Goal: Task Accomplishment & Management: Manage account settings

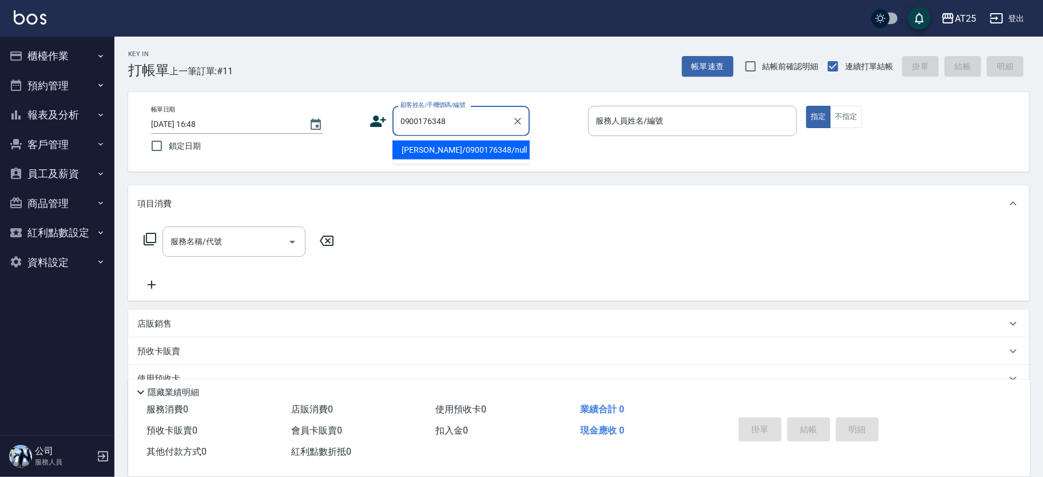
type input "[PERSON_NAME]/0900176348/null"
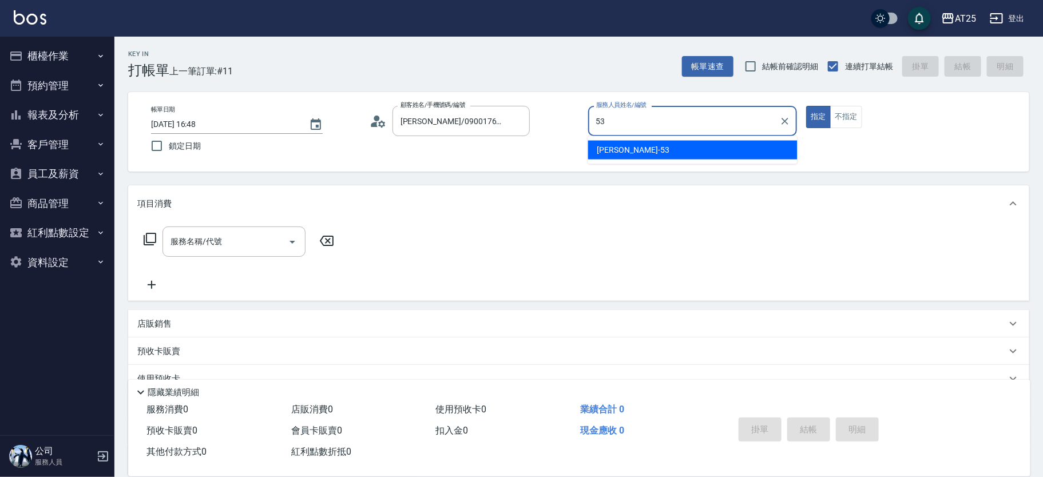
type input "[PERSON_NAME]-53"
type button "true"
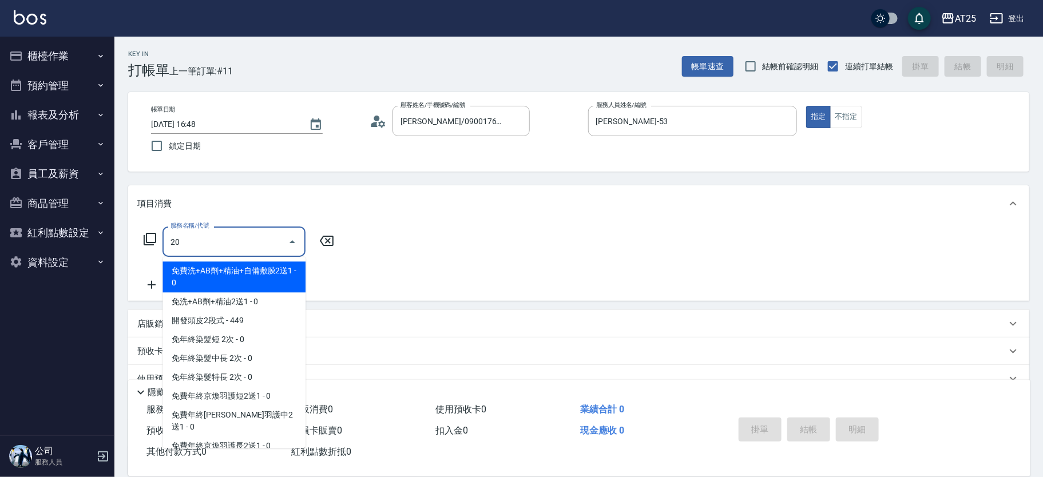
type input "201"
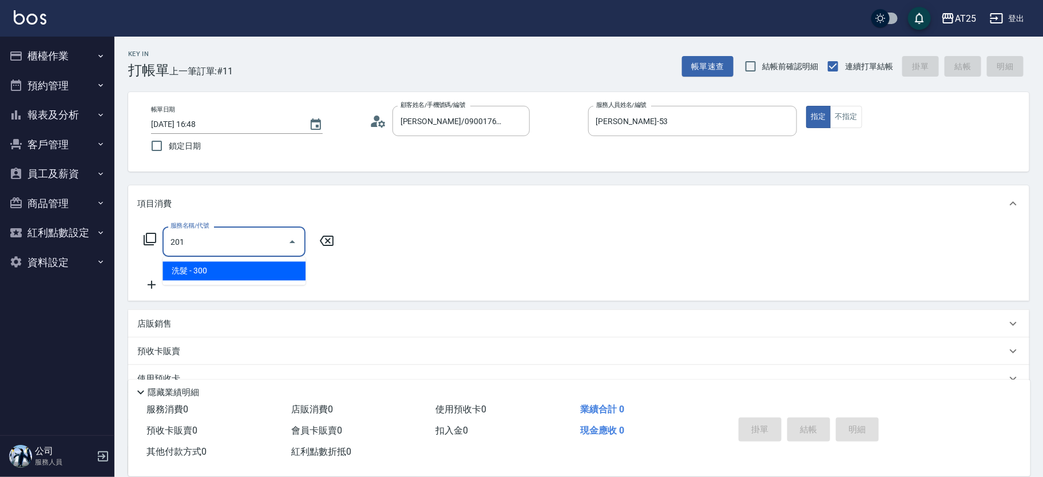
type input "30"
type input "洗髮(201)"
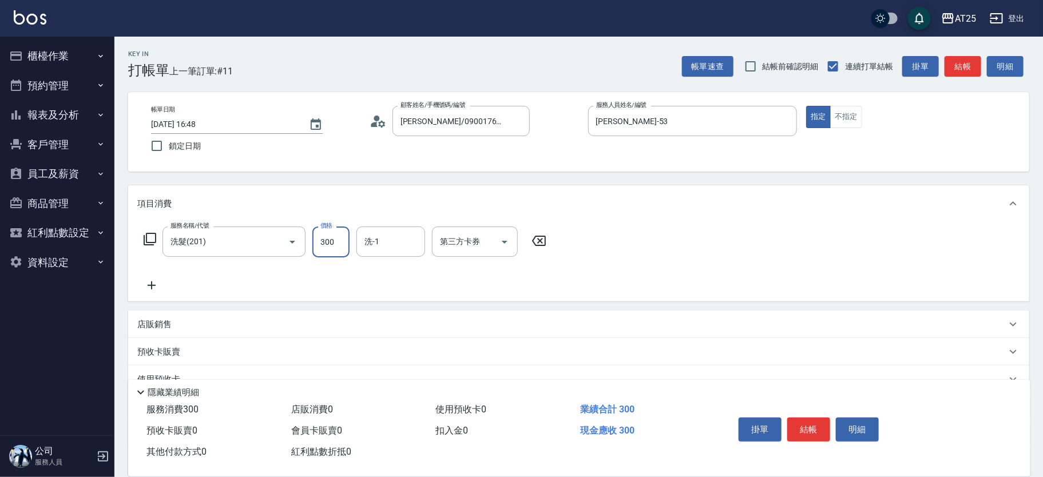
type input "0"
type input "30"
type input "300"
type input "小恩-69"
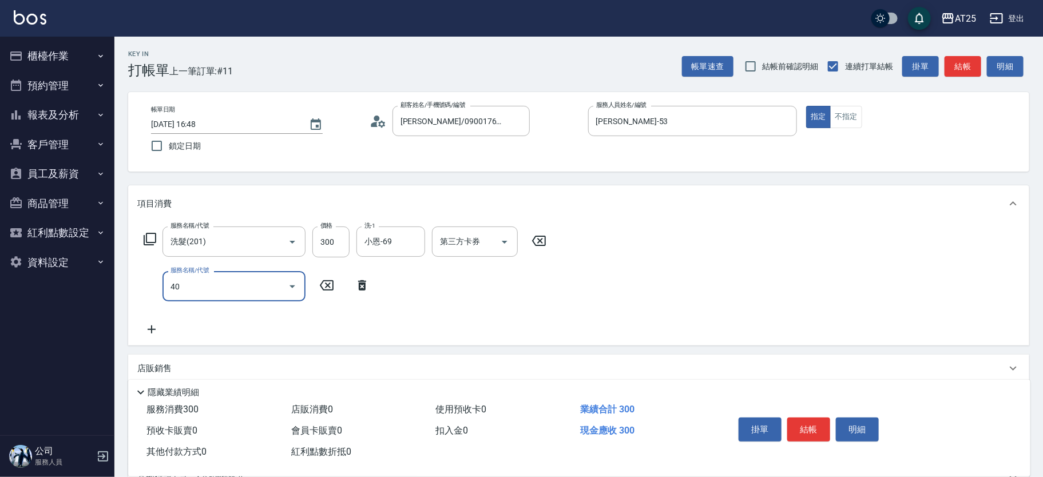
type input "401"
type input "60"
type input "剪髮(401)"
type input "30"
type input "29"
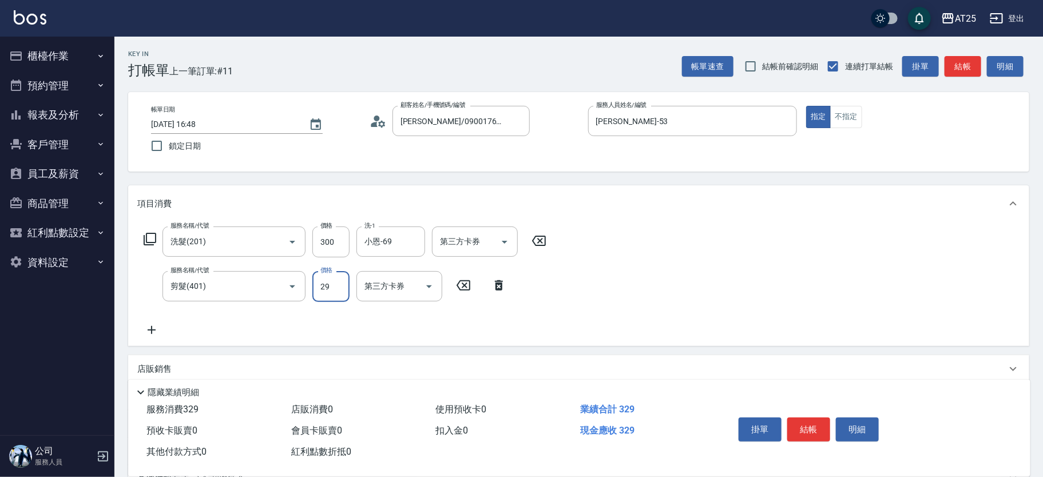
type input "50"
type input "299"
click at [842, 112] on button "不指定" at bounding box center [846, 117] width 32 height 22
click at [812, 418] on button "結帳" at bounding box center [809, 430] width 43 height 24
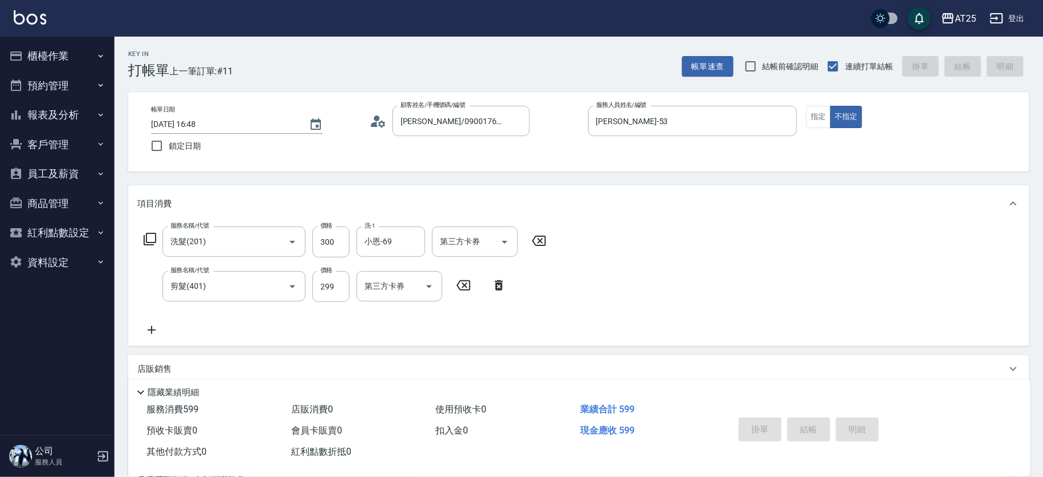
type input "2025/10/05 17:51"
type input "0"
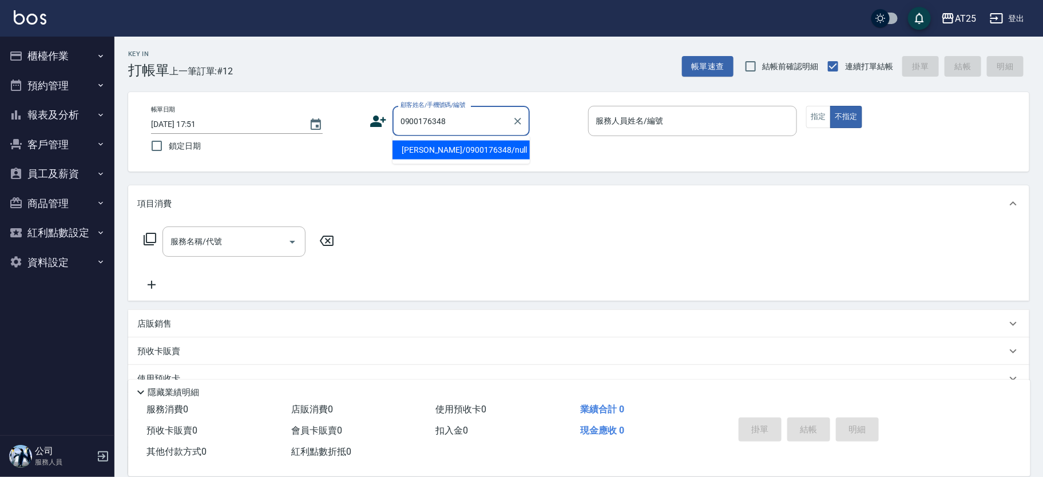
type input "林靚薇/0900176348/null"
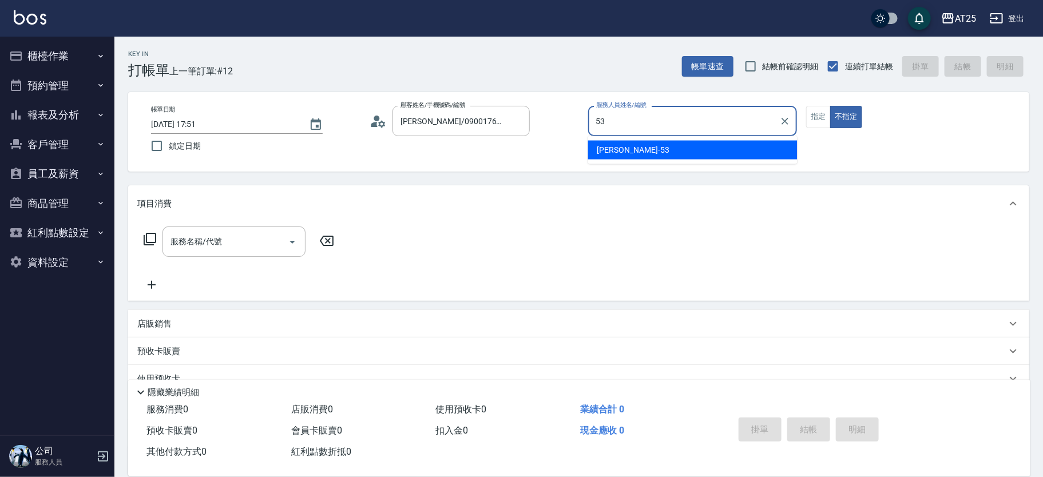
type input "Jerry-53"
type button "false"
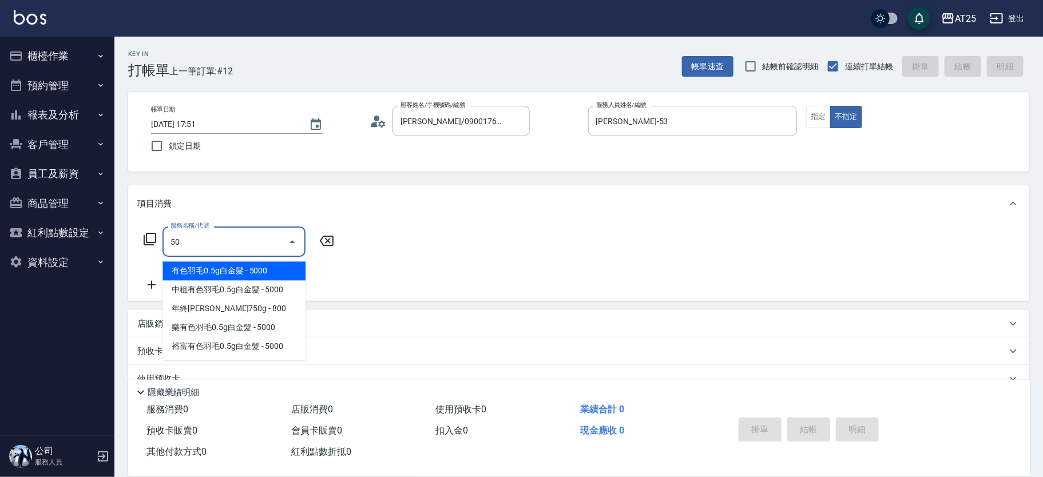
type input "501"
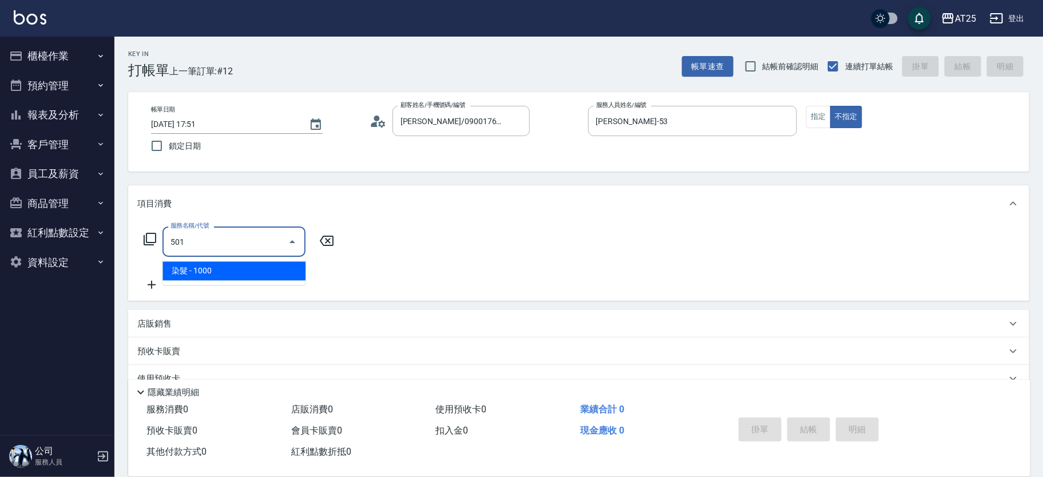
type input "100"
type input "染髮(501)"
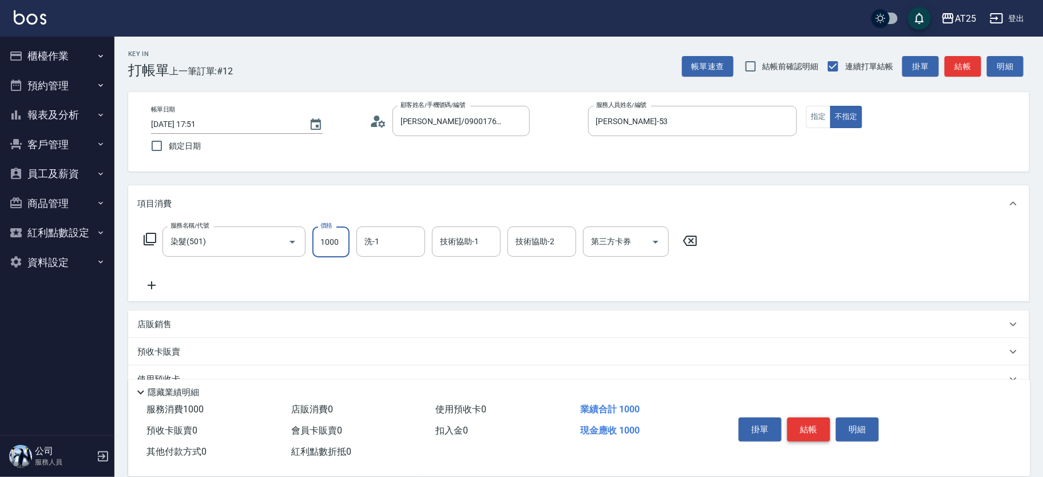
type input "0"
type input "17"
type input "10"
type input "178"
type input "170"
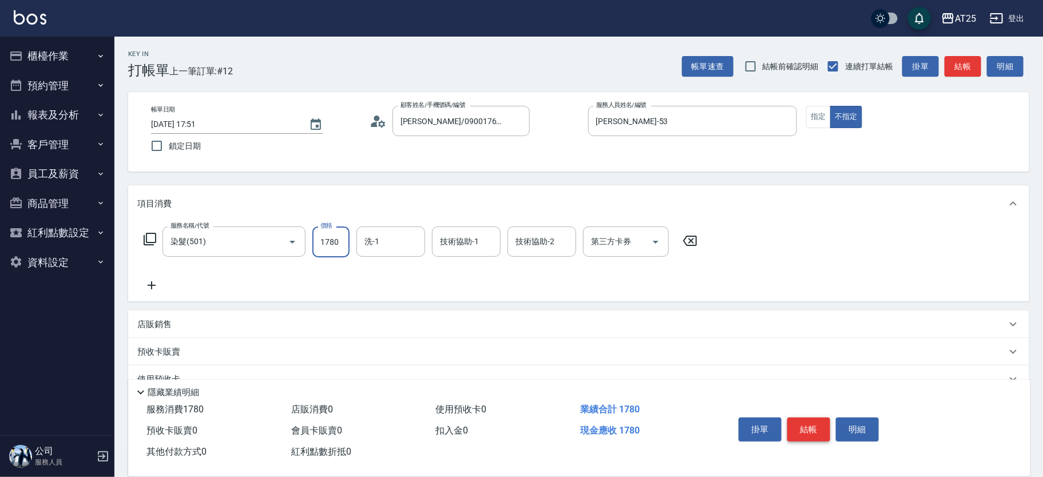
type input "1780"
type input "小恩-69"
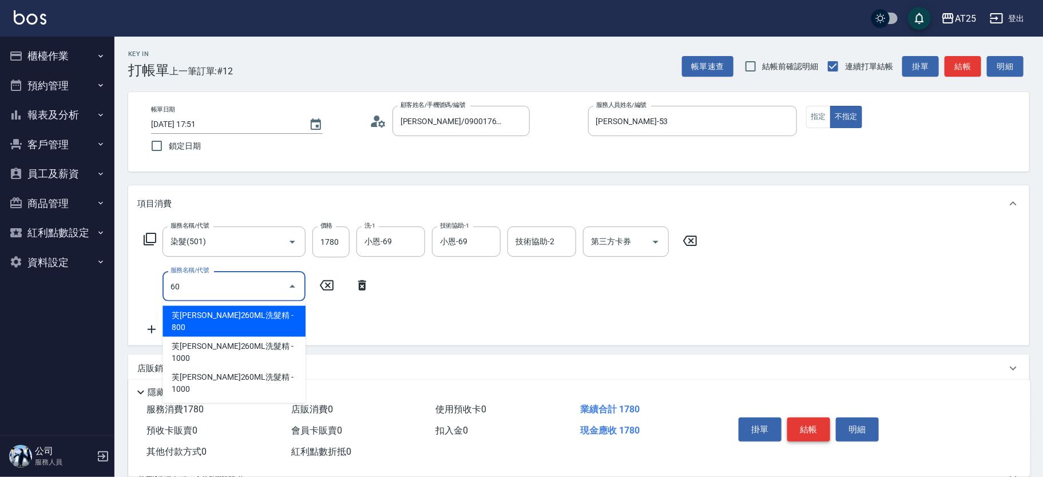
type input "601"
type input "270"
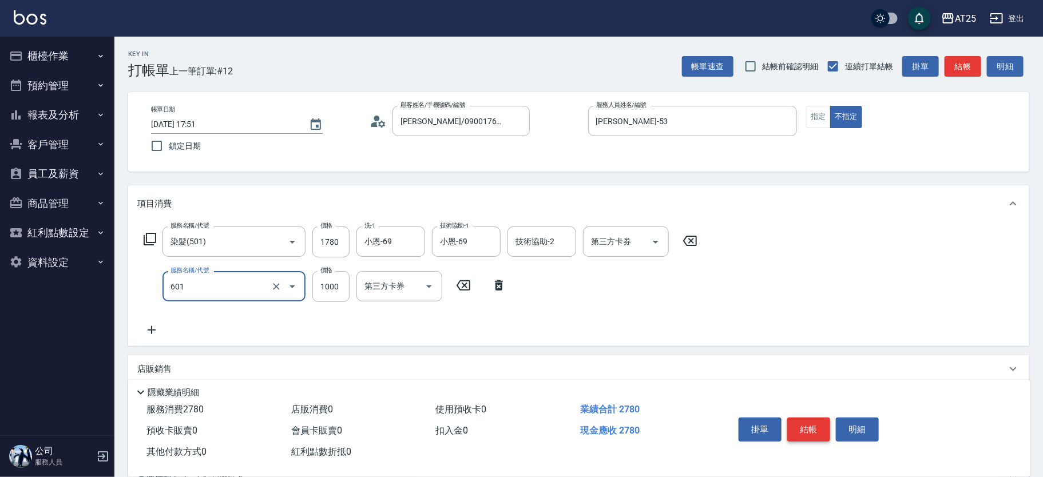
type input "自備護髮(1000上)(601)"
type input "170"
type input "15"
type input "190"
type input "150"
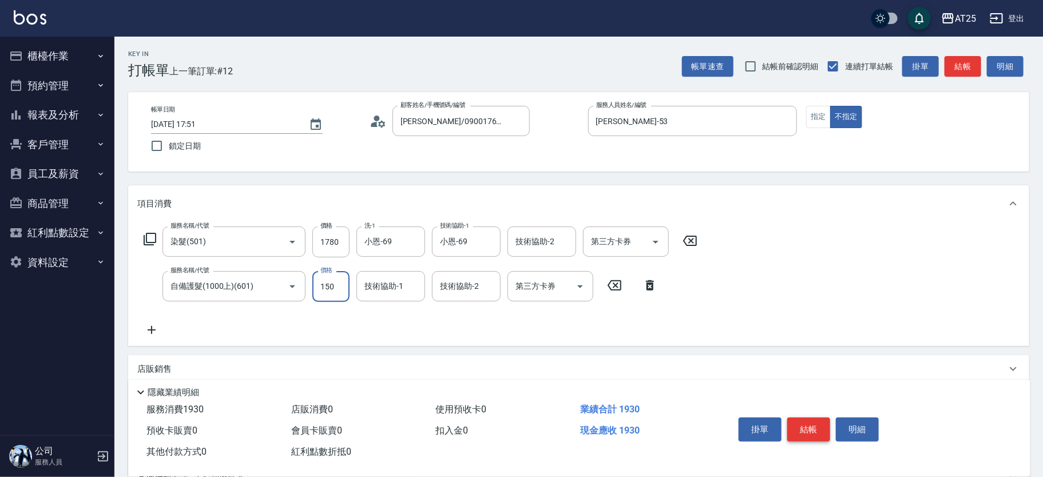
type input "320"
type input "1500"
type input "小恩-69"
click at [828, 116] on button "指定" at bounding box center [818, 117] width 25 height 22
click at [814, 419] on button "結帳" at bounding box center [809, 430] width 43 height 24
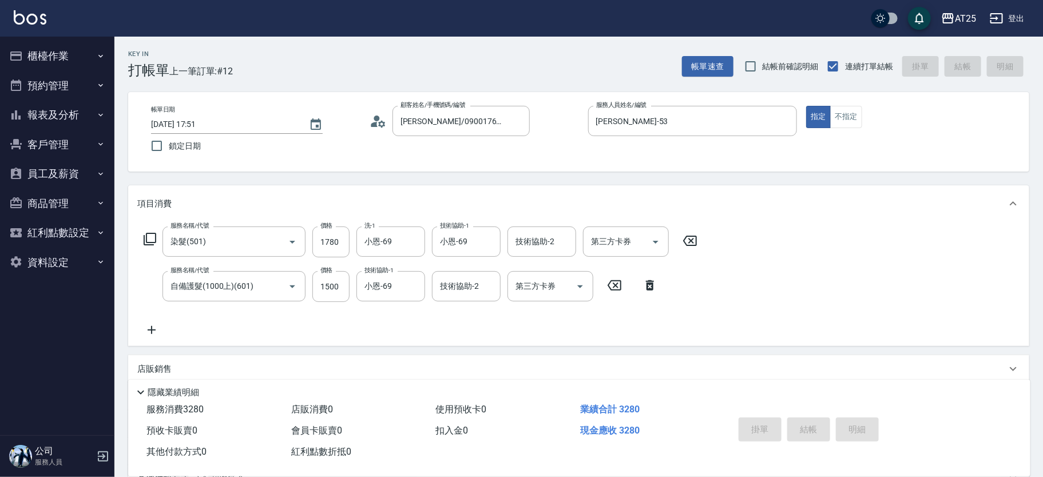
type input "0"
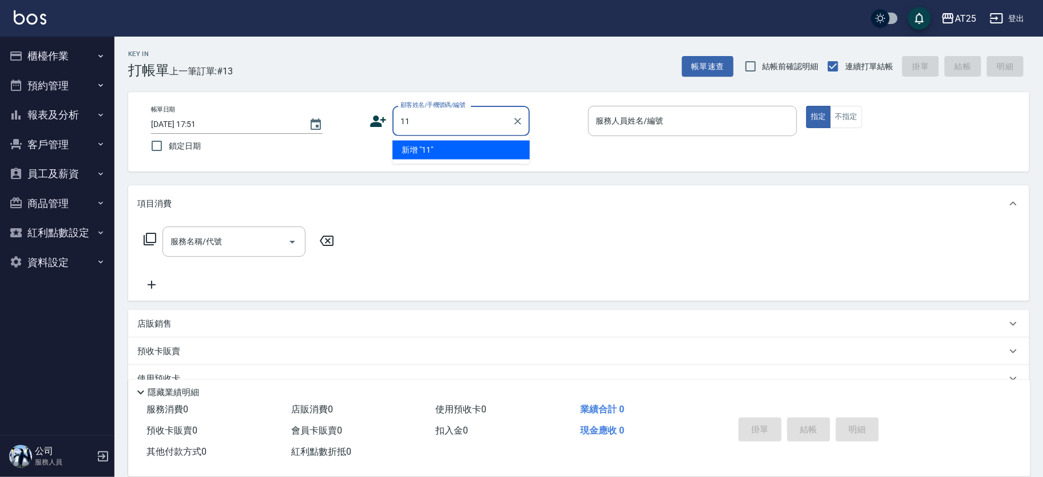
type input "11"
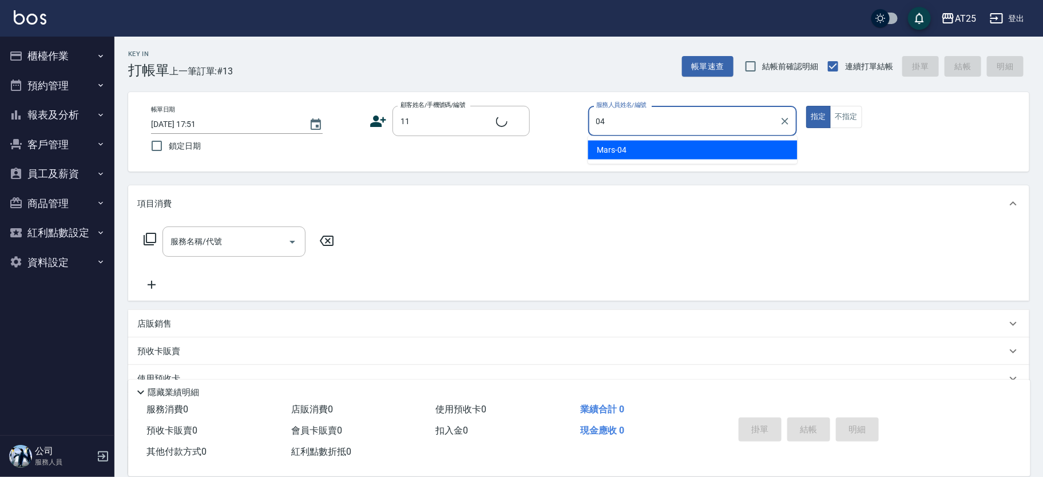
type input "04"
type input "新客人 姓名未設定/11/null"
type input "Mars-04"
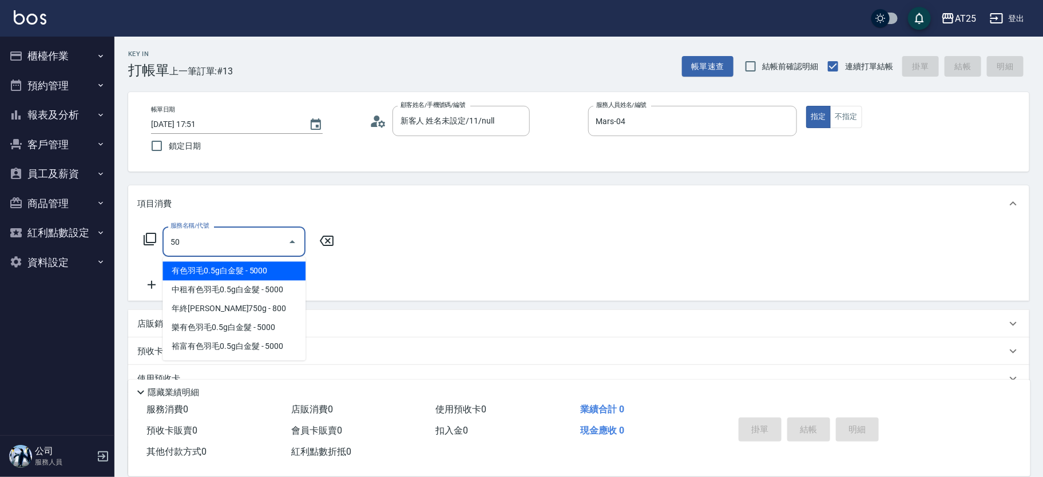
type input "501"
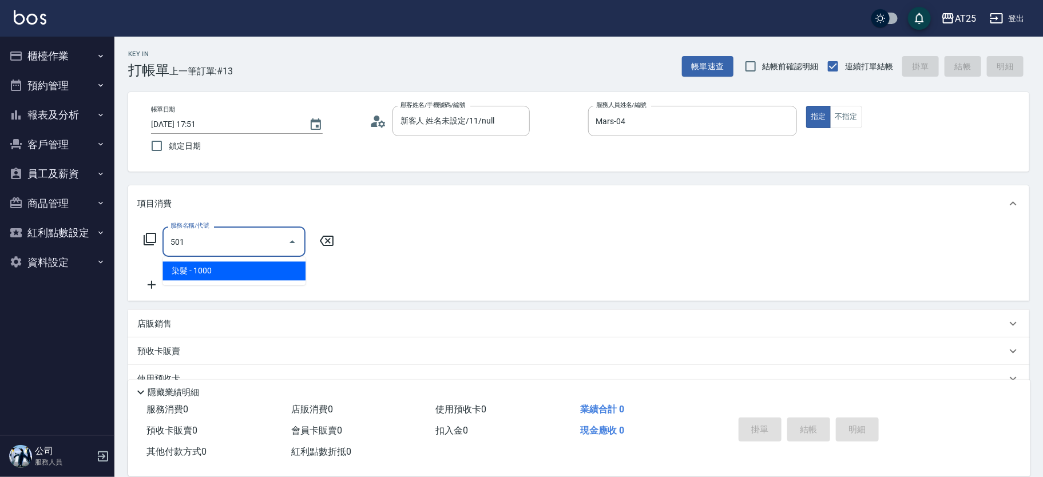
type input "100"
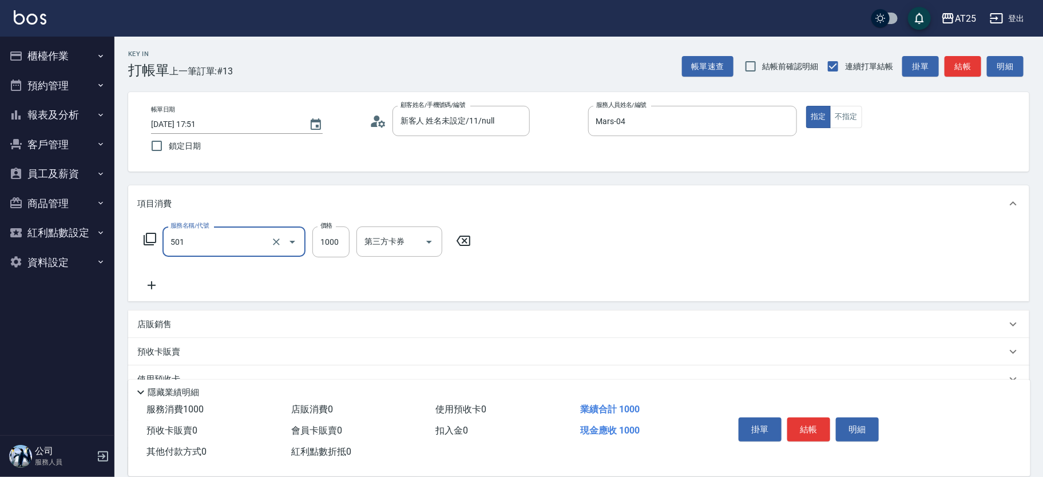
type input "染髮(501)"
type input "0"
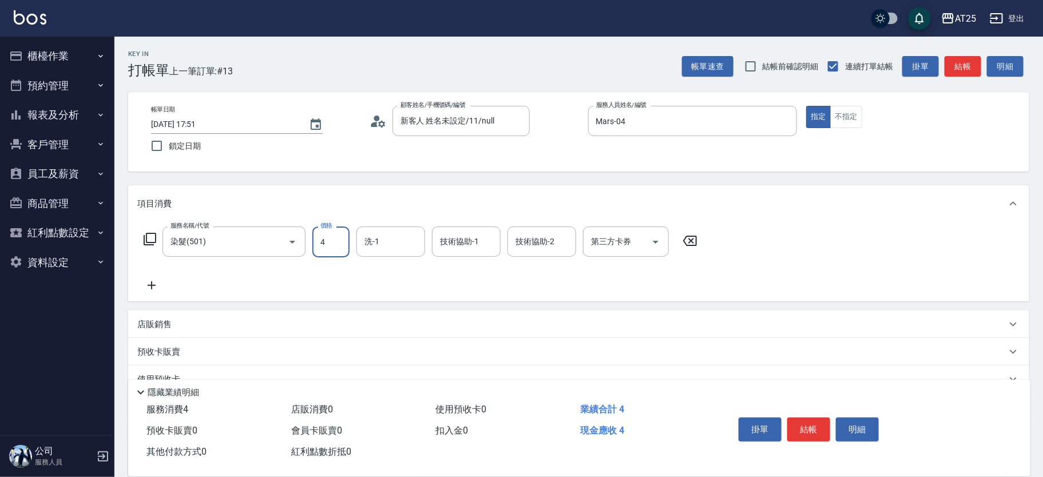
type input "45"
type input "40"
type input "450"
type input "4500"
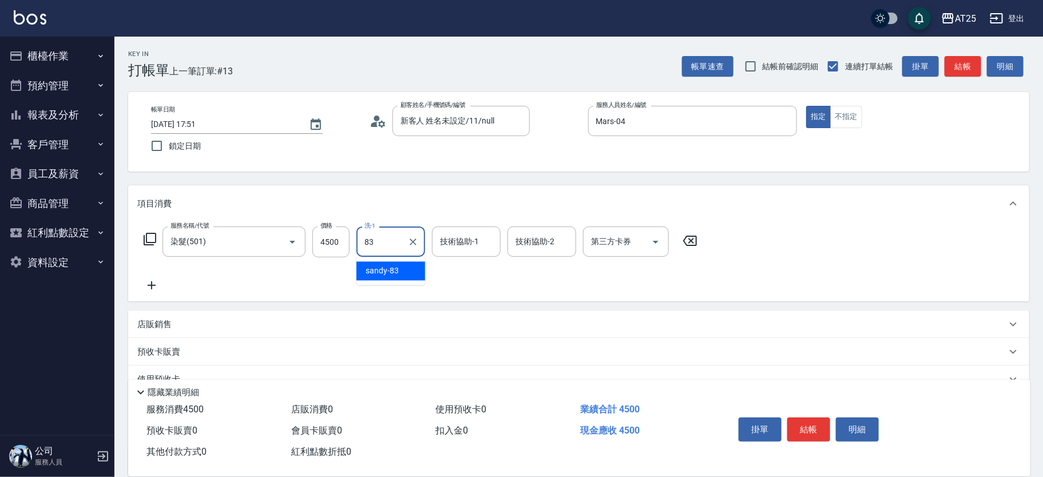
type input "sandy-83"
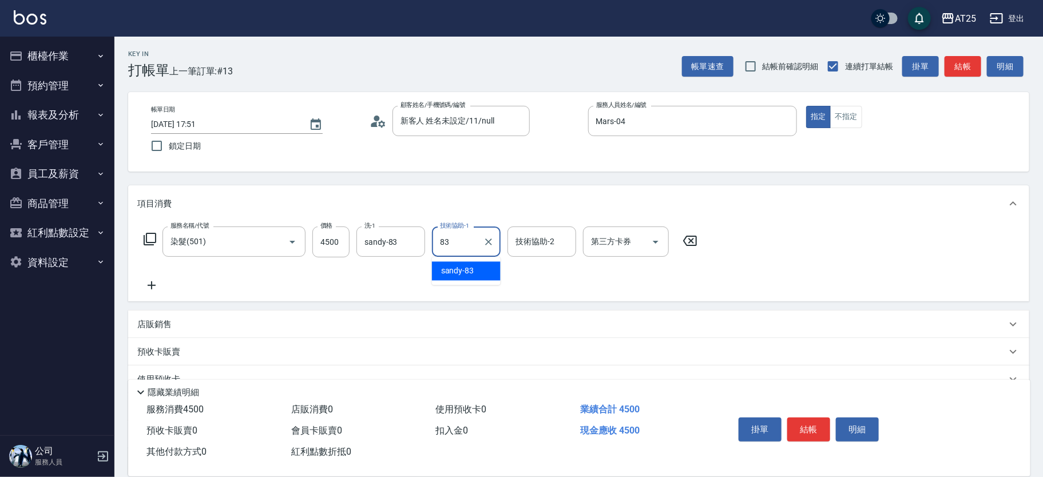
type input "sandy-83"
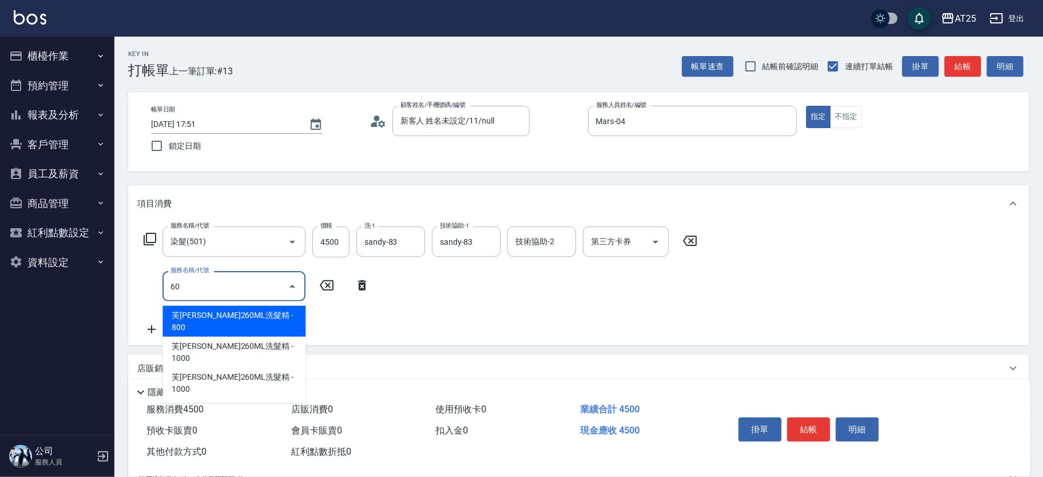
type input "601"
type input "550"
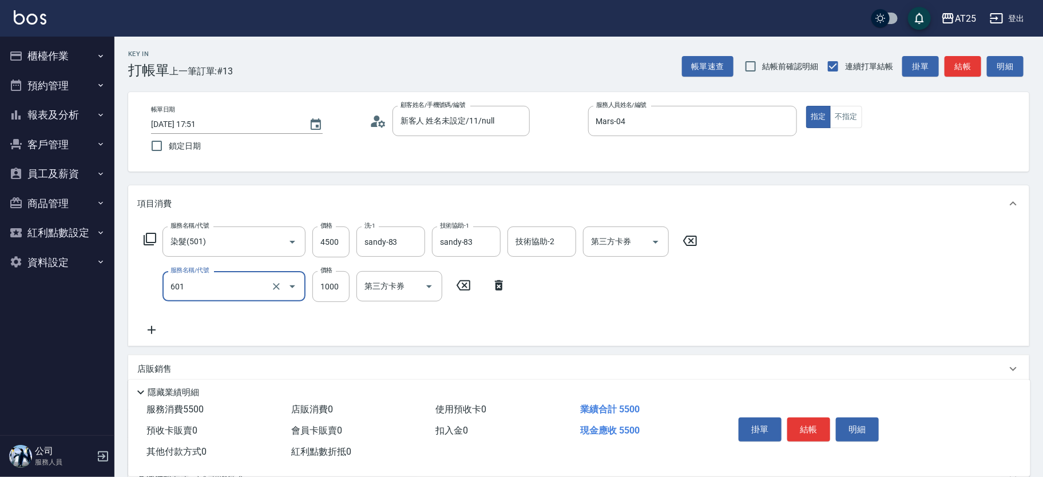
type input "自備護髮(1000上)(601)"
type input "450"
type input "0"
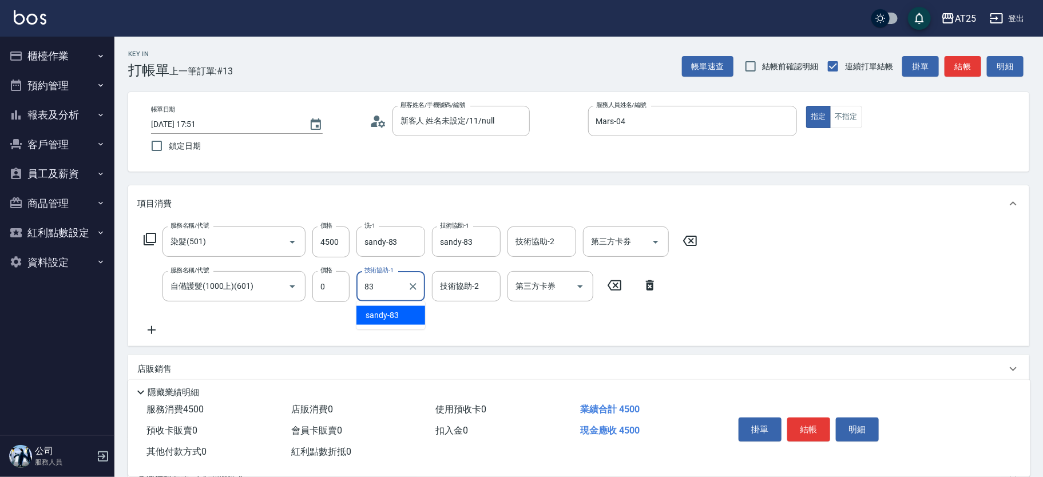
type input "sandy-83"
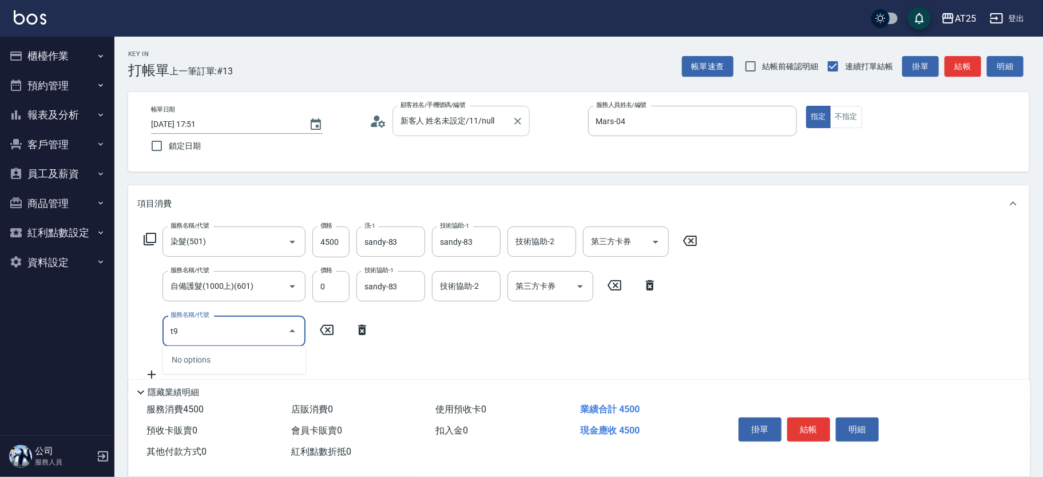
type input "t"
type input "拆"
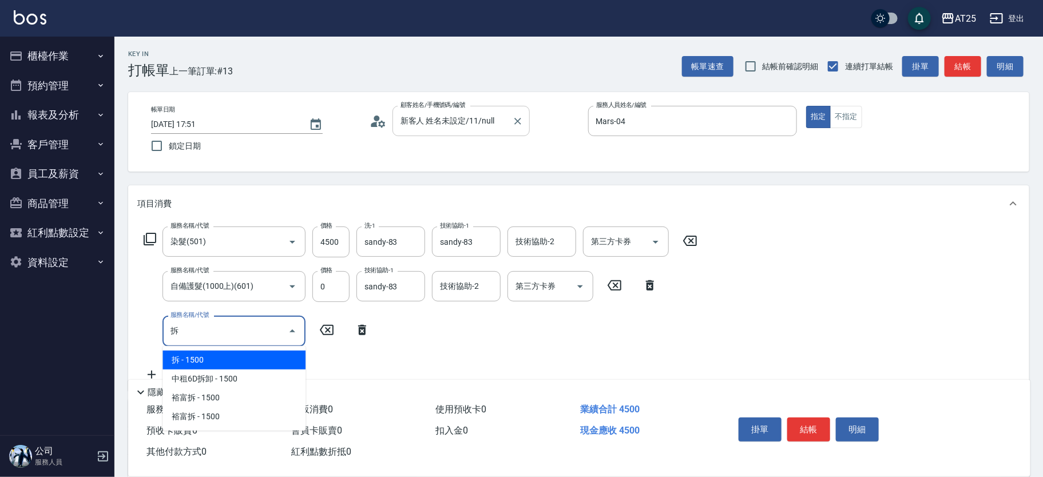
type input "600"
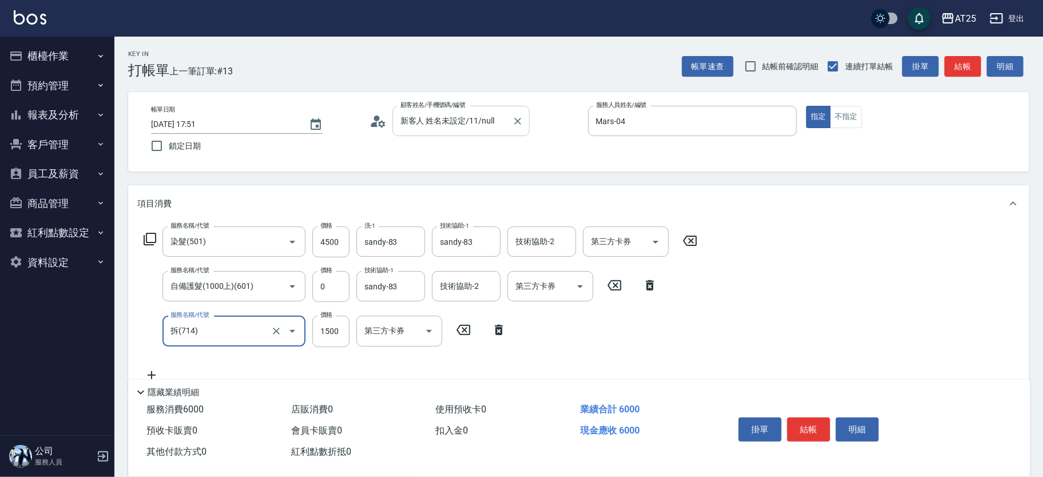
type input "拆(714)"
type input "0"
type input "450"
type input "0"
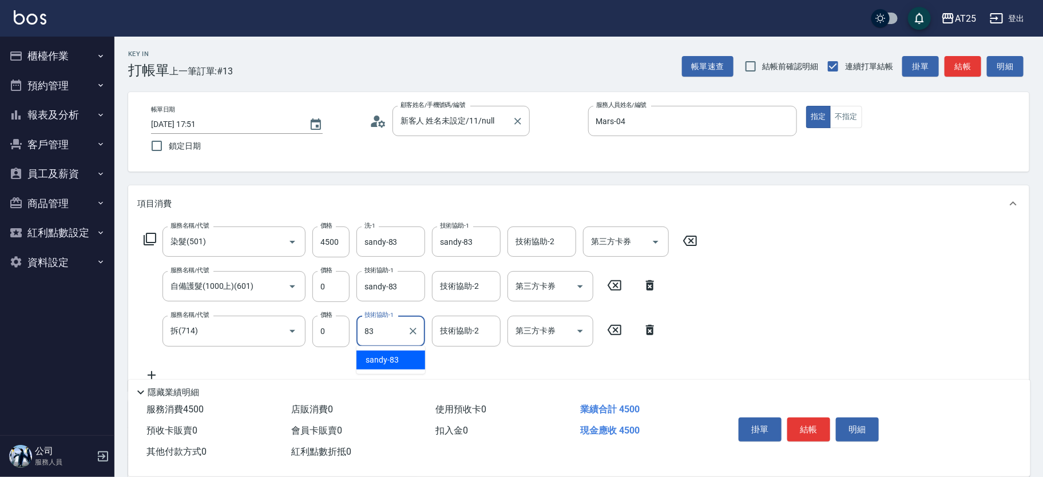
type input "sandy-83"
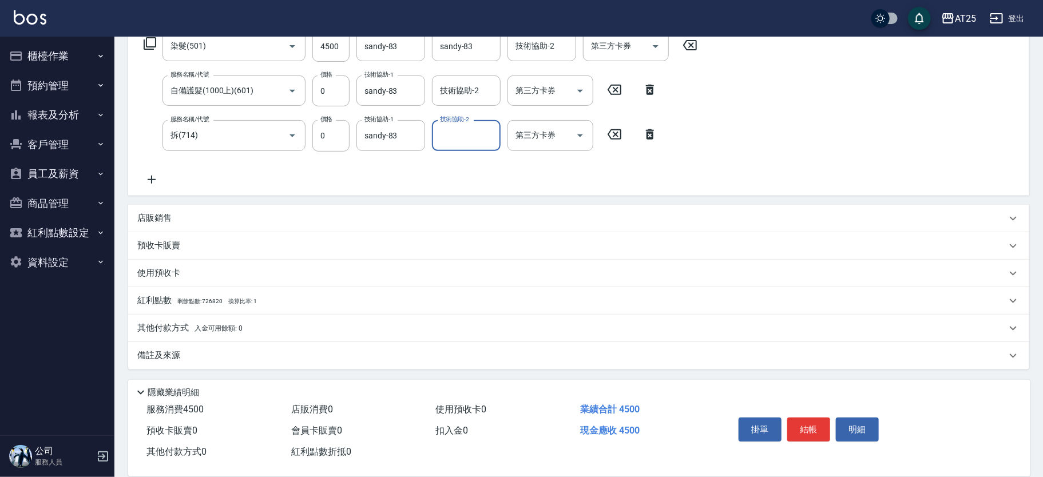
click at [187, 327] on p "其他付款方式 入金可用餘額: 0" at bounding box center [189, 328] width 105 height 13
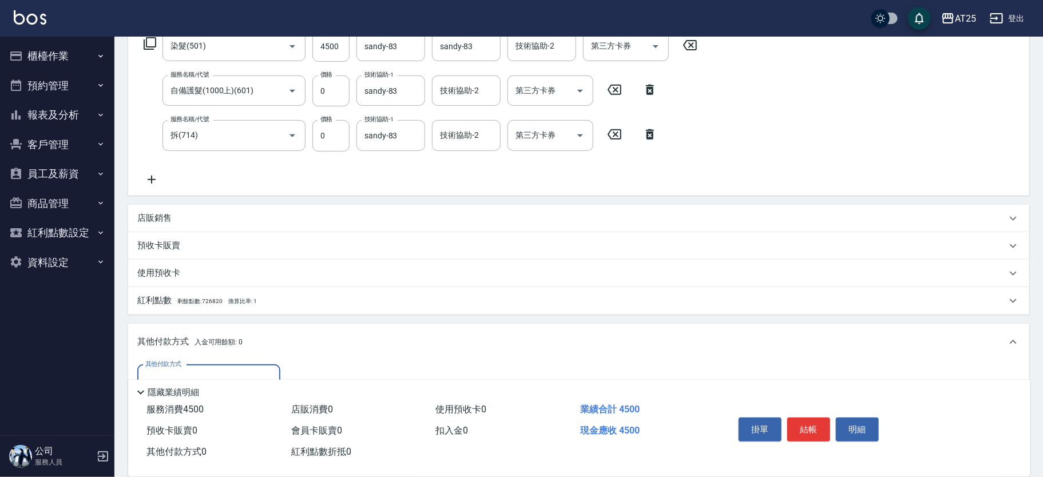
scroll to position [0, 0]
click at [210, 366] on div "其他付款方式" at bounding box center [208, 380] width 143 height 30
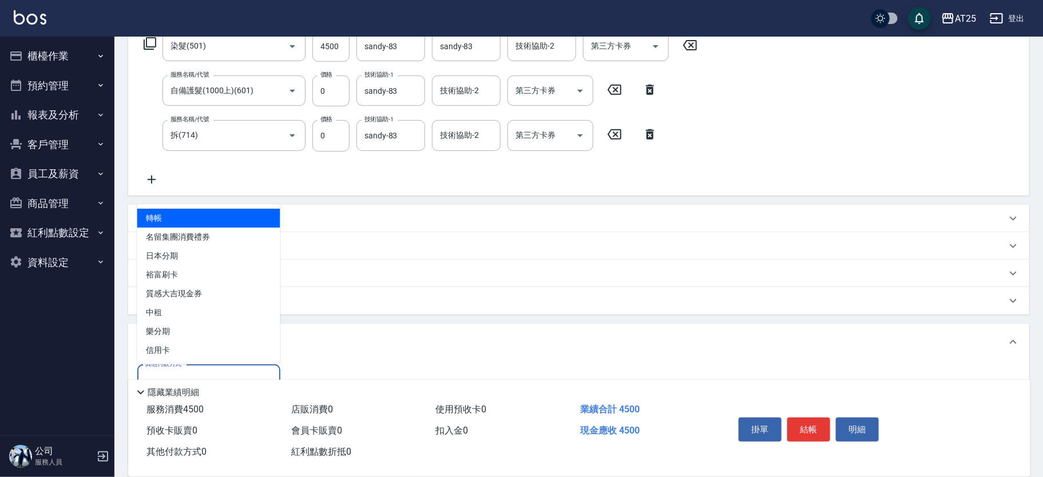
click at [191, 221] on span "轉帳" at bounding box center [208, 218] width 143 height 19
type input "轉帳"
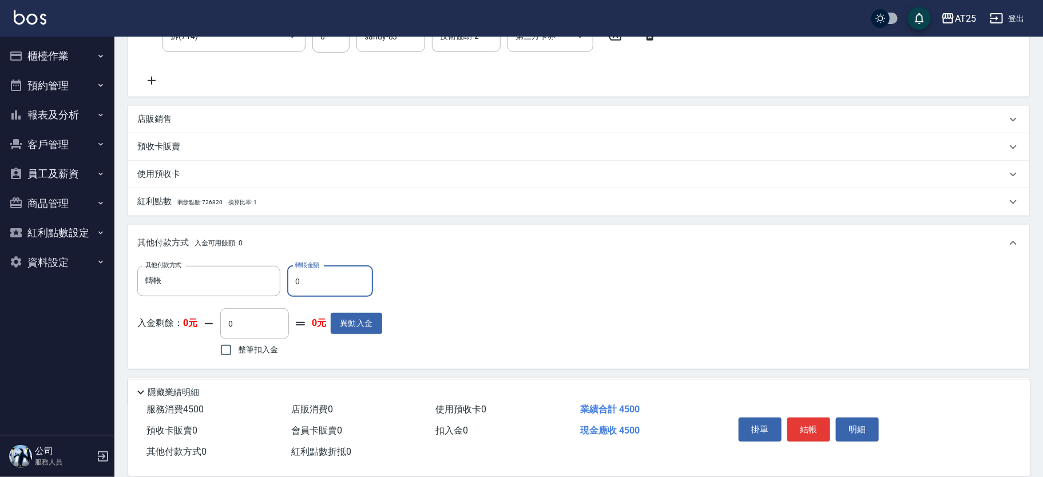
scroll to position [324, 0]
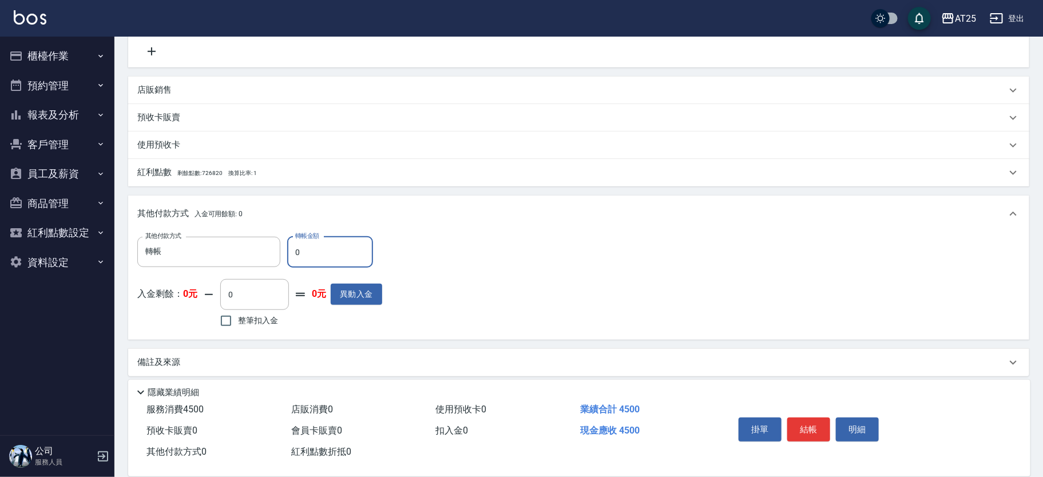
type input "44"
type input "440"
type input "45"
type input "400"
type input "4500"
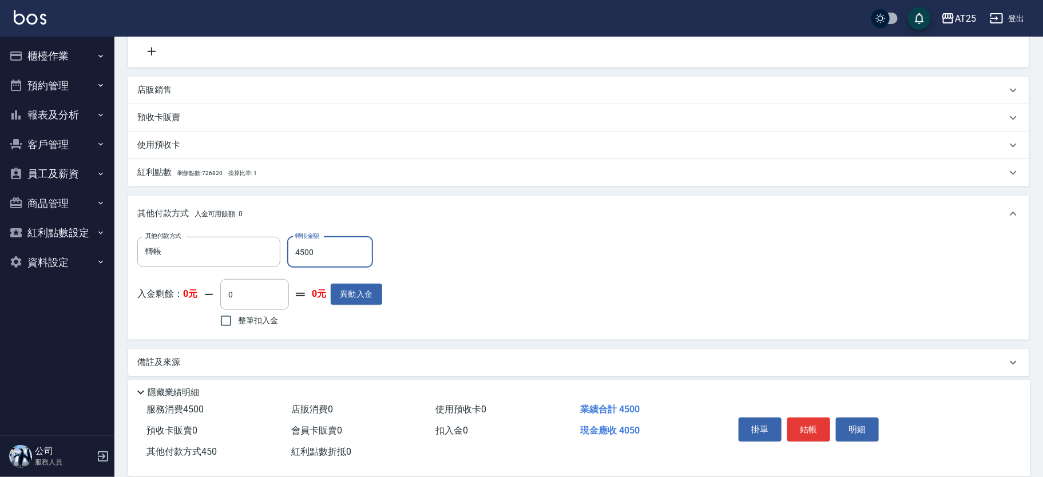
type input "0"
type input "4500"
click at [808, 418] on button "結帳" at bounding box center [809, 430] width 43 height 24
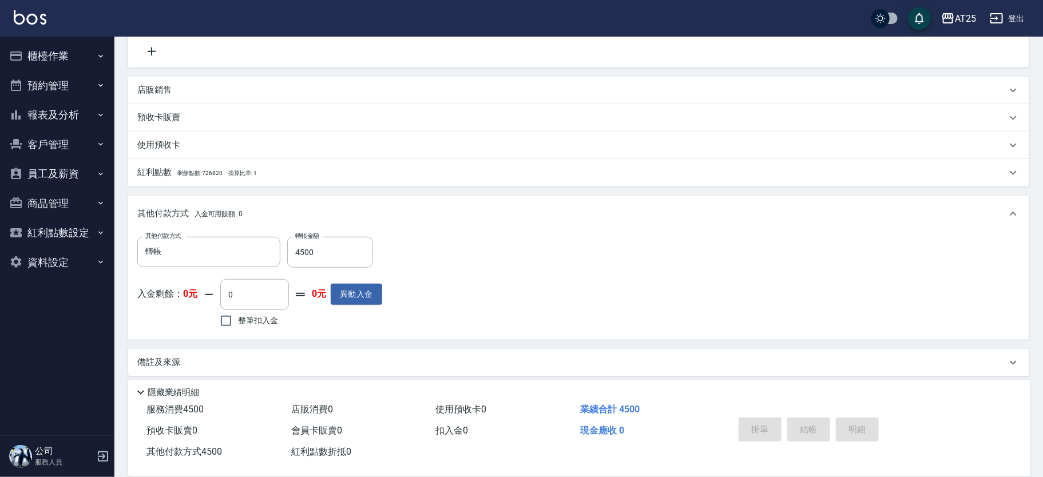
type input "2025/10/05 17:52"
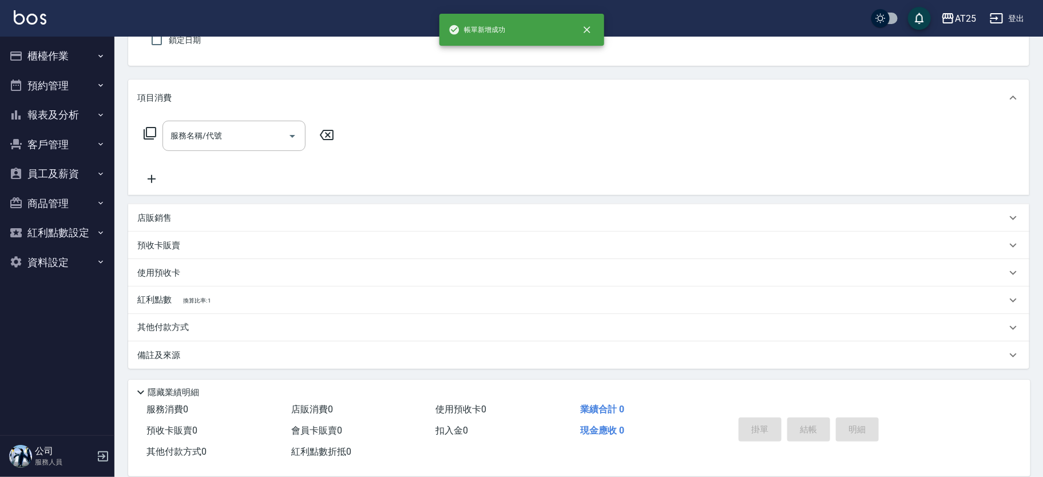
scroll to position [0, 0]
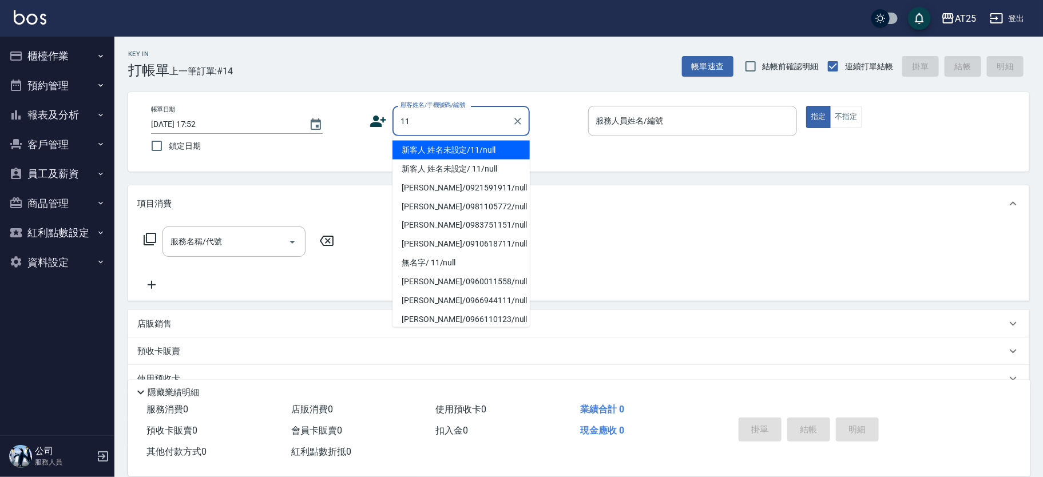
type input "新客人 姓名未設定/11/null"
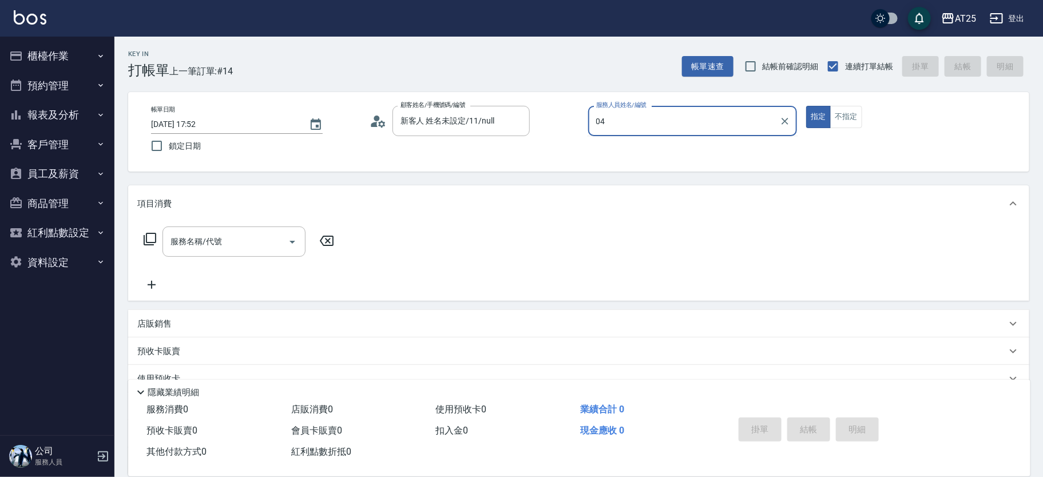
type input "Mars-04"
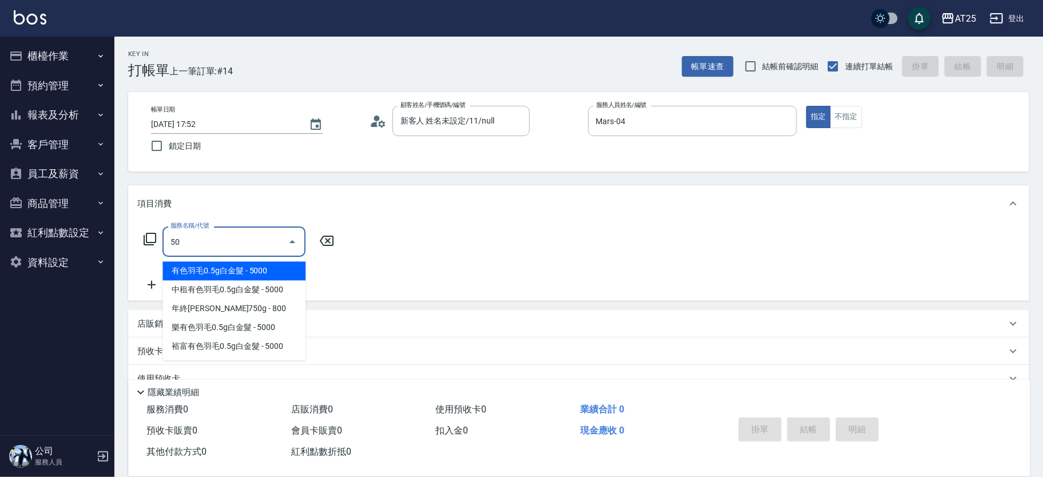
type input "501"
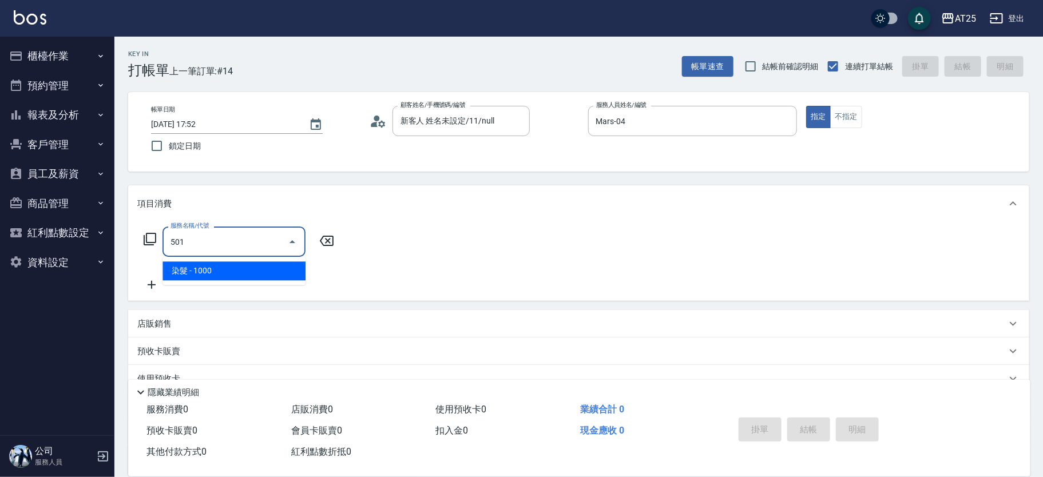
type input "100"
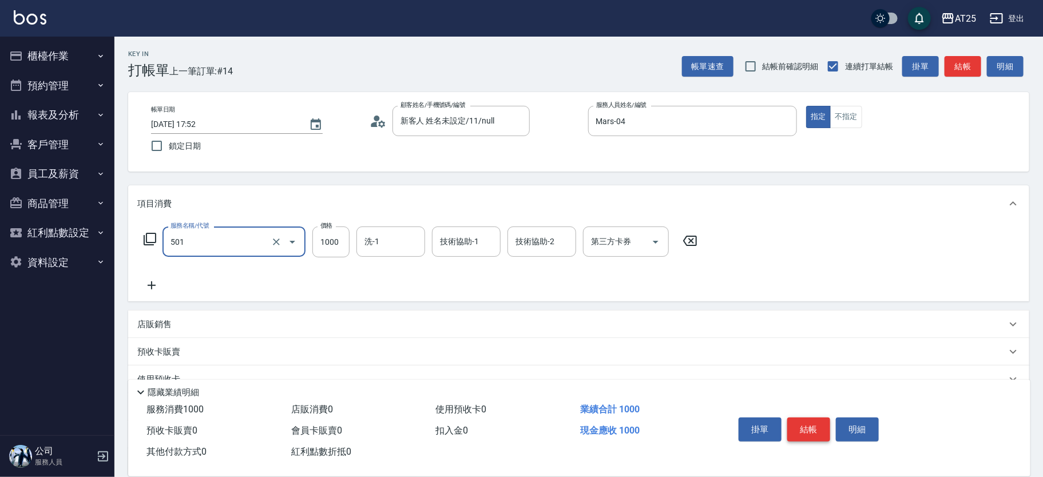
type input "染髮(501)"
type input "0"
type input "50"
type input "500"
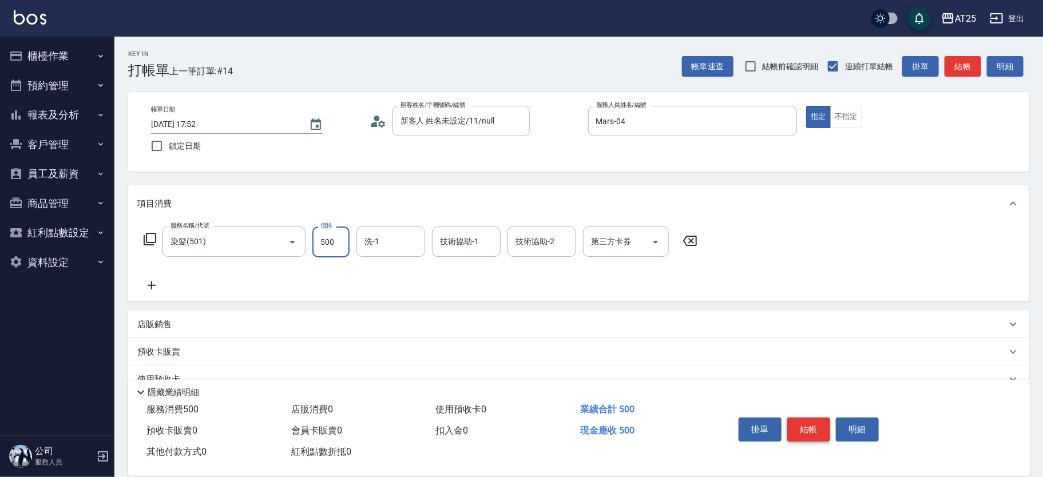
type input "500"
type input "5000"
type input "sandy-83"
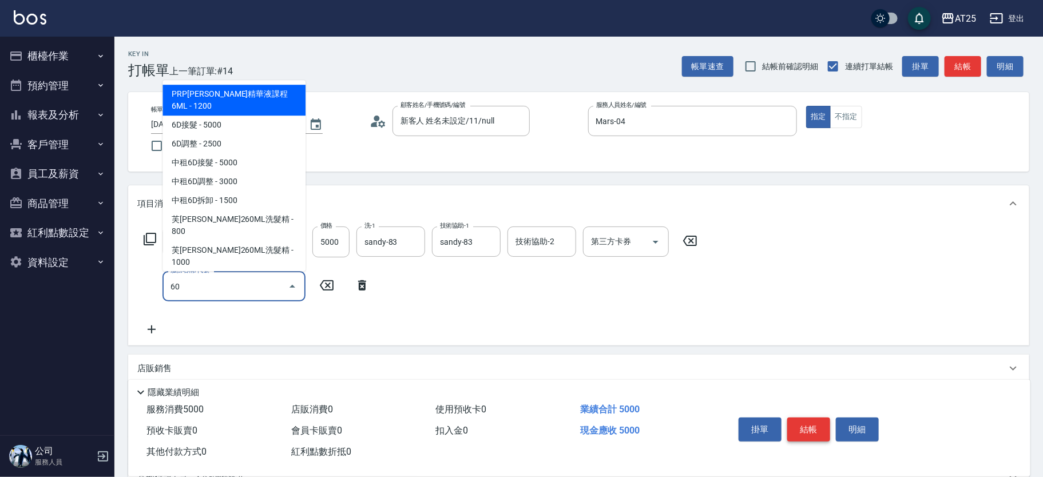
type input "601"
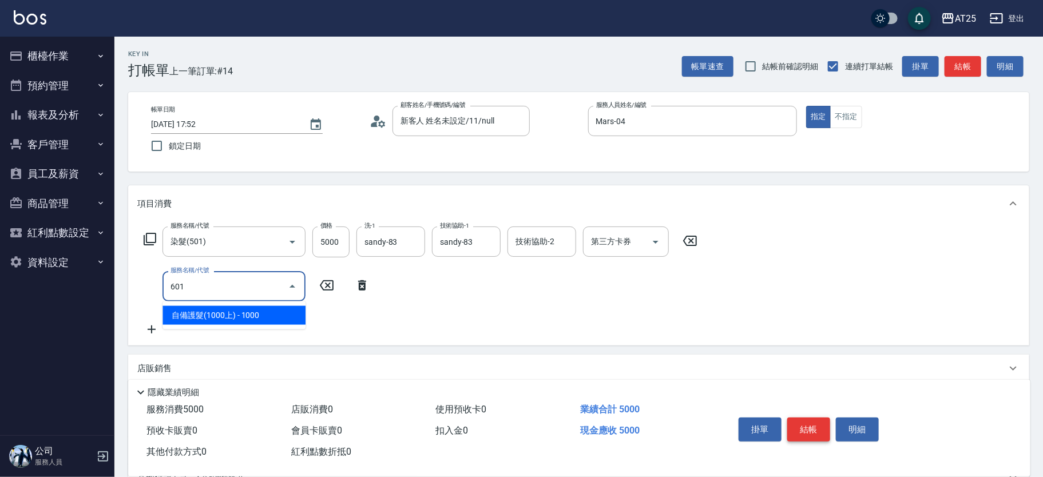
type input "600"
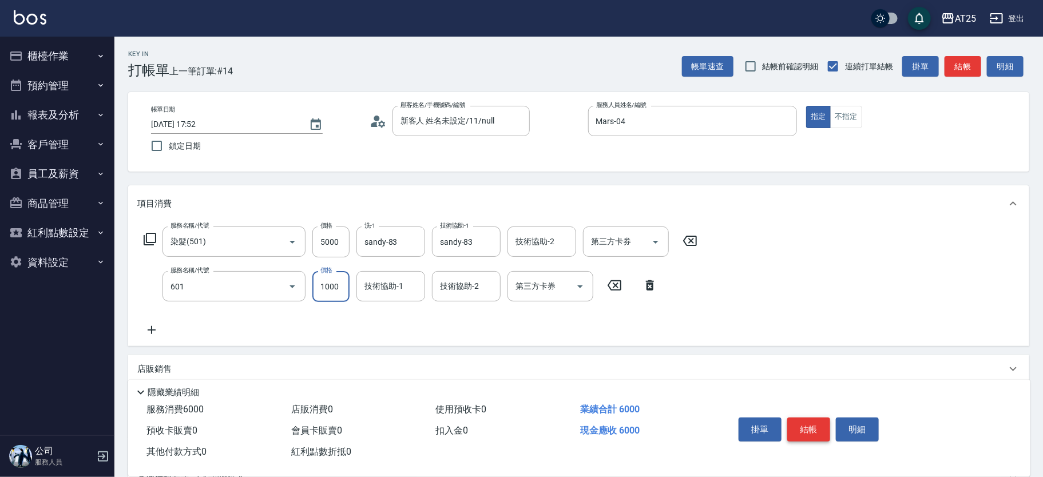
type input "自備護髮(1000上)(601)"
type input "500"
type input "0"
type input "sandy-83"
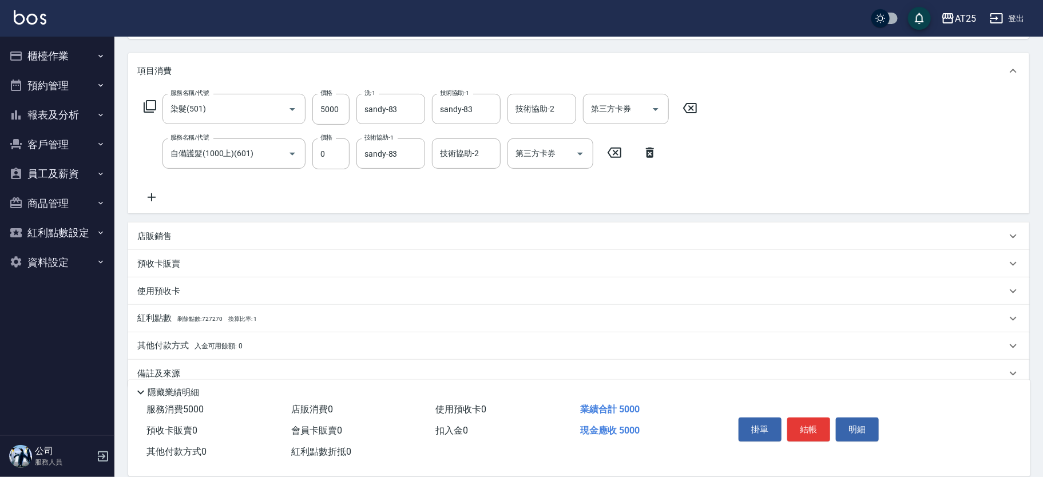
click at [178, 346] on p "其他付款方式 入金可用餘額: 0" at bounding box center [189, 346] width 105 height 13
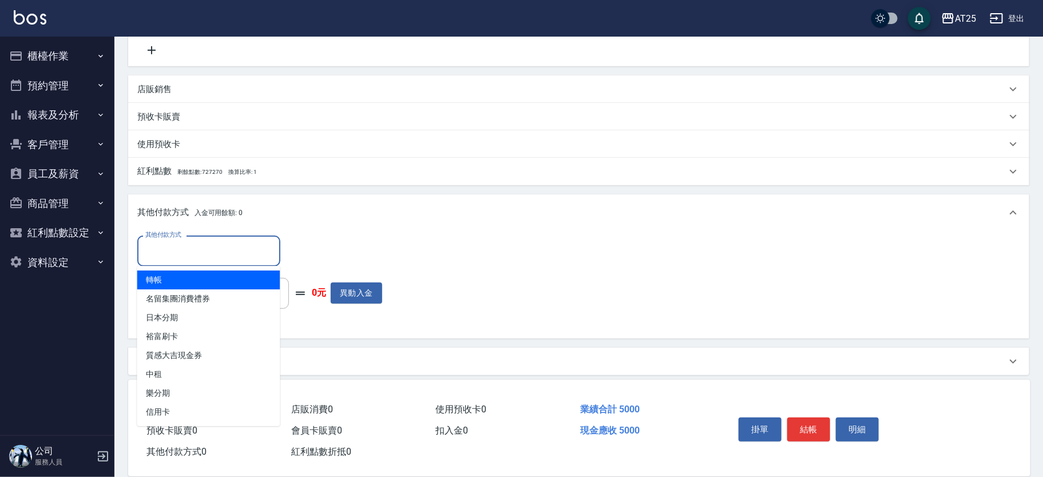
click at [239, 242] on input "其他付款方式" at bounding box center [209, 251] width 133 height 20
click at [207, 279] on span "轉帳" at bounding box center [208, 280] width 143 height 19
type input "轉帳"
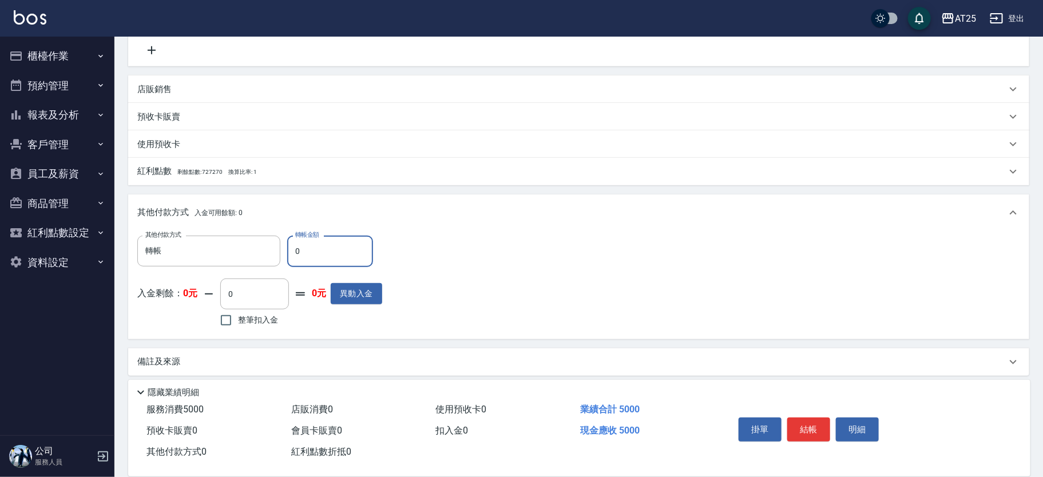
type input "44"
type input "490"
type input "45"
type input "450"
type input "4500"
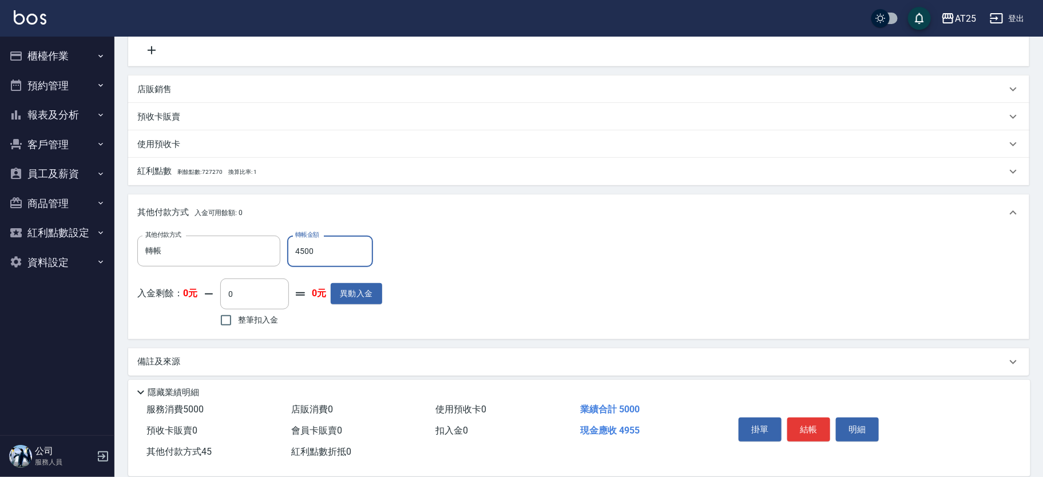
type input "50"
type input "4500"
click at [815, 429] on button "結帳" at bounding box center [809, 430] width 43 height 24
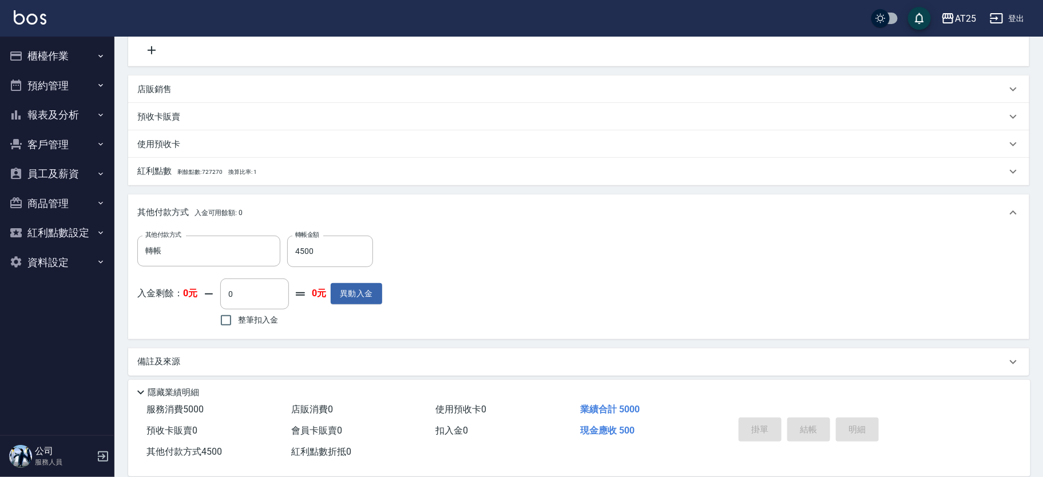
type input "2025/10/05 17:53"
type input "0"
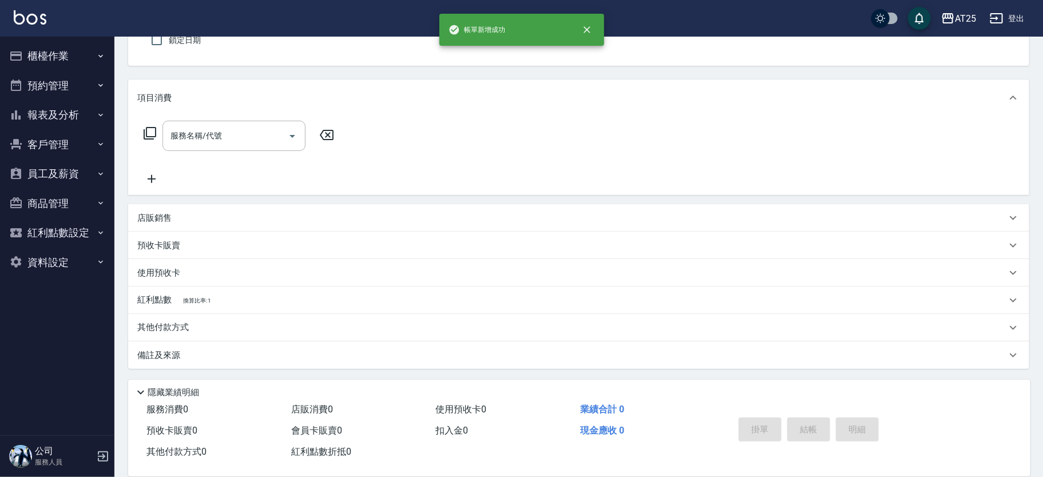
scroll to position [0, 0]
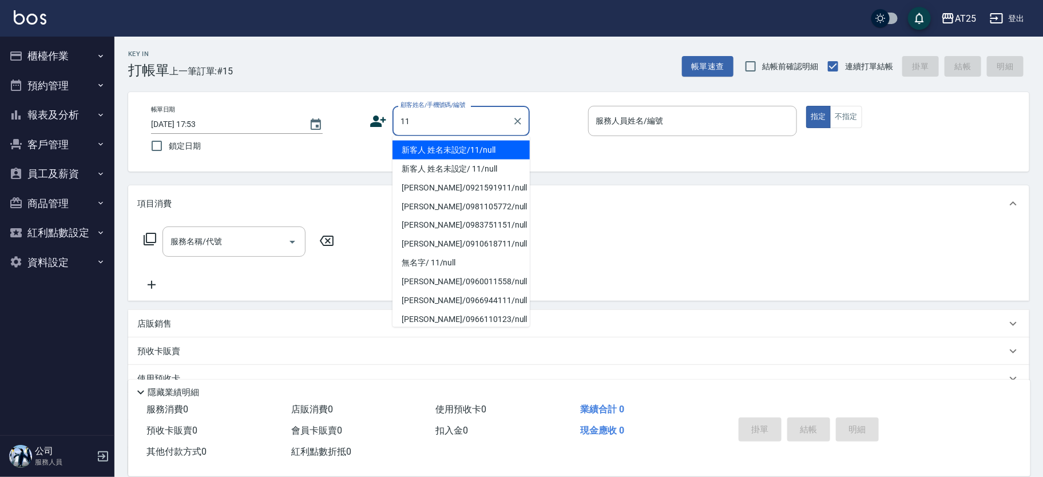
type input "新客人 姓名未設定/11/null"
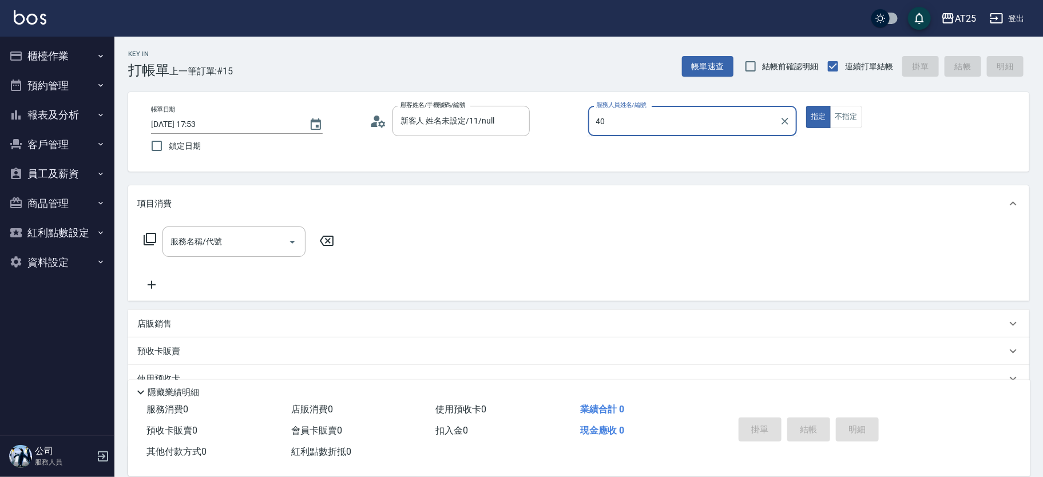
type input "Ann-40"
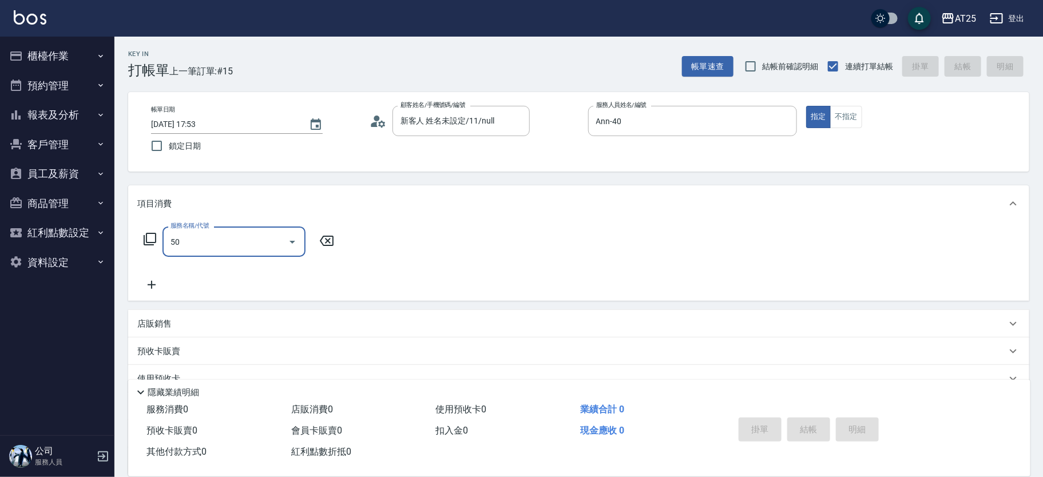
type input "501"
type input "100"
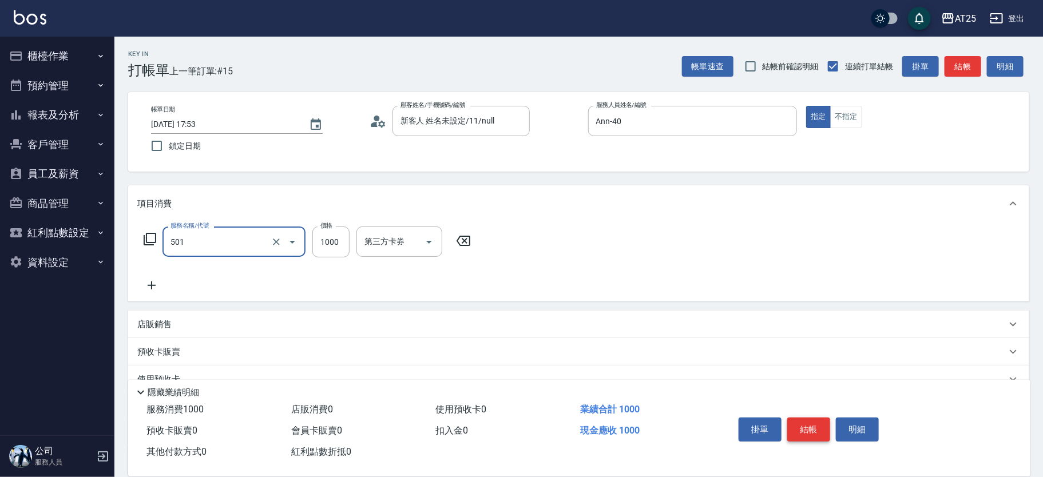
type input "染髮(501)"
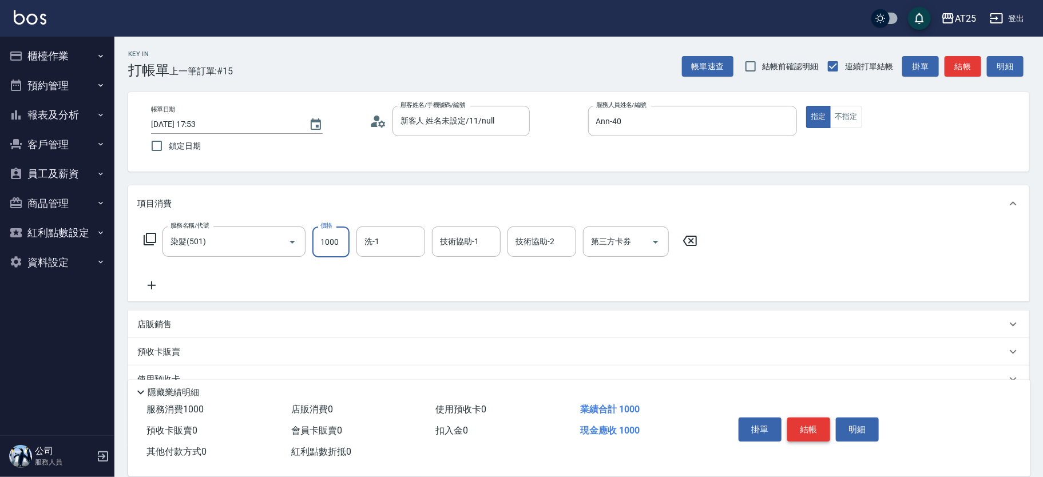
type input "0"
type input "50"
type input "507"
type input "500"
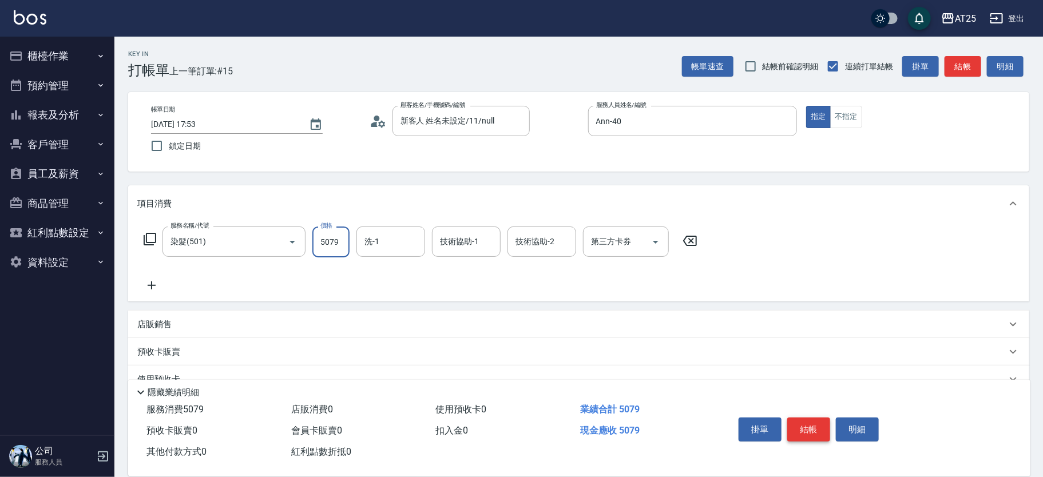
type input "5079"
type input "惠均-70"
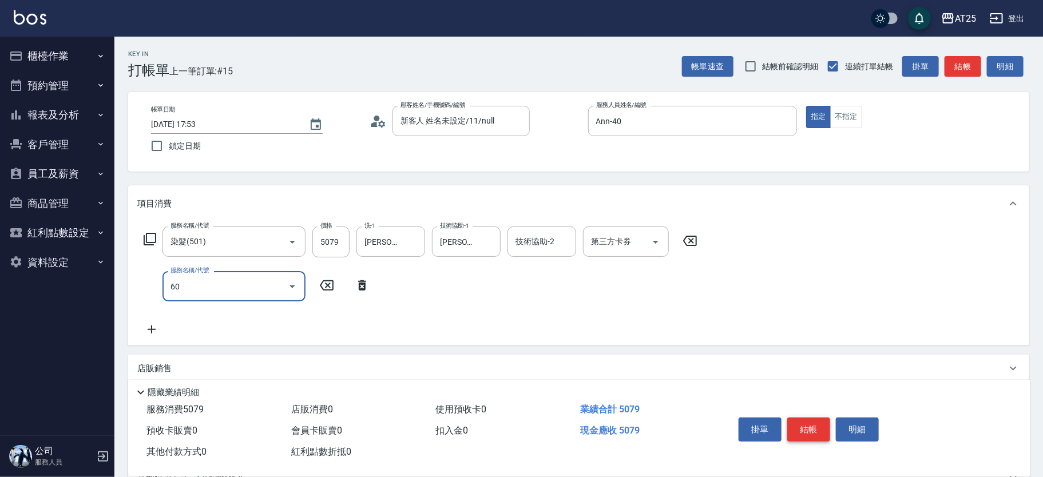
type input "601"
type input "500"
type input "自"
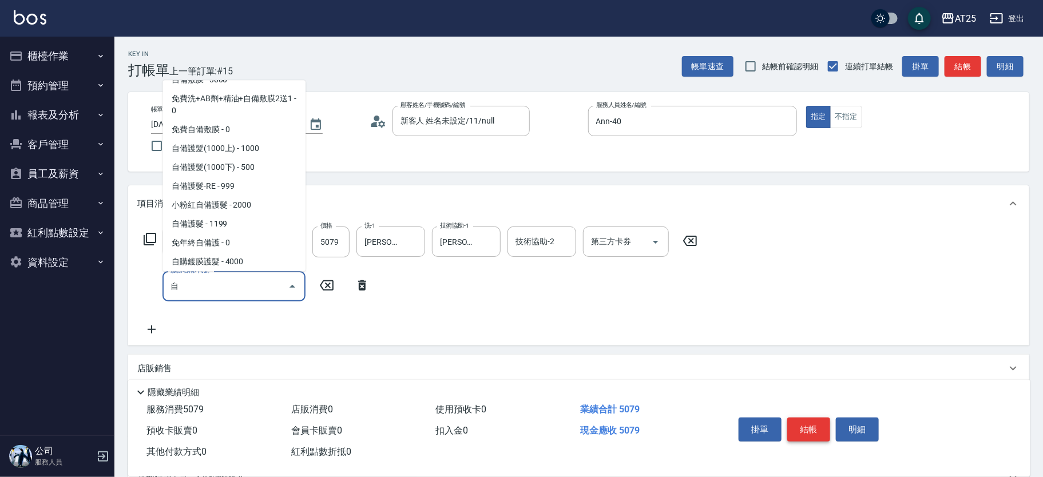
scroll to position [52, 0]
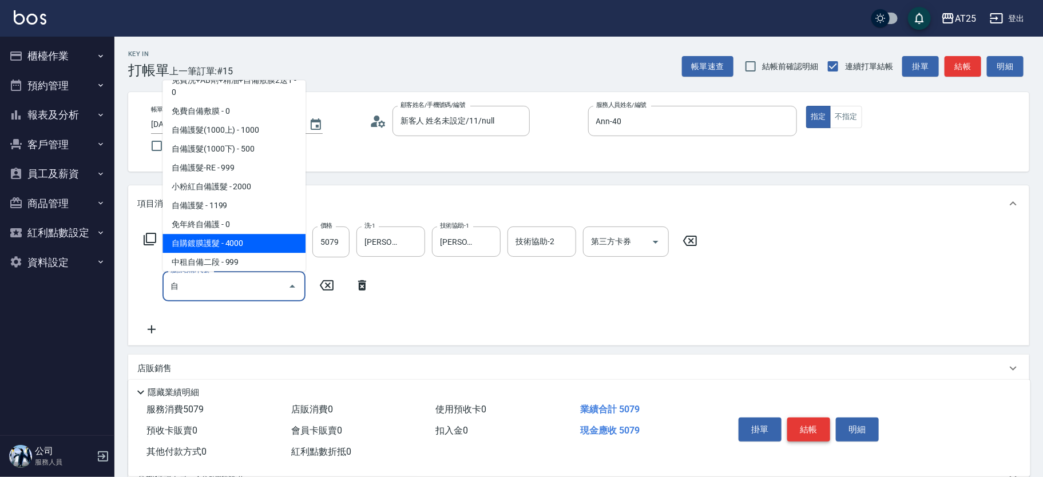
type input "900"
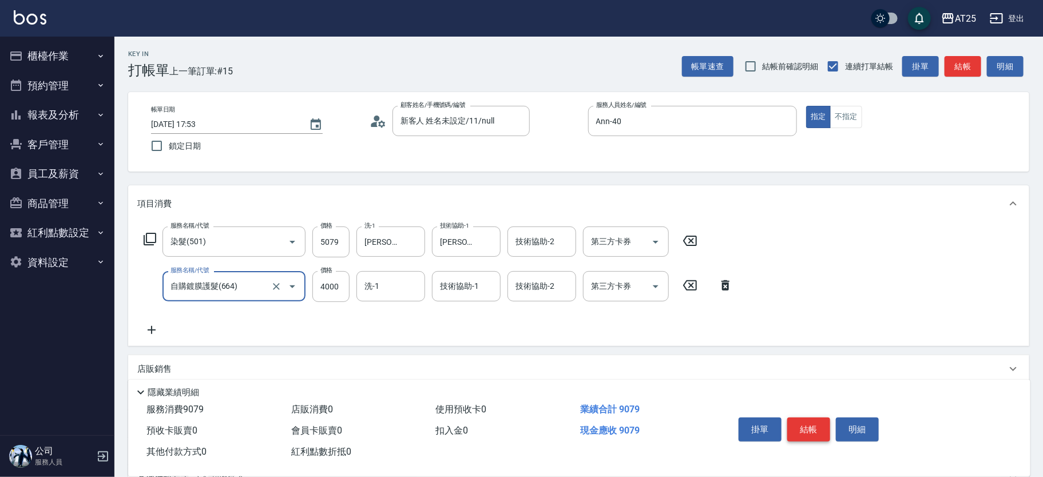
type input "自購鍍膜護髮(664)"
click at [346, 249] on input "5079" at bounding box center [331, 242] width 37 height 31
type input "400"
type input "10"
type input "410"
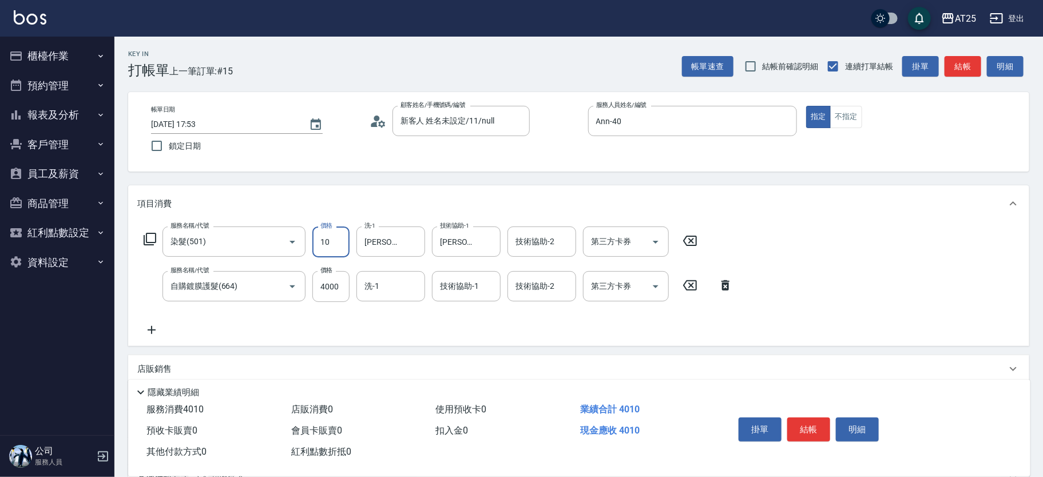
type input "107"
type input "500"
type input "1079"
click at [470, 292] on input "技術協助-1" at bounding box center [466, 286] width 58 height 20
type input "惠均-70"
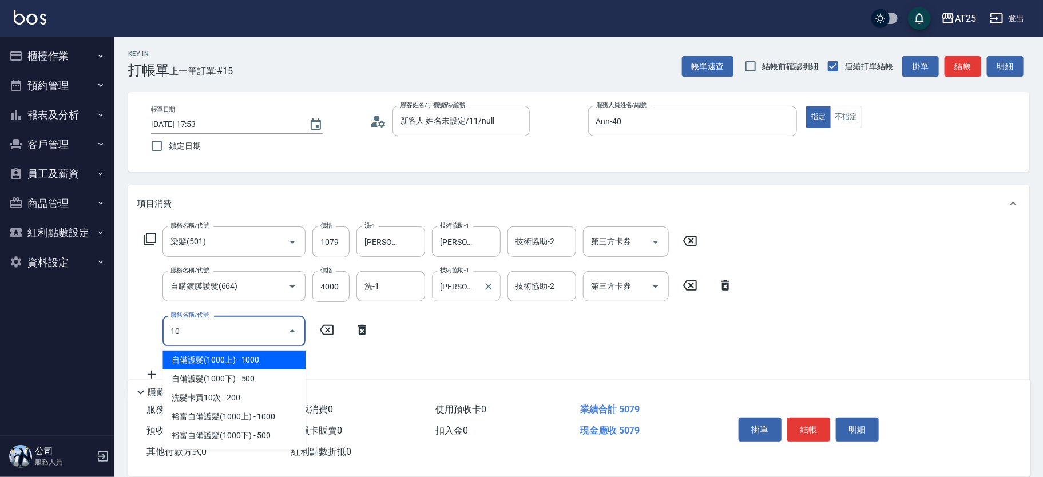
type input "102"
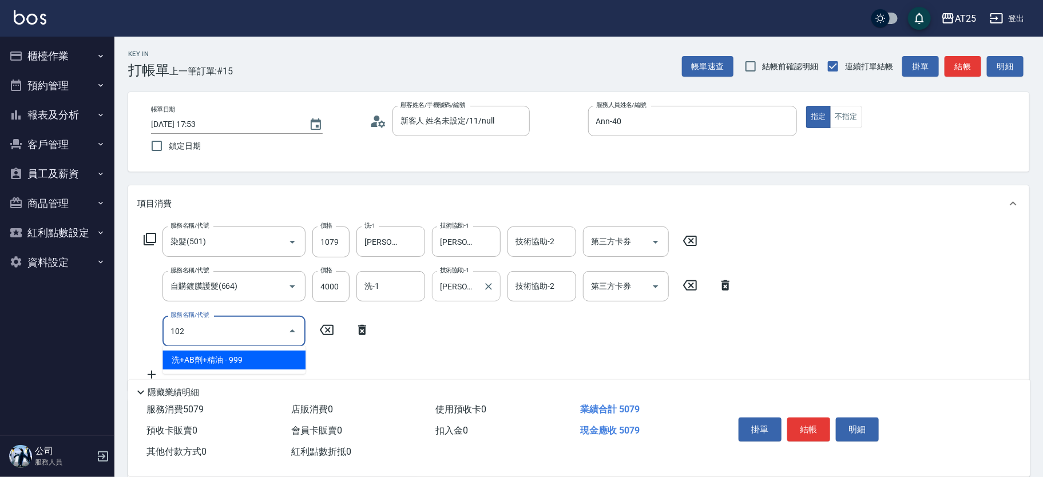
type input "600"
type input "洗+AB劑+精油(102)"
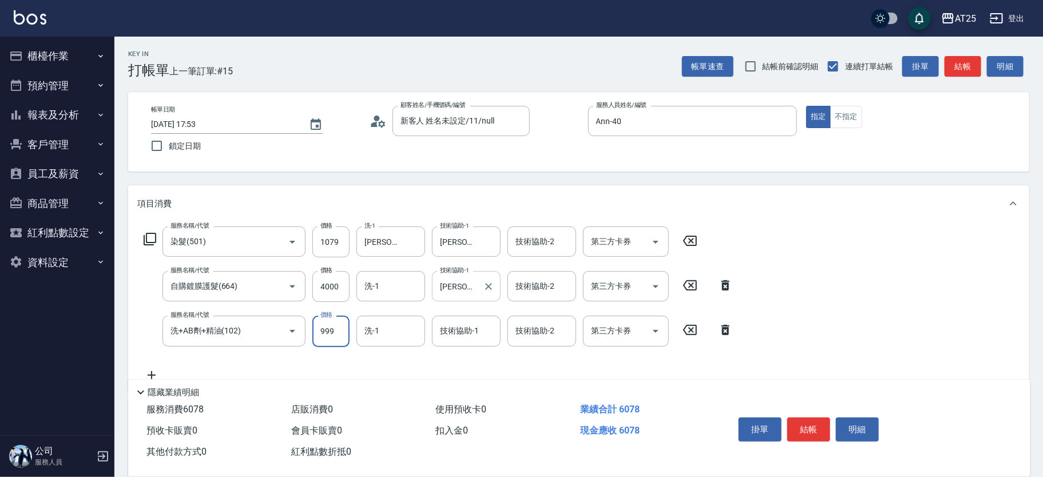
type input "0"
type input "500"
type input "0"
type input "惠均-70"
click at [812, 425] on button "結帳" at bounding box center [809, 430] width 43 height 24
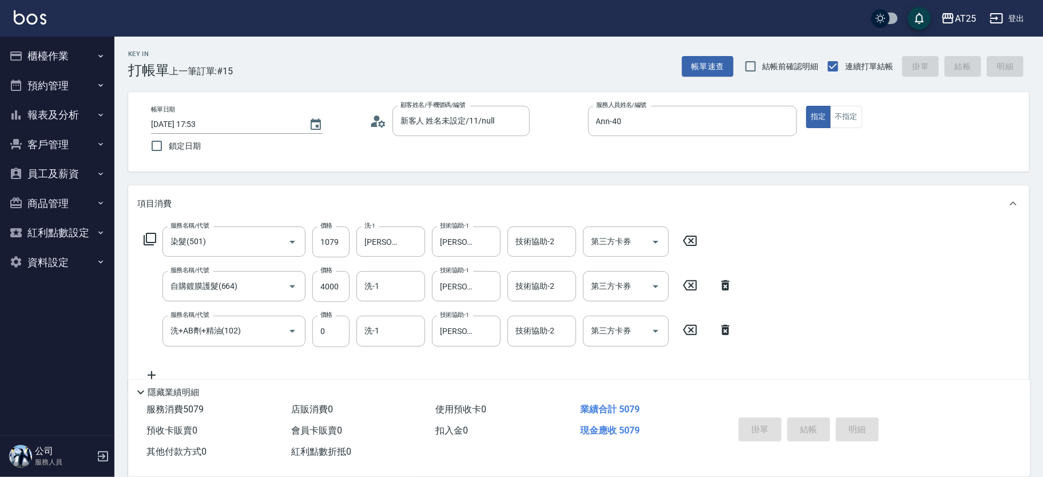
type input "0"
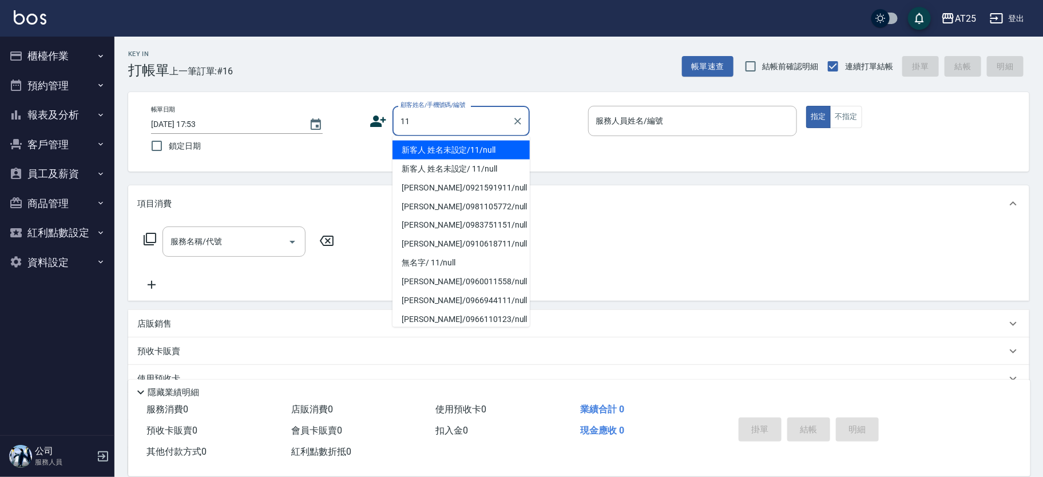
type input "新客人 姓名未設定/11/null"
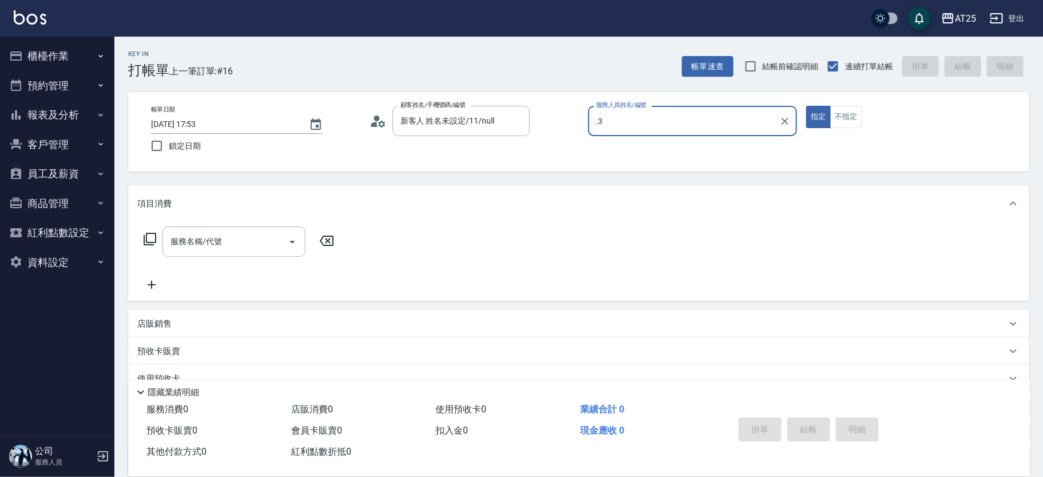
type input "."
type input "N-39"
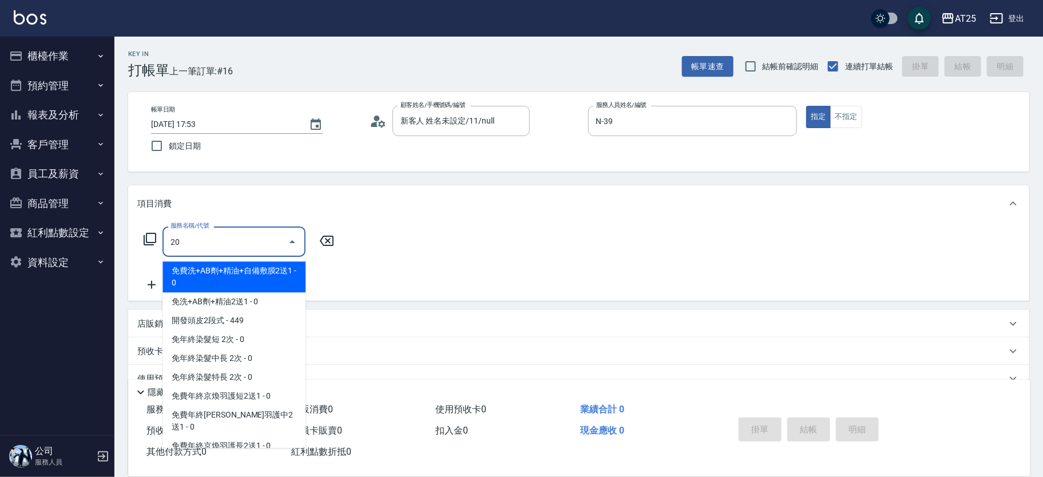
type input "201"
type input "30"
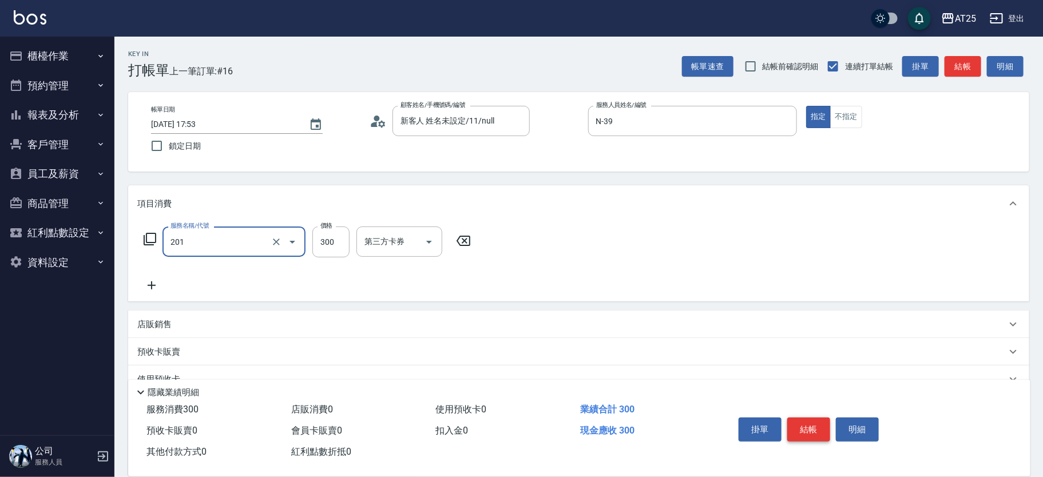
type input "洗髮(201)"
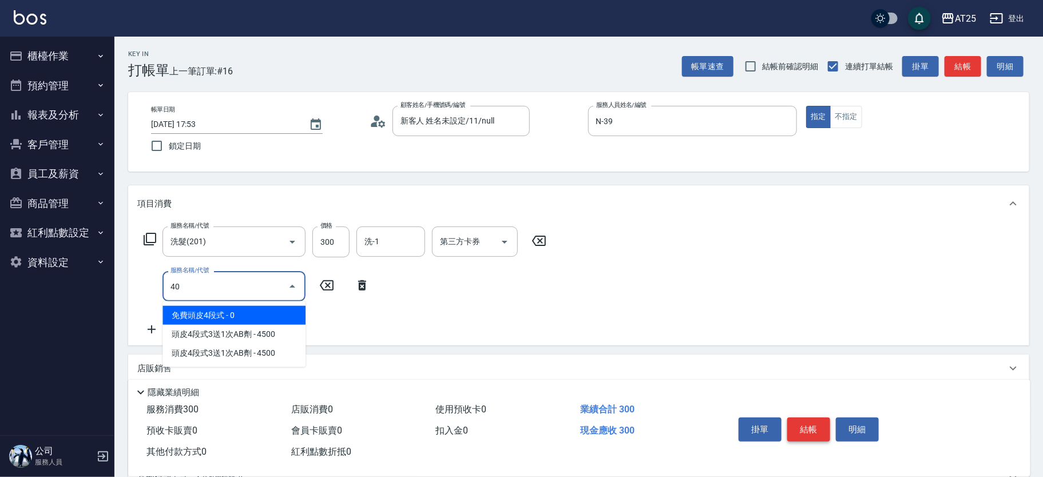
type input "401"
type input "60"
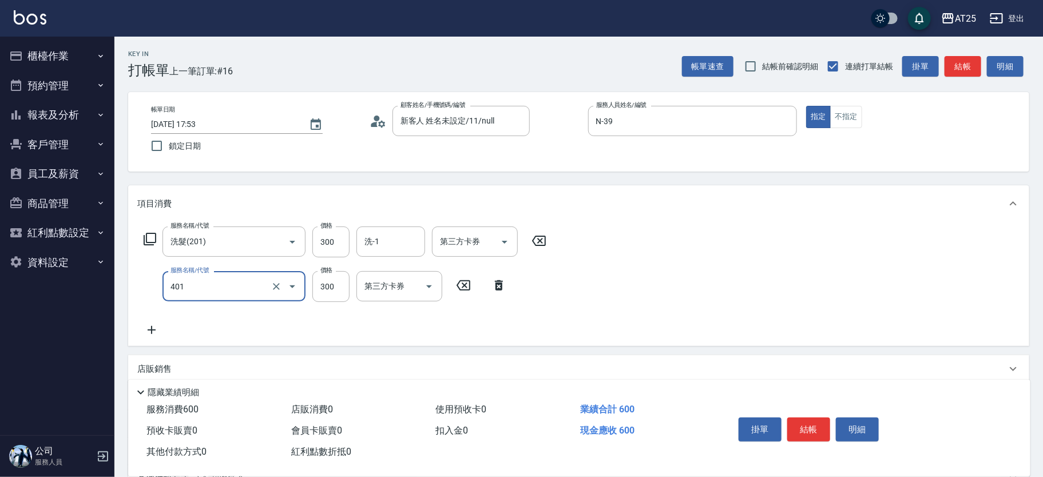
type input "剪髮(401)"
click at [857, 120] on button "不指定" at bounding box center [846, 117] width 32 height 22
click at [813, 426] on button "結帳" at bounding box center [809, 430] width 43 height 24
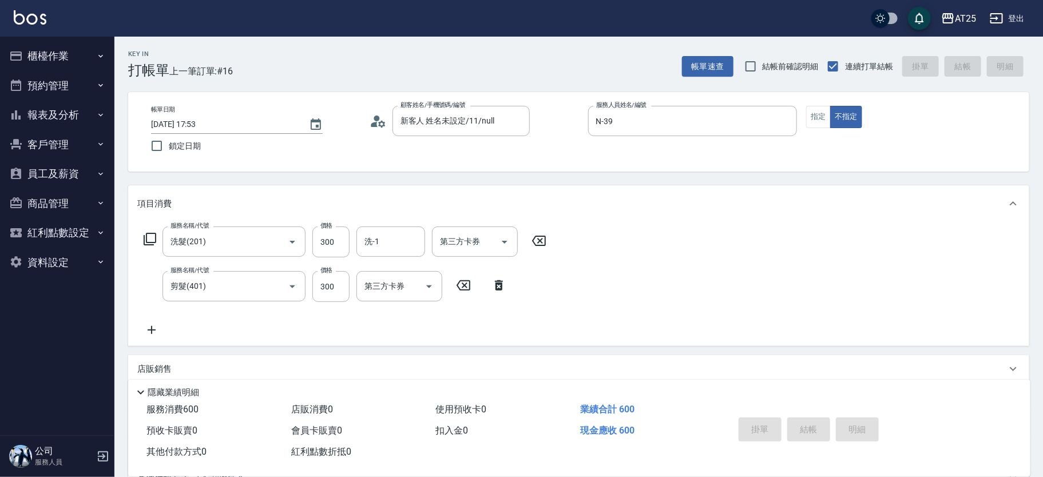
type input "2025/10/05 17:54"
type input "0"
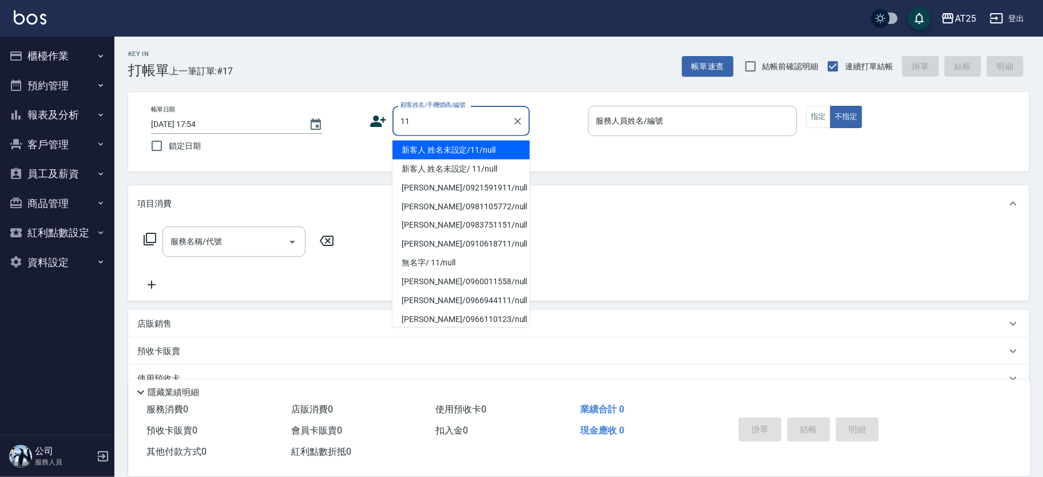
type input "新客人 姓名未設定/11/null"
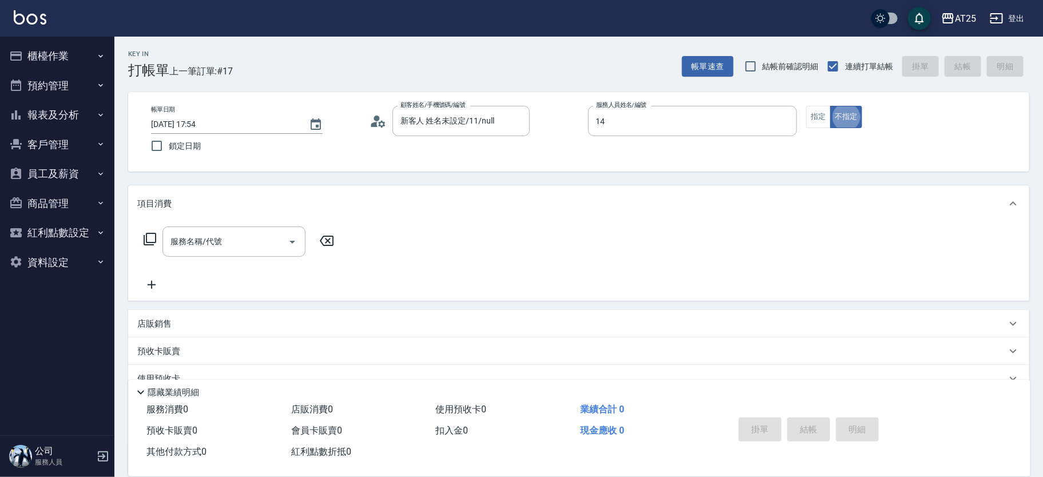
type input "Ken-14"
click at [825, 118] on button "指定" at bounding box center [818, 117] width 25 height 22
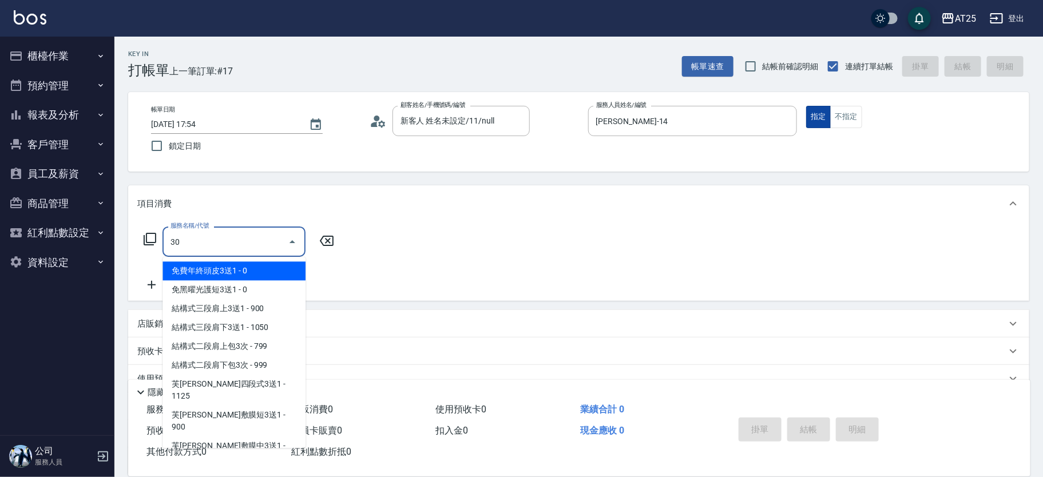
type input "301"
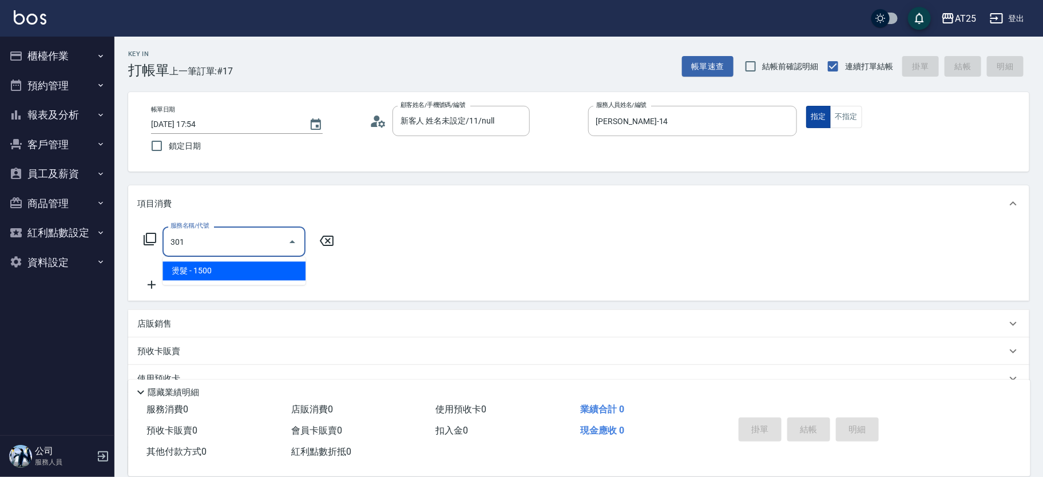
type input "150"
type input "燙髮(301)"
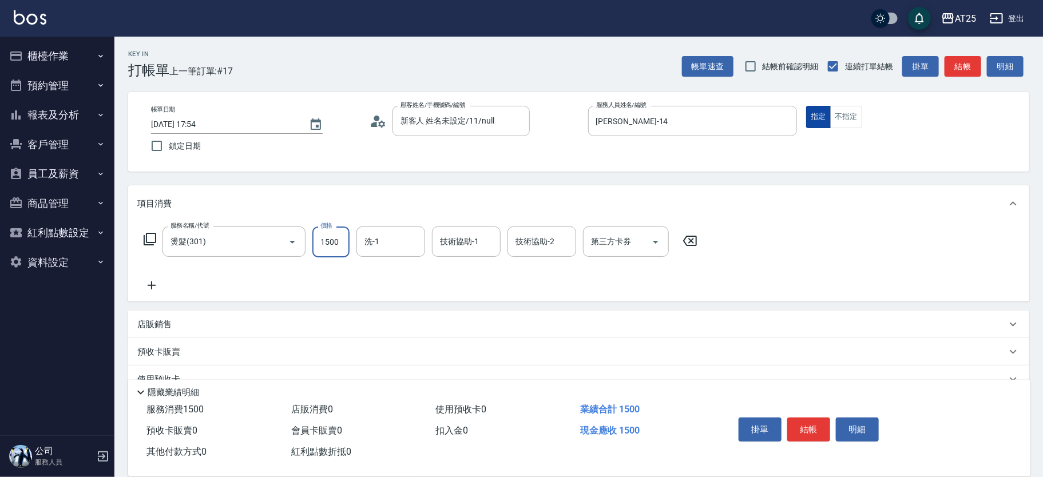
type input "3"
type input "0"
type input "30"
type input "300"
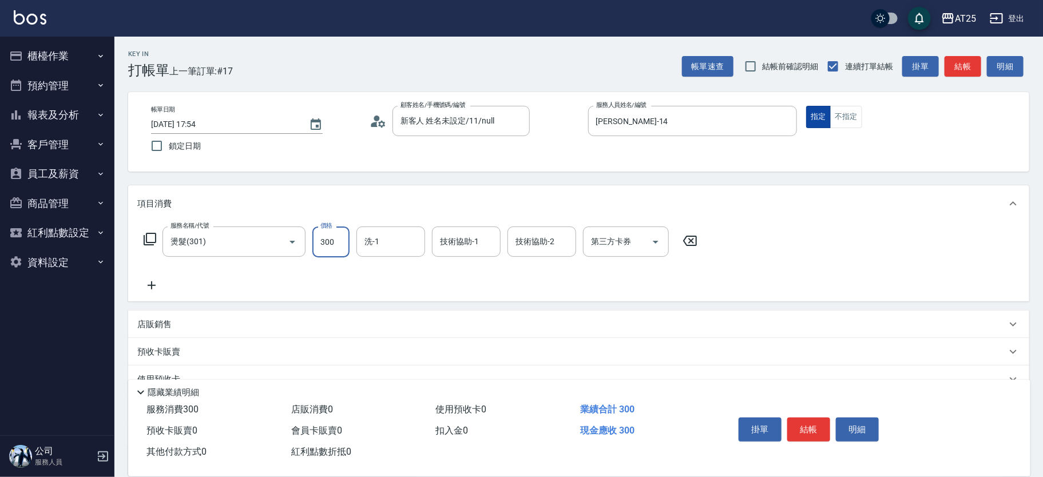
type input "300"
type input "3000"
type input "小恩-69"
click at [814, 427] on button "結帳" at bounding box center [809, 430] width 43 height 24
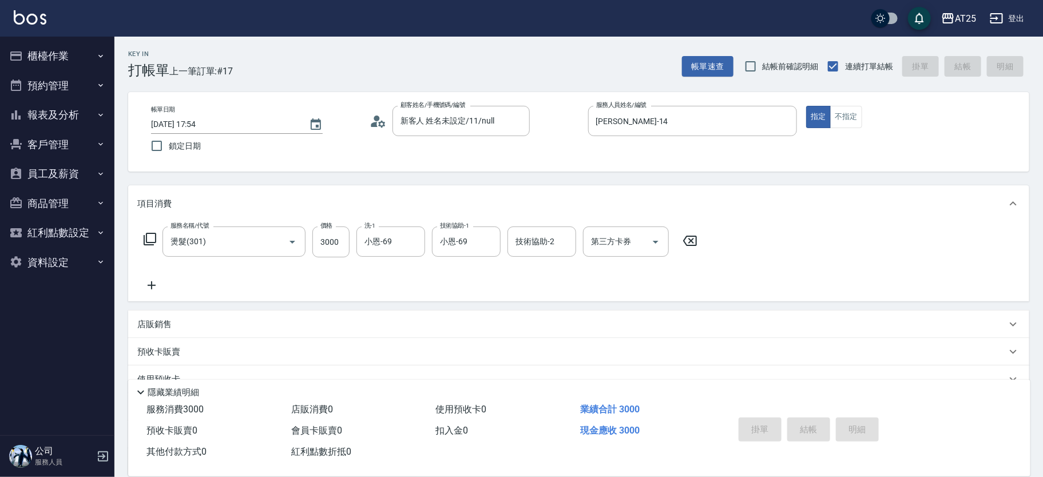
type input "0"
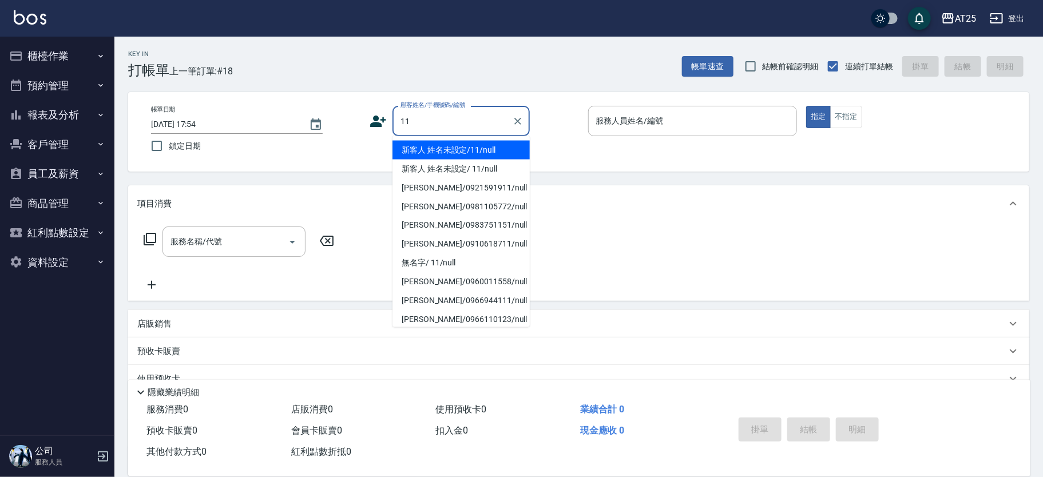
type input "新客人 姓名未設定/11/null"
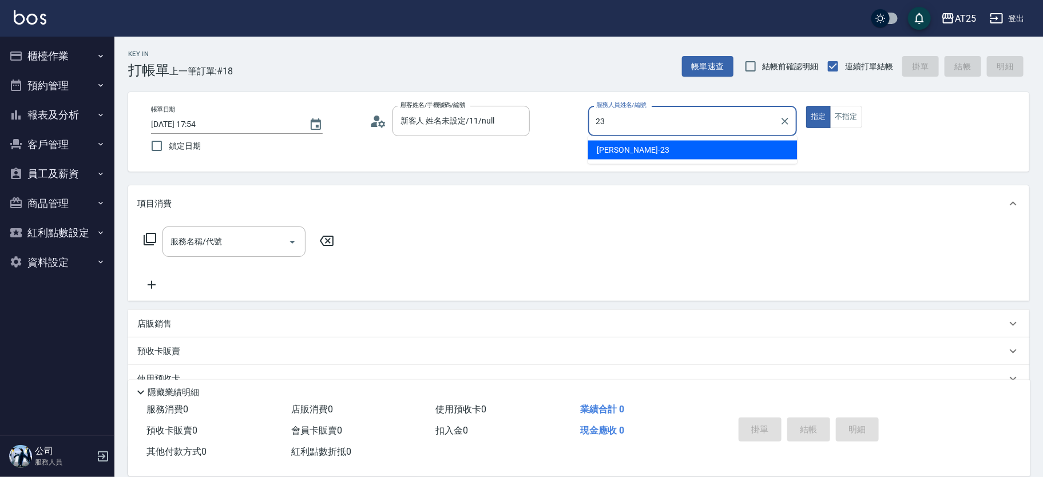
type input "Emma-23"
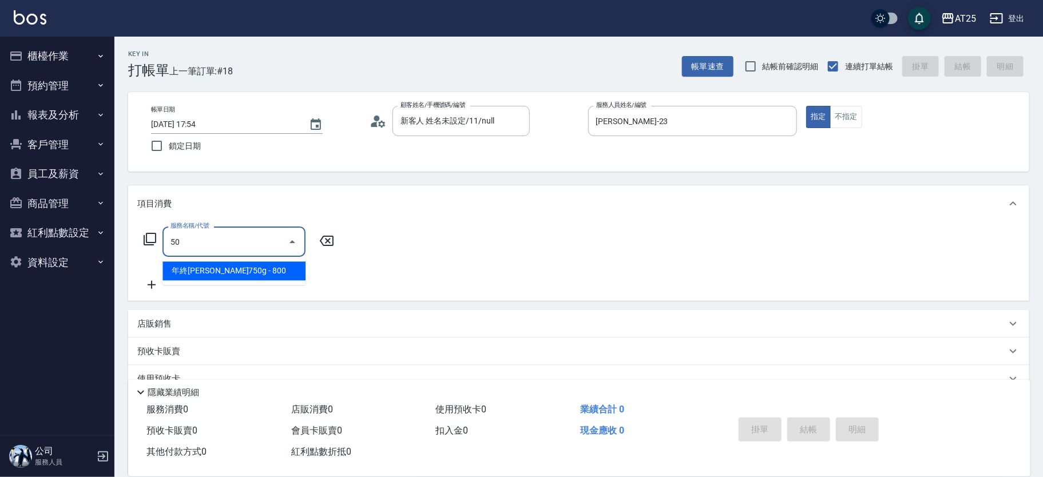
type input "501"
type input "100"
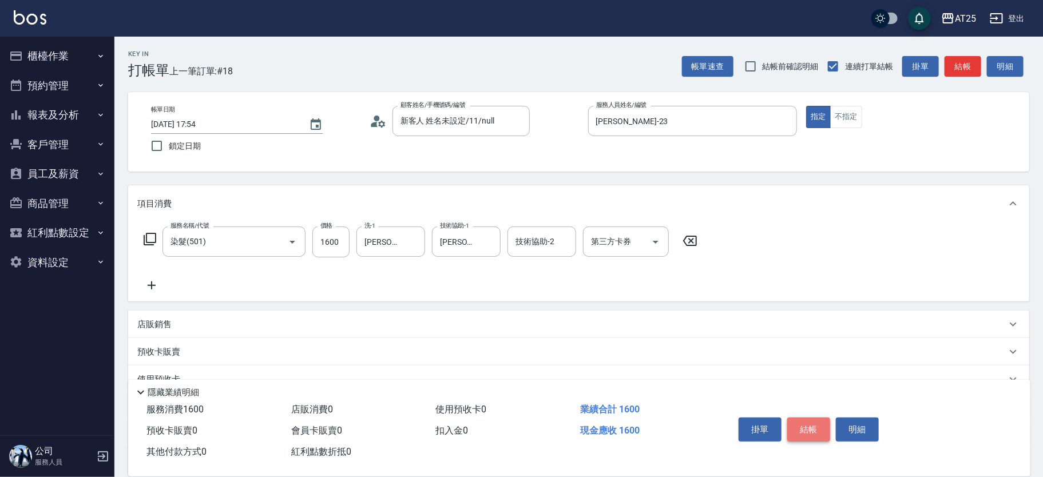
click at [819, 425] on button "結帳" at bounding box center [809, 430] width 43 height 24
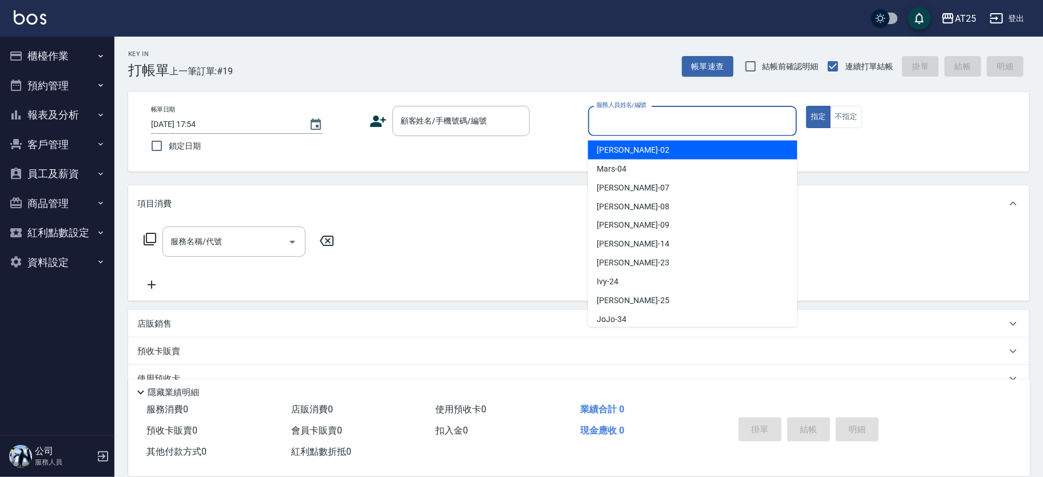
click at [628, 128] on input "服務人員姓名/編號" at bounding box center [693, 121] width 199 height 20
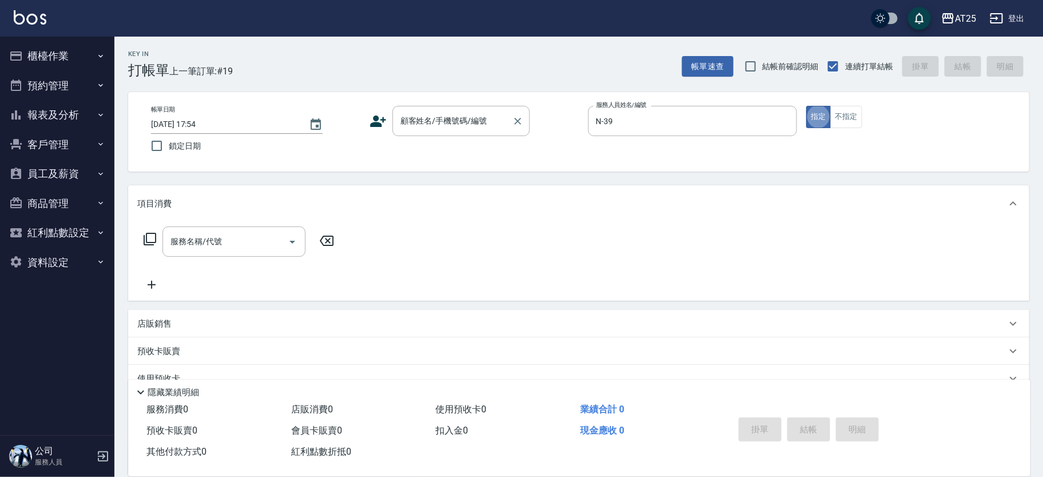
click at [420, 115] on div "顧客姓名/手機號碼/編號 顧客姓名/手機號碼/編號" at bounding box center [461, 121] width 137 height 30
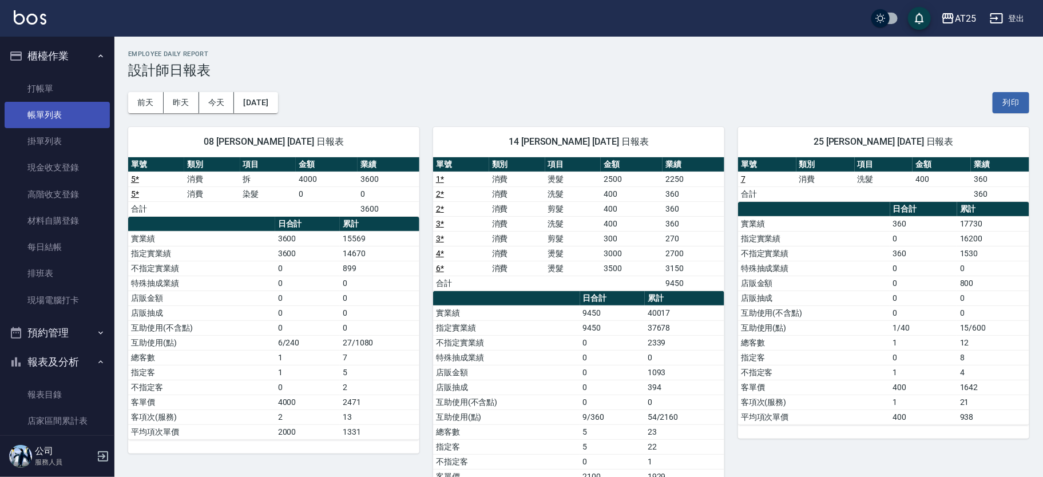
click at [69, 114] on link "帳單列表" at bounding box center [57, 115] width 105 height 26
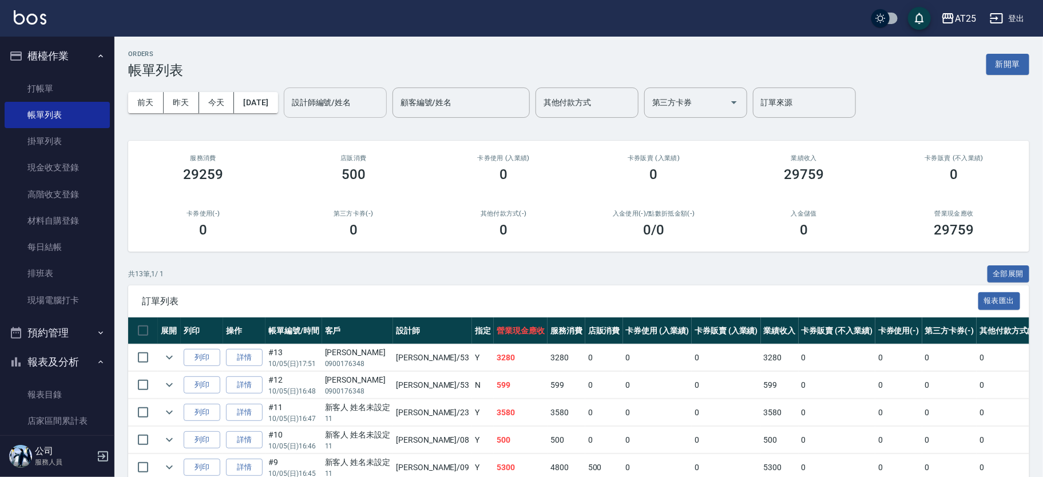
click at [382, 107] on input "設計師編號/姓名" at bounding box center [335, 103] width 93 height 20
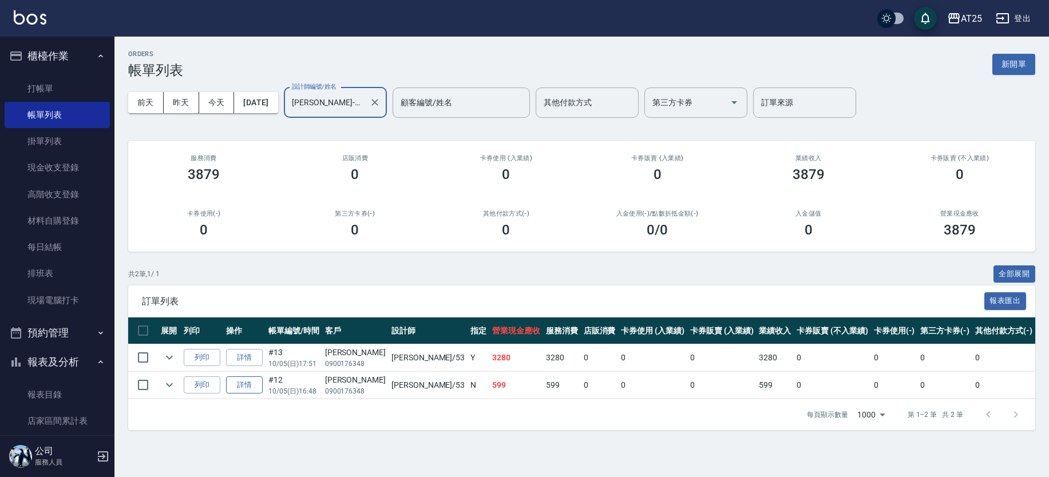
type input "[PERSON_NAME]-53"
click at [253, 386] on link "詳情" at bounding box center [244, 386] width 37 height 18
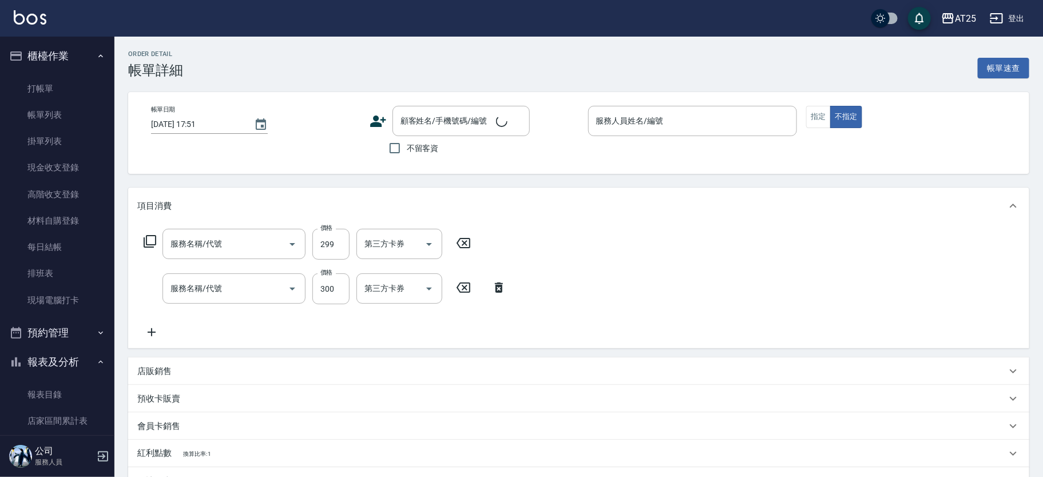
type input "剪髮(401)"
type input "洗髮(201)"
type input "2025/10/05 16:48"
type input "[PERSON_NAME]-53"
type input "50"
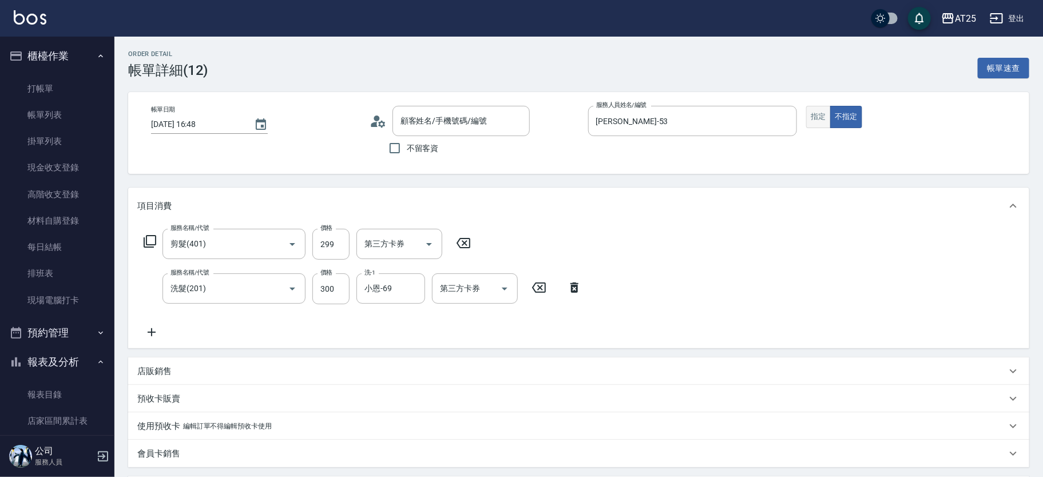
type input "[PERSON_NAME]/0900176348/null"
click at [818, 113] on button "指定" at bounding box center [818, 117] width 25 height 22
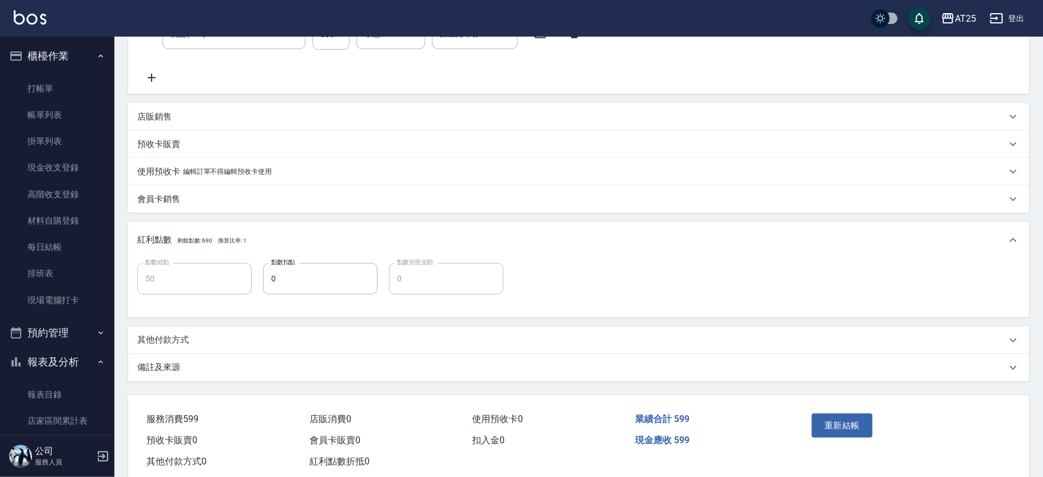
scroll to position [280, 0]
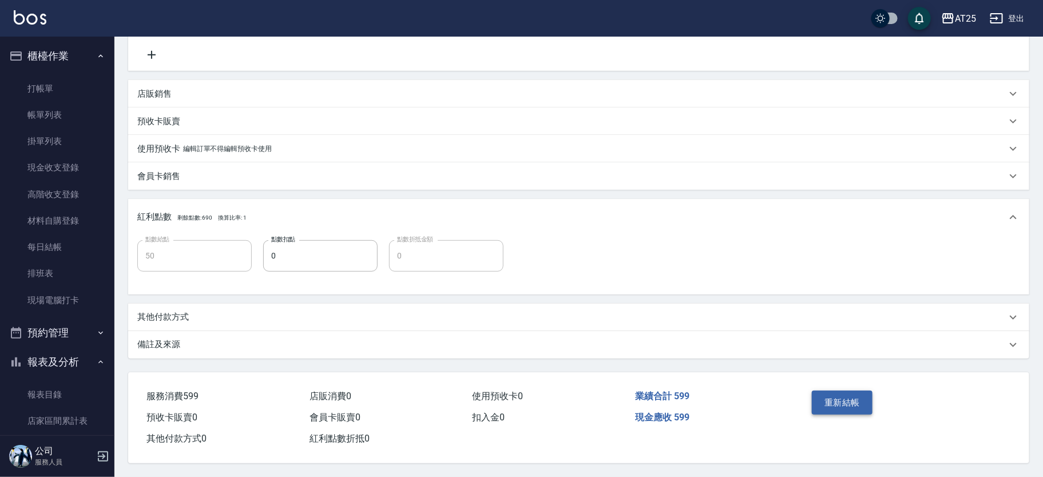
click at [831, 410] on button "重新結帳" at bounding box center [842, 403] width 61 height 24
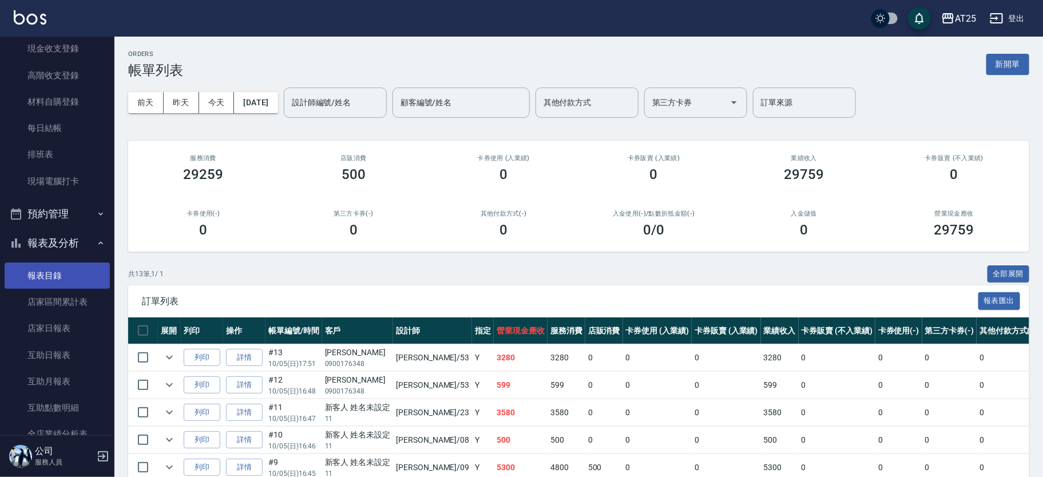
scroll to position [123, 0]
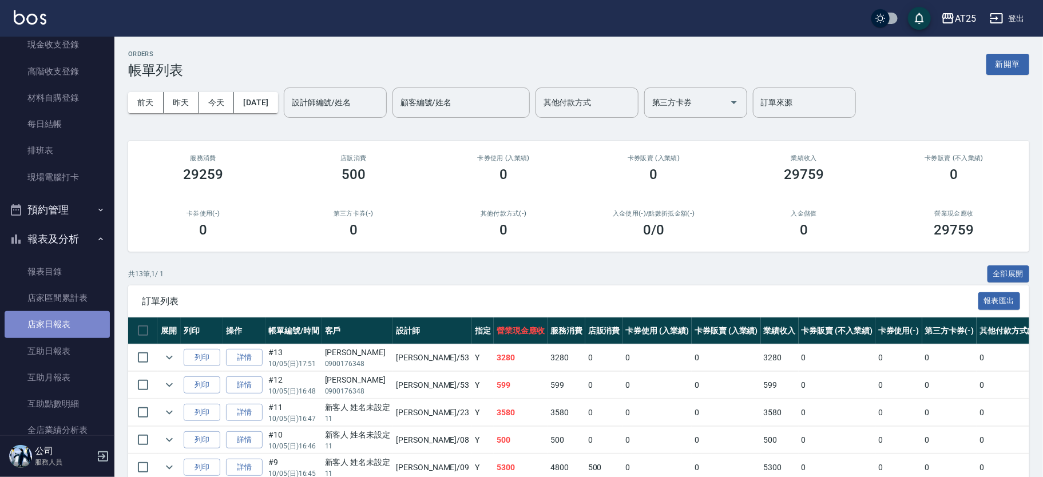
click at [74, 333] on link "店家日報表" at bounding box center [57, 324] width 105 height 26
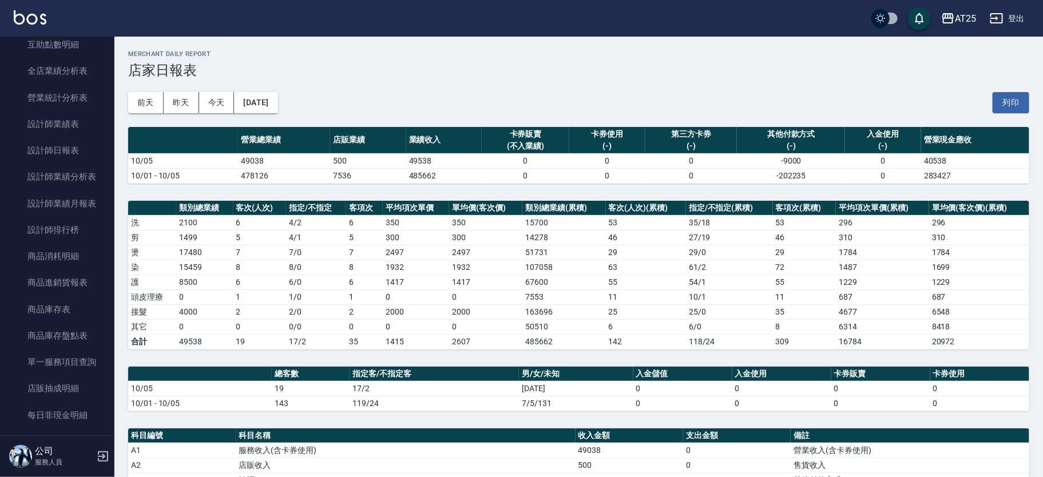
scroll to position [486, 0]
click at [72, 149] on link "設計師日報表" at bounding box center [57, 147] width 105 height 26
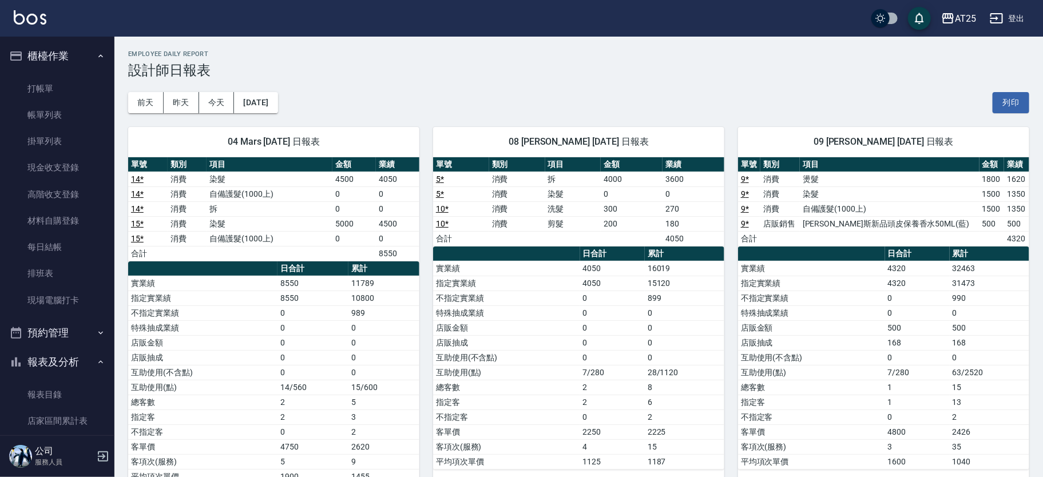
scroll to position [486, 0]
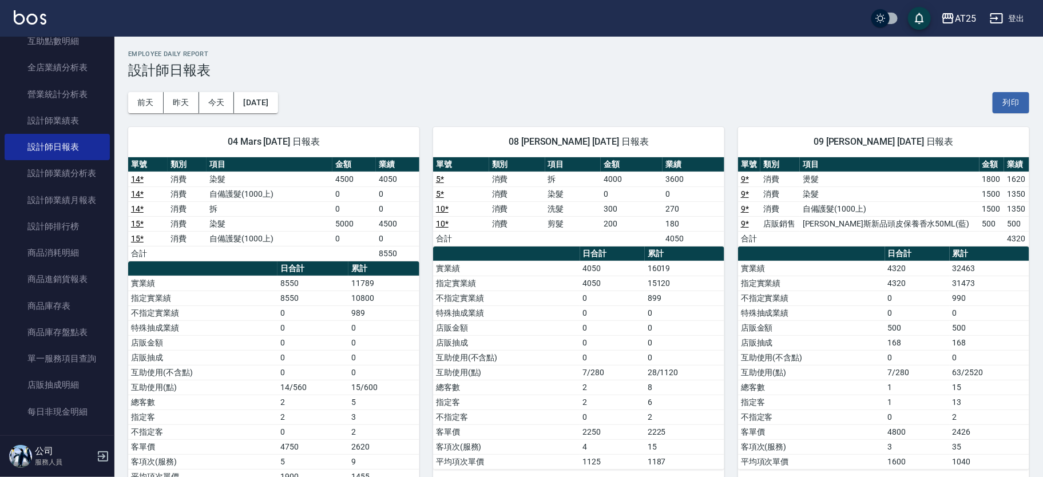
click at [108, 249] on nav "櫃檯作業 打帳單 帳單列表 掛單列表 現金收支登錄 高階收支登錄 材料自購登錄 每日結帳 排班表 現場電腦打卡 預約管理 預約管理 單日預約紀錄 單週預約紀錄…" at bounding box center [57, 236] width 114 height 399
click at [107, 244] on nav "櫃檯作業 打帳單 帳單列表 掛單列表 現金收支登錄 高階收支登錄 材料自購登錄 每日結帳 排班表 現場電腦打卡 預約管理 預約管理 單日預約紀錄 單週預約紀錄…" at bounding box center [57, 236] width 114 height 399
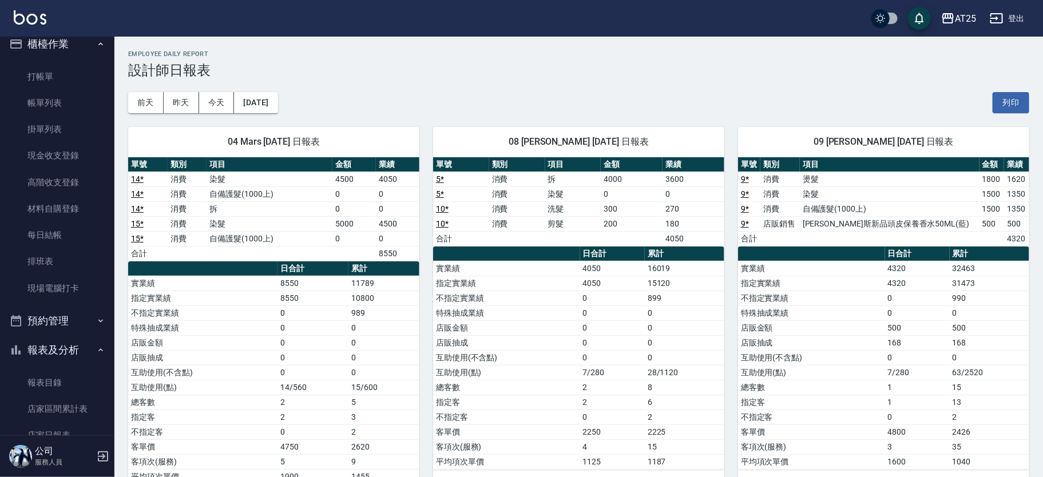
scroll to position [0, 0]
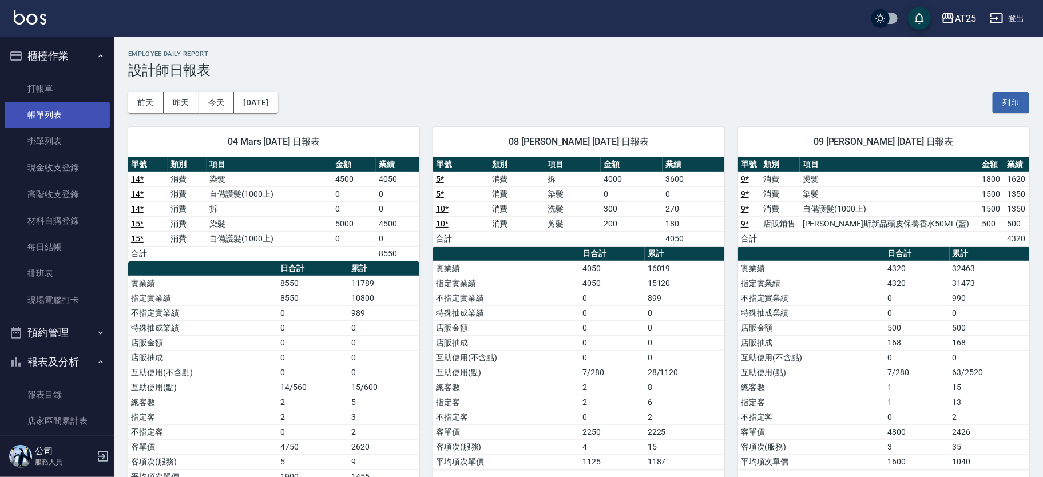
click at [89, 120] on link "帳單列表" at bounding box center [57, 115] width 105 height 26
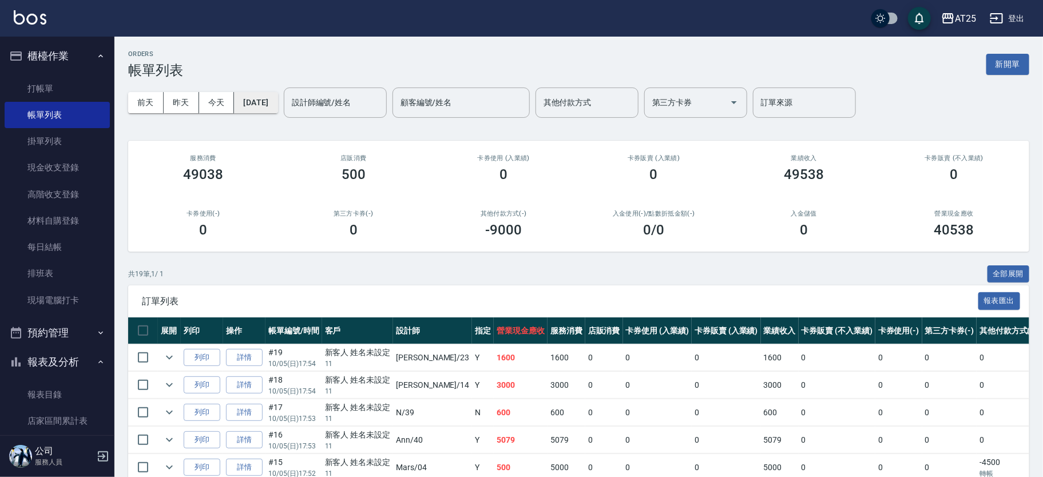
click at [278, 101] on button "[DATE]" at bounding box center [255, 102] width 43 height 21
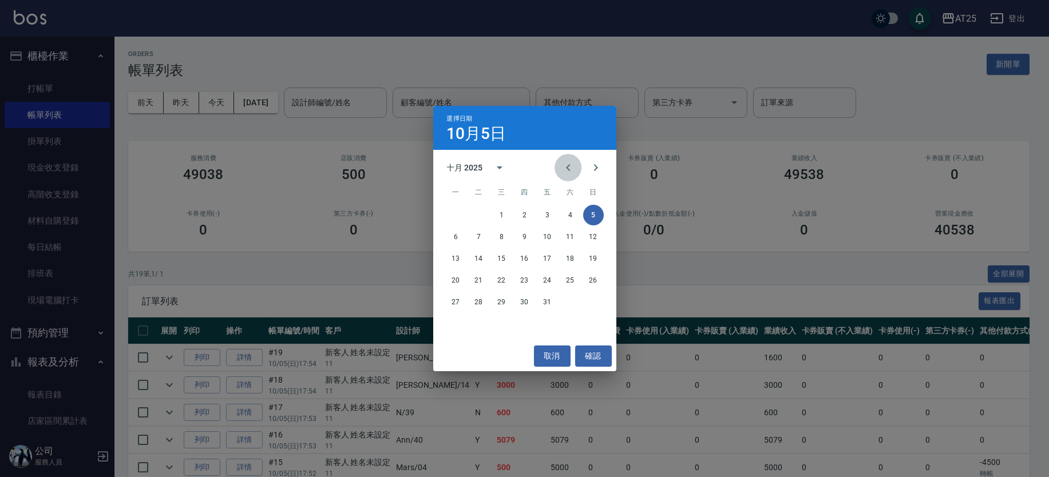
click at [570, 166] on icon "Previous month" at bounding box center [568, 168] width 14 height 14
click at [454, 280] on button "16" at bounding box center [456, 280] width 21 height 21
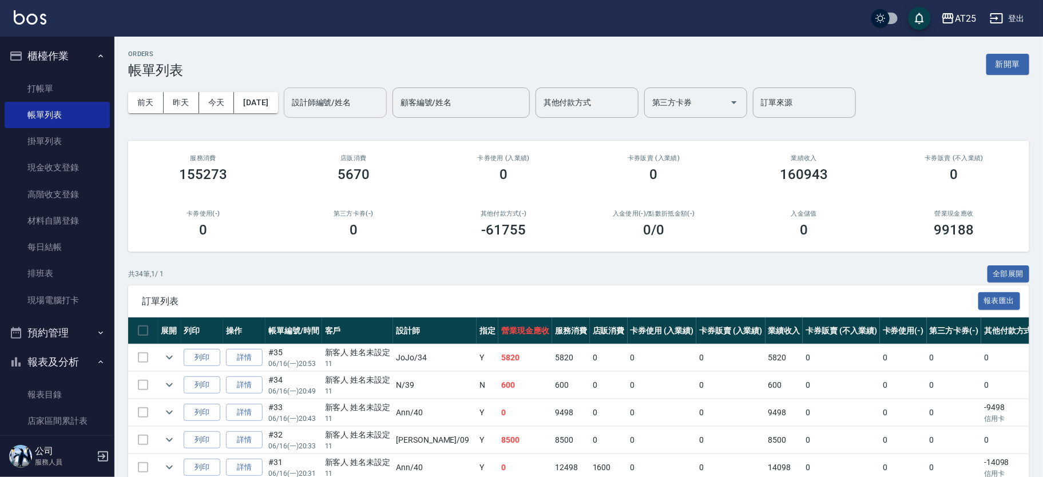
click at [374, 102] on input "設計師編號/姓名" at bounding box center [335, 103] width 93 height 20
type input "N-39"
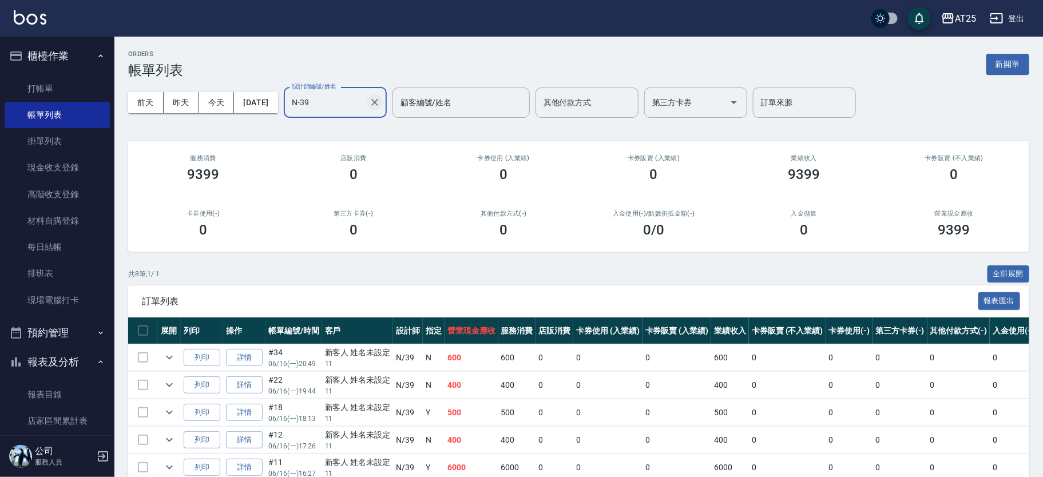
click at [381, 103] on icon "Clear" at bounding box center [374, 102] width 11 height 11
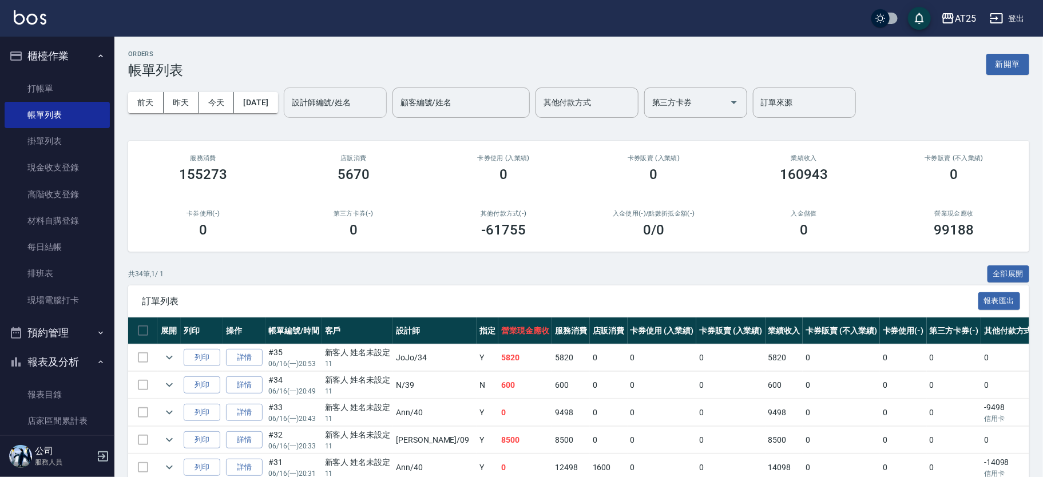
click at [113, 163] on div "櫃檯作業 打帳單 帳單列表 掛單列表 現金收支登錄 高階收支登錄 材料自購登錄 每日結帳 排班表 現場電腦打卡 預約管理 預約管理 單日預約紀錄 單週預約紀錄…" at bounding box center [57, 257] width 115 height 441
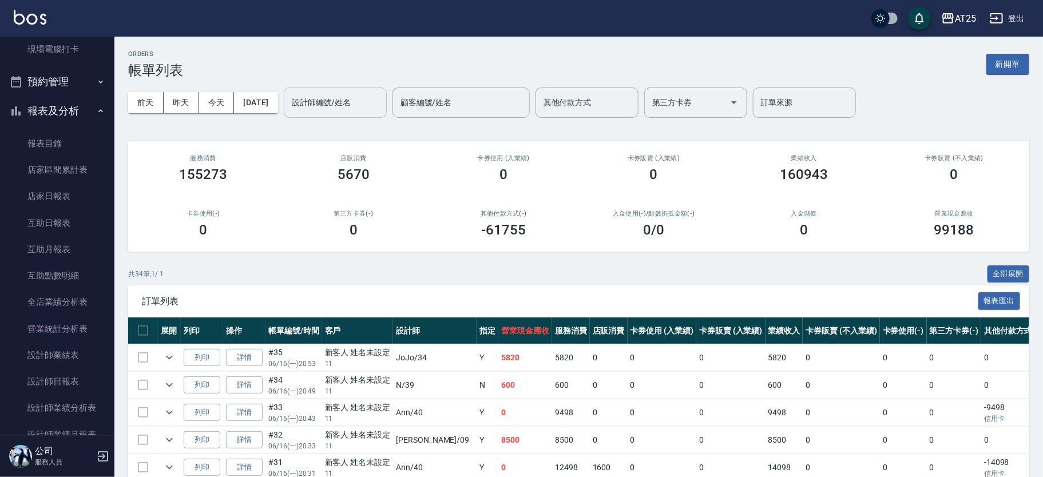
scroll to position [302, 0]
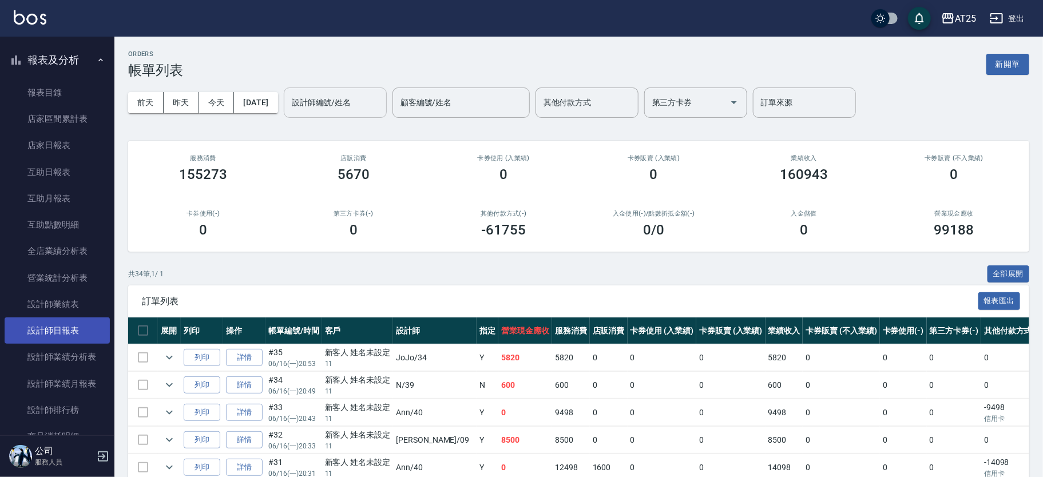
click at [80, 337] on link "設計師日報表" at bounding box center [57, 331] width 105 height 26
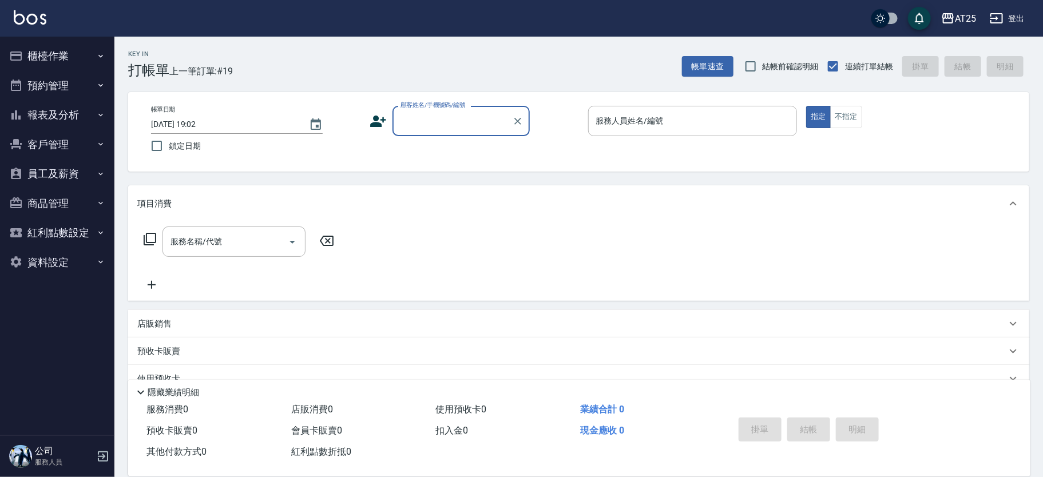
click at [626, 119] on div "服務人員姓名/編號 服務人員姓名/編號" at bounding box center [692, 121] width 209 height 30
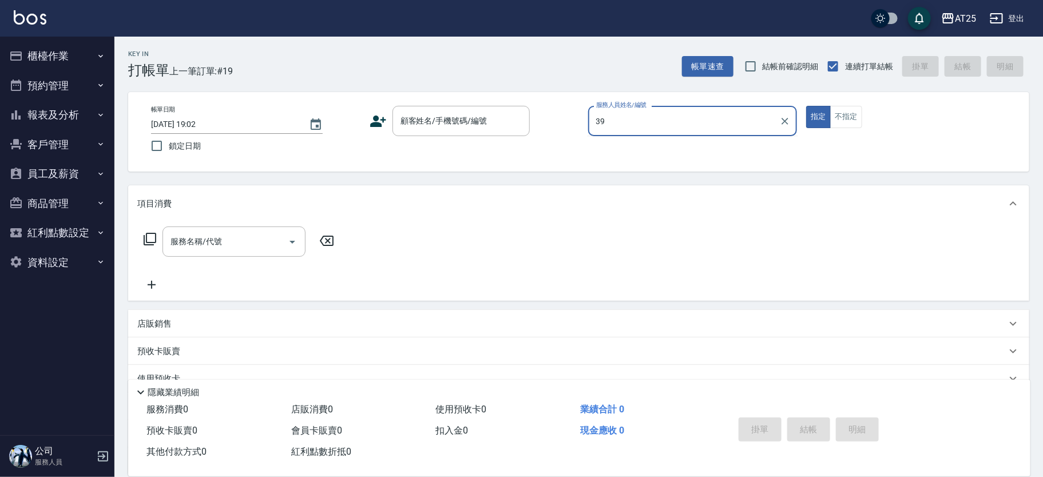
type input "N-39"
type button "true"
click at [479, 124] on input "顧客姓名/手機號碼/編號" at bounding box center [453, 121] width 110 height 20
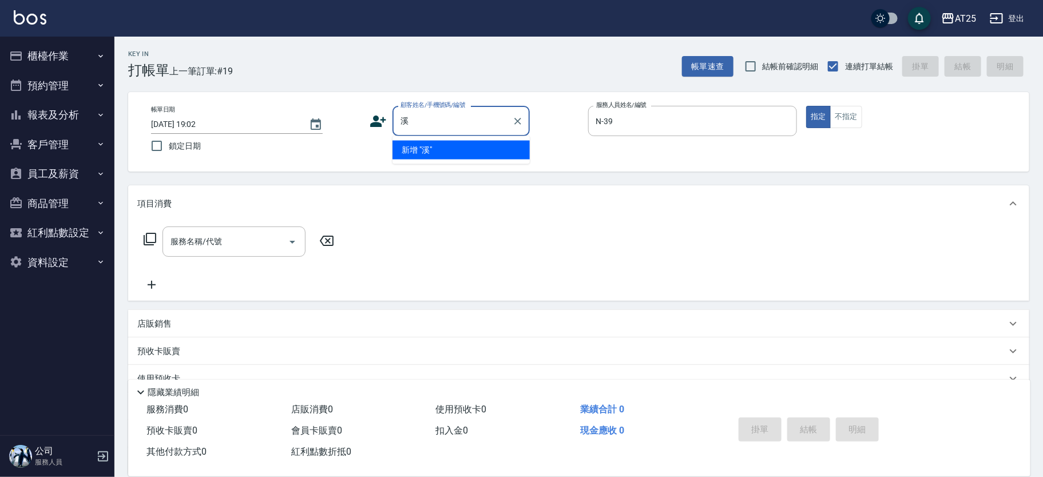
type input "溪溪"
click at [496, 106] on div "溪溪 顧客姓名/手機號碼/編號" at bounding box center [461, 121] width 137 height 30
click at [509, 110] on div "溪溪 顧客姓名/手機號碼/編號" at bounding box center [461, 121] width 137 height 30
click at [513, 117] on icon "Clear" at bounding box center [517, 121] width 11 height 11
click at [484, 118] on input "顧客姓名/手機號碼/編號" at bounding box center [453, 121] width 110 height 20
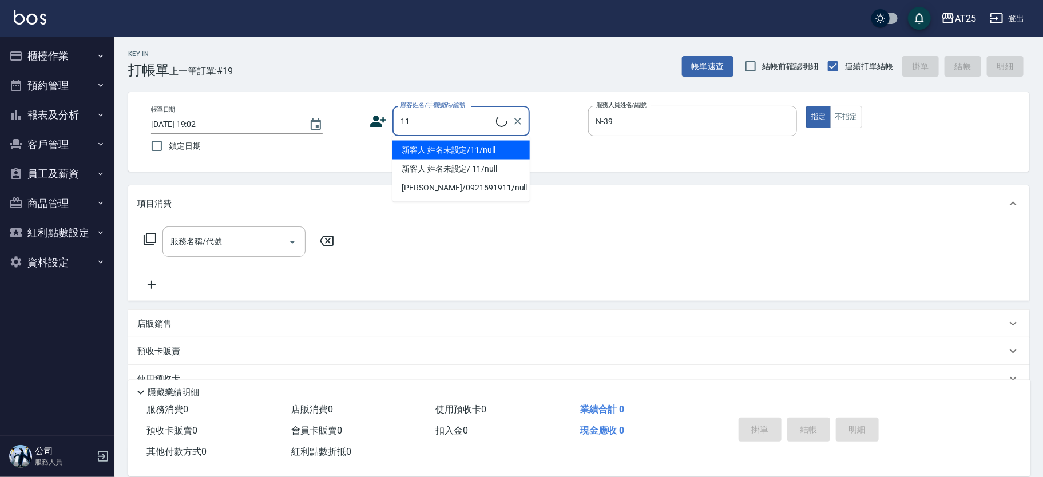
click at [442, 151] on li "新客人 姓名未設定/11/null" at bounding box center [461, 150] width 137 height 19
type input "新客人 姓名未設定/11/null"
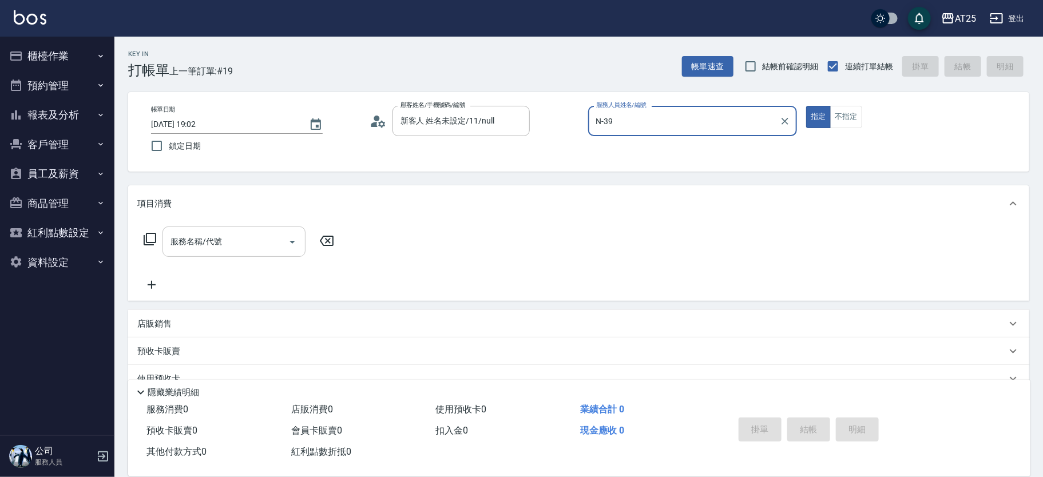
click at [196, 248] on input "服務名稱/代號" at bounding box center [226, 242] width 116 height 20
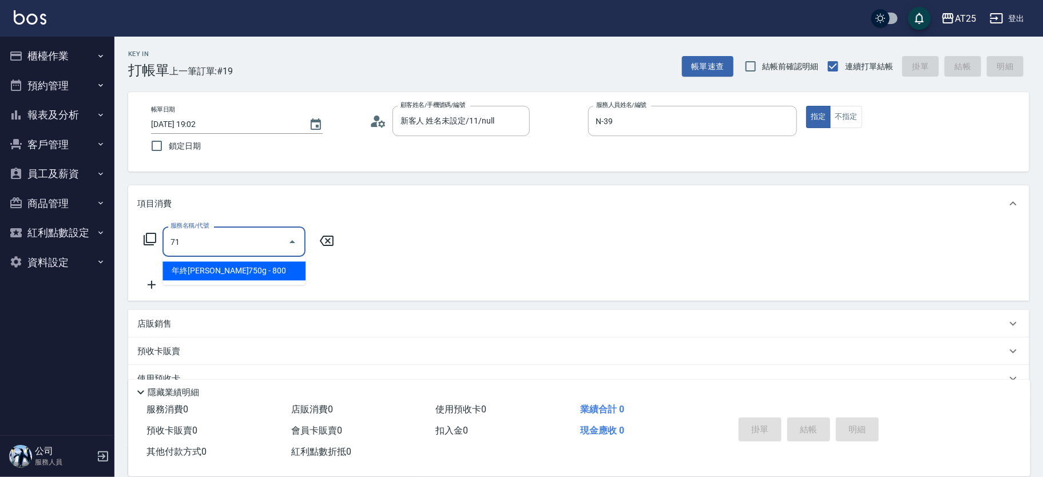
type input "714"
click at [220, 278] on span "拆 - 1500" at bounding box center [234, 271] width 143 height 19
type input "150"
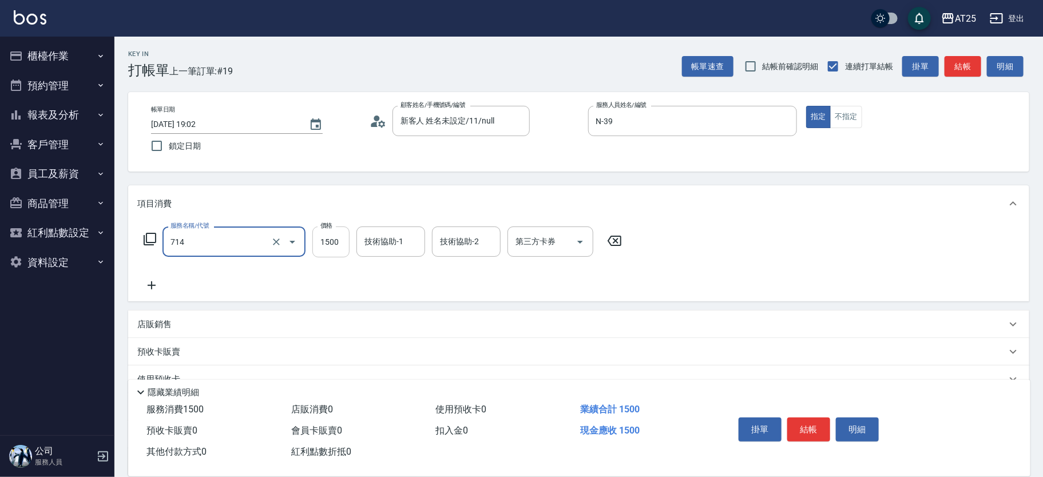
type input "拆(714)"
click at [335, 242] on input "1500" at bounding box center [331, 242] width 37 height 31
type input "0"
type input "24"
type input "20"
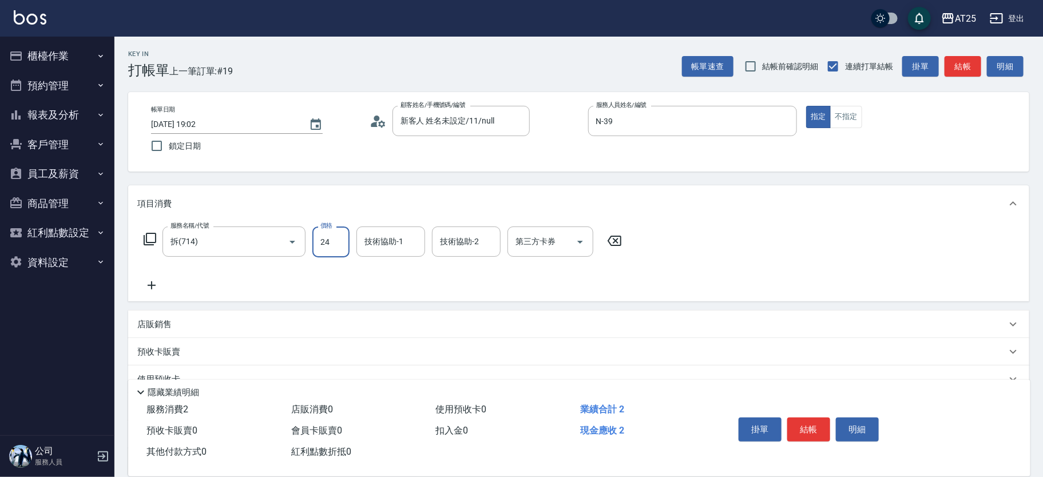
type input "240"
type input "2400"
click at [145, 285] on icon at bounding box center [151, 286] width 29 height 14
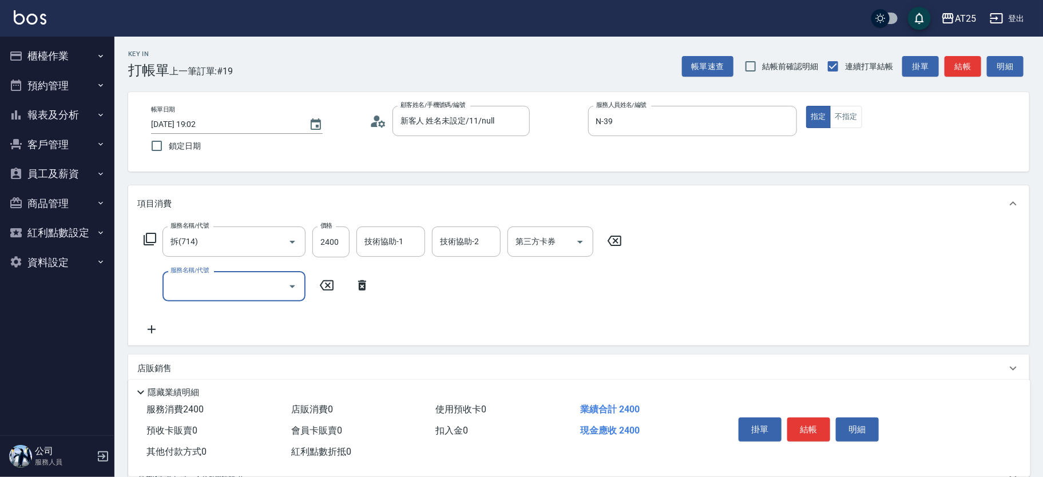
click at [203, 284] on input "服務名稱/代號" at bounding box center [226, 286] width 116 height 20
type input "0"
type input "201"
click at [211, 308] on span "洗髮 - 300" at bounding box center [234, 315] width 143 height 19
type input "270"
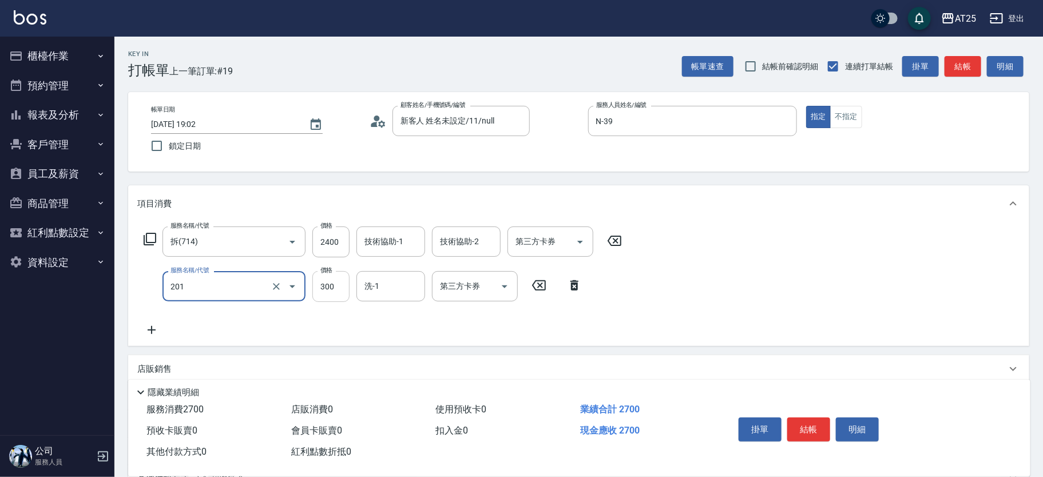
type input "洗髮(201)"
drag, startPoint x: 338, startPoint y: 281, endPoint x: 385, endPoint y: 283, distance: 46.4
click at [338, 281] on input "300" at bounding box center [331, 286] width 37 height 31
type input "240"
type input "0"
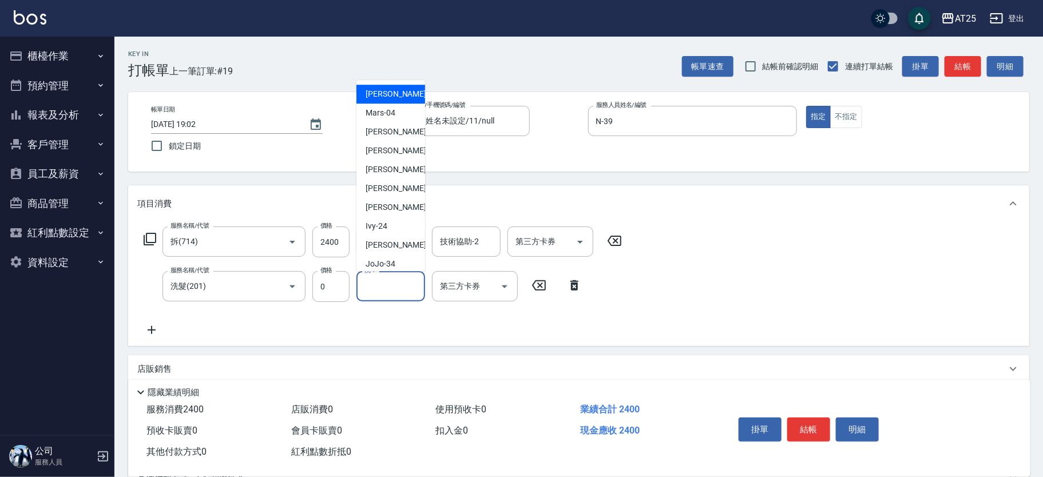
click at [387, 283] on input "洗-1" at bounding box center [391, 286] width 58 height 20
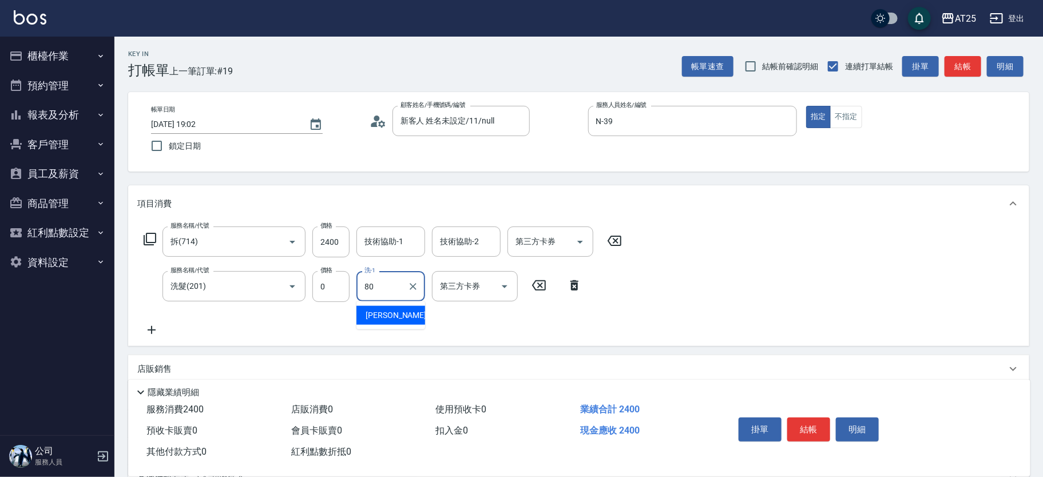
type input "8"
click at [387, 315] on span "惠均 -70" at bounding box center [402, 316] width 72 height 12
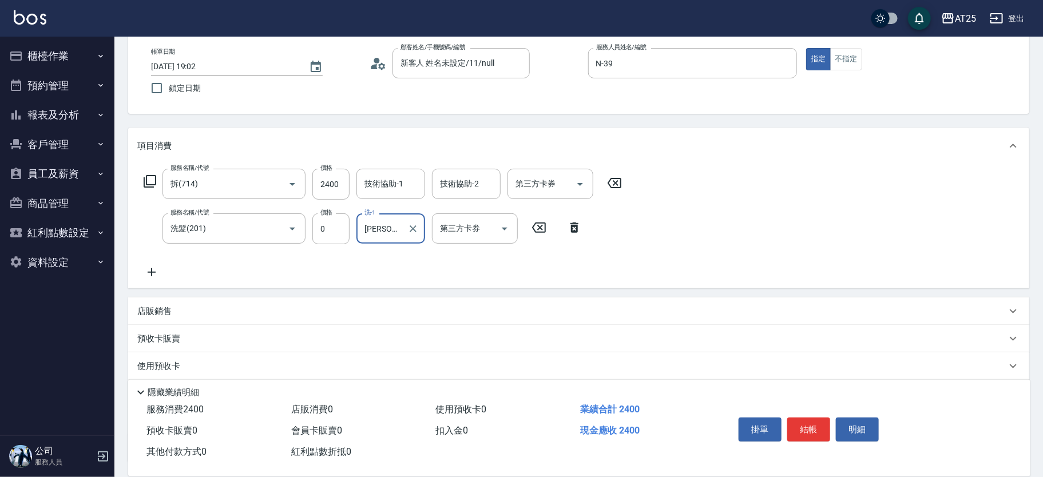
scroll to position [151, 0]
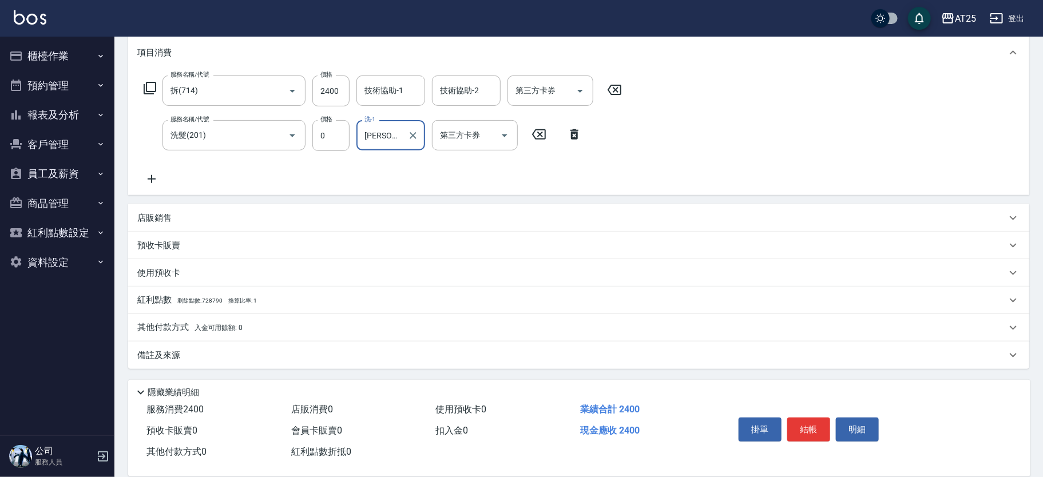
type input "惠均-70"
click at [180, 329] on p "其他付款方式 入金可用餘額: 0" at bounding box center [189, 328] width 105 height 13
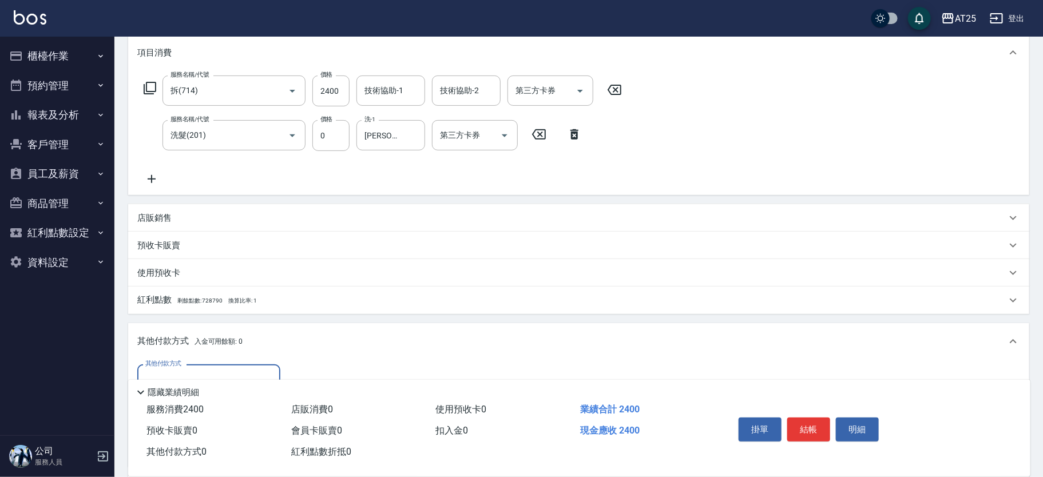
scroll to position [0, 0]
click at [185, 368] on div "其他付款方式" at bounding box center [208, 380] width 143 height 30
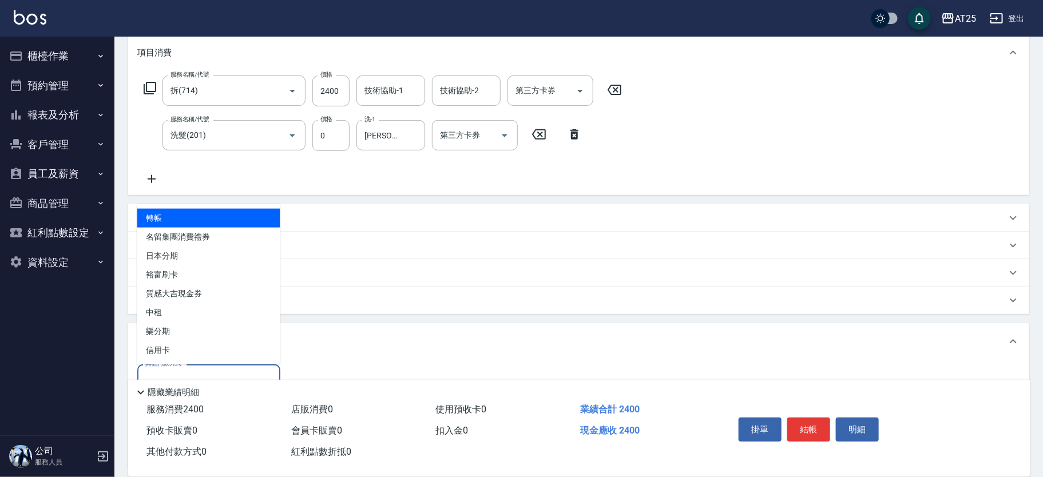
click at [169, 222] on span "轉帳" at bounding box center [208, 218] width 143 height 19
type input "轉帳"
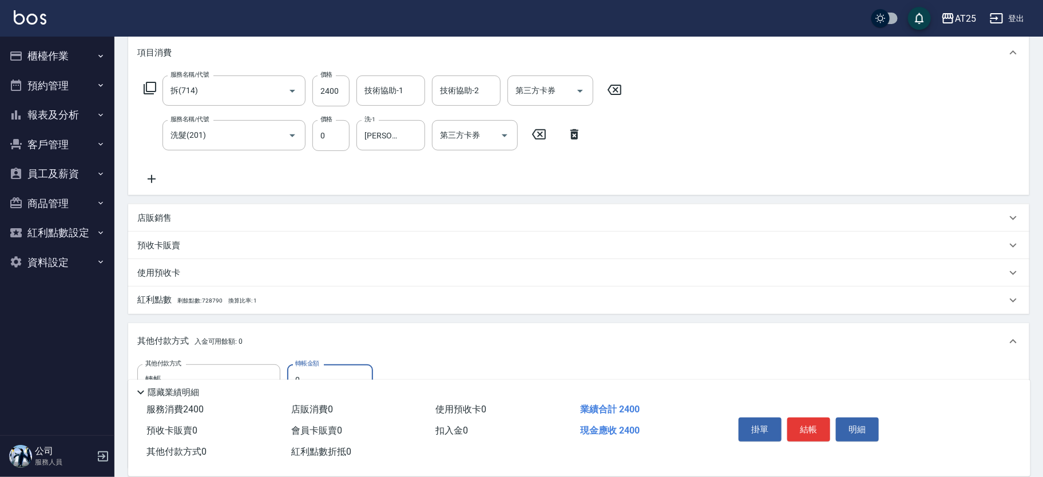
click at [323, 375] on input "0" at bounding box center [330, 380] width 86 height 31
type input "230"
type input "22"
type input "210"
type input "224"
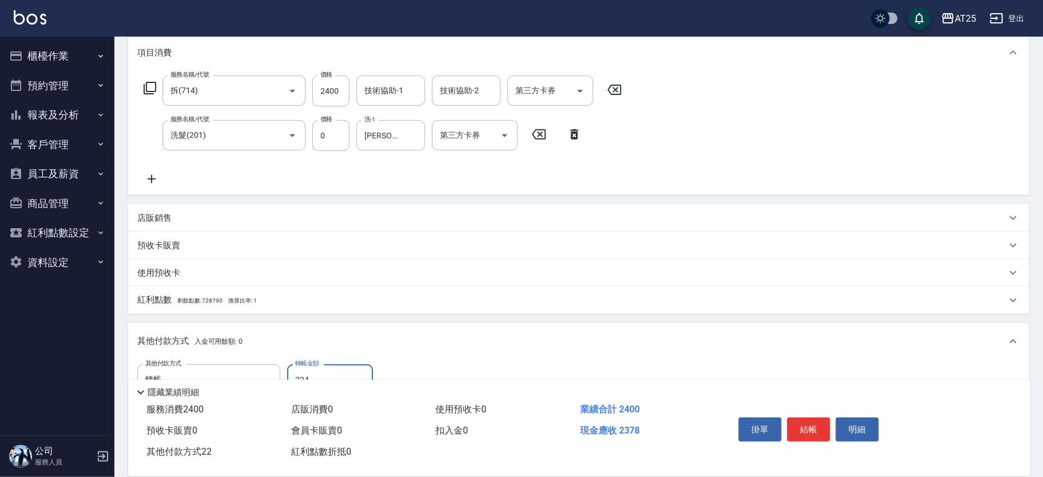
type input "10"
type input "2240"
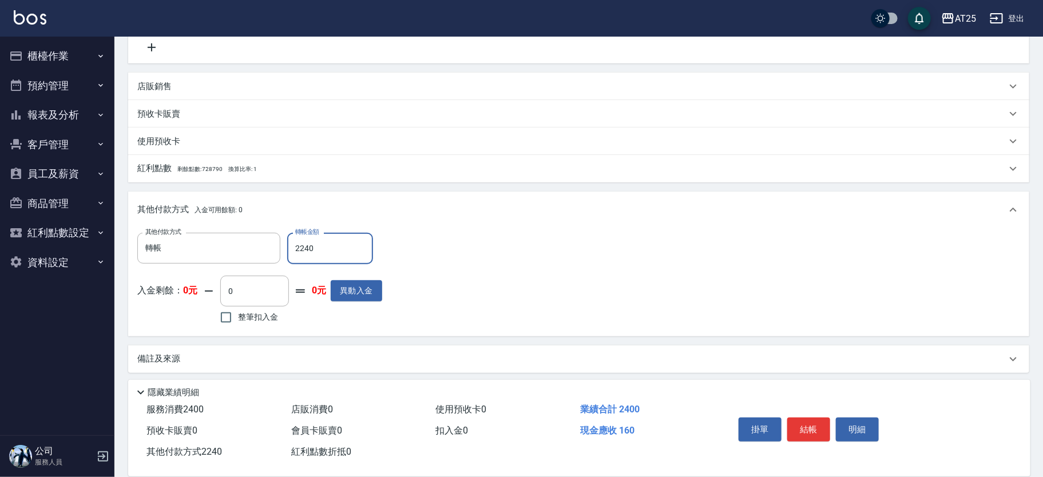
scroll to position [286, 0]
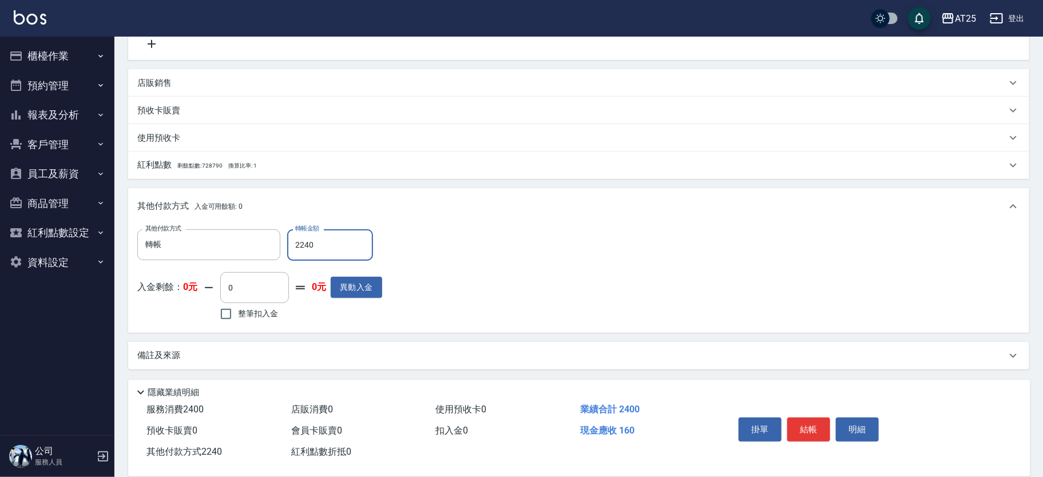
type input "210"
type input "224"
type input "230"
type input "24"
type input "210"
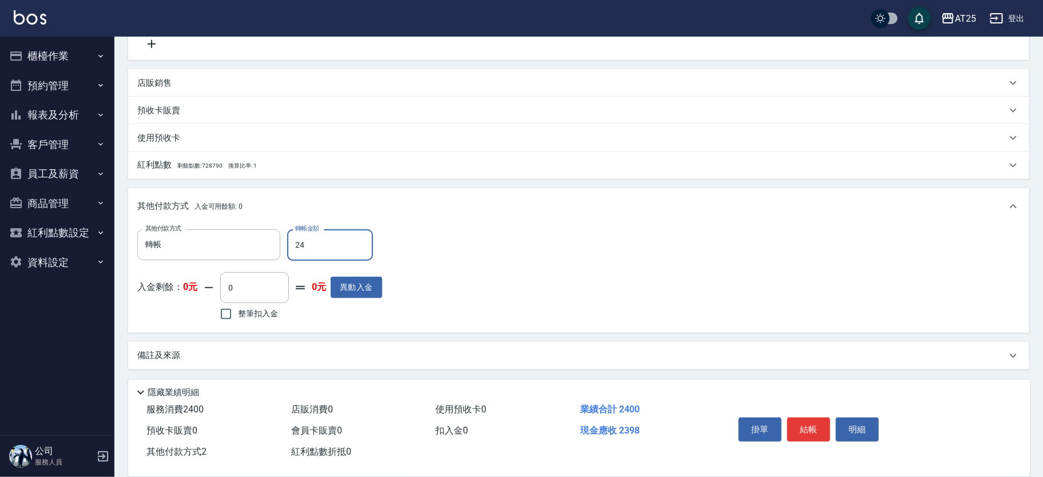
type input "240"
type input "0"
type input "2400"
click at [810, 425] on button "結帳" at bounding box center [809, 430] width 43 height 24
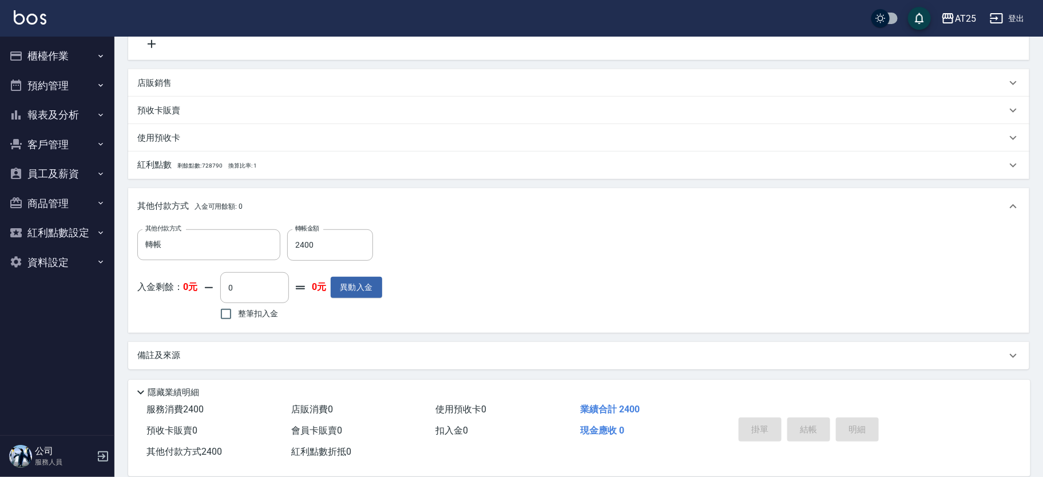
type input "2025/10/05 19:03"
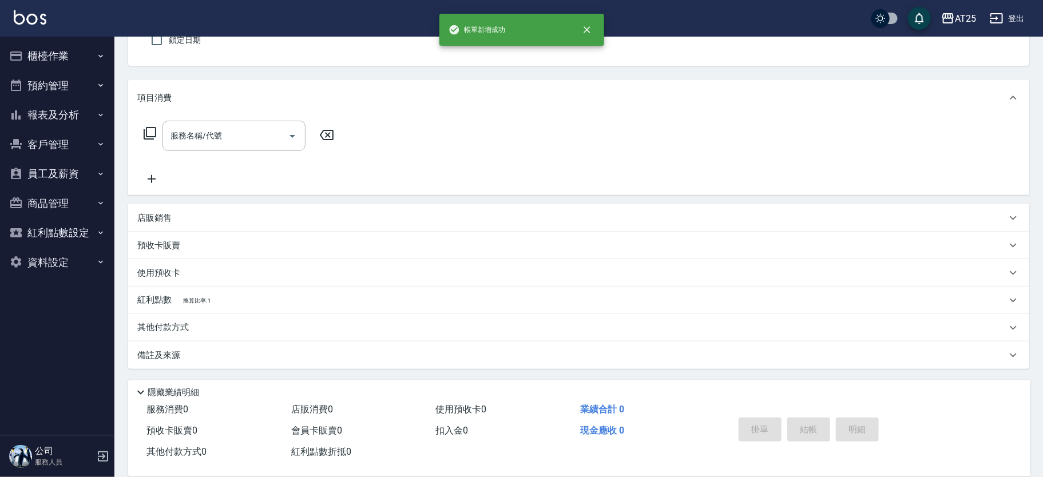
scroll to position [0, 0]
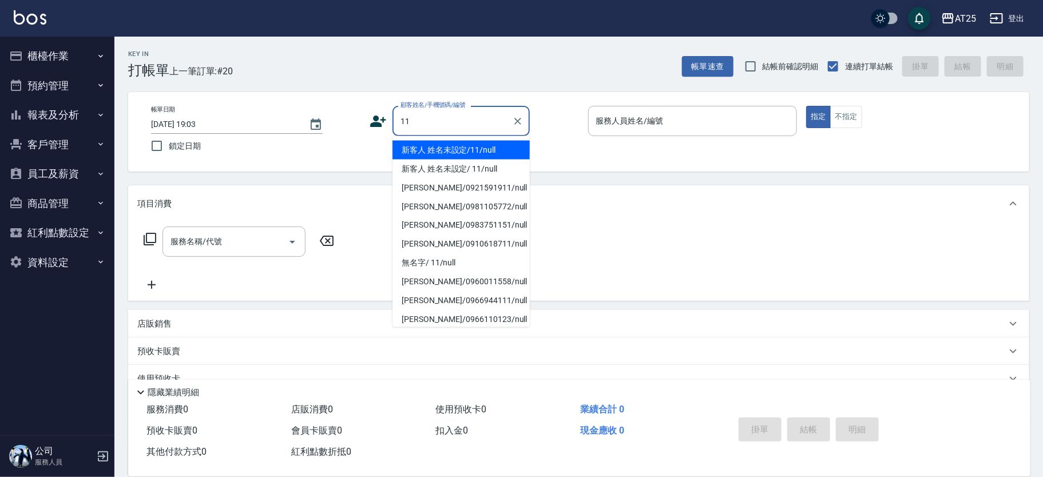
type input "新客人 姓名未設定/11/null"
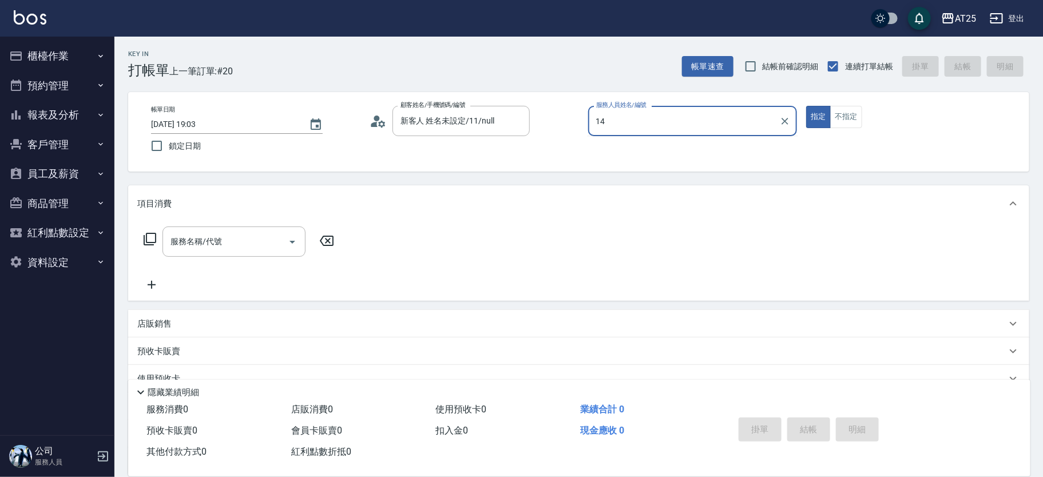
type input "Ken-14"
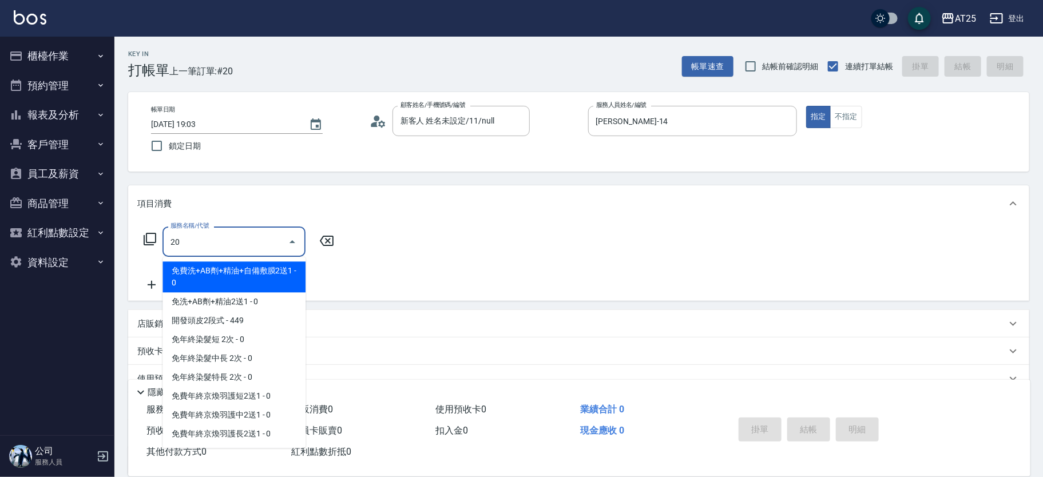
type input "201"
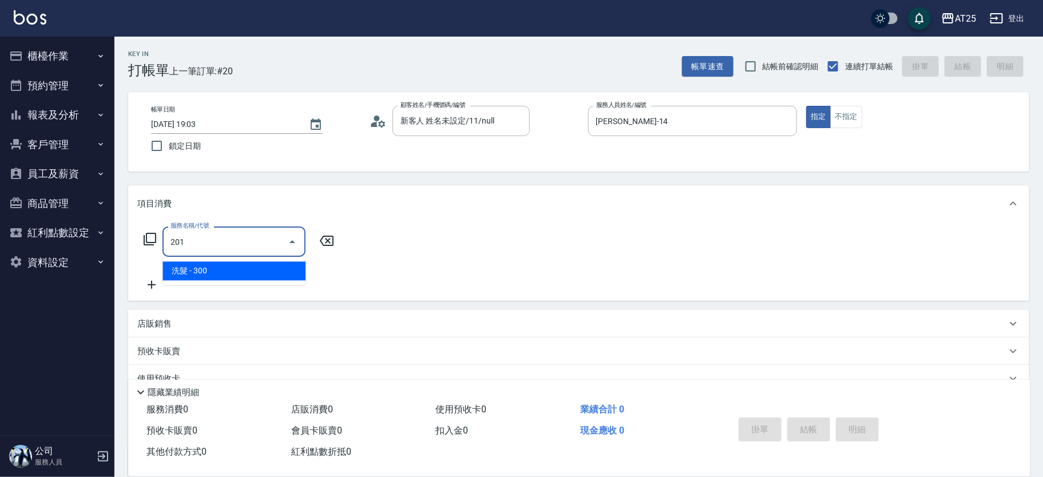
type input "30"
type input "洗髮(201)"
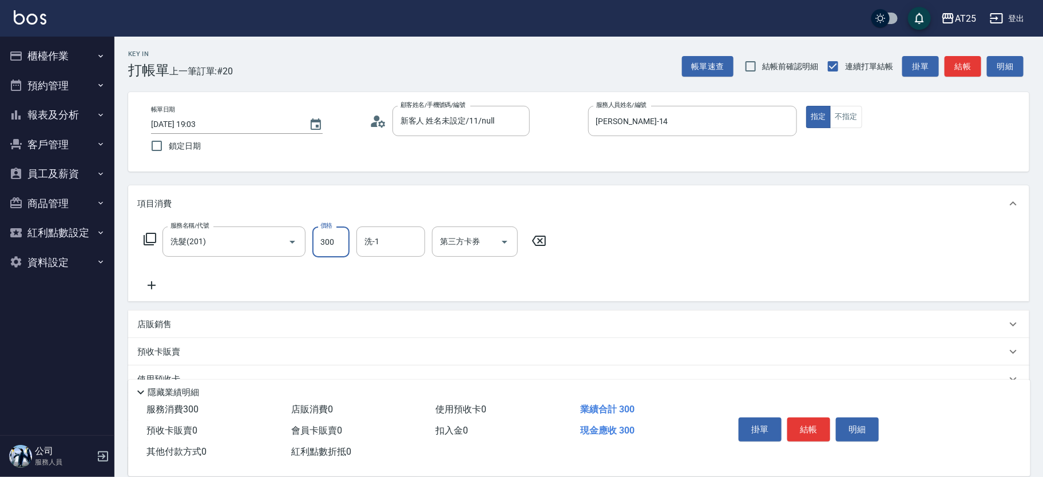
type input "5"
type input "0"
type input "50"
type input "500"
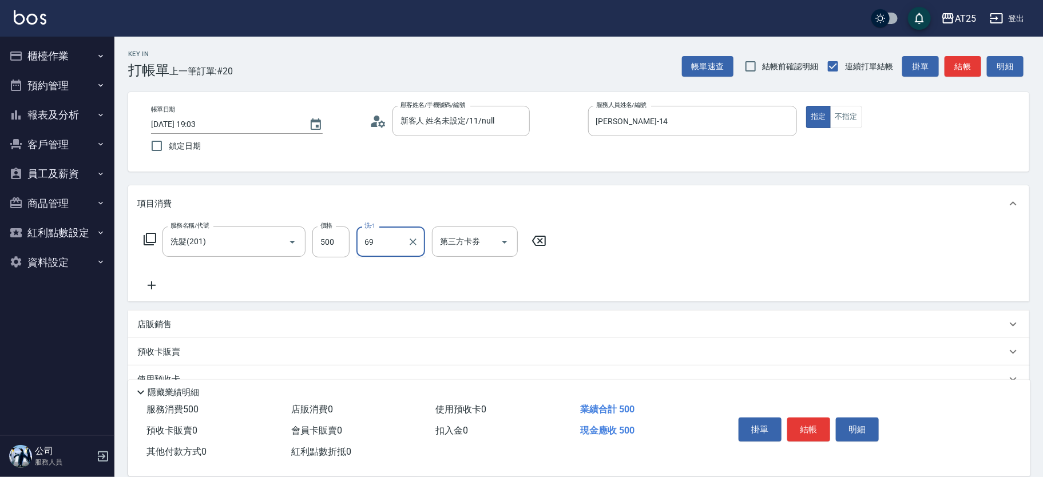
type input "小恩-69"
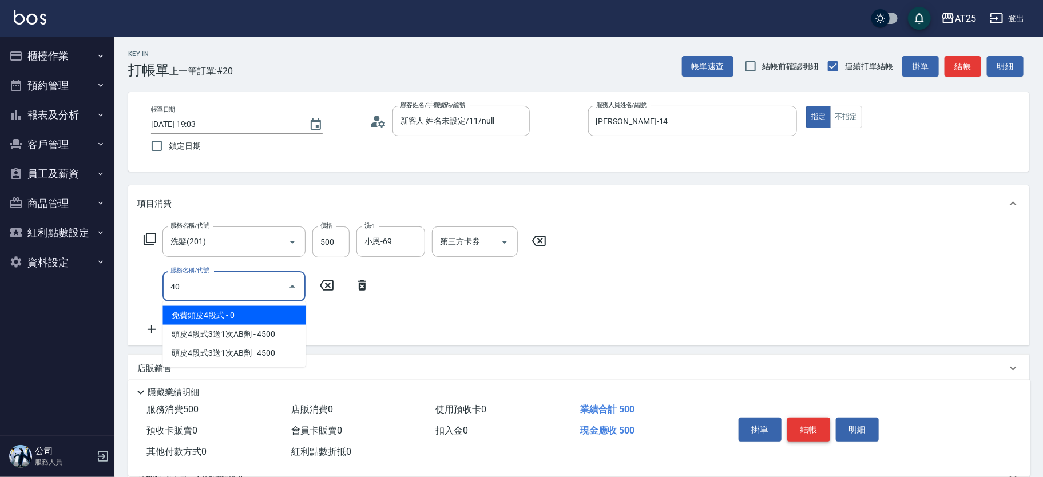
type input "401"
type input "80"
type input "剪髮(401)"
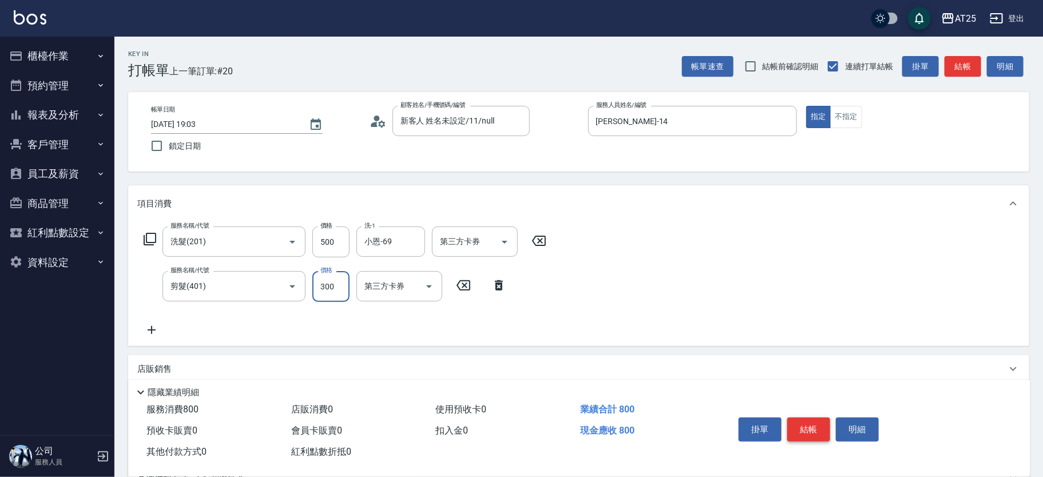
type input "50"
type input "100"
type input "500"
click at [812, 429] on button "結帳" at bounding box center [809, 430] width 43 height 24
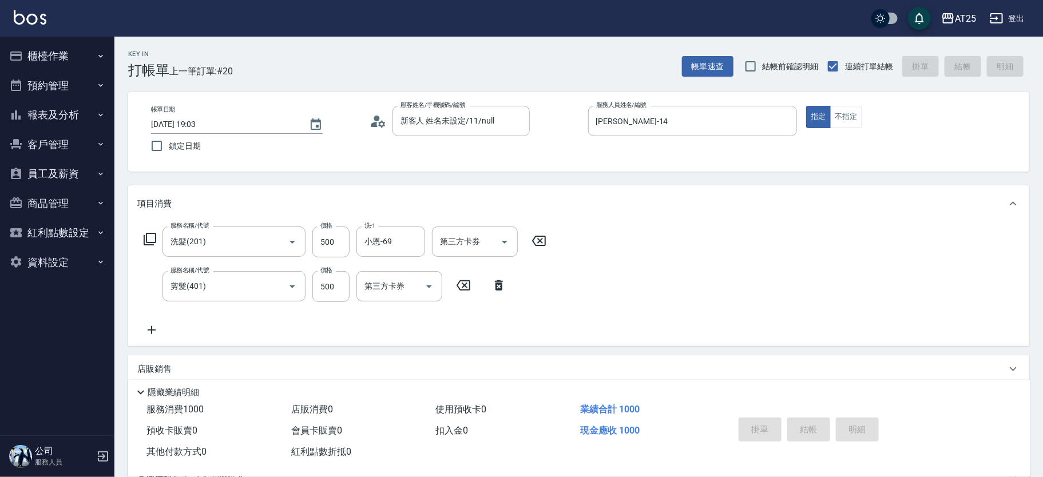
type input "2025/10/05 19:07"
type input "0"
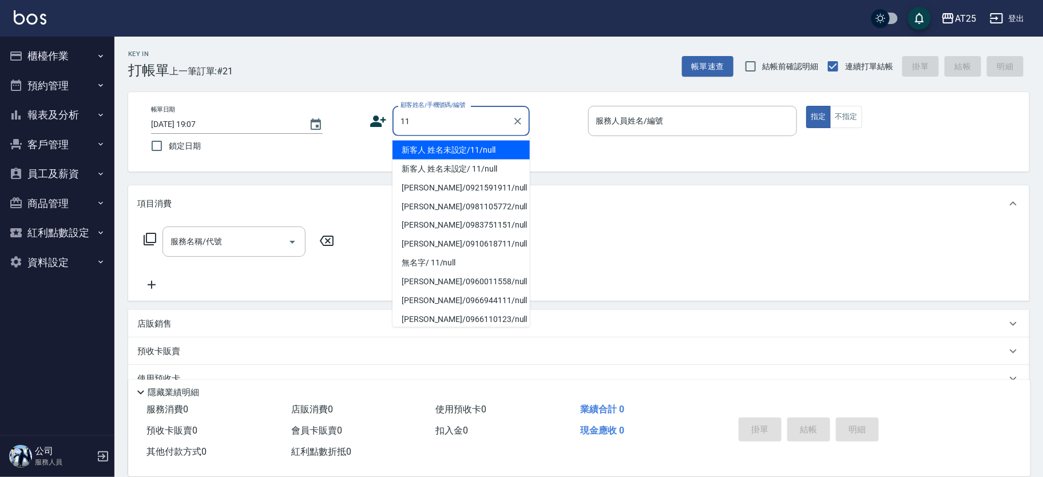
type input "新客人 姓名未設定/11/null"
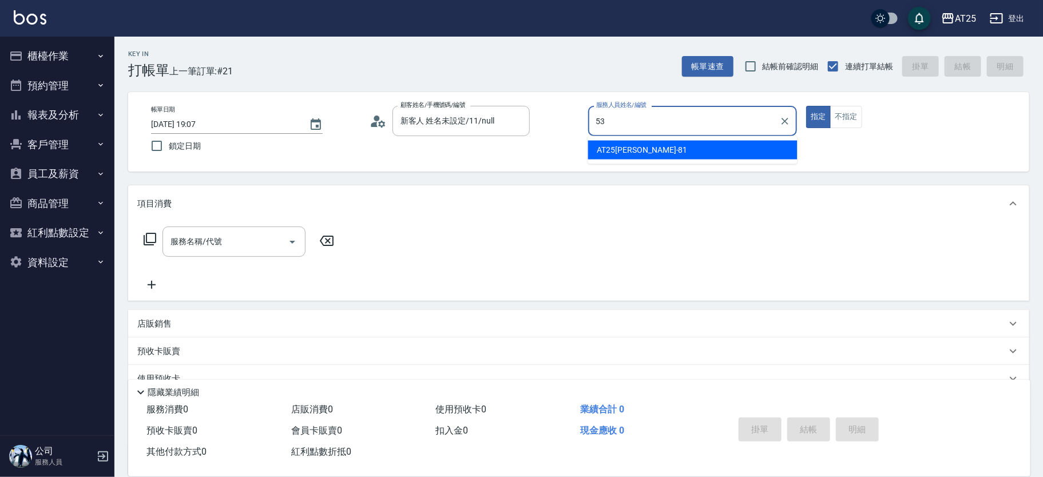
type input "Jerry-53"
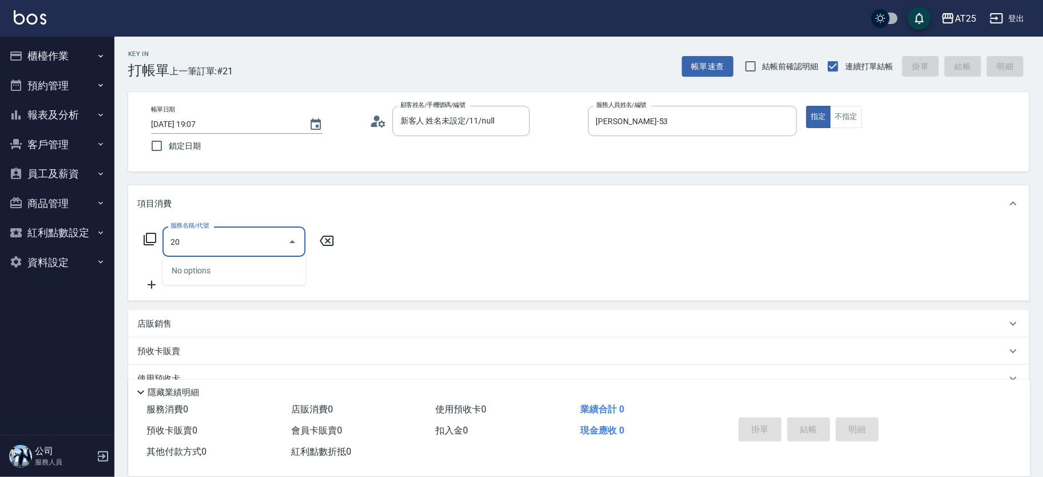
type input "201"
type input "30"
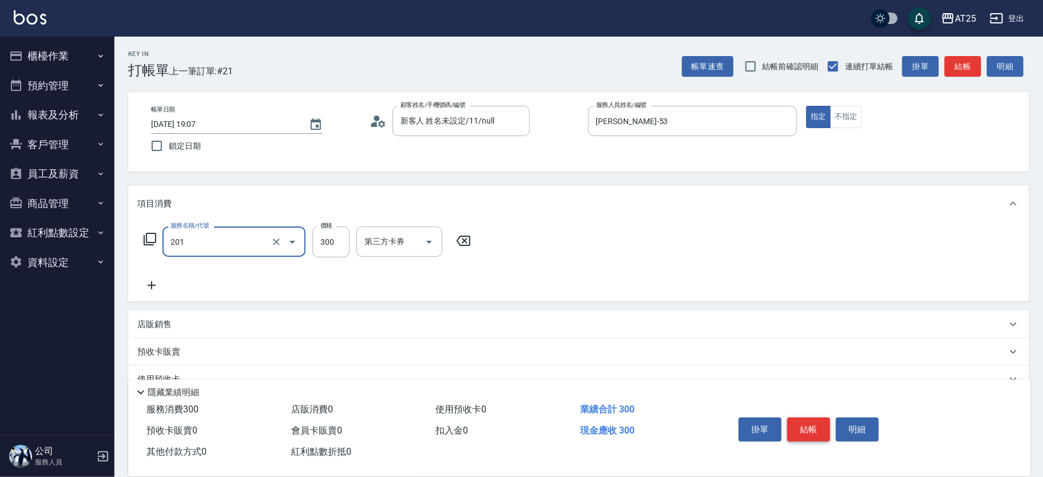
type input "洗髮(201)"
type input "4"
type input "0"
type input "40"
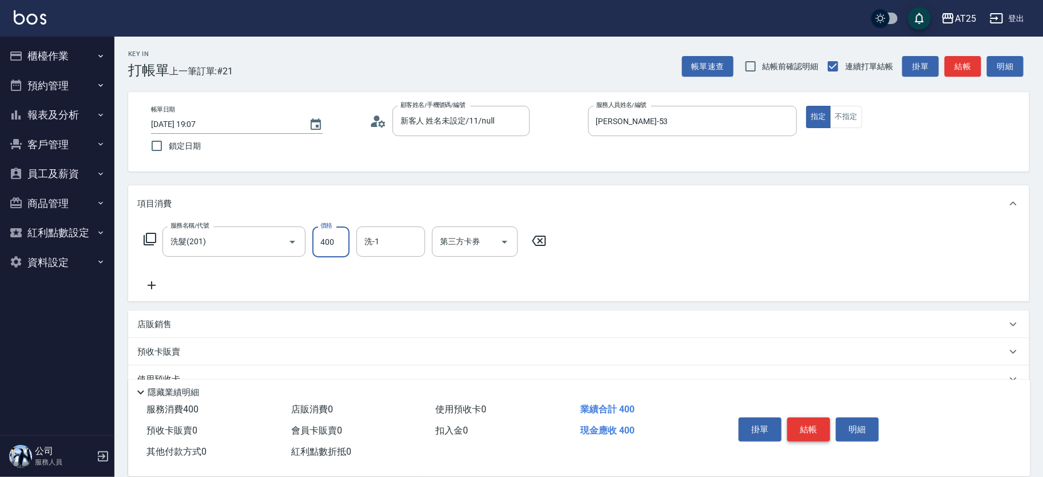
type input "400"
type input "游惠文-61"
click at [850, 112] on button "不指定" at bounding box center [846, 117] width 32 height 22
click at [811, 423] on button "結帳" at bounding box center [809, 430] width 43 height 24
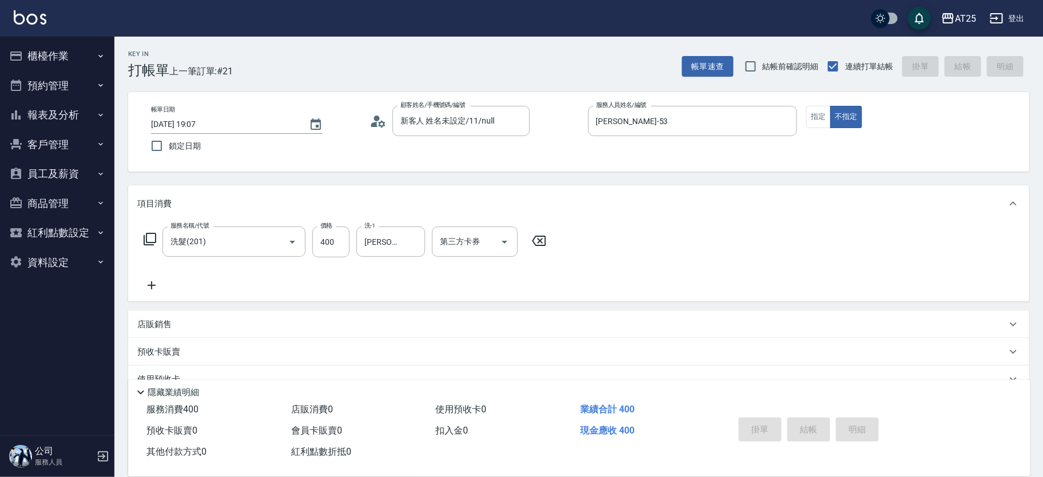
type input "0"
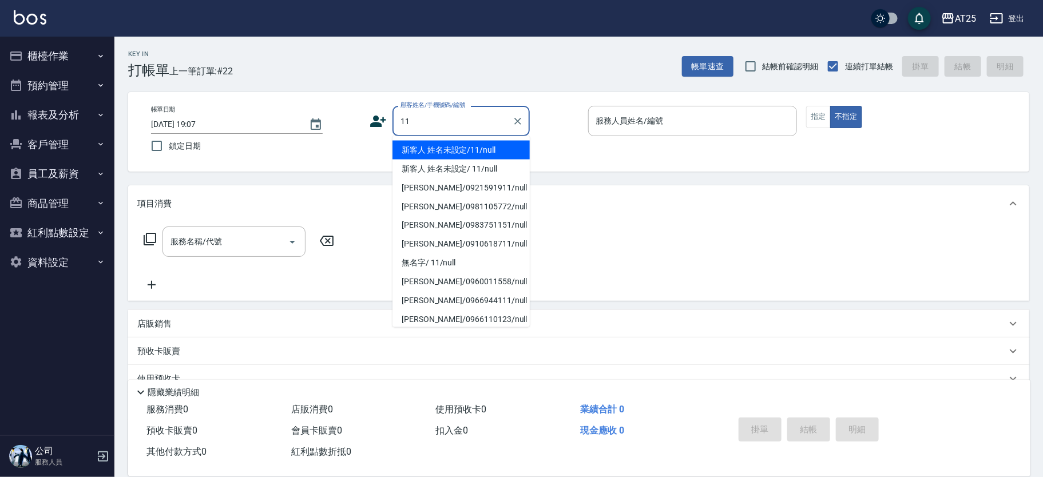
type input "新客人 姓名未設定/11/null"
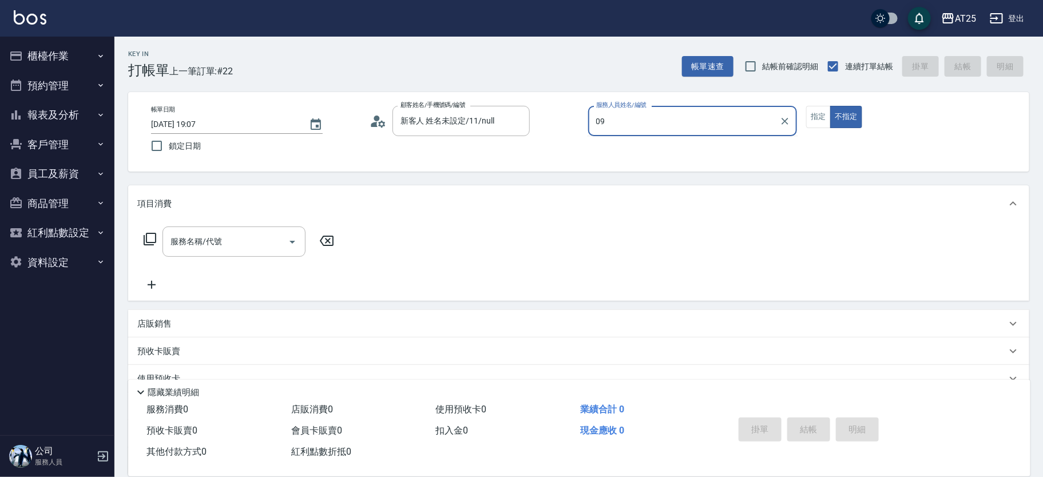
type input "[PERSON_NAME]-09"
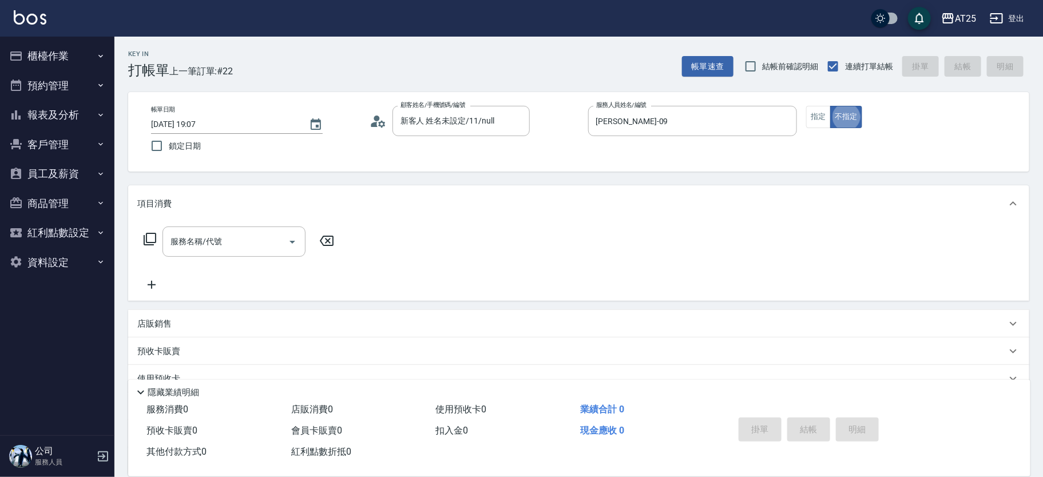
type button "false"
type input "201"
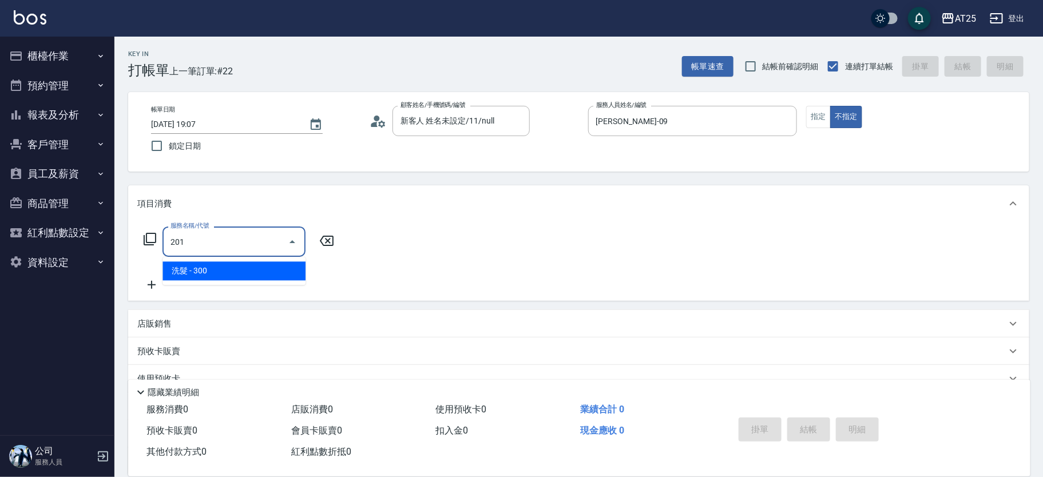
type input "30"
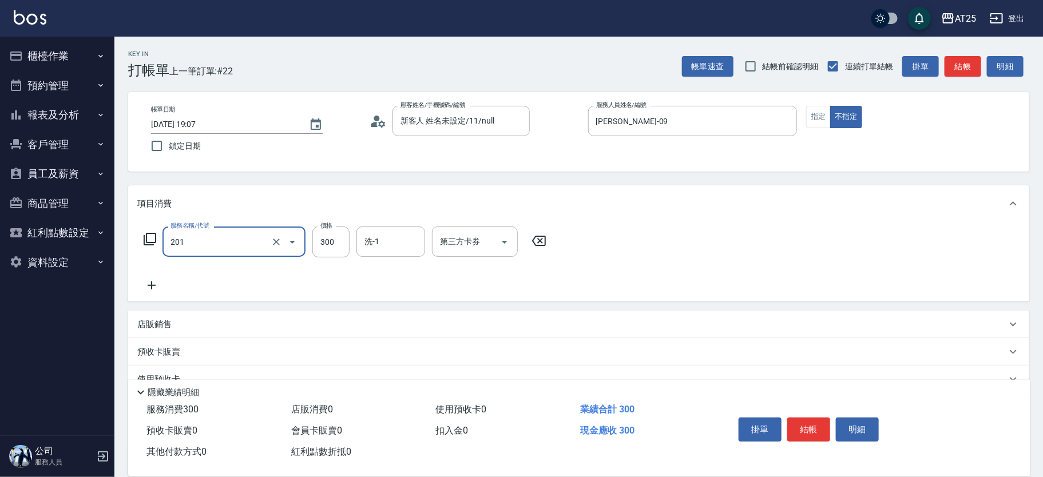
type input "洗髮(201)"
type input "0"
type input "20"
type input "200"
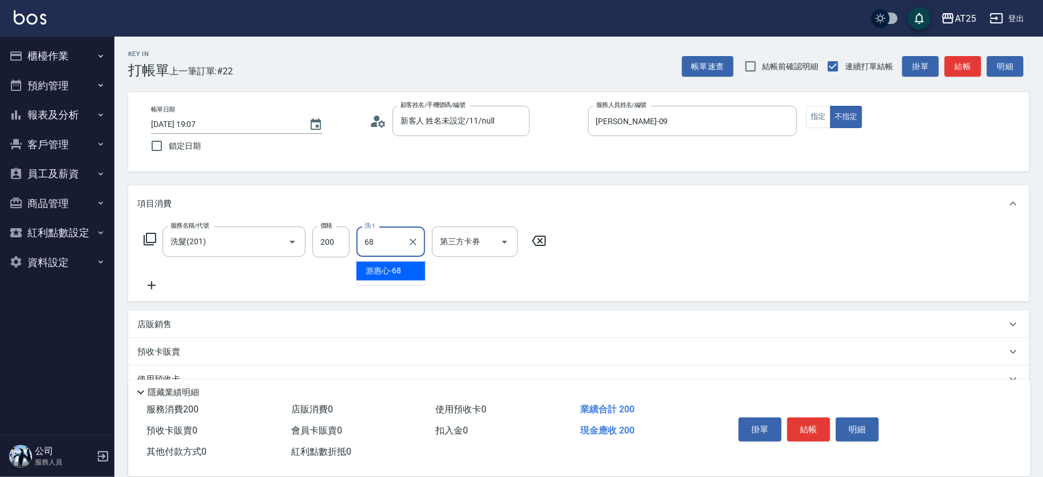
type input "游惠心-68"
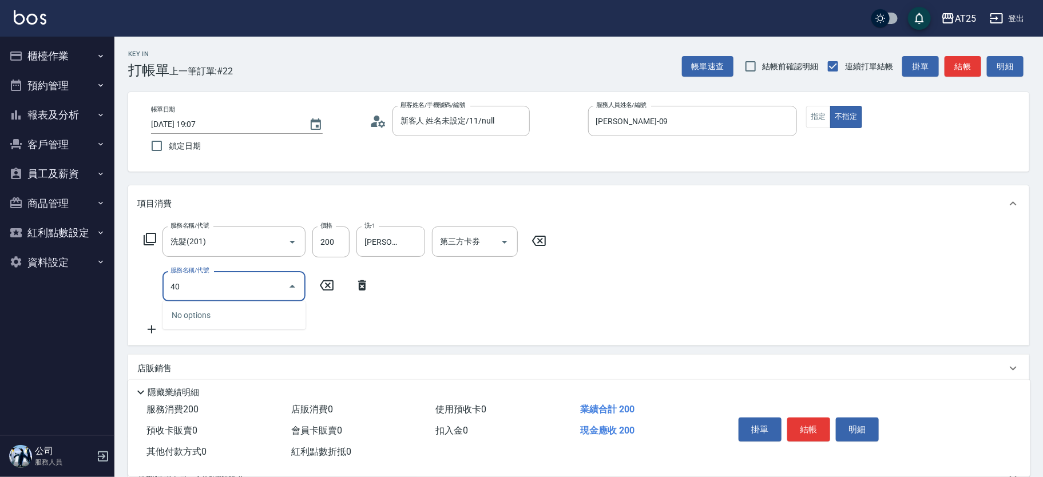
type input "401"
type input "50"
type input "剪髮(401)"
type input "20"
type input "39"
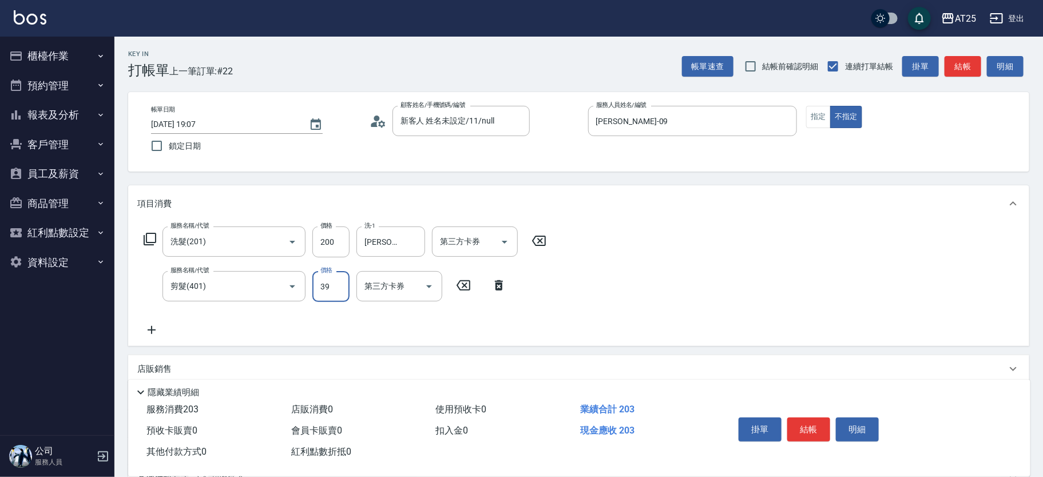
type input "50"
type input "399"
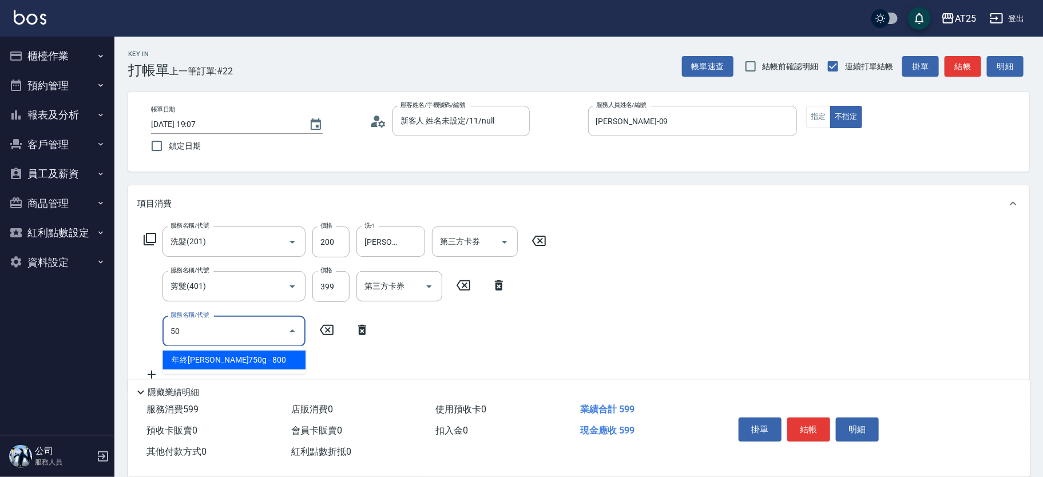
type input "501"
type input "150"
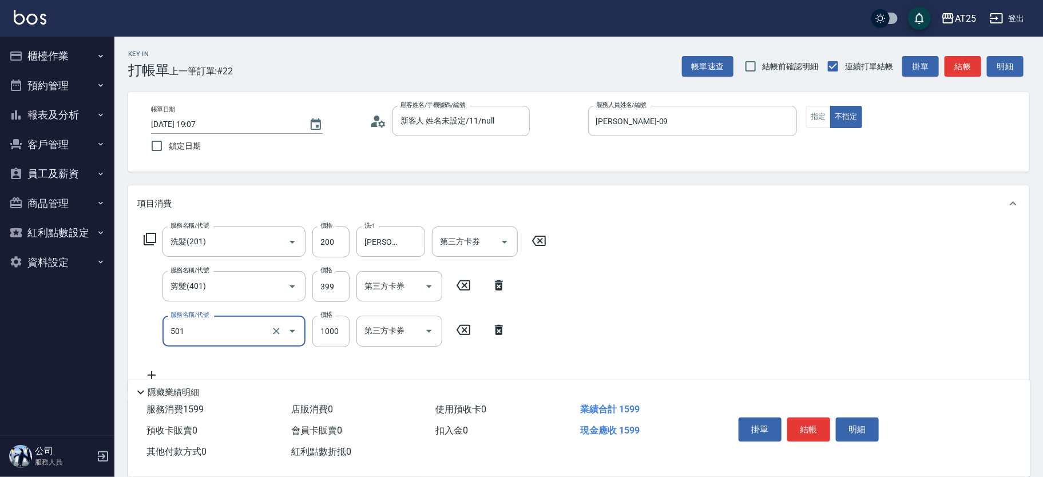
type input "染髮(501)"
type input "2"
type input "60"
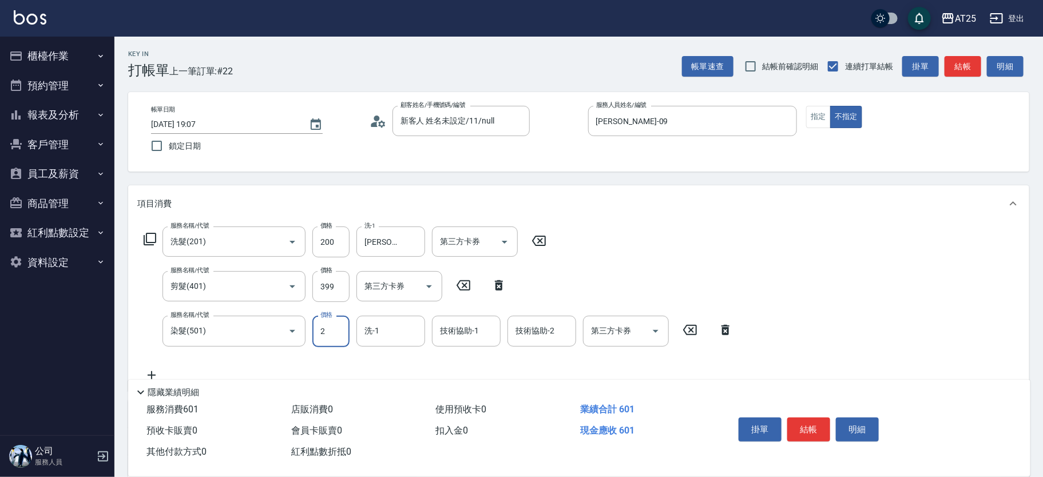
type input "22"
type input "80"
type input "220"
type input "270"
type input "2200"
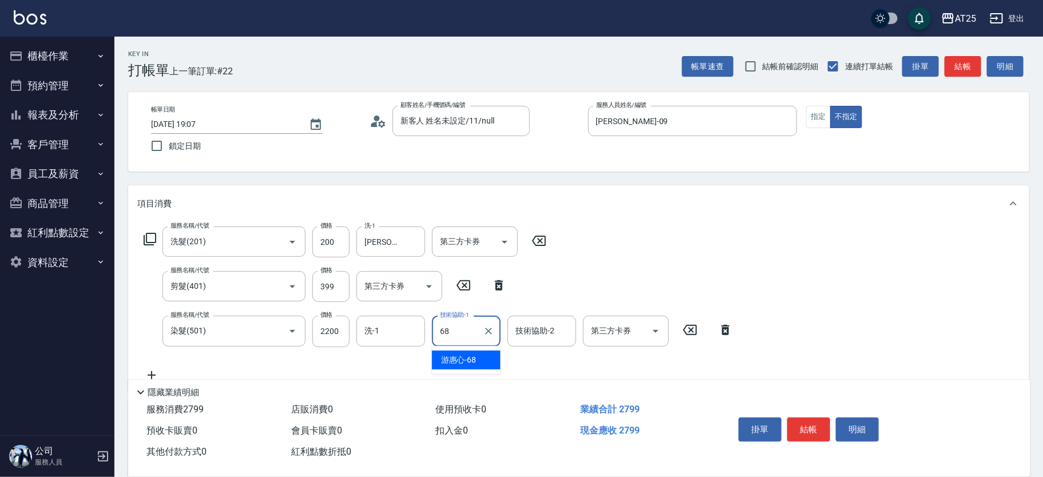
type input "游惠心-68"
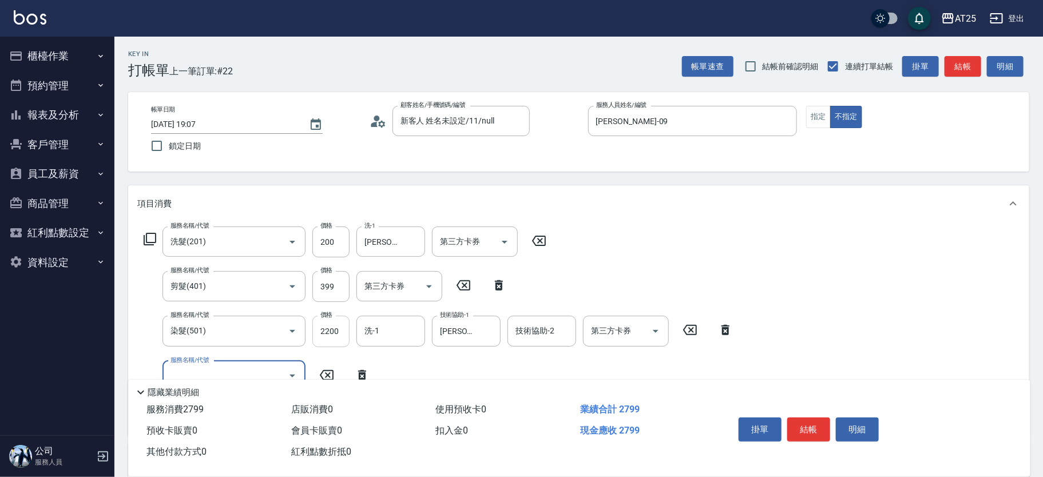
click at [331, 337] on input "2200" at bounding box center [331, 331] width 37 height 31
type input "2"
type input "60"
type input "25"
type input "80"
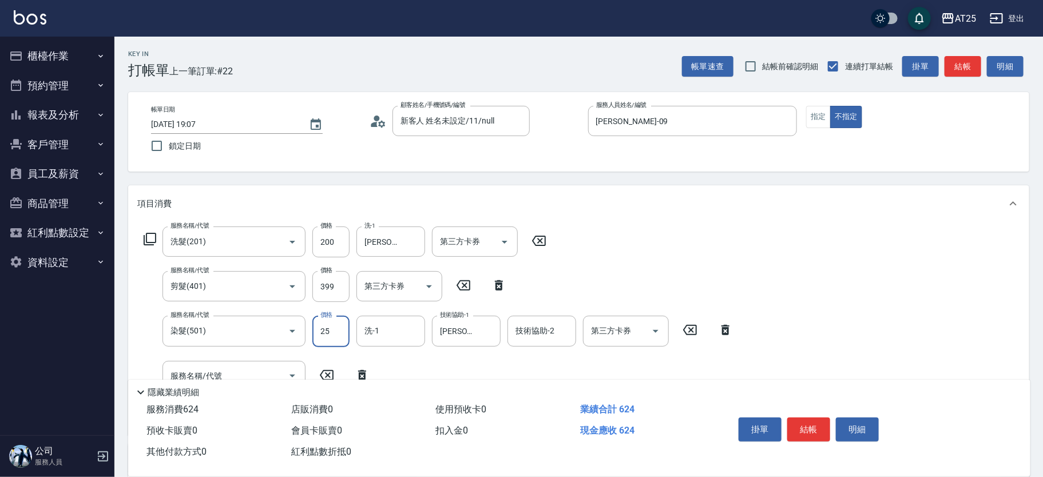
type input "250"
type input "300"
type input "2500"
click at [804, 423] on button "結帳" at bounding box center [809, 430] width 43 height 24
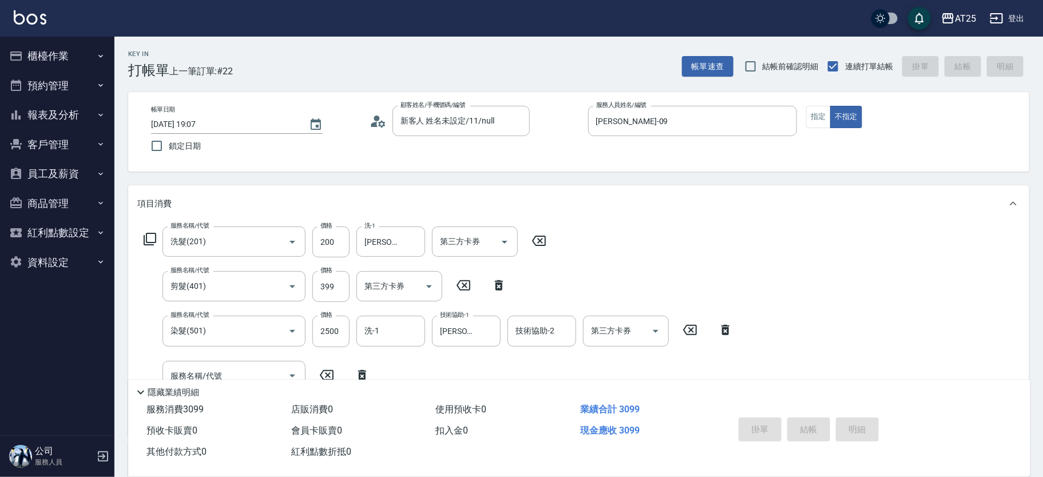
type input "2025/10/05 19:08"
type input "0"
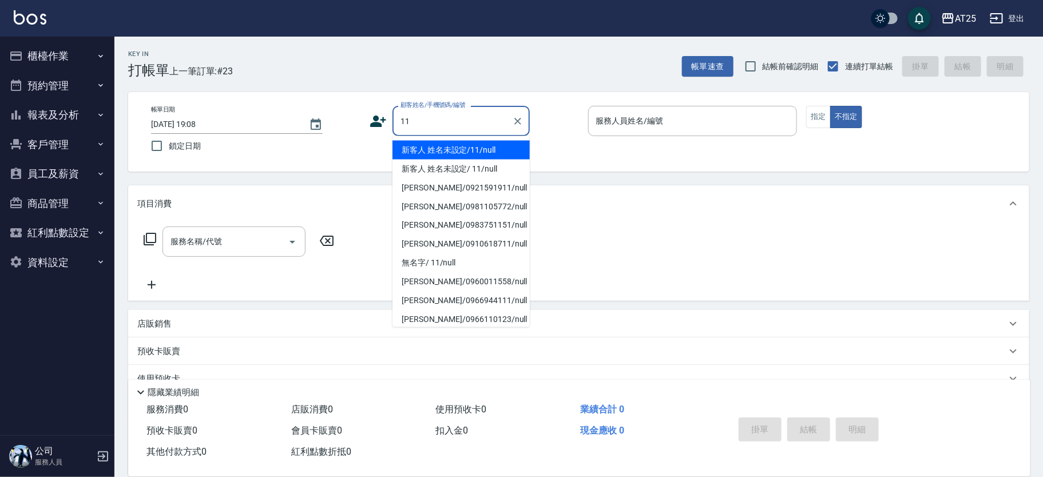
type input "新客人 姓名未設定/11/null"
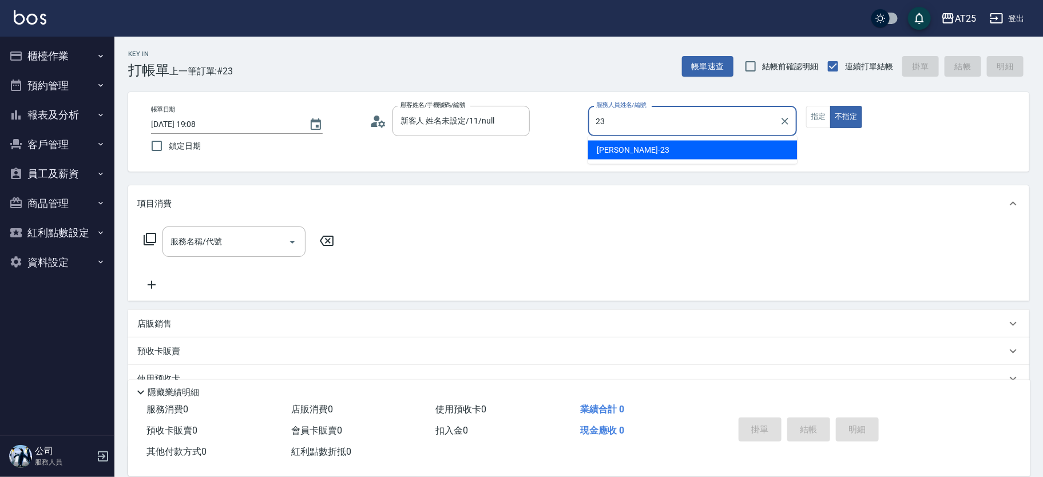
type input "Emma-23"
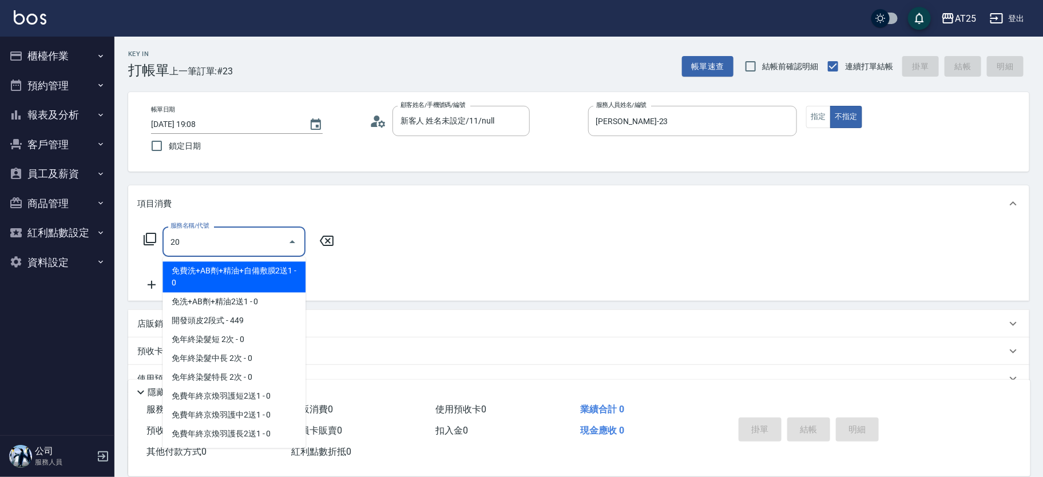
type input "201"
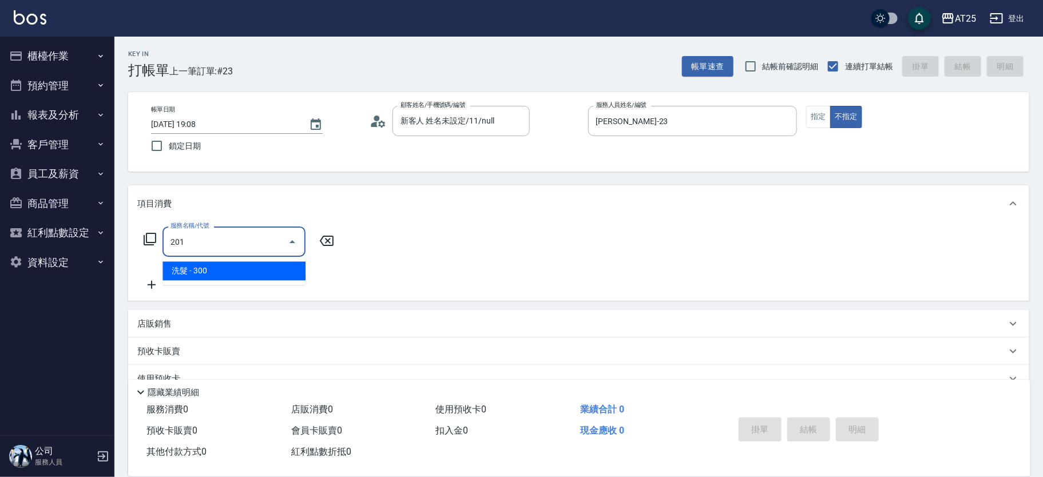
type input "30"
type input "洗髮(201)"
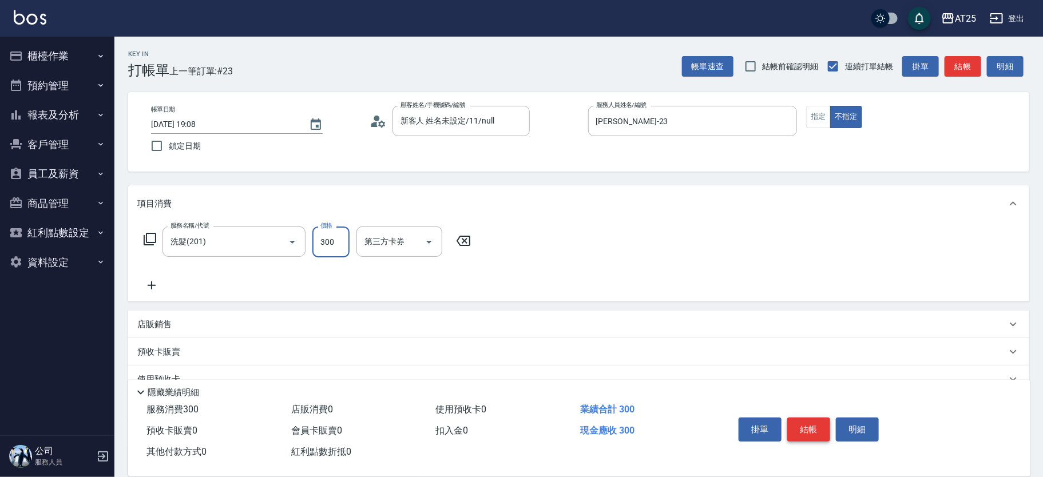
type input "0"
type input "40"
type input "400"
type input "sandy-83"
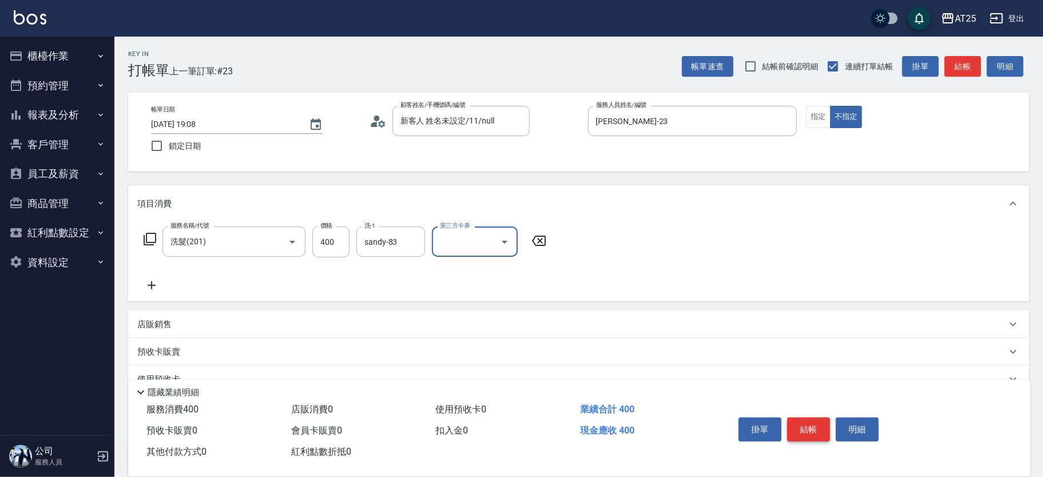
click at [820, 432] on button "結帳" at bounding box center [809, 430] width 43 height 24
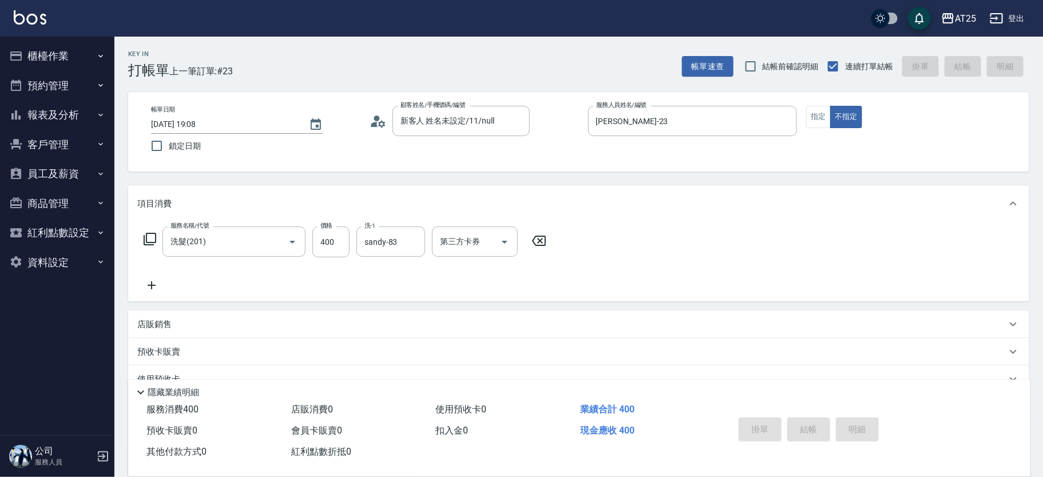
type input "0"
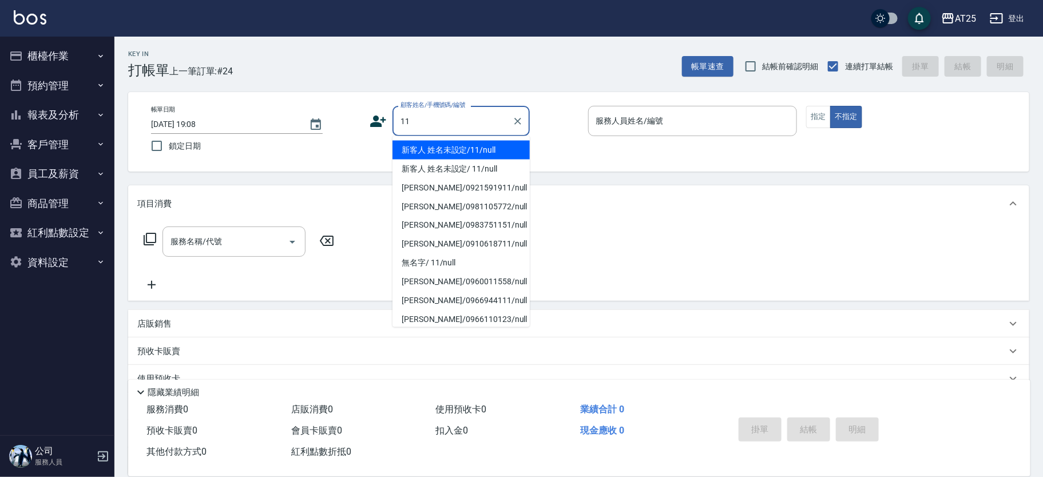
type input "新客人 姓名未設定/11/null"
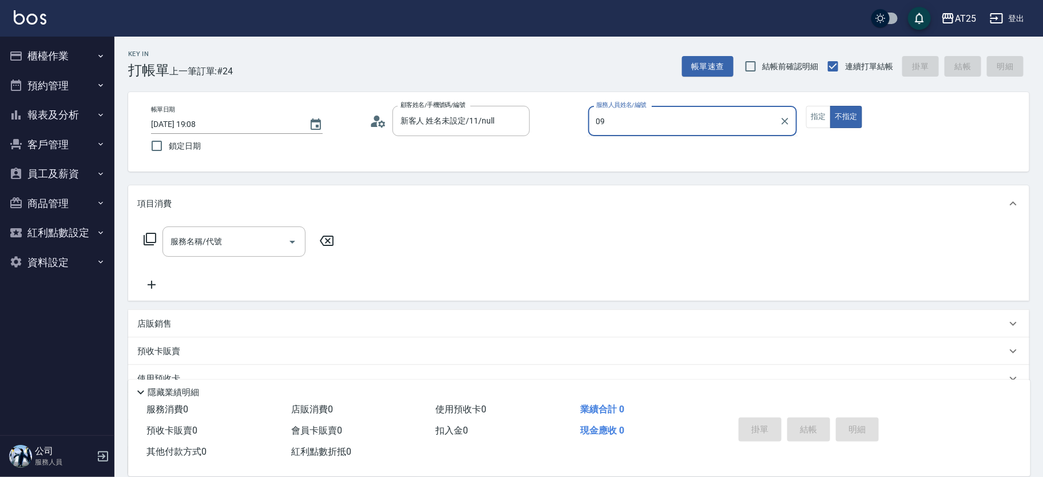
type input "[PERSON_NAME]-09"
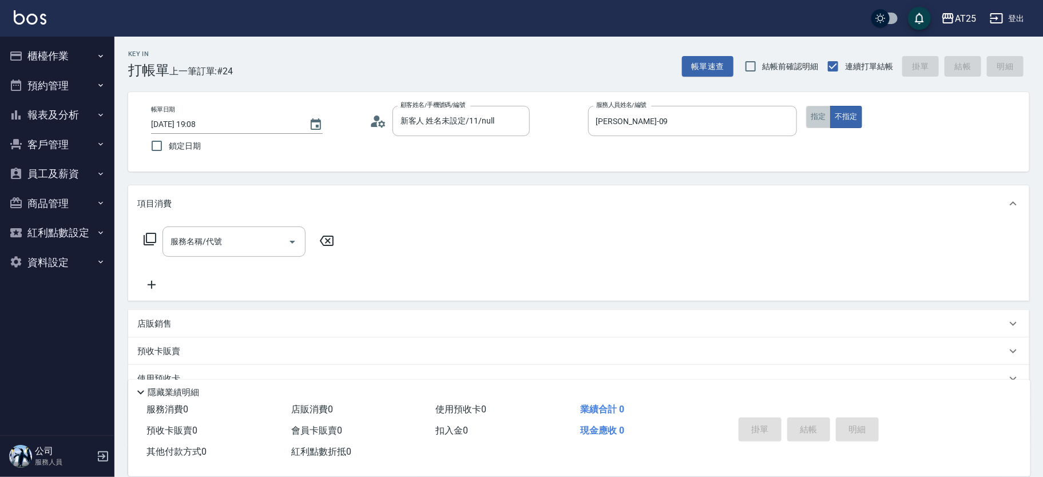
click at [810, 118] on button "指定" at bounding box center [818, 117] width 25 height 22
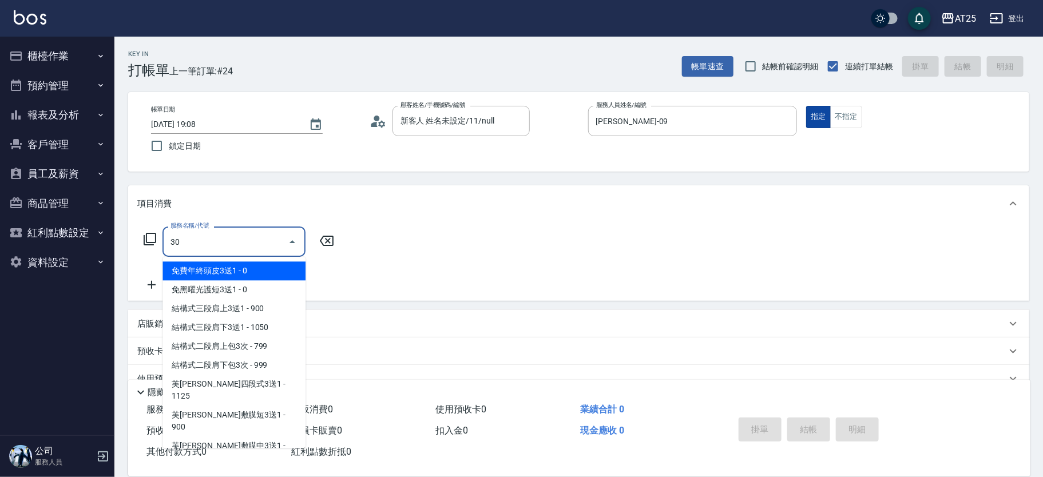
type input "301"
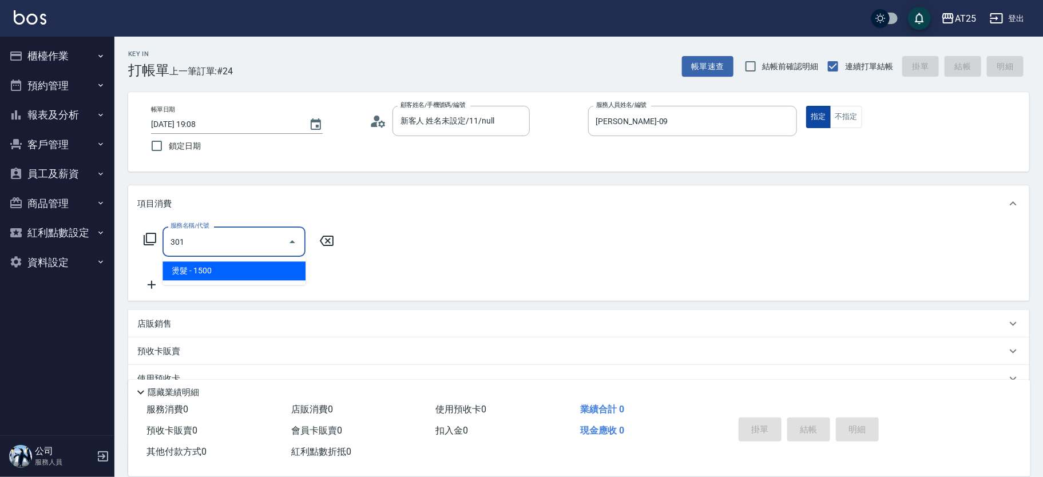
type input "150"
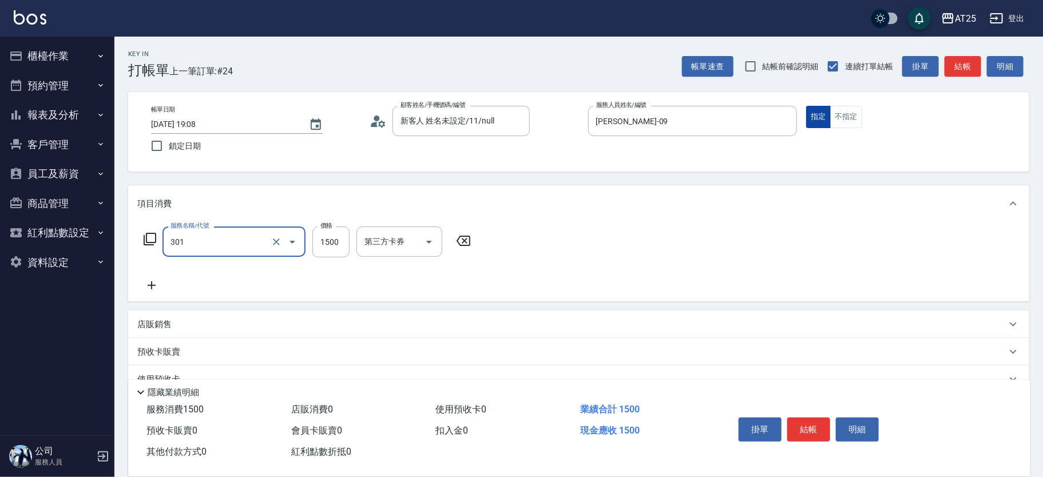
type input "燙髮(301)"
type input "0"
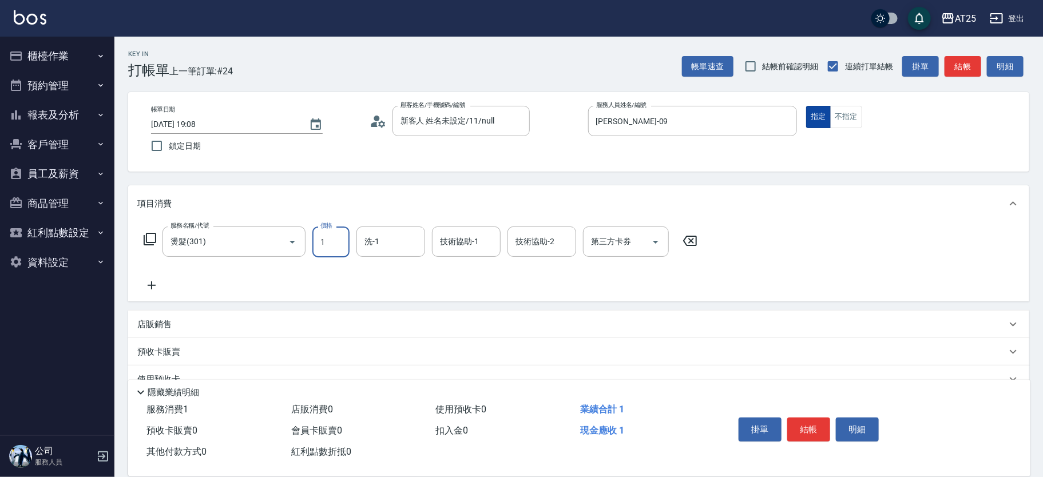
type input "18"
type input "10"
type input "180"
type input "1800"
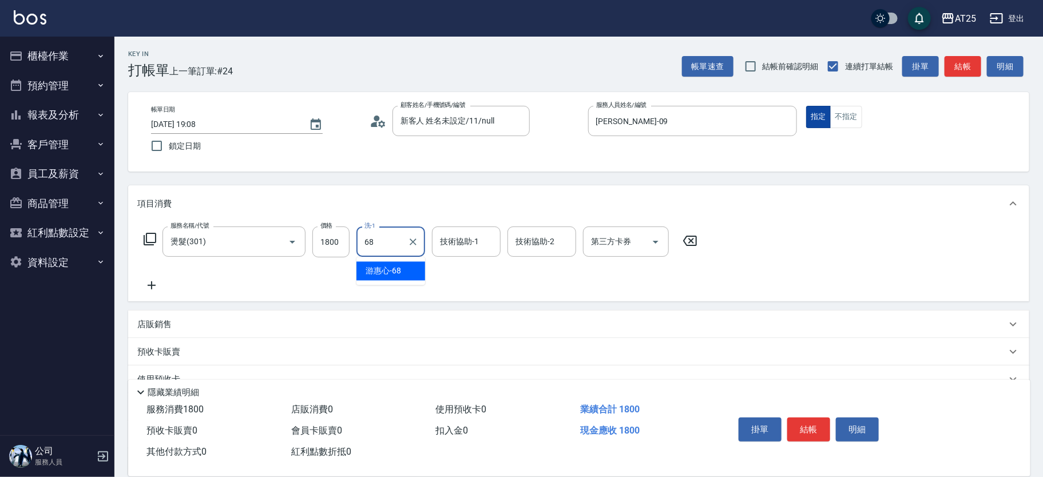
type input "游惠心-68"
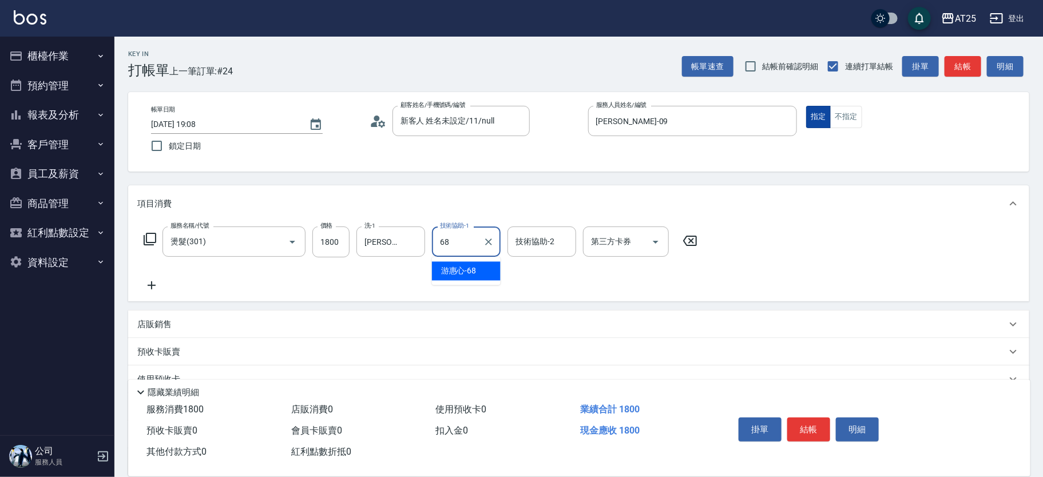
type input "游惠心-68"
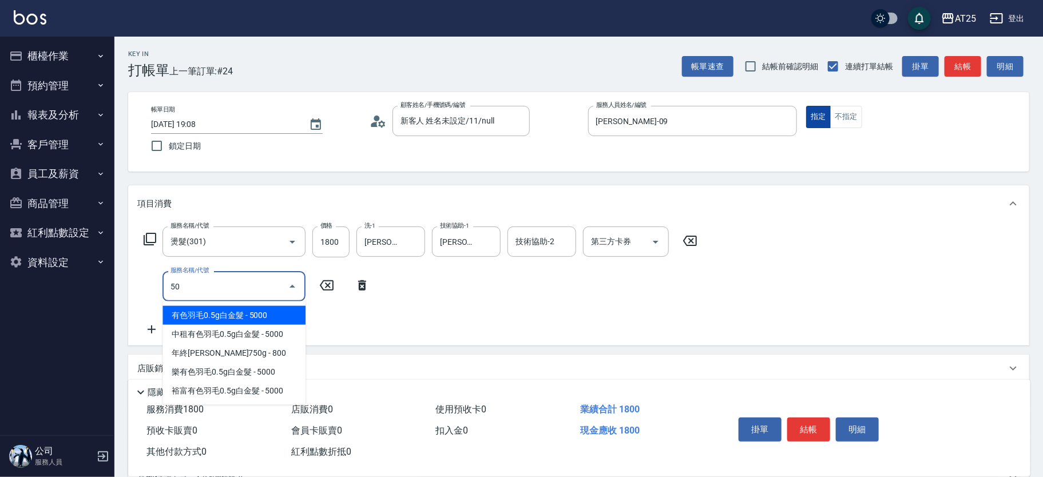
type input "501"
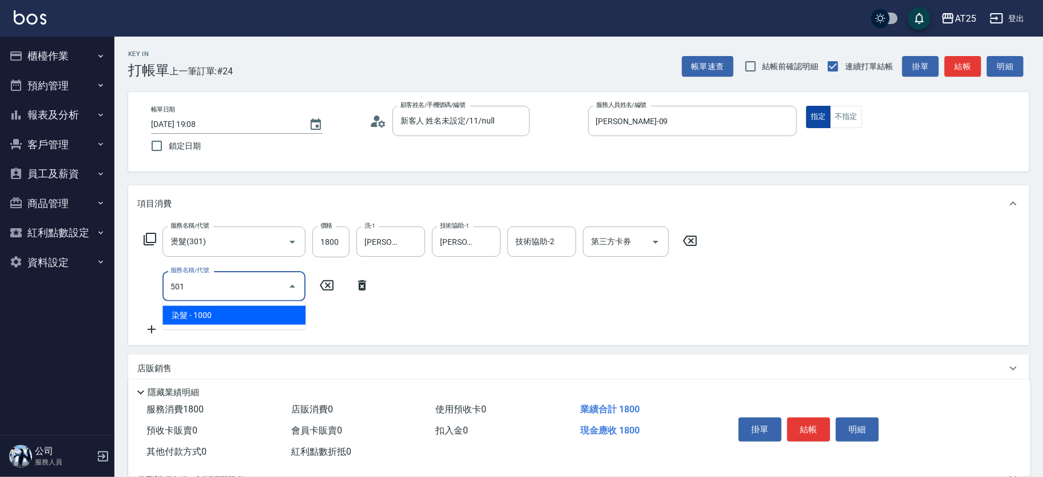
type input "280"
type input "染髮(501)"
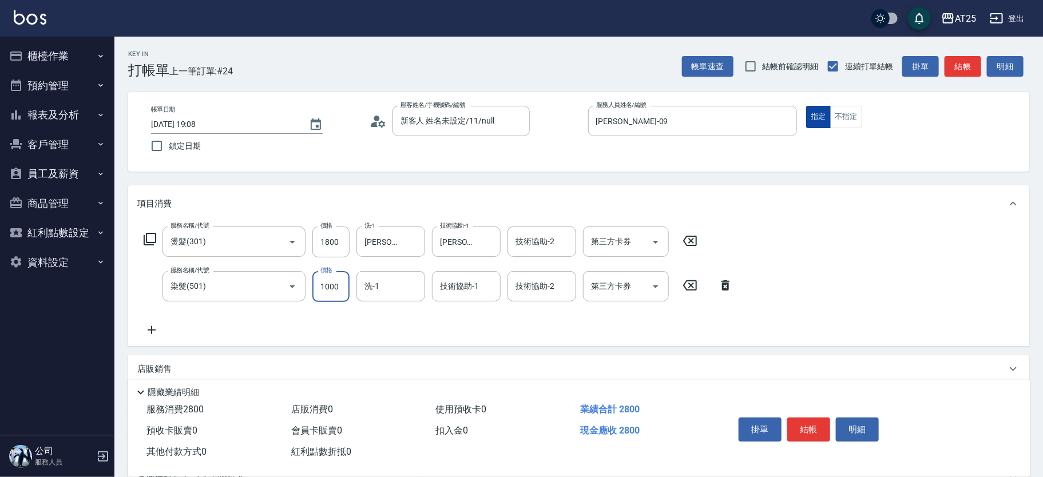
type input "180"
type input "18"
type input "190"
type input "180"
type input "360"
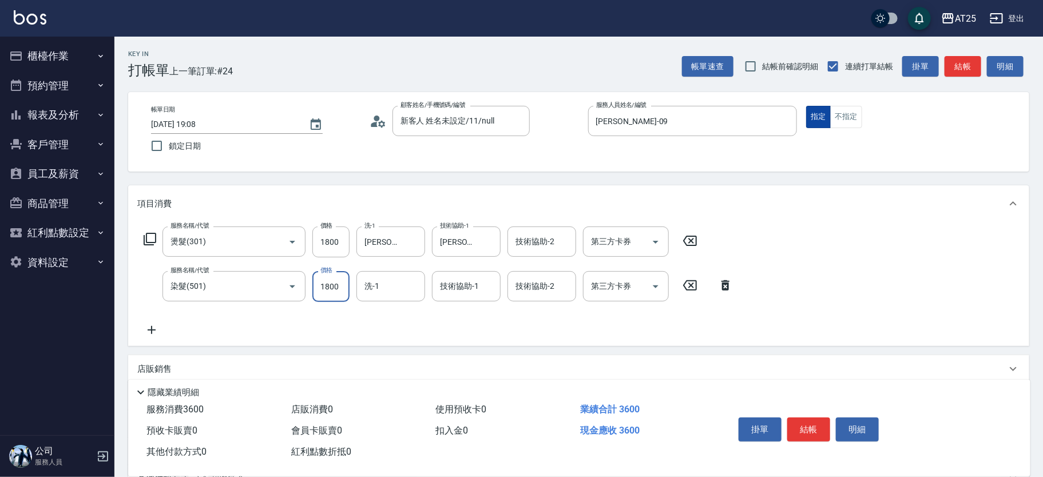
type input "1800"
type input "游惠心-68"
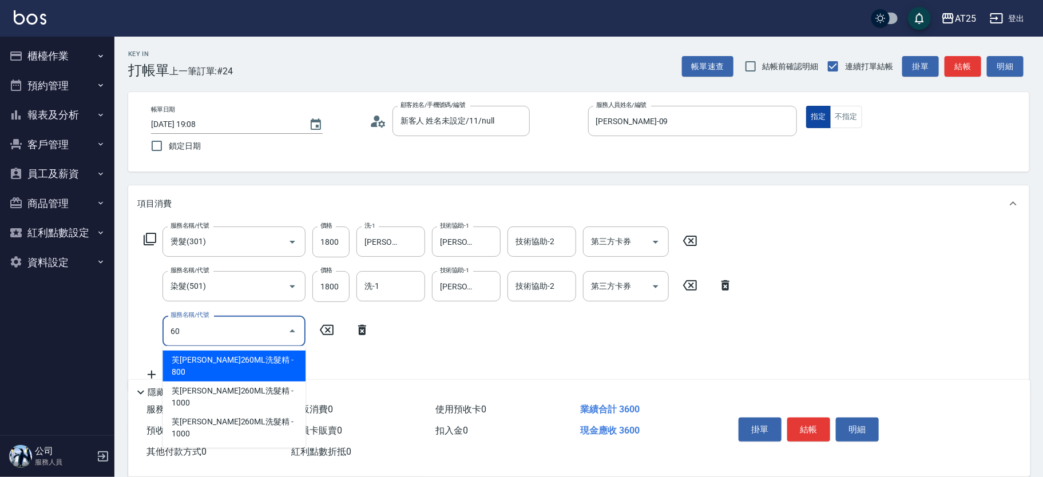
type input "601"
type input "460"
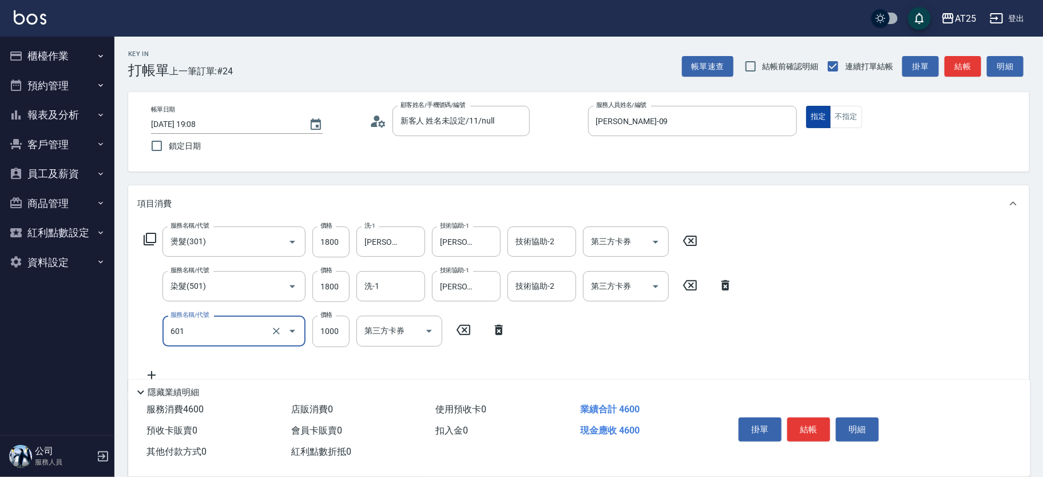
type input "自備護髮(1000上)(601)"
type input "360"
type input "12"
type input "370"
type input "120"
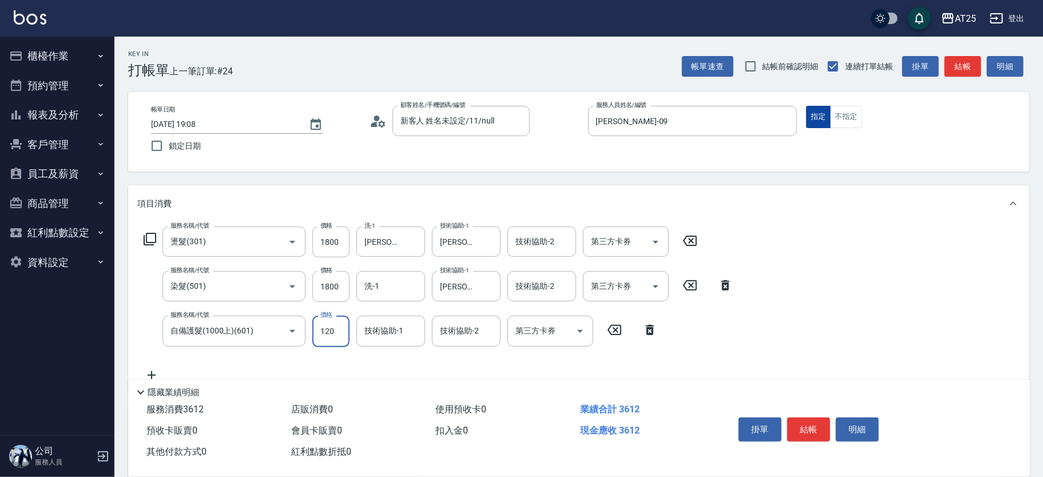
type input "480"
type input "1200"
type input "游惠心-68"
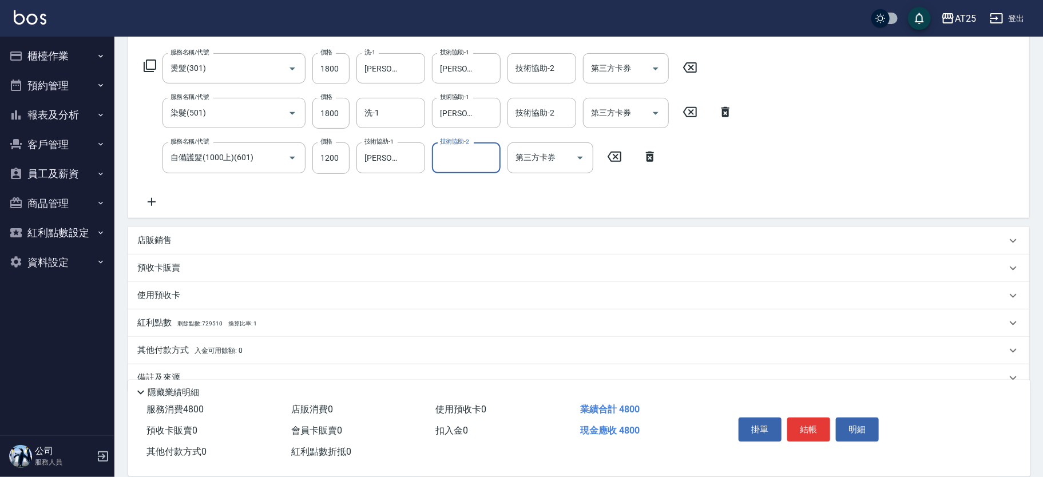
click at [189, 348] on p "其他付款方式 入金可用餘額: 0" at bounding box center [189, 351] width 105 height 13
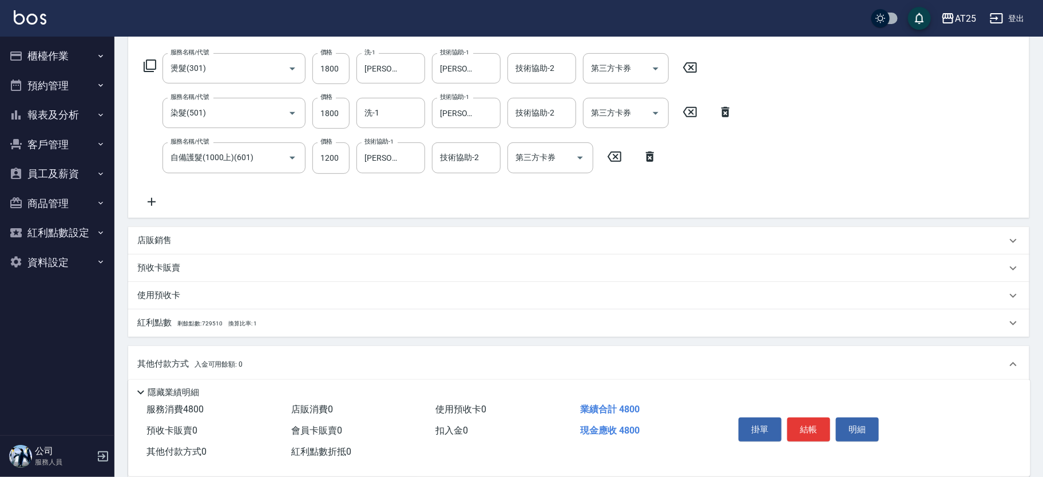
scroll to position [330, 0]
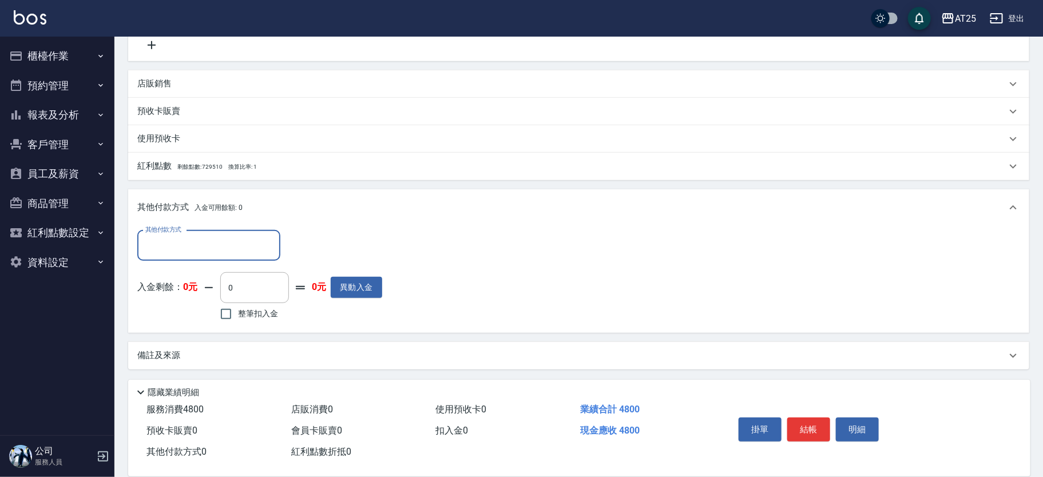
click at [195, 237] on input "其他付款方式" at bounding box center [209, 246] width 133 height 20
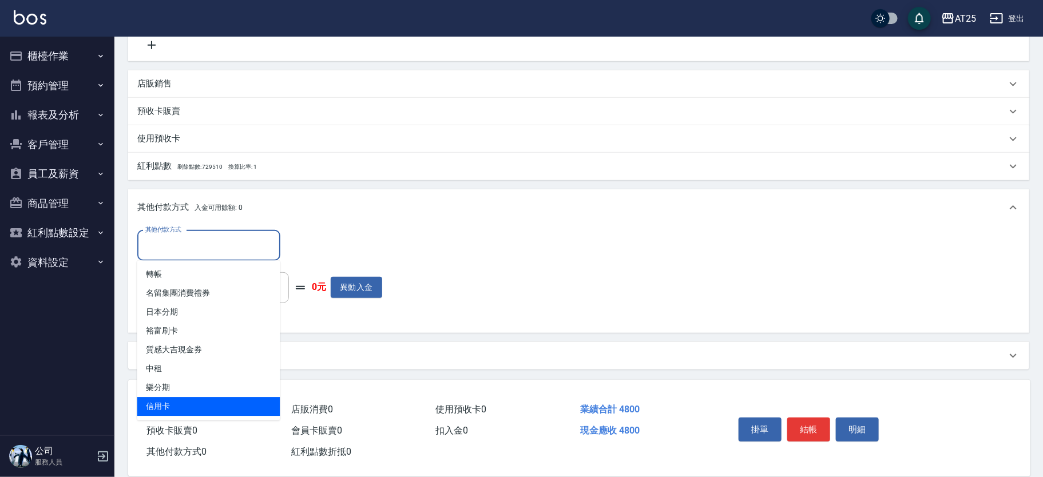
click at [180, 408] on span "信用卡" at bounding box center [208, 406] width 143 height 19
type input "信用卡"
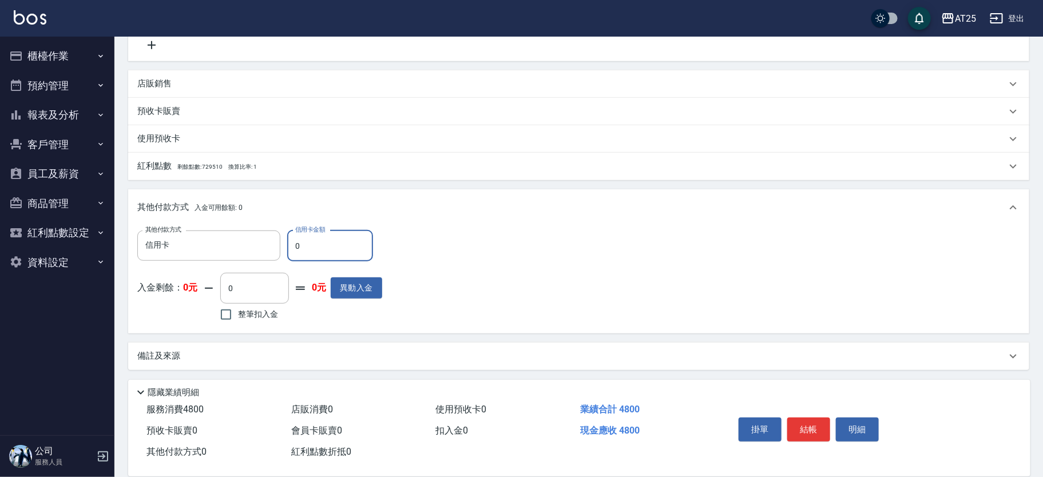
type input "44"
type input "470"
type input "481"
type input "470"
type input "48"
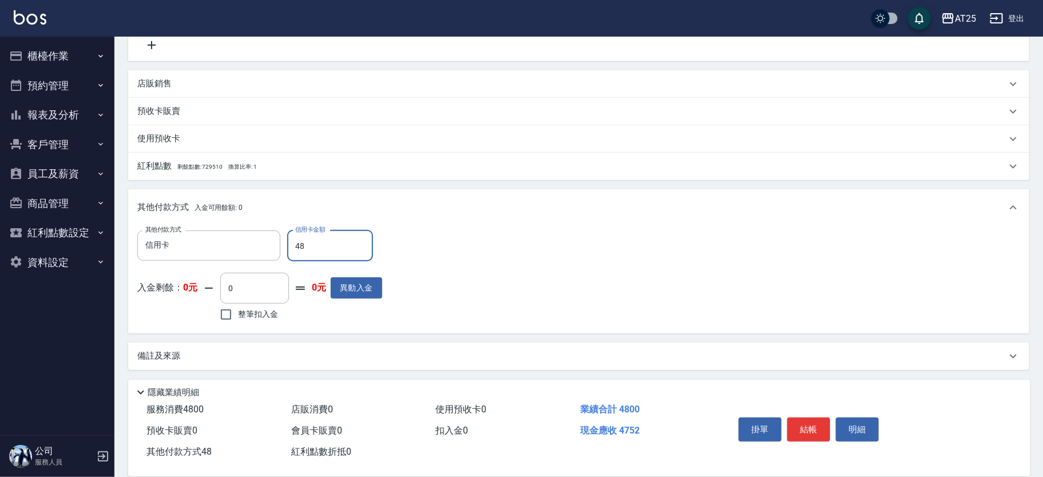
type input "430"
type input "480"
type input "0"
type input "4800"
click at [814, 425] on button "結帳" at bounding box center [809, 430] width 43 height 24
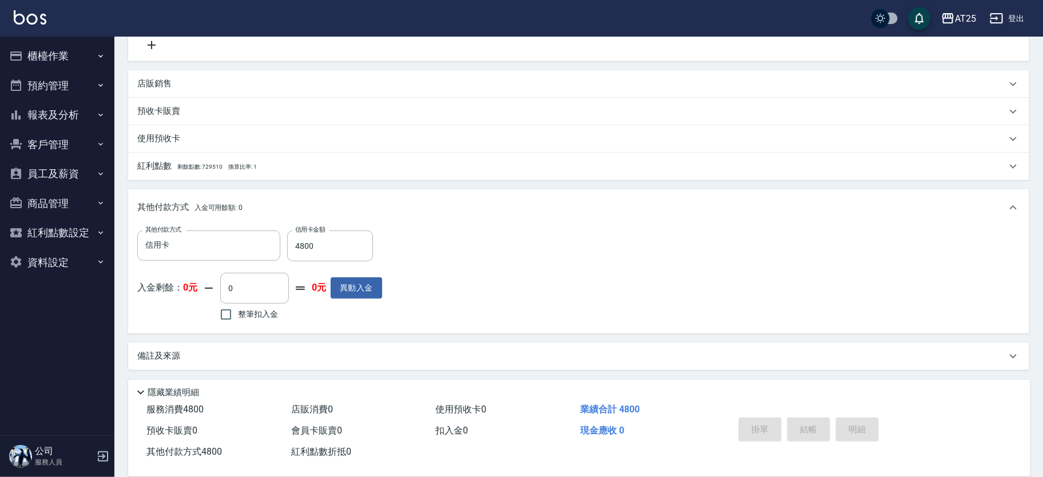
type input "2025/10/05 19:36"
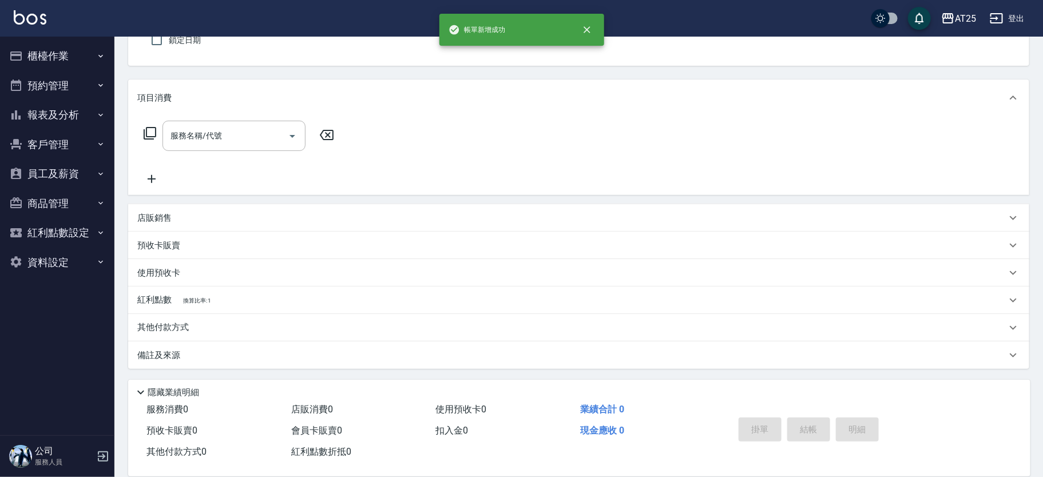
scroll to position [0, 0]
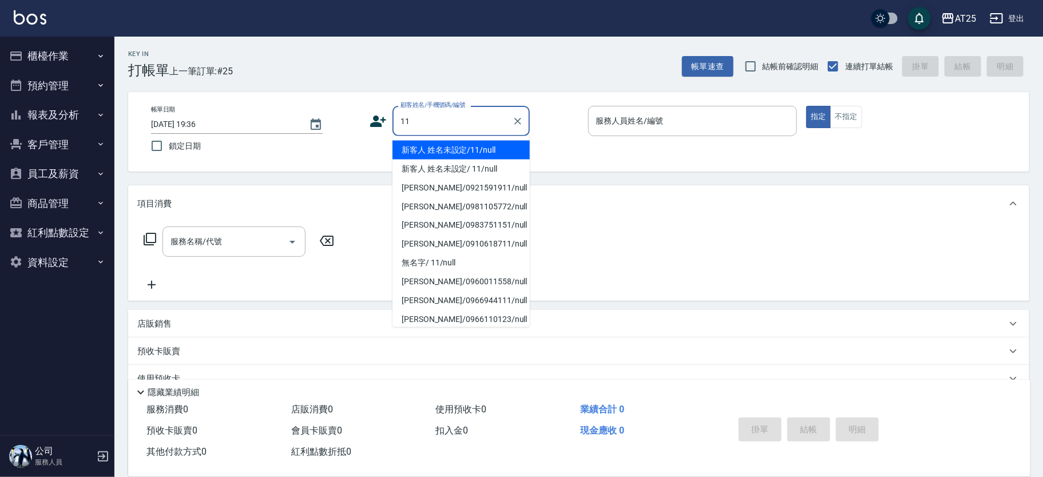
type input "新客人 姓名未設定/11/null"
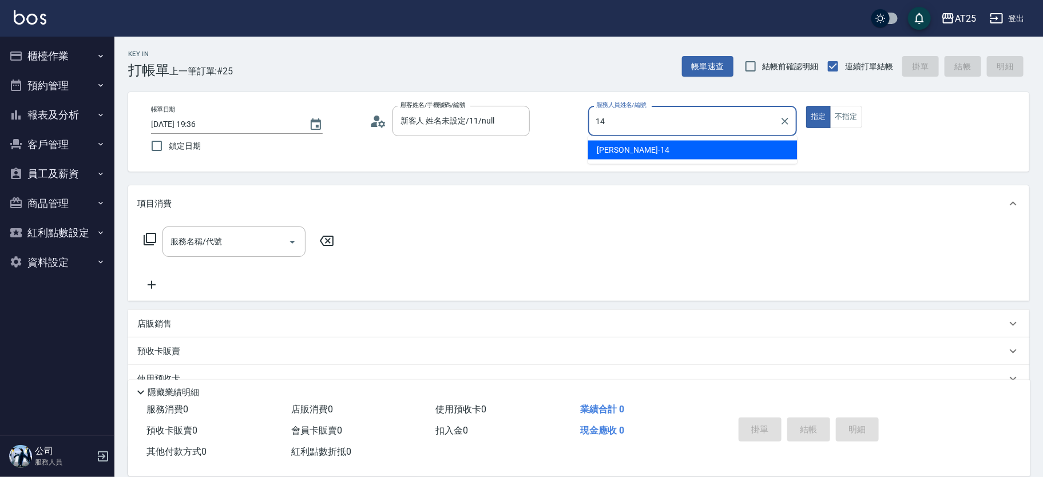
type input "Ken-14"
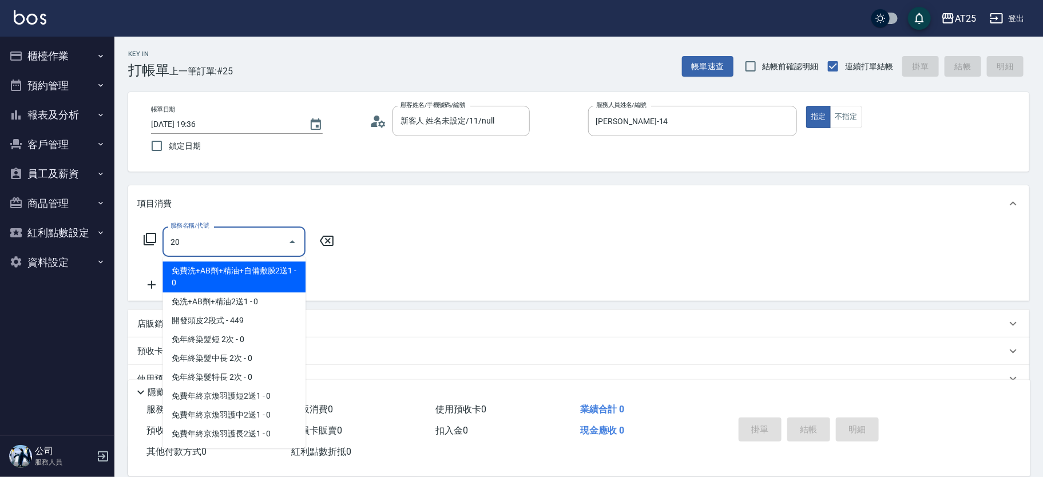
type input "201"
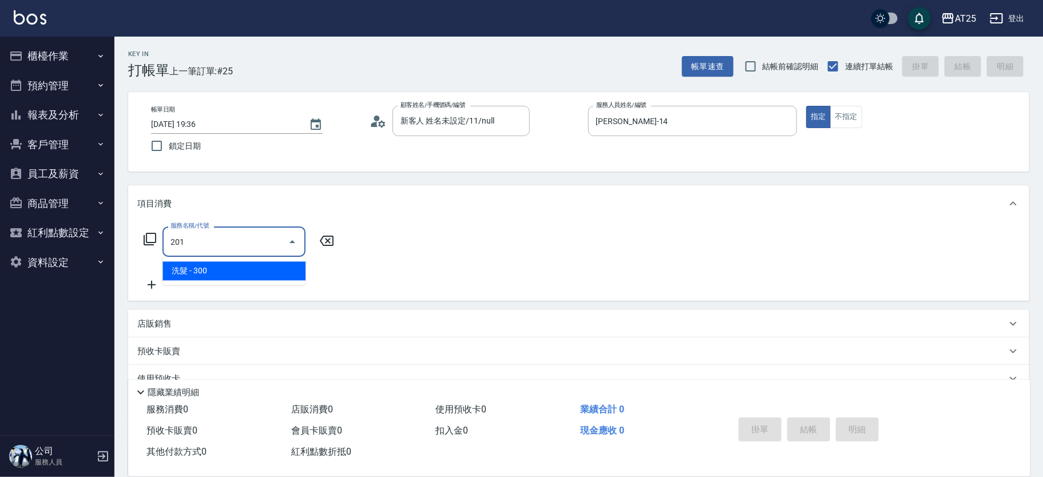
type input "30"
type input "洗髮(201)"
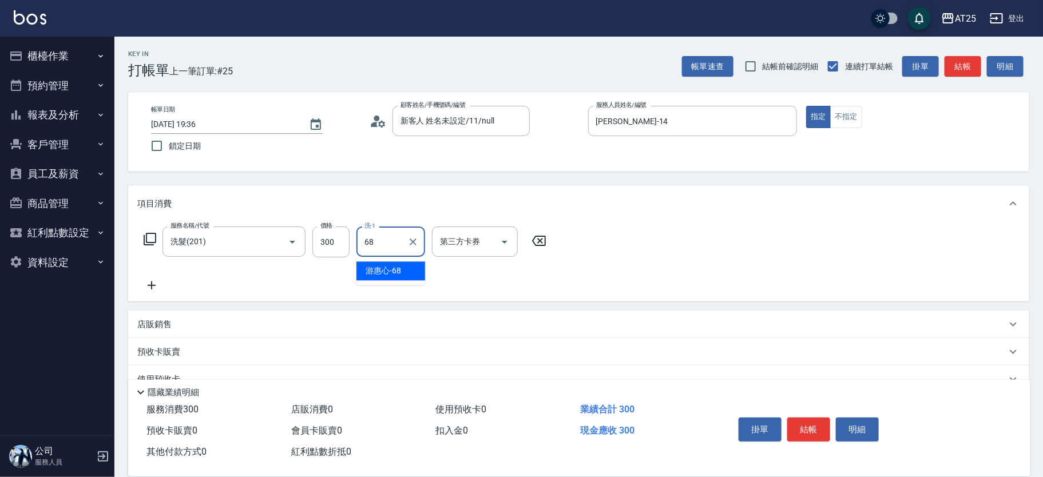
type input "游惠心-68"
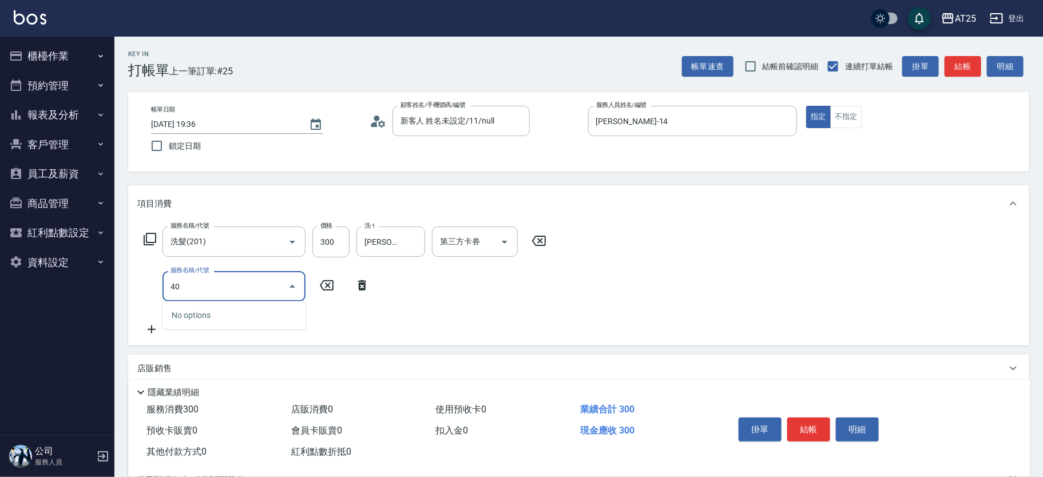
type input "401"
type input "60"
type input "剪髮(401)"
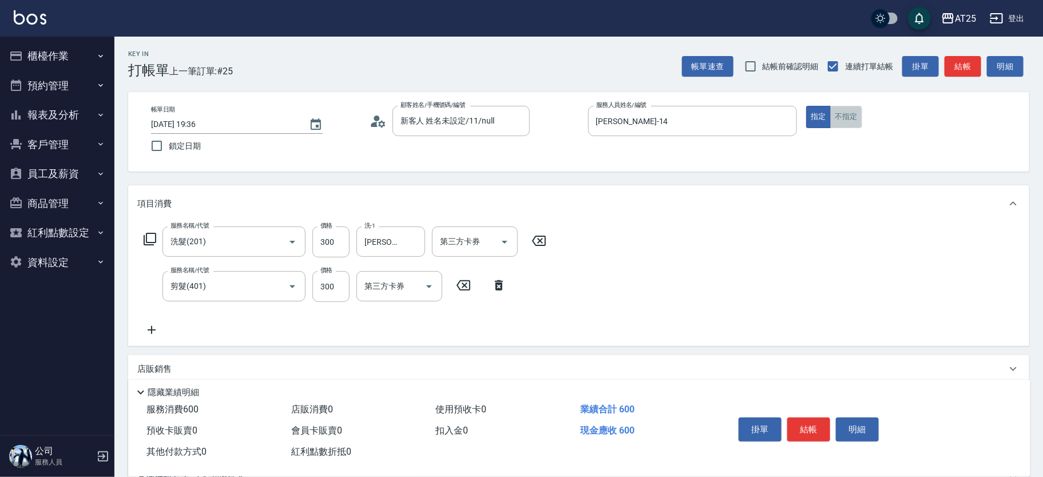
click at [841, 118] on button "不指定" at bounding box center [846, 117] width 32 height 22
click at [818, 425] on button "結帳" at bounding box center [809, 430] width 43 height 24
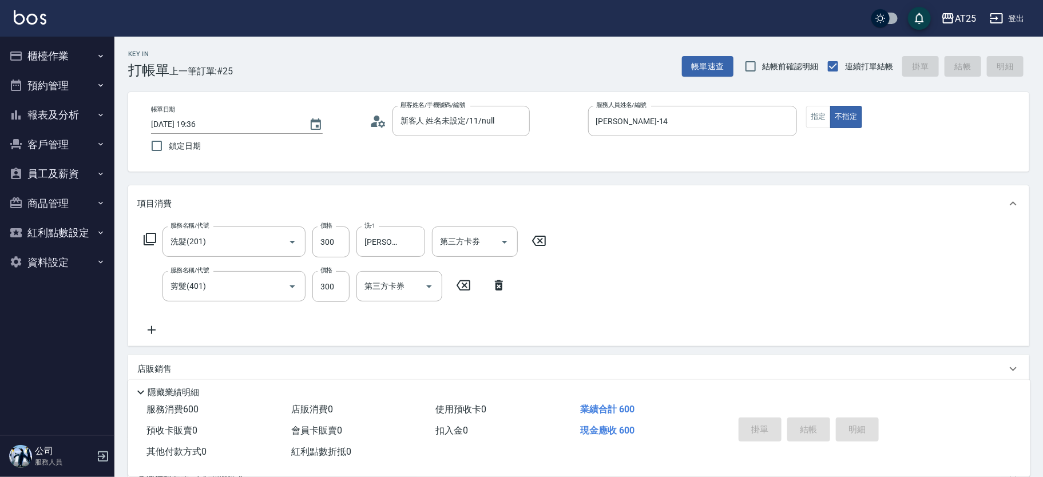
type input "2025/10/05 20:02"
type input "0"
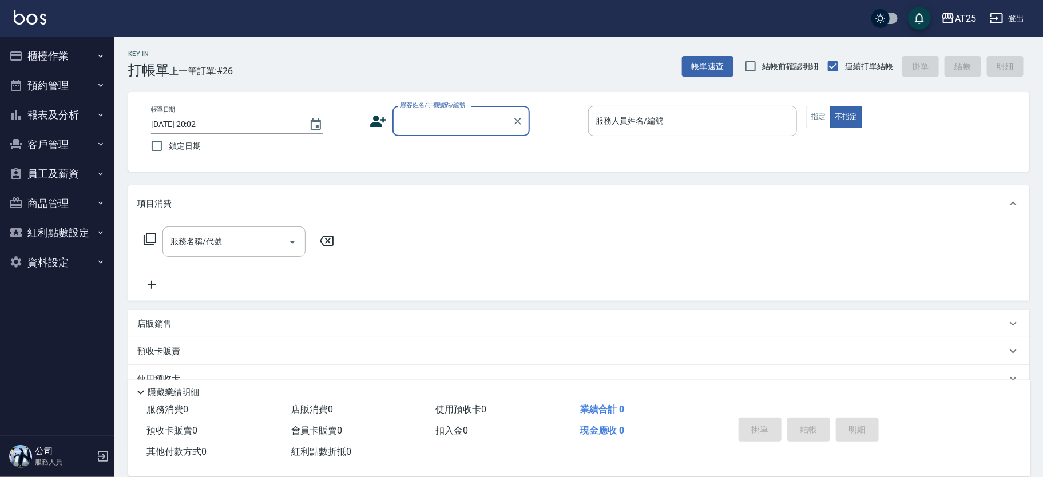
click at [721, 409] on div "掛單 結帳 明細" at bounding box center [869, 432] width 296 height 64
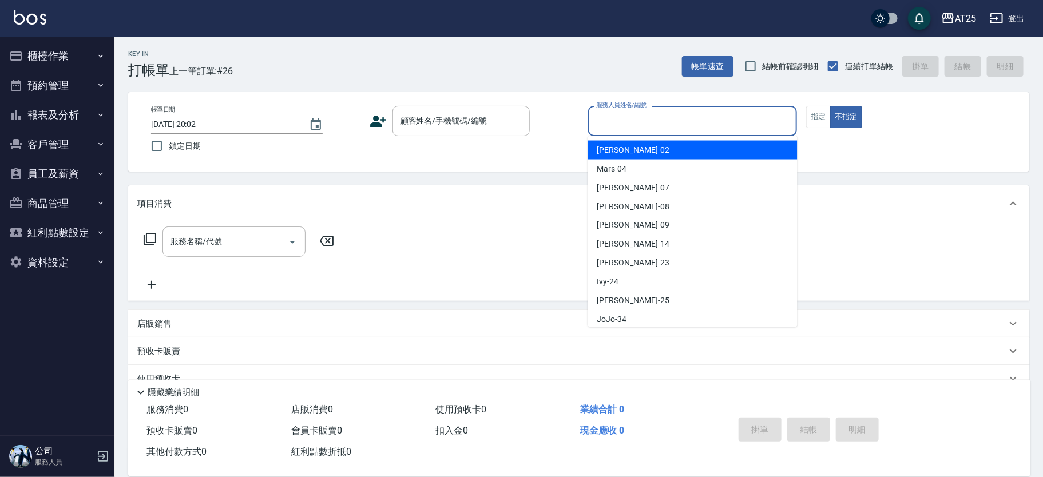
click at [602, 119] on input "服務人員姓名/編號" at bounding box center [693, 121] width 199 height 20
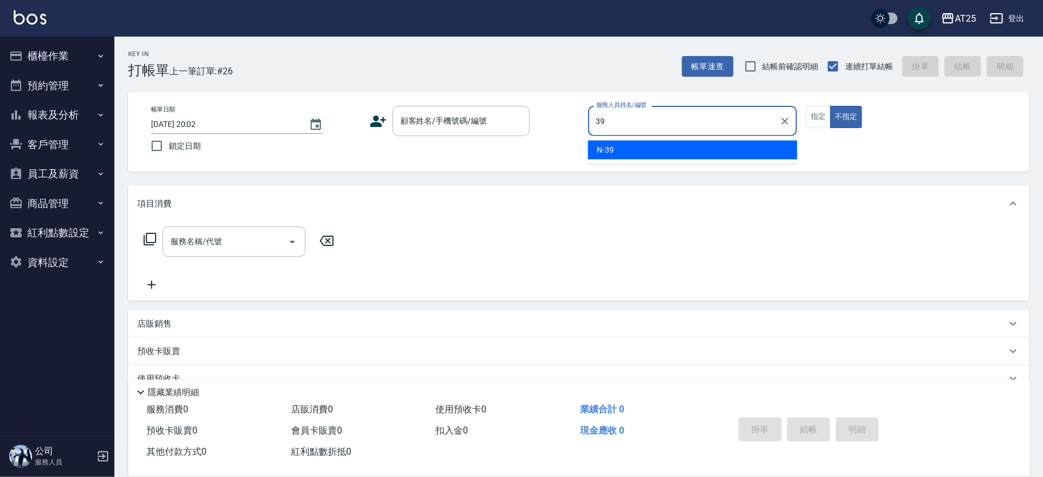
type input "N-39"
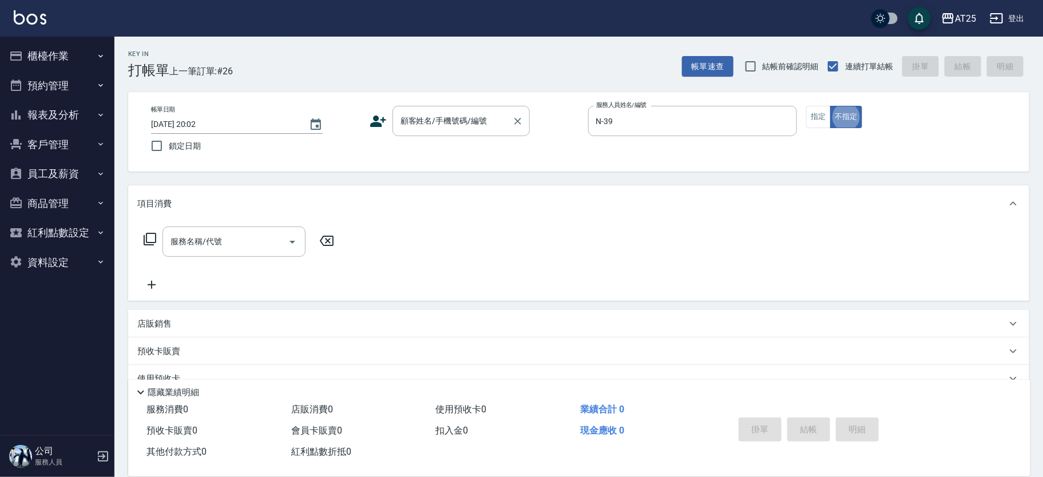
click at [468, 120] on input "顧客姓名/手機號碼/編號" at bounding box center [453, 121] width 110 height 20
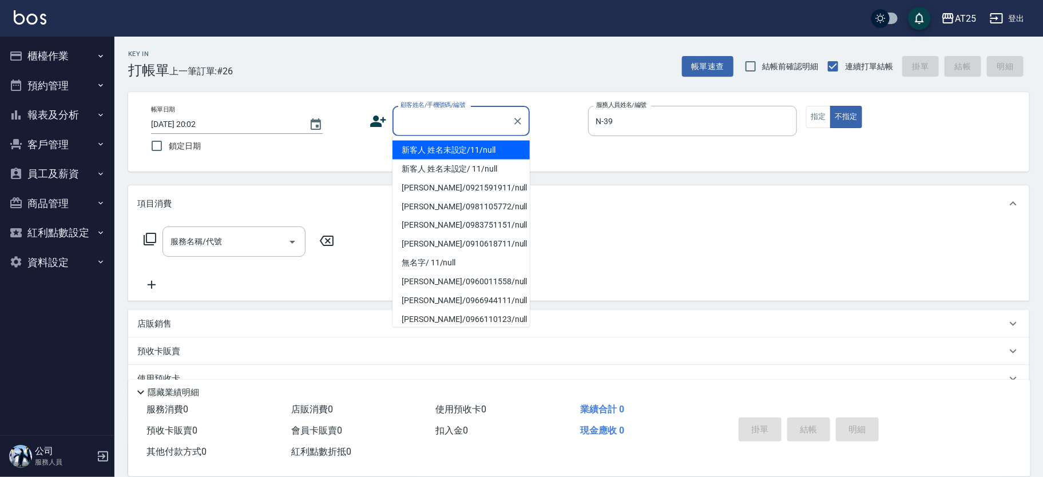
click at [443, 151] on li "新客人 姓名未設定/11/null" at bounding box center [461, 150] width 137 height 19
type input "新客人 姓名未設定/11/null"
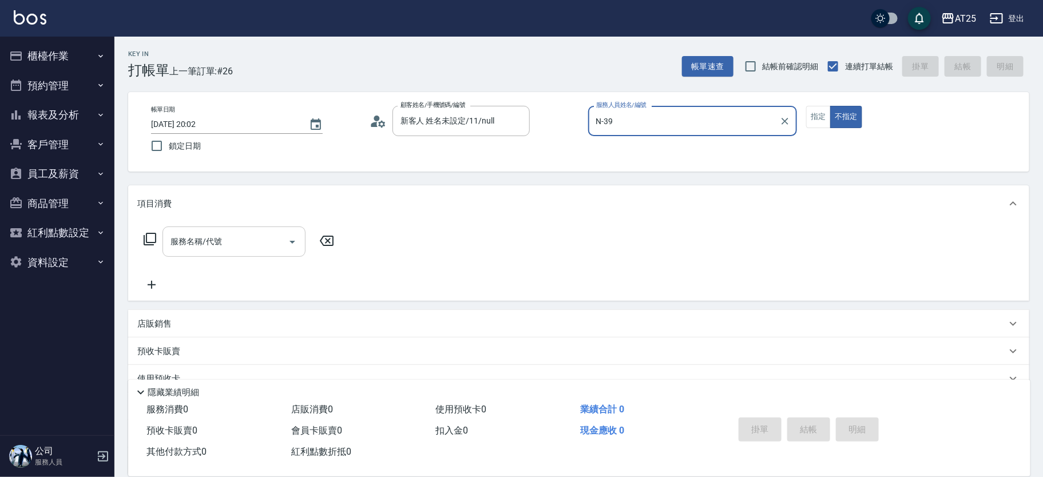
click at [269, 238] on input "服務名稱/代號" at bounding box center [226, 242] width 116 height 20
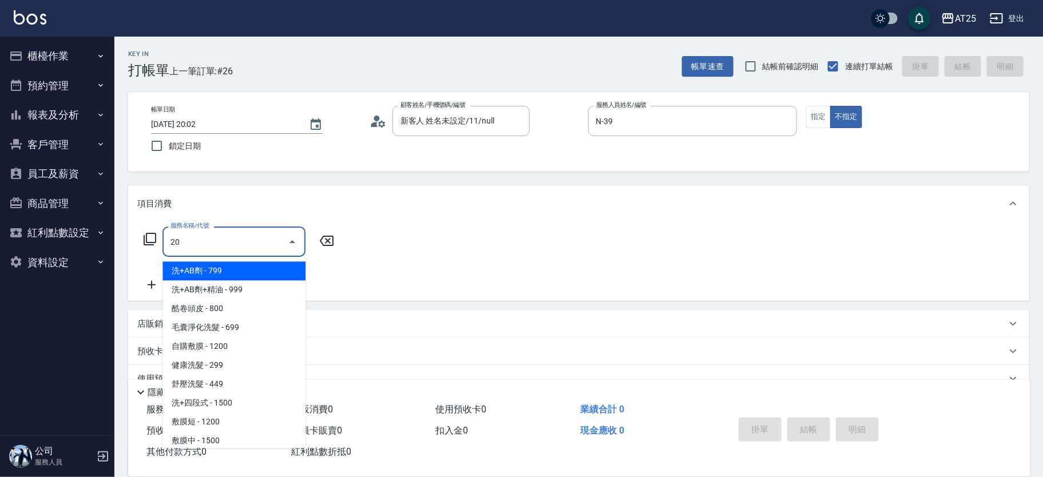
type input "201"
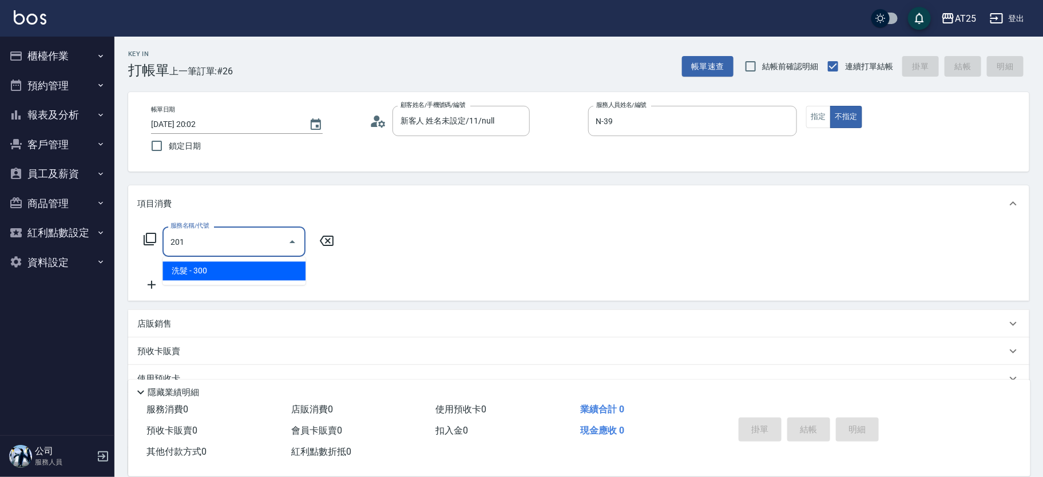
click at [184, 280] on ul "洗髮 - 300" at bounding box center [234, 271] width 143 height 28
click at [175, 277] on span "洗髮 - 300" at bounding box center [234, 271] width 143 height 19
type input "30"
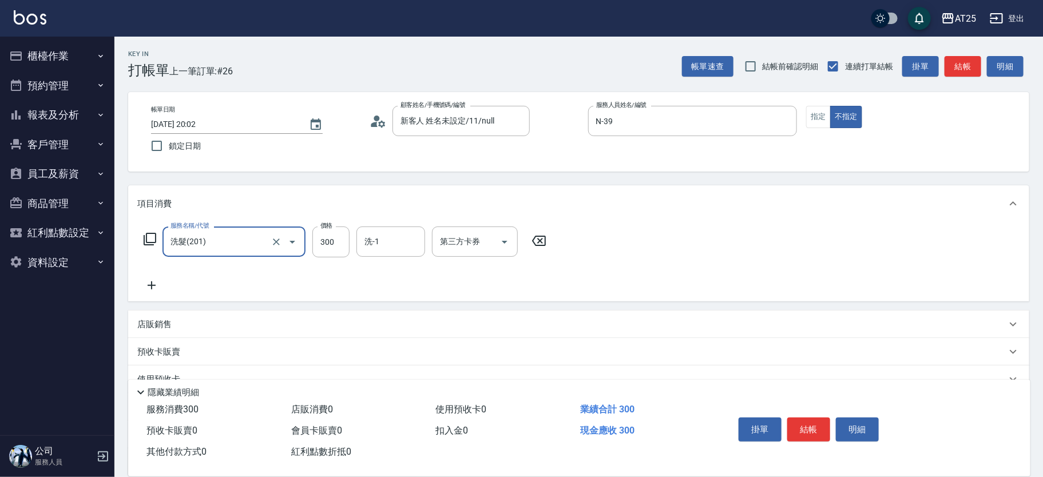
click at [142, 286] on icon at bounding box center [151, 286] width 29 height 14
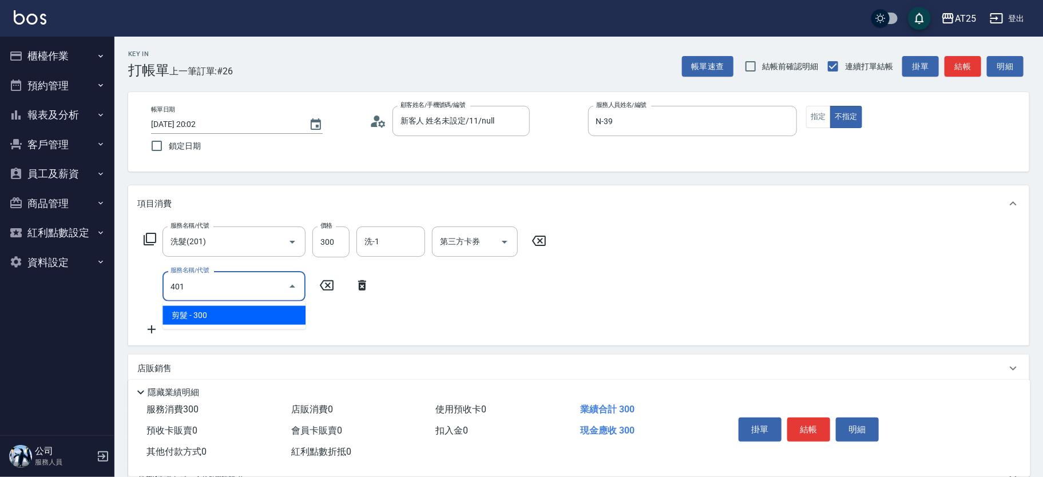
click at [197, 309] on span "剪髮 - 300" at bounding box center [234, 315] width 143 height 19
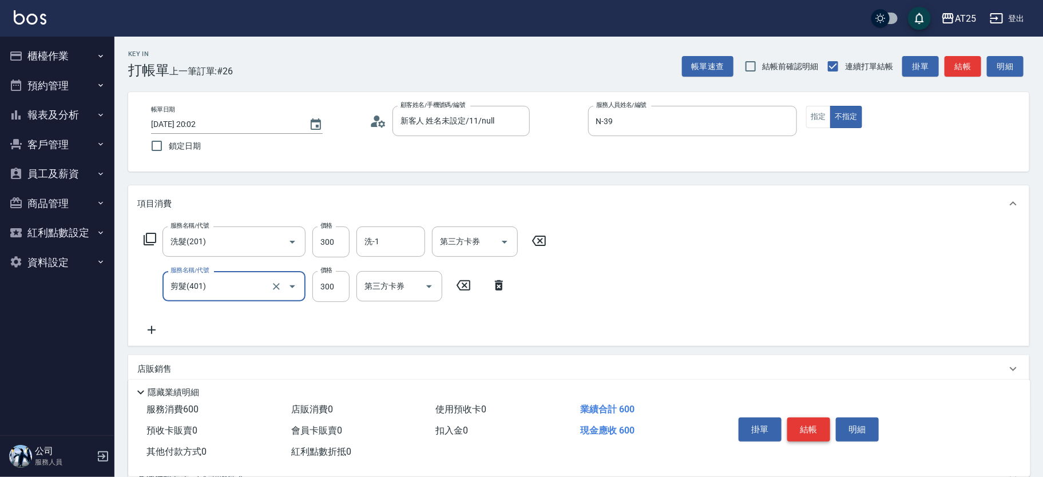
click at [815, 429] on button "結帳" at bounding box center [809, 430] width 43 height 24
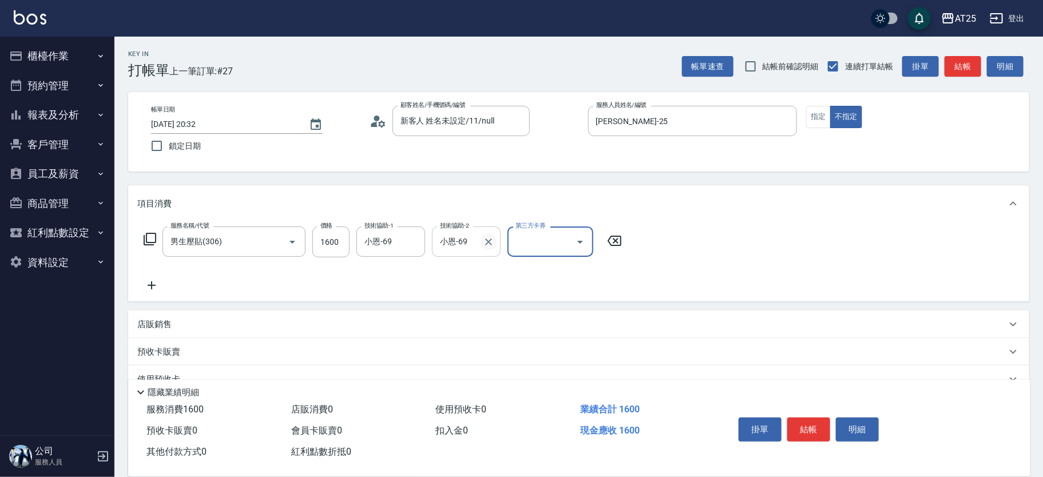
click at [491, 242] on icon "Clear" at bounding box center [488, 241] width 11 height 11
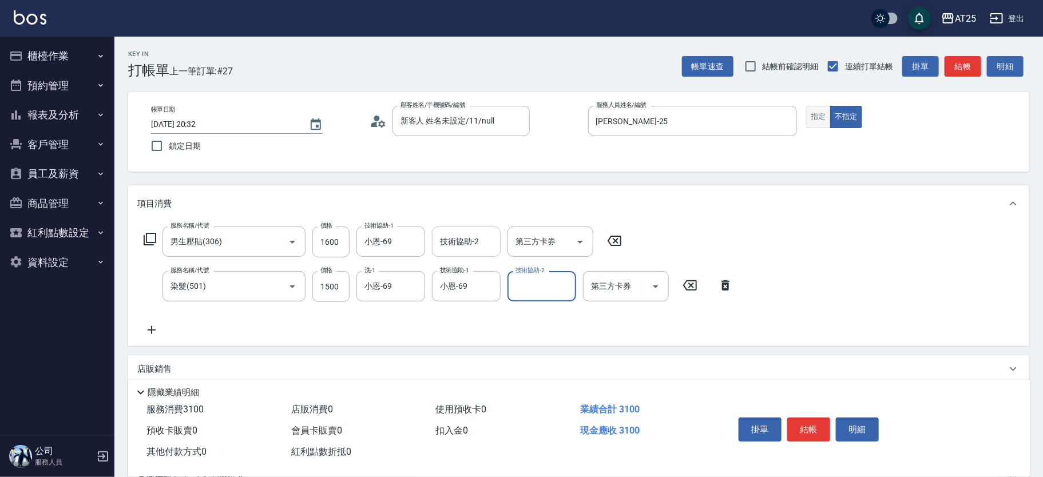
click at [813, 110] on button "指定" at bounding box center [818, 117] width 25 height 22
click at [816, 423] on button "結帳" at bounding box center [809, 430] width 43 height 24
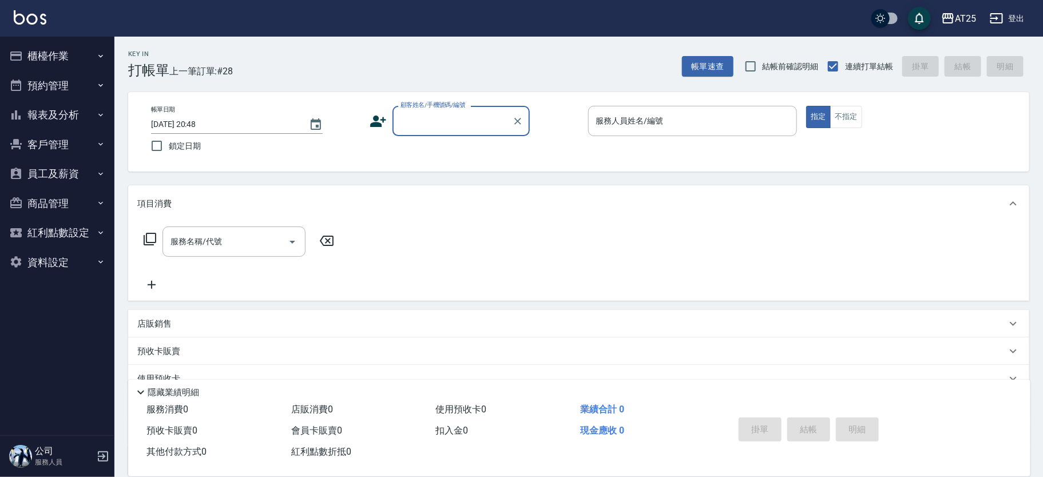
click at [43, 114] on button "報表及分析" at bounding box center [57, 115] width 105 height 30
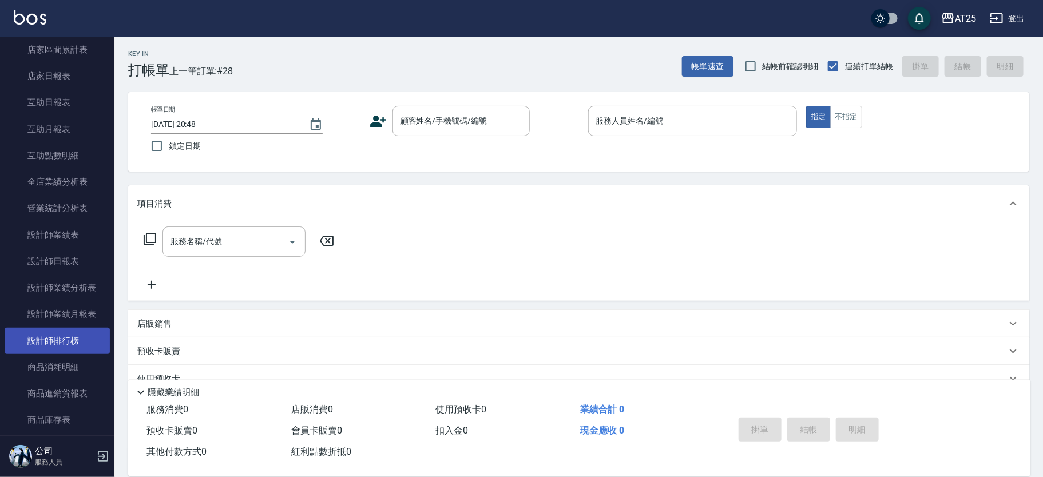
scroll to position [141, 0]
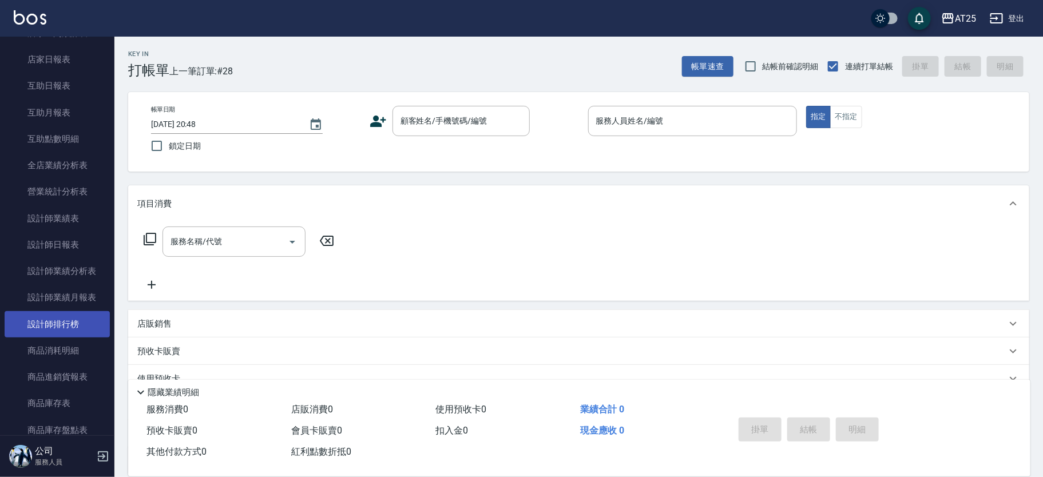
click at [81, 318] on link "設計師排行榜" at bounding box center [57, 324] width 105 height 26
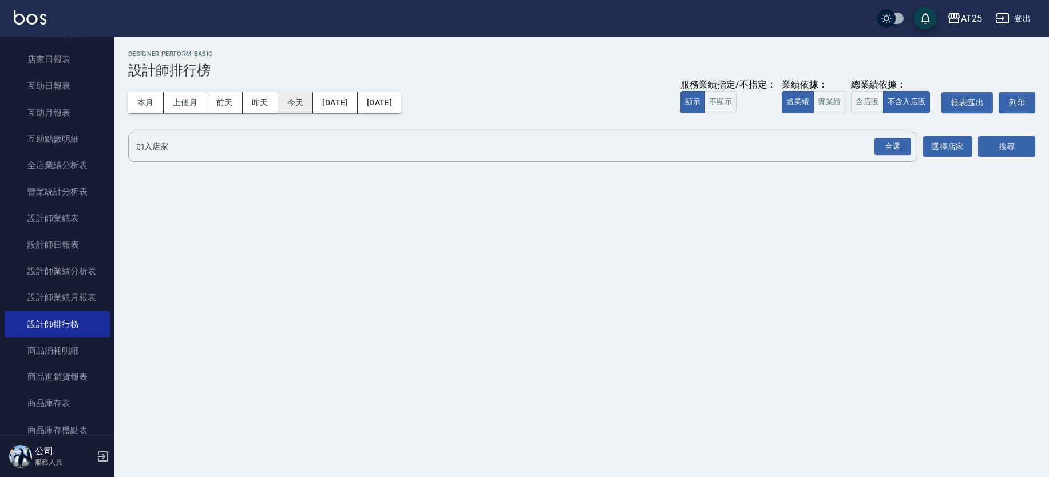
click at [304, 101] on button "今天" at bounding box center [295, 102] width 35 height 21
click at [837, 107] on button "實業績" at bounding box center [829, 102] width 32 height 22
click at [911, 148] on button "全選" at bounding box center [892, 147] width 41 height 22
click at [901, 147] on div "全選" at bounding box center [893, 147] width 37 height 18
click at [962, 148] on button "選擇店家" at bounding box center [947, 147] width 49 height 21
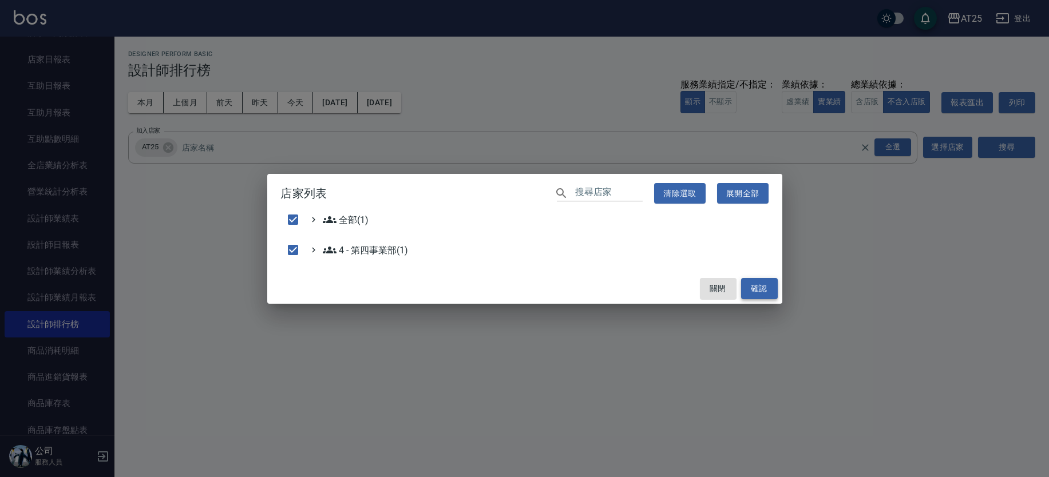
click at [772, 287] on button "確認" at bounding box center [759, 288] width 37 height 21
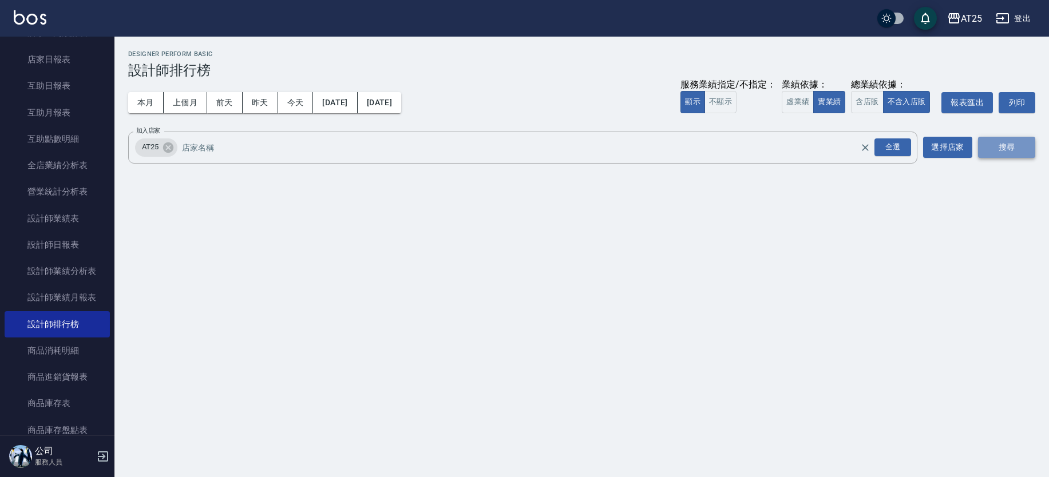
click at [1007, 151] on button "搜尋" at bounding box center [1006, 147] width 57 height 21
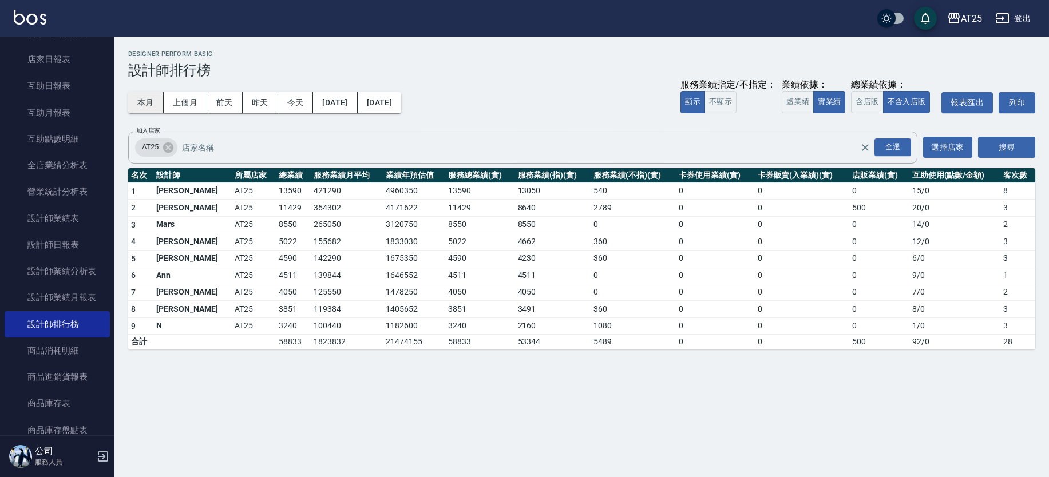
click at [144, 98] on button "本月" at bounding box center [145, 102] width 35 height 21
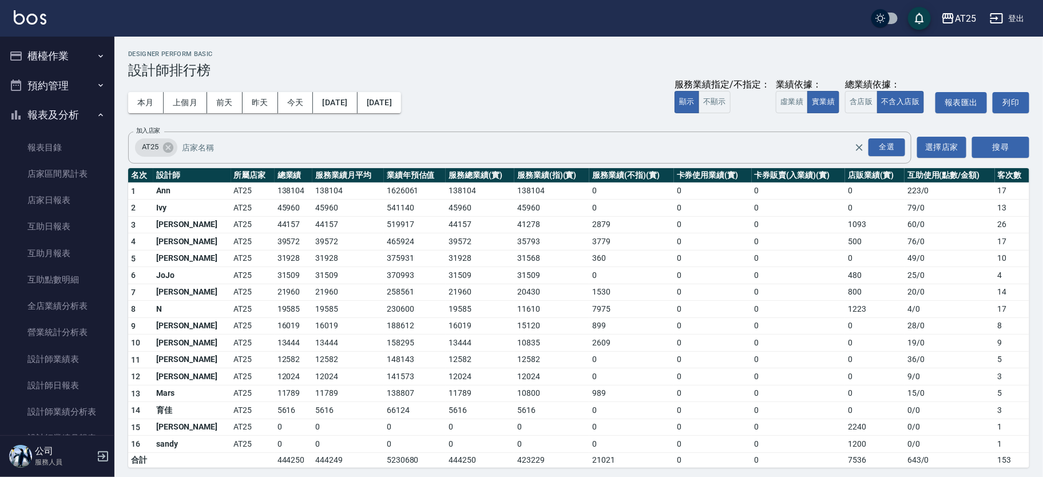
click at [80, 50] on button "櫃檯作業" at bounding box center [57, 56] width 105 height 30
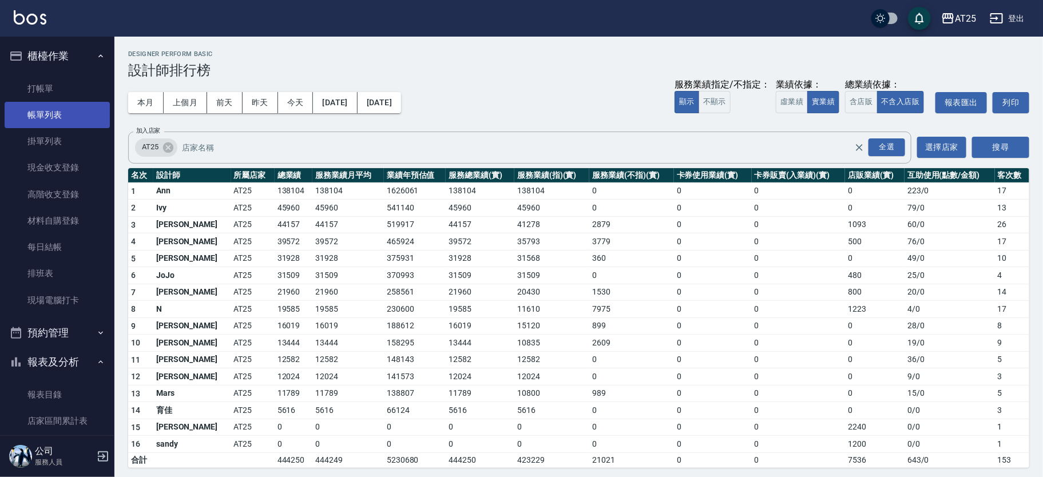
click at [58, 110] on link "帳單列表" at bounding box center [57, 115] width 105 height 26
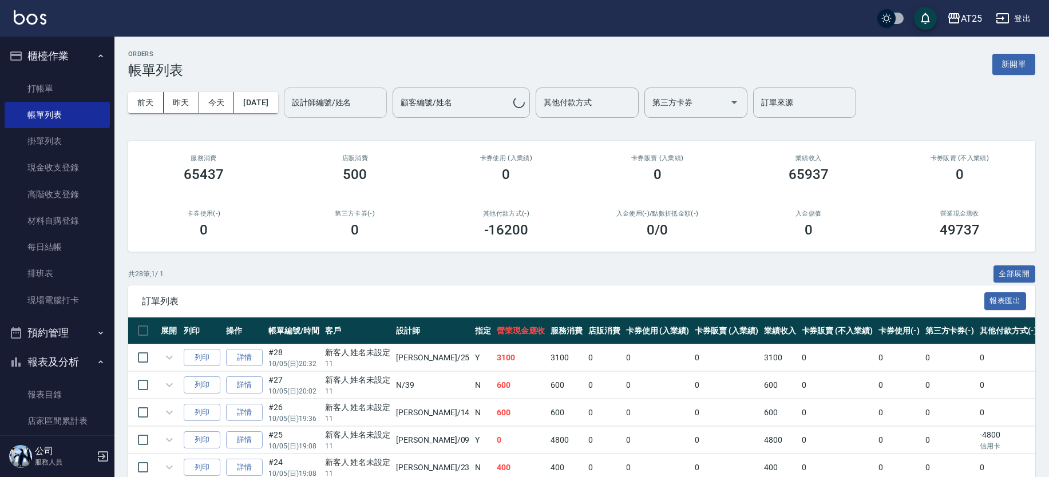
click at [353, 109] on input "設計師編號/姓名" at bounding box center [335, 103] width 93 height 20
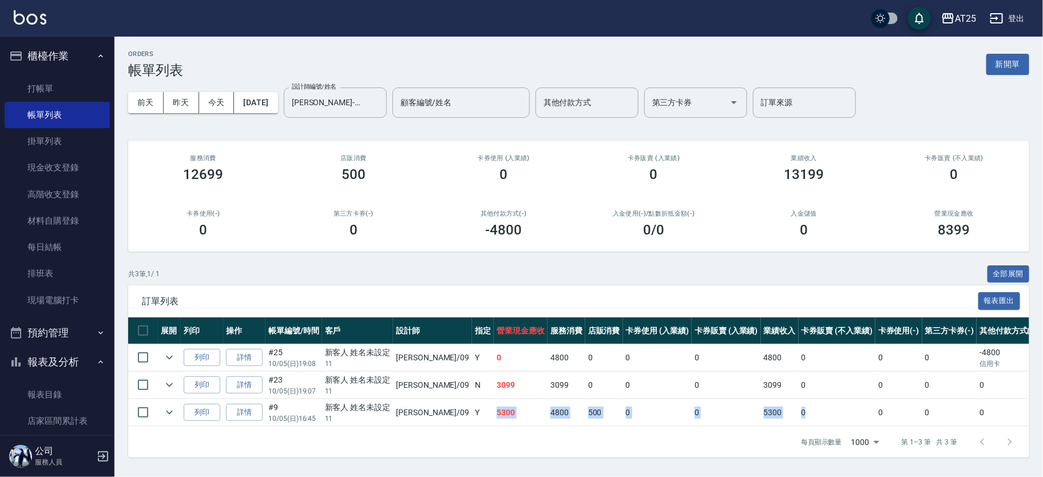
drag, startPoint x: 452, startPoint y: 409, endPoint x: 800, endPoint y: 406, distance: 347.4
click at [800, 406] on tr "列印 詳情 #9 10/05 (日) 16:45 新客人 姓名未設定 11 Kevin /09 Y 5300 4800 500 0 0 5300 0 0 0 …" at bounding box center [668, 413] width 1081 height 27
click at [800, 406] on td "0" at bounding box center [837, 413] width 77 height 27
click at [378, 101] on icon "Clear" at bounding box center [374, 102] width 7 height 7
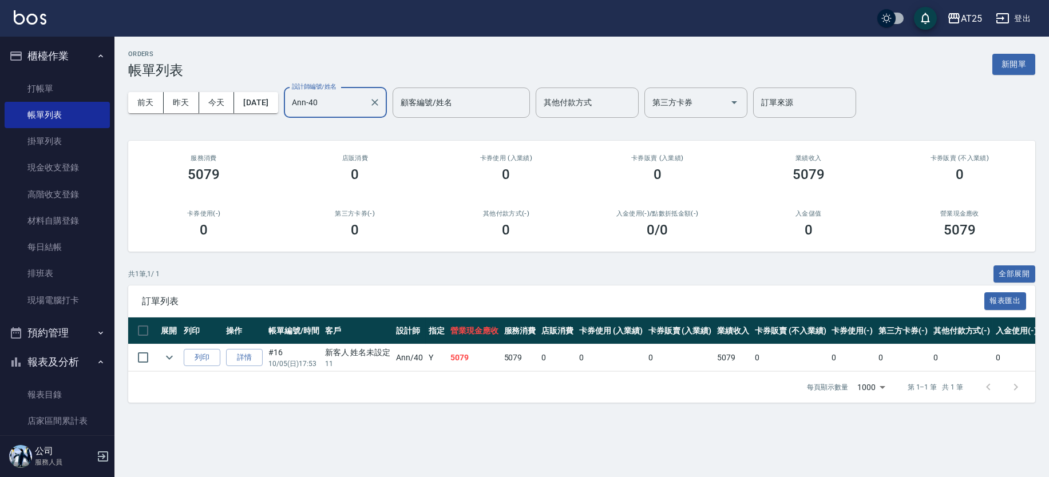
click at [378, 101] on icon "Clear" at bounding box center [374, 102] width 7 height 7
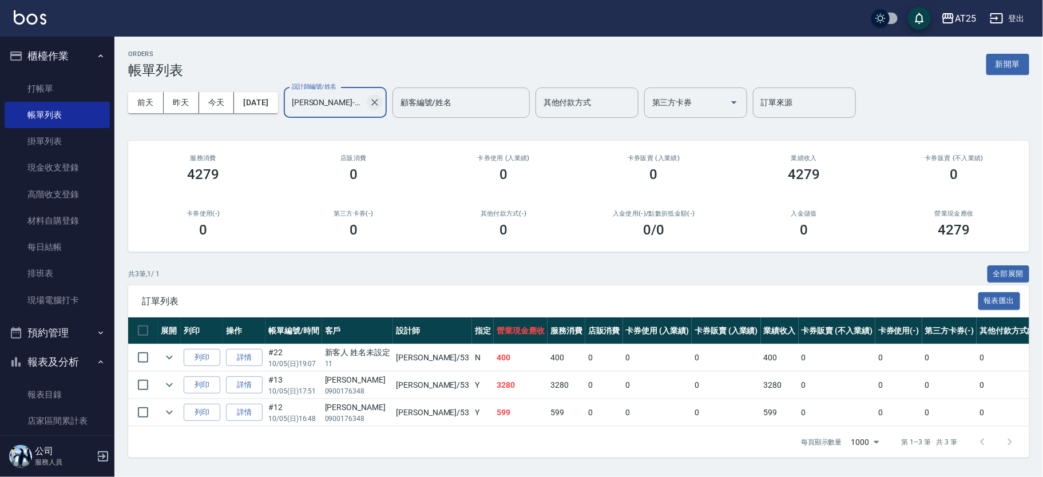
click at [381, 105] on icon "Clear" at bounding box center [374, 102] width 11 height 11
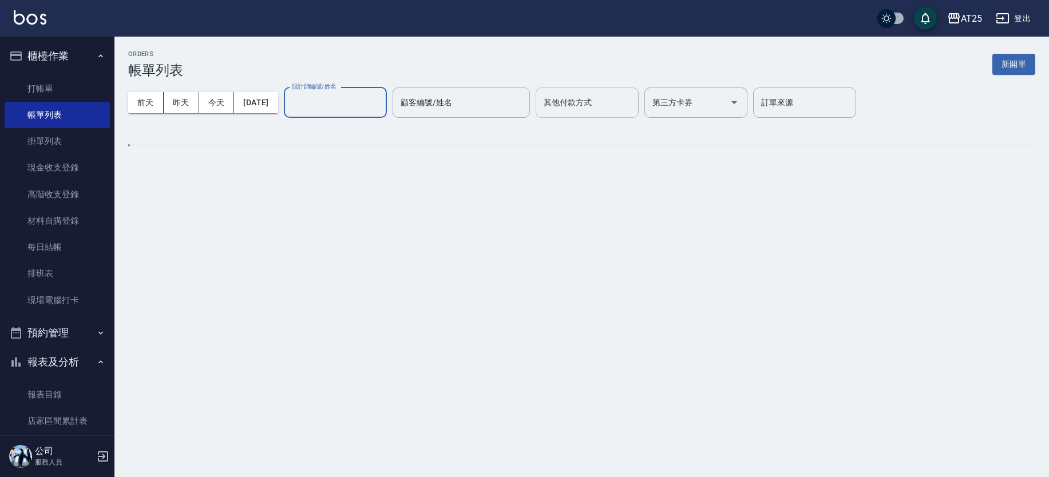
click at [595, 101] on div "其他付款方式 其他付款方式" at bounding box center [587, 103] width 103 height 30
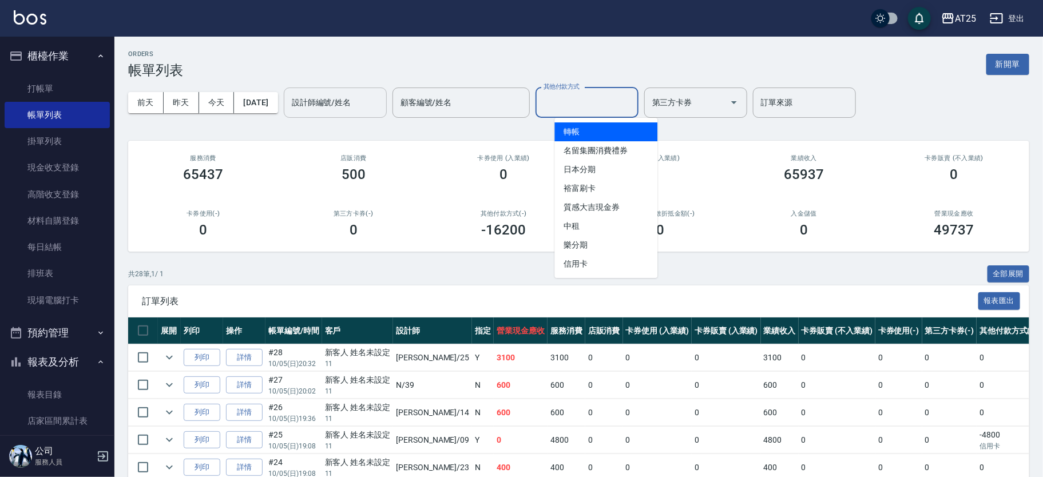
click at [581, 127] on span "轉帳" at bounding box center [606, 131] width 103 height 19
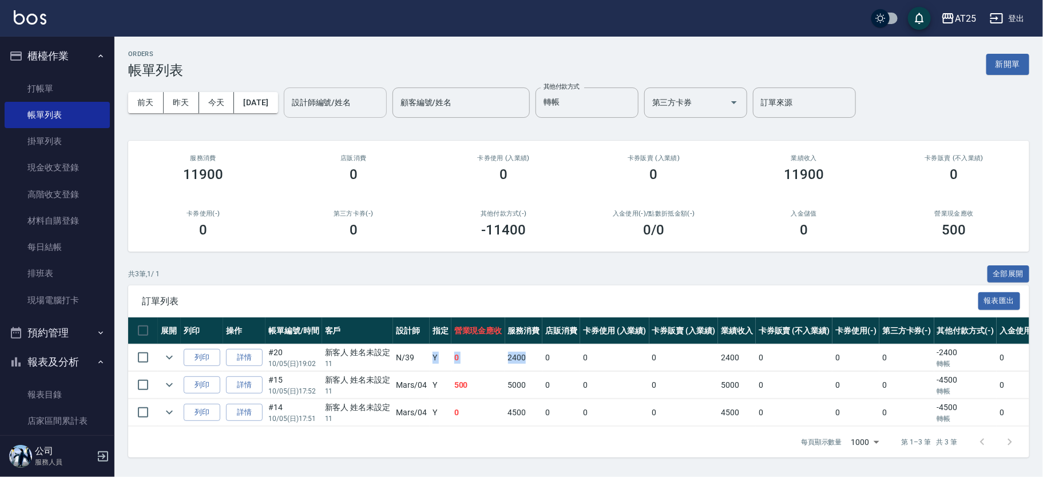
drag, startPoint x: 429, startPoint y: 356, endPoint x: 529, endPoint y: 361, distance: 100.8
click at [536, 355] on tr "列印 詳情 #20 10/05 (日) 19:02 新客人 姓名未設定 11 N /39 Y 0 2400 0 0 0 2400 0 0 0 -2400 轉帳…" at bounding box center [647, 358] width 1038 height 27
click at [529, 361] on td "2400" at bounding box center [524, 358] width 38 height 27
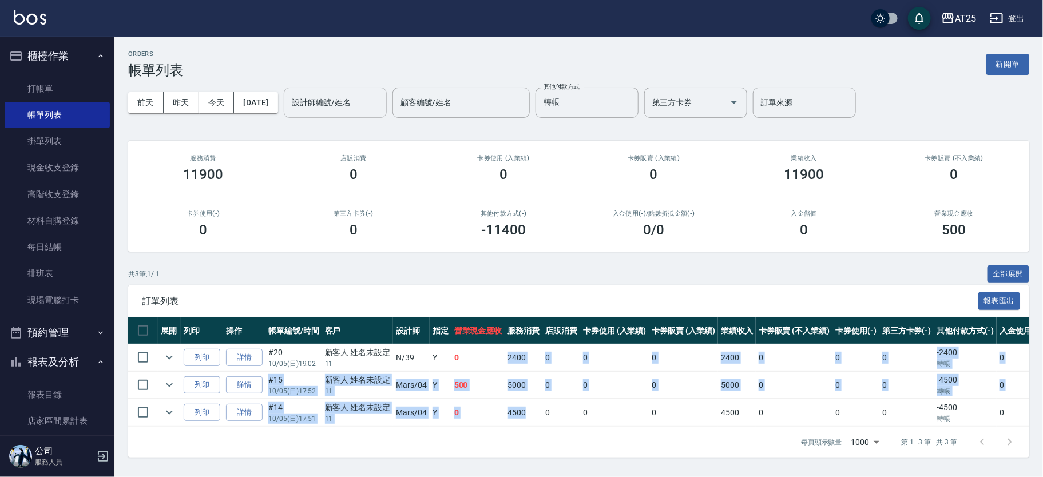
drag, startPoint x: 504, startPoint y: 354, endPoint x: 537, endPoint y: 414, distance: 68.7
click at [537, 414] on tbody "列印 詳情 #20 10/05 (日) 19:02 新客人 姓名未設定 11 N /39 Y 0 2400 0 0 0 2400 0 0 0 -2400 轉帳…" at bounding box center [647, 386] width 1038 height 82
click at [537, 414] on td "4500" at bounding box center [524, 413] width 38 height 27
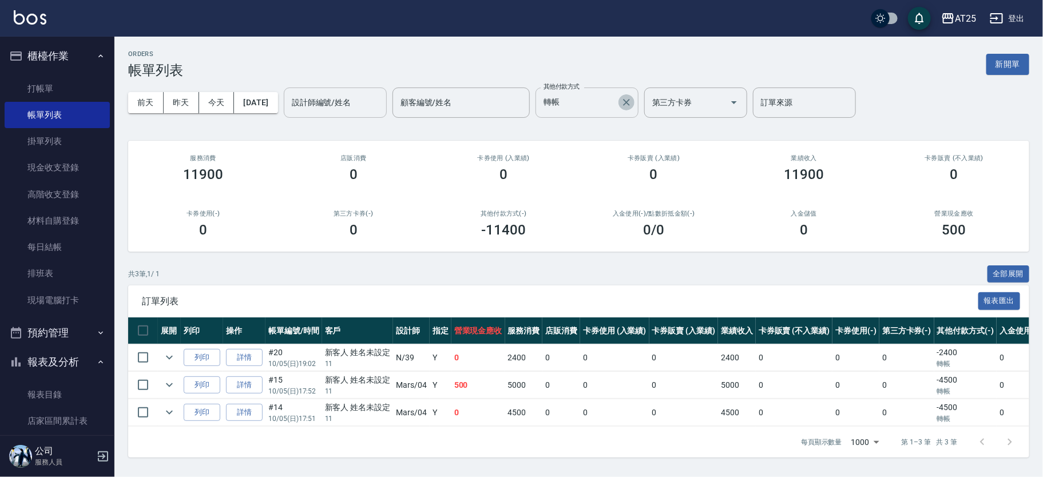
click at [630, 101] on icon "Clear" at bounding box center [626, 102] width 7 height 7
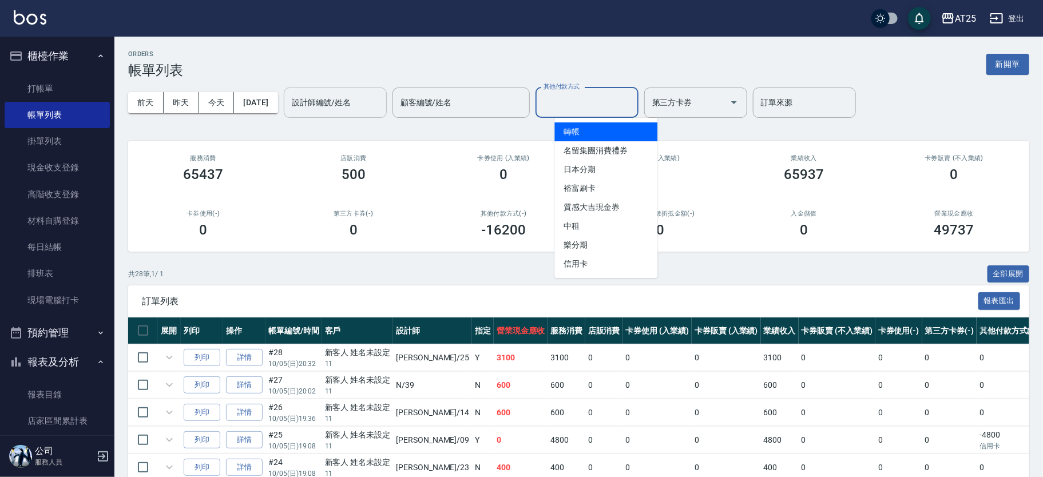
click at [592, 93] on input "其他付款方式" at bounding box center [587, 103] width 93 height 20
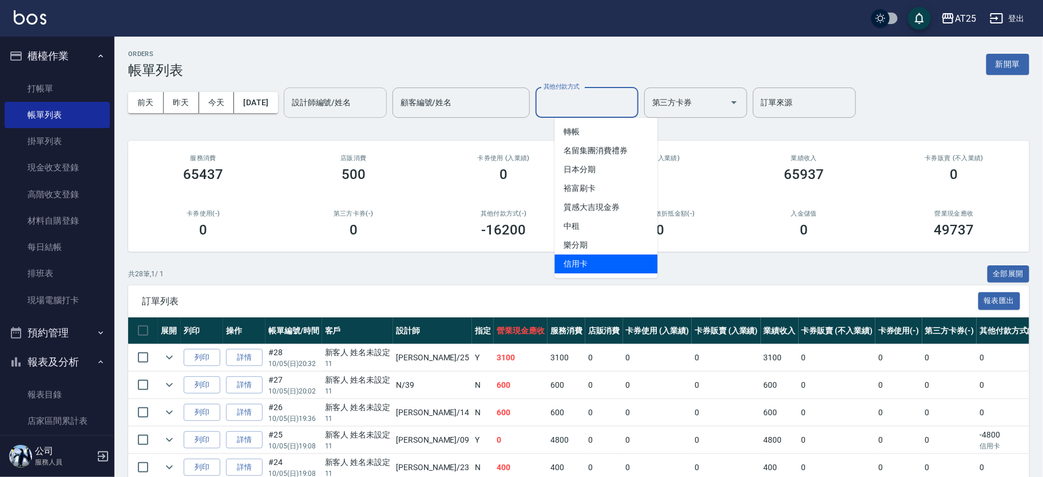
click at [586, 260] on span "信用卡" at bounding box center [606, 264] width 103 height 19
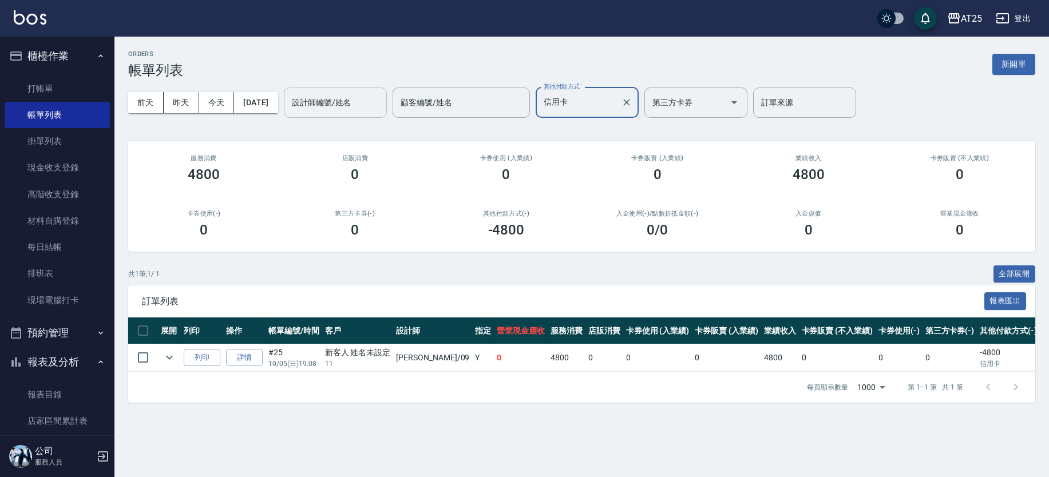
drag, startPoint x: 512, startPoint y: 359, endPoint x: 541, endPoint y: 359, distance: 28.6
click at [548, 359] on td "4800" at bounding box center [567, 358] width 38 height 27
click at [586, 361] on td "0" at bounding box center [605, 358] width 38 height 27
click at [539, 289] on div "訂單列表 報表匯出" at bounding box center [581, 301] width 907 height 31
click at [630, 101] on icon "Clear" at bounding box center [626, 102] width 7 height 7
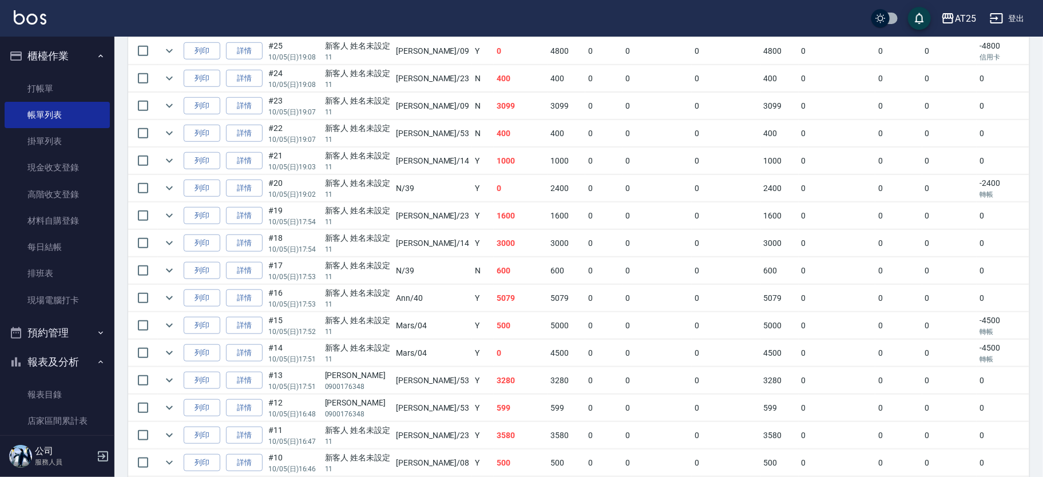
scroll to position [387, 0]
drag, startPoint x: 461, startPoint y: 241, endPoint x: 667, endPoint y: 258, distance: 206.8
click at [667, 258] on tbody "列印 詳情 #28 10/05 (日) 20:32 新客人 姓名未設定 11 Evan /25 Y 3100 3100 0 0 0 3100 0 0 0 0 …" at bounding box center [668, 342] width 1081 height 769
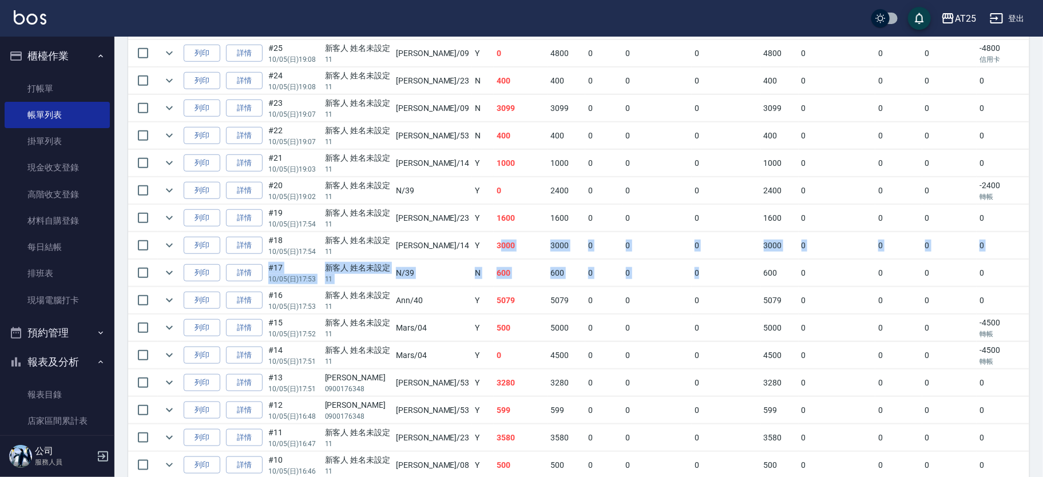
click at [692, 260] on td "0" at bounding box center [726, 273] width 69 height 27
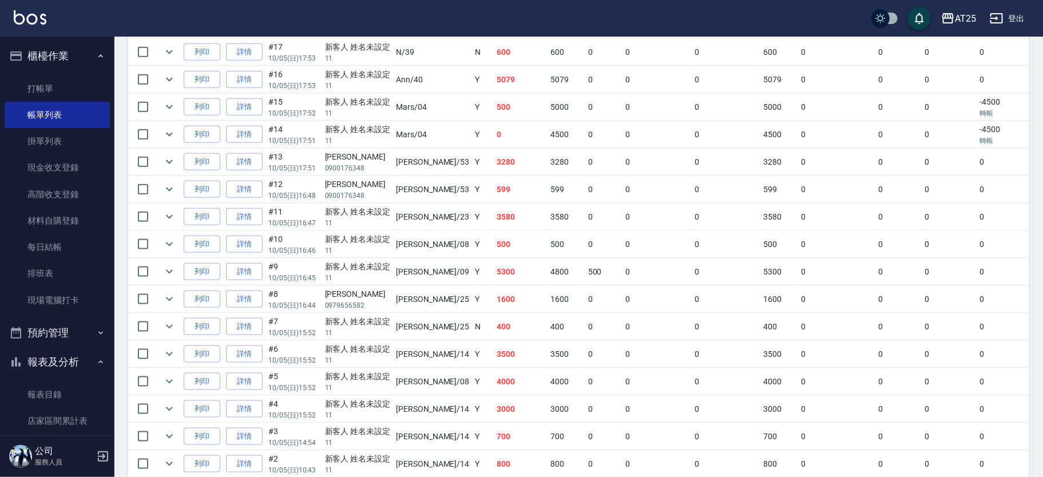
scroll to position [0, 0]
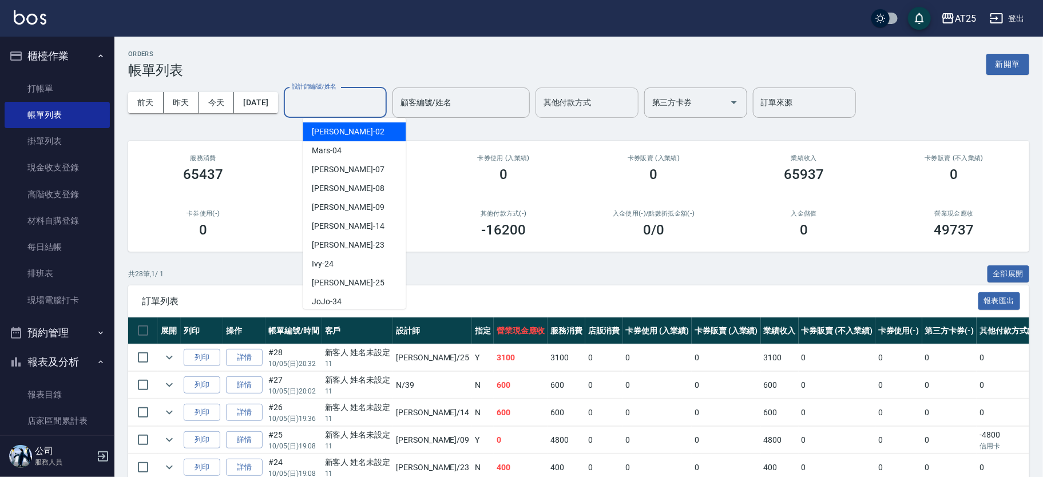
click at [331, 106] on input "設計師編號/姓名" at bounding box center [335, 103] width 93 height 20
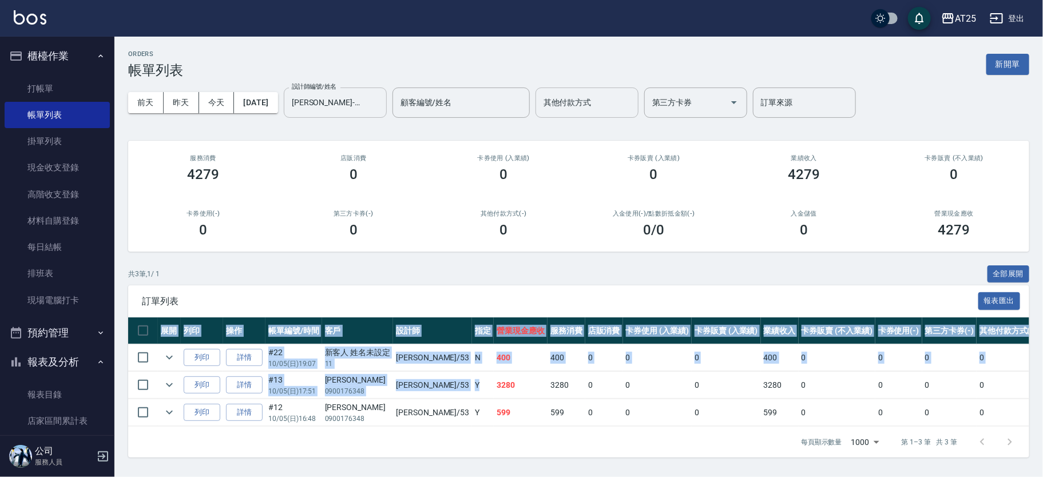
drag, startPoint x: 449, startPoint y: 387, endPoint x: 535, endPoint y: 424, distance: 94.1
click at [538, 427] on div "展開 列印 操作 帳單編號/時間 客戶 設計師 指定 營業現金應收 服務消費 店販消費 卡券使用 (入業績) 卡券販賣 (入業績) 業績收入 卡券販賣 (不入…" at bounding box center [578, 372] width 901 height 109
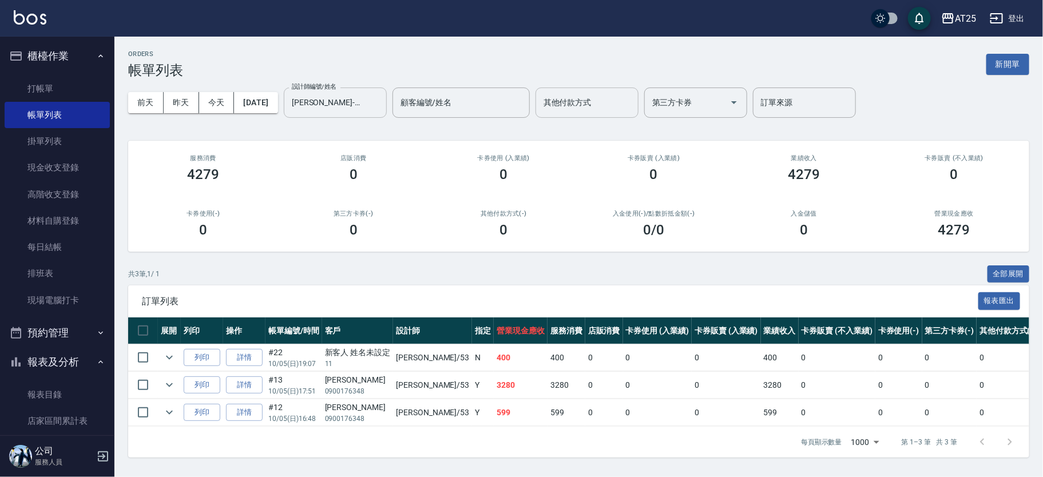
click at [548, 412] on td "599" at bounding box center [567, 413] width 38 height 27
drag, startPoint x: 450, startPoint y: 363, endPoint x: 537, endPoint y: 361, distance: 87.0
click at [537, 361] on tr "列印 詳情 #22 10/05 (日) 19:07 新客人 姓名未設定 11 Jerry /53 N 400 400 0 0 0 400 0 0 0 0 0 0" at bounding box center [668, 358] width 1081 height 27
click at [548, 361] on td "400" at bounding box center [567, 358] width 38 height 27
click at [381, 106] on icon "Clear" at bounding box center [374, 102] width 11 height 11
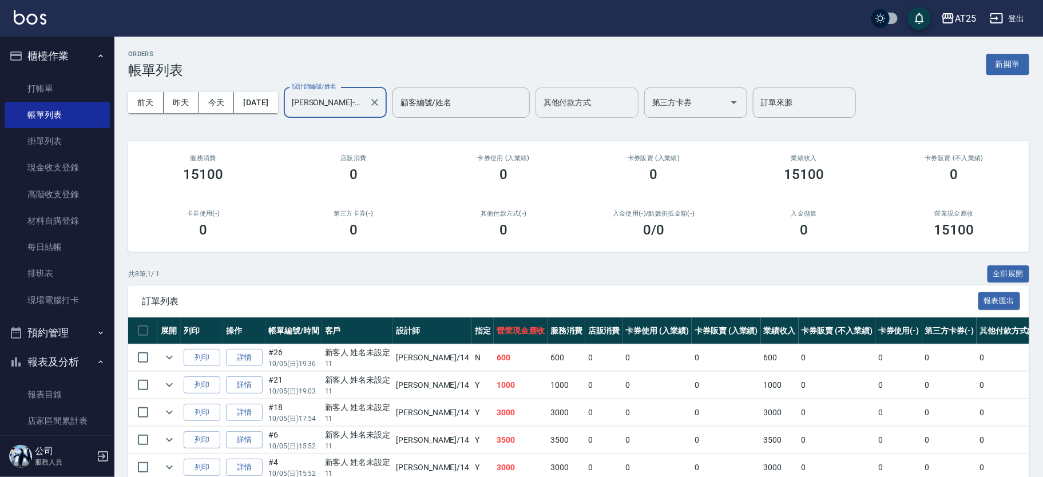
scroll to position [142, 0]
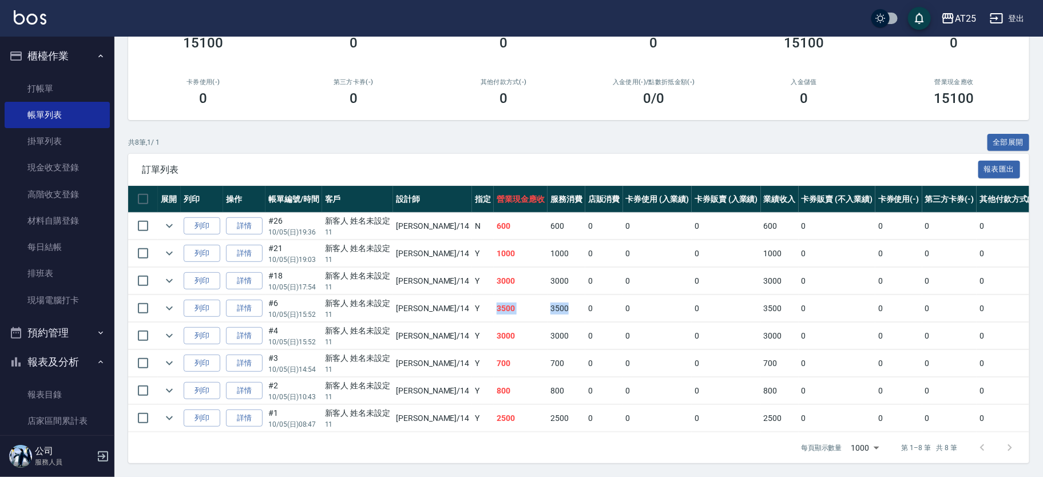
drag, startPoint x: 448, startPoint y: 297, endPoint x: 531, endPoint y: 299, distance: 83.0
click at [531, 299] on tr "列印 詳情 #6 10/05 (日) 15:52 新客人 姓名未設定 11 Ken /14 Y 3500 3500 0 0 0 3500 0 0 0 0 0 0" at bounding box center [668, 308] width 1081 height 27
click at [498, 283] on td "3000" at bounding box center [521, 281] width 54 height 27
drag, startPoint x: 450, startPoint y: 271, endPoint x: 775, endPoint y: 266, distance: 324.6
click at [775, 268] on tr "列印 詳情 #18 10/05 (日) 17:54 新客人 姓名未設定 11 Ken /14 Y 3000 3000 0 0 0 3000 0 0 0 0 0…" at bounding box center [668, 281] width 1081 height 27
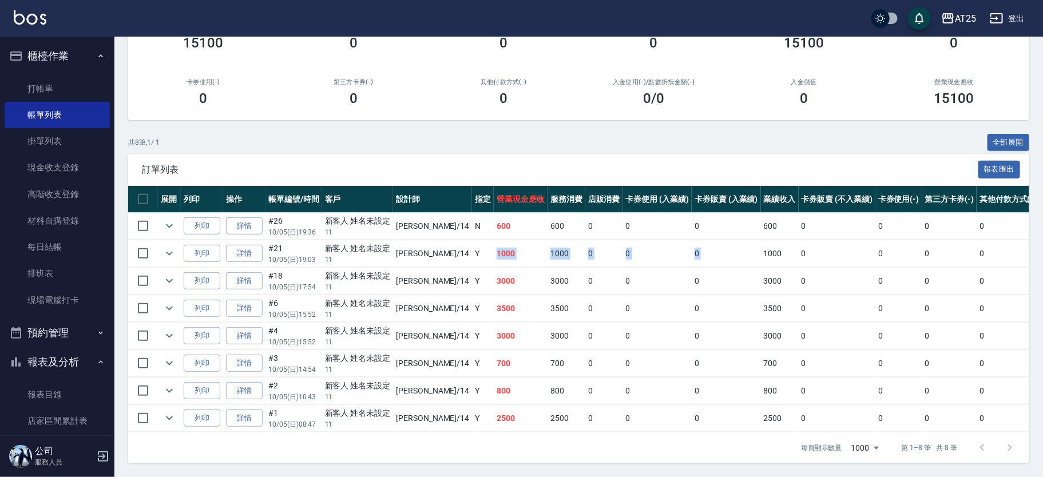
drag, startPoint x: 441, startPoint y: 239, endPoint x: 715, endPoint y: 246, distance: 274.8
click at [715, 246] on tr "列印 詳情 #21 10/05 (日) 19:03 新客人 姓名未設定 11 Ken /14 Y 1000 1000 0 0 0 1000 0 0 0 0 0…" at bounding box center [668, 253] width 1081 height 27
drag, startPoint x: 449, startPoint y: 212, endPoint x: 627, endPoint y: 224, distance: 179.0
click at [627, 224] on tr "列印 詳情 #26 10/05 (日) 19:36 新客人 姓名未設定 11 Ken /14 N 600 600 0 0 0 600 0 0 0 0 0 0" at bounding box center [668, 226] width 1081 height 27
click at [628, 224] on td "0" at bounding box center [657, 226] width 69 height 27
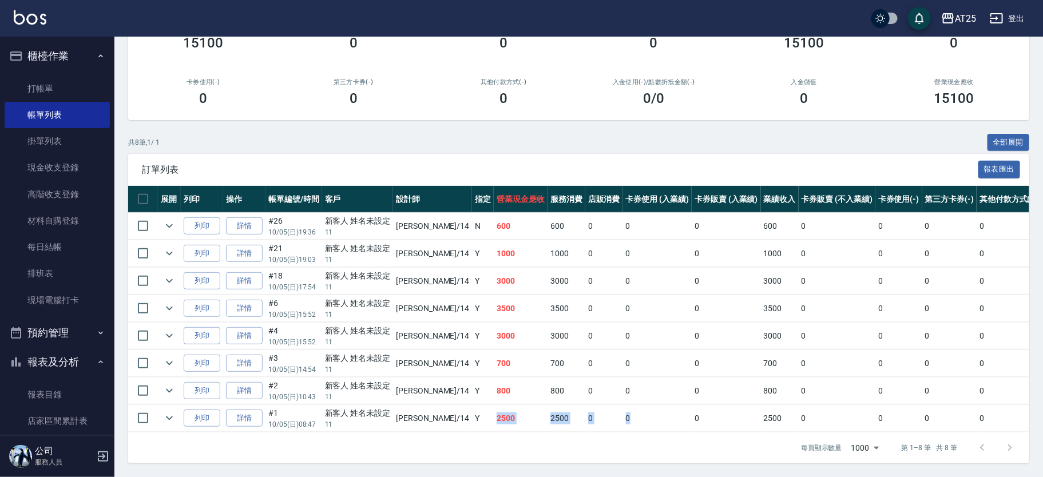
drag, startPoint x: 448, startPoint y: 408, endPoint x: 586, endPoint y: 409, distance: 137.9
click at [586, 409] on tr "列印 詳情 #1 10/05 (日) 08:47 新客人 姓名未設定 11 Ken /14 Y 2500 2500 0 0 0 2500 0 0 0 0 0 0" at bounding box center [668, 418] width 1081 height 27
click at [623, 409] on td "0" at bounding box center [657, 418] width 69 height 27
drag, startPoint x: 448, startPoint y: 407, endPoint x: 535, endPoint y: 406, distance: 87.0
click at [535, 406] on tr "列印 詳情 #1 10/05 (日) 08:47 新客人 姓名未設定 11 Ken /14 Y 2500 2500 0 0 0 2500 0 0 0 0 0 0" at bounding box center [668, 418] width 1081 height 27
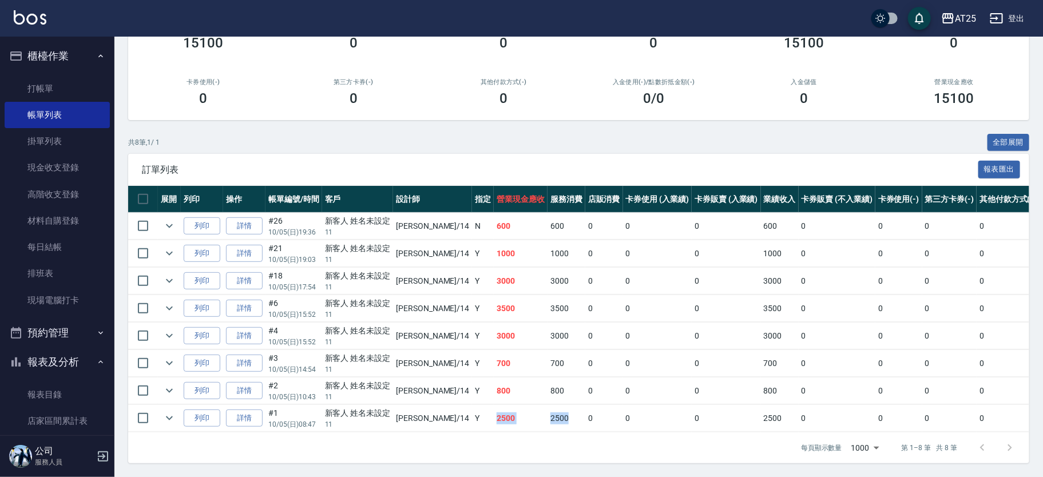
click at [548, 406] on td "2500" at bounding box center [567, 418] width 38 height 27
drag, startPoint x: 453, startPoint y: 324, endPoint x: 512, endPoint y: 323, distance: 59.0
click at [512, 323] on tr "列印 詳情 #4 10/05 (日) 15:52 新客人 姓名未設定 11 Ken /14 Y 3000 3000 0 0 0 3000 0 0 0 0 0 0" at bounding box center [668, 336] width 1081 height 27
drag, startPoint x: 446, startPoint y: 273, endPoint x: 648, endPoint y: 278, distance: 202.1
click at [648, 278] on tr "列印 詳情 #18 10/05 (日) 17:54 新客人 姓名未設定 11 Ken /14 Y 3000 3000 0 0 0 3000 0 0 0 0 0…" at bounding box center [668, 281] width 1081 height 27
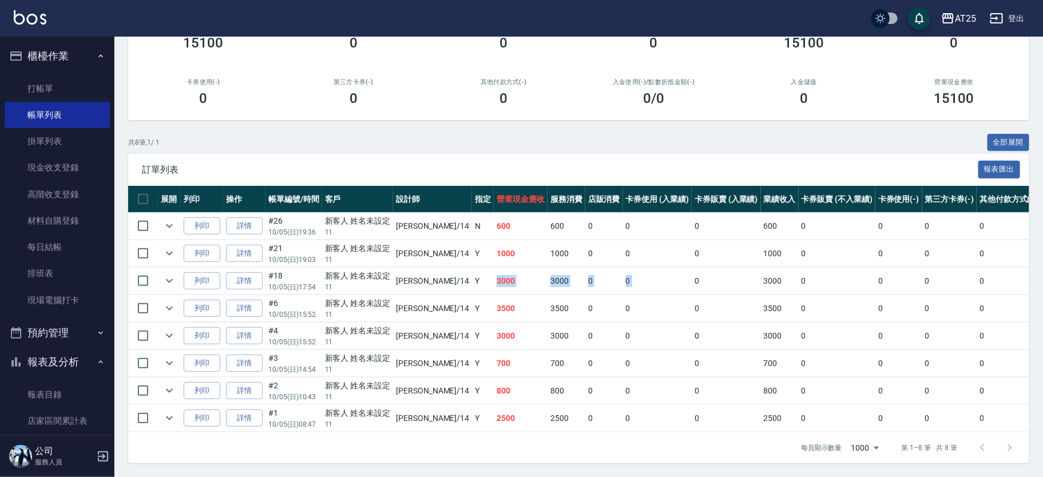
click at [586, 268] on td "0" at bounding box center [605, 281] width 38 height 27
drag, startPoint x: 445, startPoint y: 321, endPoint x: 507, endPoint y: 292, distance: 68.6
click at [563, 325] on tr "列印 詳情 #4 10/05 (日) 15:52 新客人 姓名未設定 11 Ken /14 Y 3000 3000 0 0 0 3000 0 0 0 0 0 0" at bounding box center [668, 336] width 1081 height 27
drag, startPoint x: 449, startPoint y: 272, endPoint x: 556, endPoint y: 272, distance: 107.6
click at [556, 272] on tr "列印 詳情 #18 10/05 (日) 17:54 新客人 姓名未設定 11 Ken /14 Y 3000 3000 0 0 0 3000 0 0 0 0 0…" at bounding box center [668, 281] width 1081 height 27
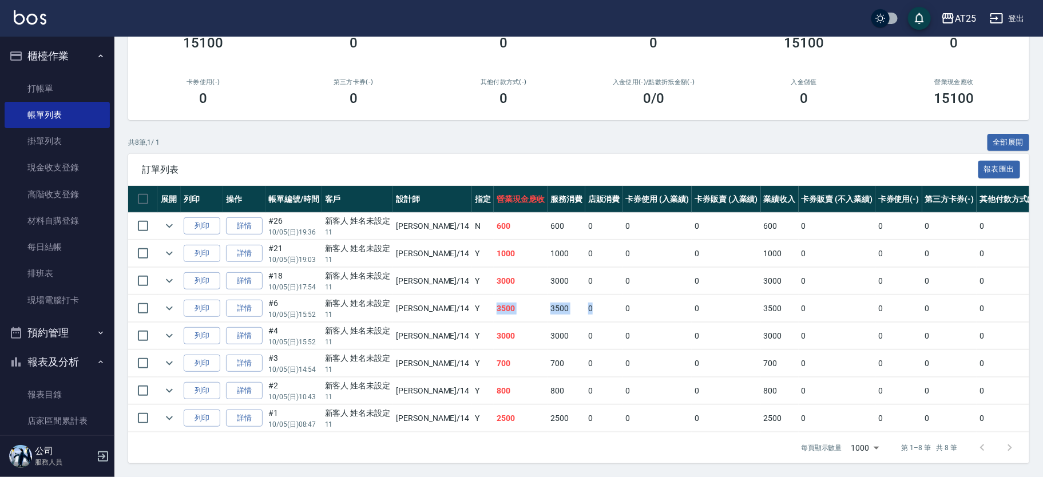
drag, startPoint x: 447, startPoint y: 296, endPoint x: 542, endPoint y: 300, distance: 95.1
click at [545, 300] on tr "列印 詳情 #6 10/05 (日) 15:52 新客人 姓名未設定 11 Ken /14 Y 3500 3500 0 0 0 3500 0 0 0 0 0 0" at bounding box center [668, 308] width 1081 height 27
drag, startPoint x: 458, startPoint y: 406, endPoint x: 565, endPoint y: 409, distance: 107.6
click at [563, 409] on tr "列印 詳情 #1 10/05 (日) 08:47 新客人 姓名未設定 11 Ken /14 Y 2500 2500 0 0 0 2500 0 0 0 0 0 0" at bounding box center [668, 418] width 1081 height 27
click at [586, 409] on td "0" at bounding box center [605, 418] width 38 height 27
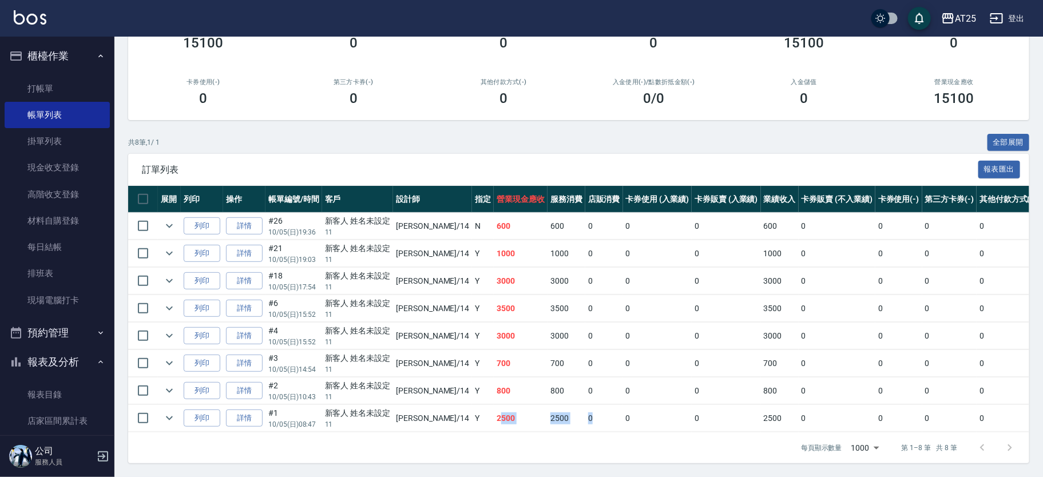
click at [586, 405] on td "0" at bounding box center [605, 418] width 38 height 27
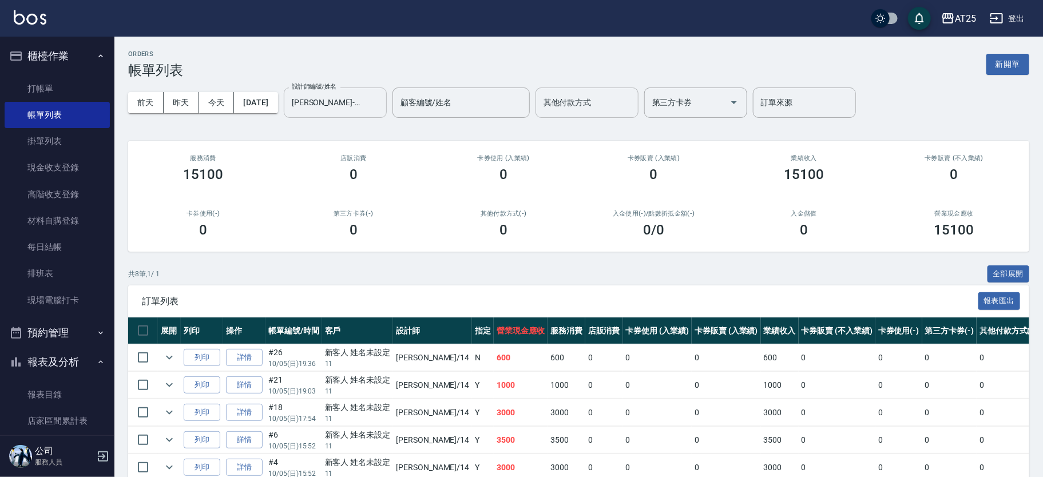
click at [381, 101] on icon "Clear" at bounding box center [374, 102] width 11 height 11
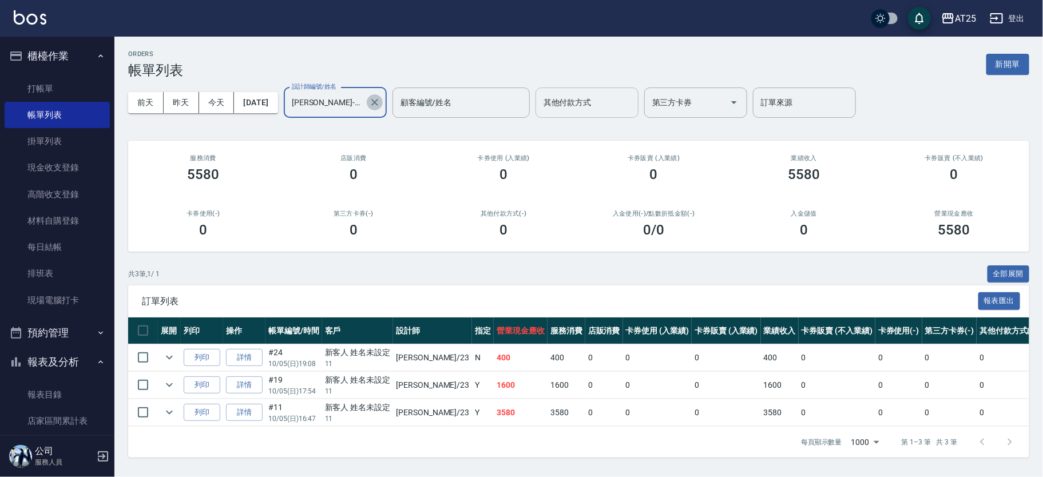
click at [378, 103] on icon "Clear" at bounding box center [374, 102] width 7 height 7
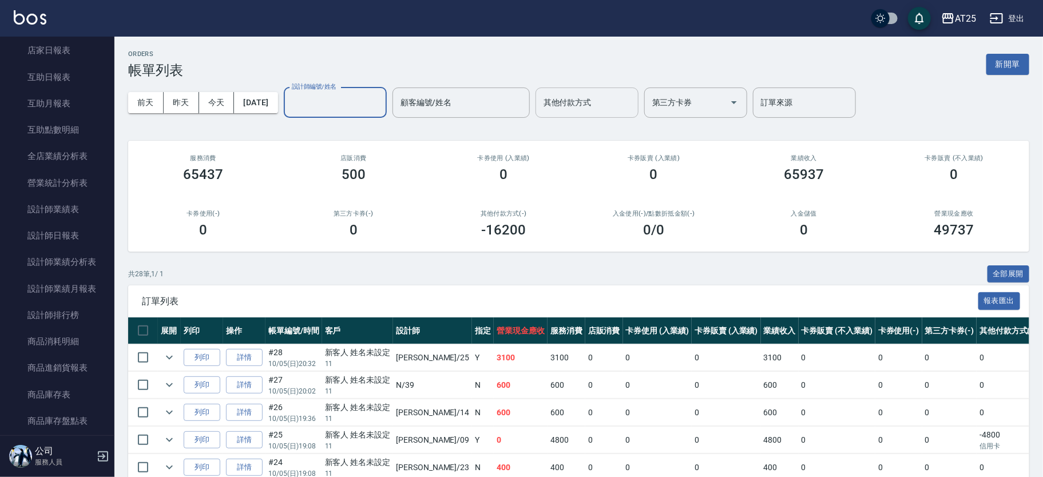
scroll to position [424, 0]
click at [62, 203] on link "設計師日報表" at bounding box center [57, 209] width 105 height 26
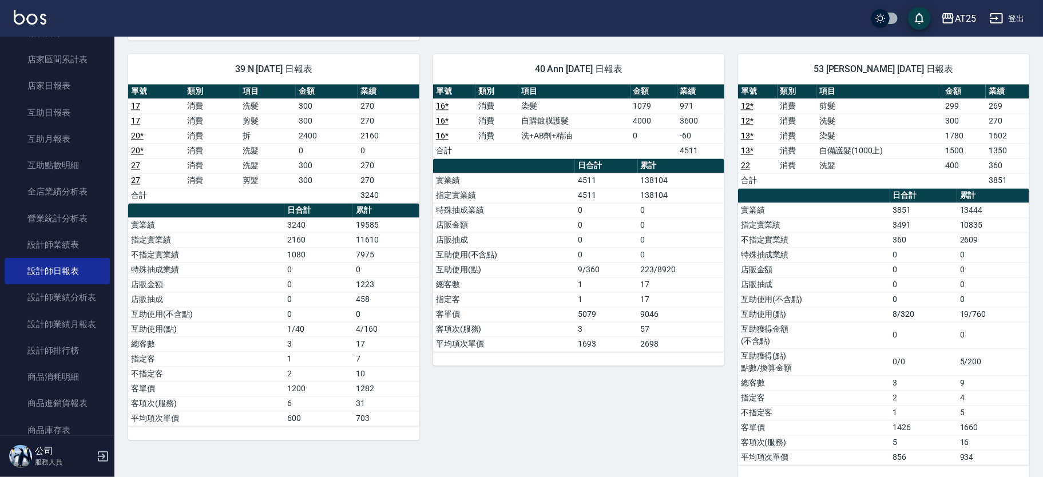
scroll to position [312, 0]
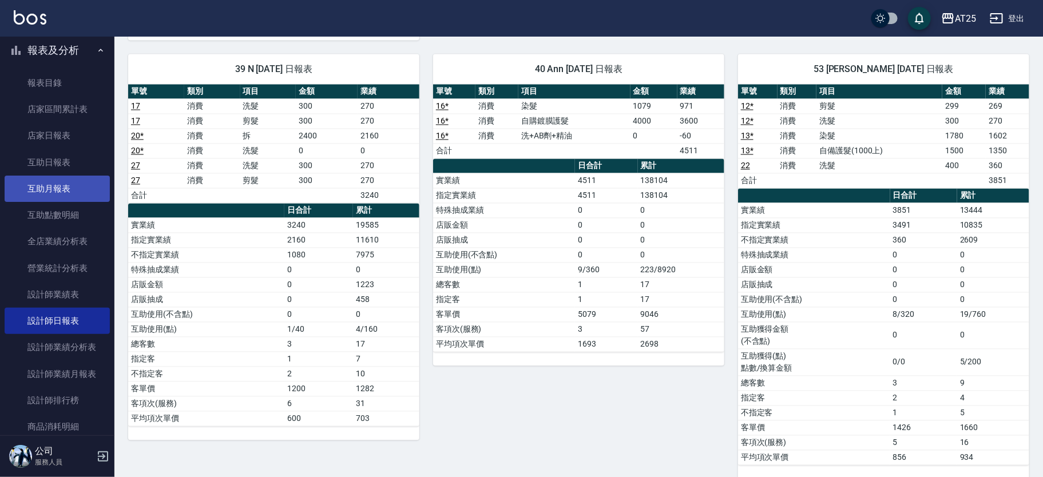
click at [80, 192] on link "互助月報表" at bounding box center [57, 189] width 105 height 26
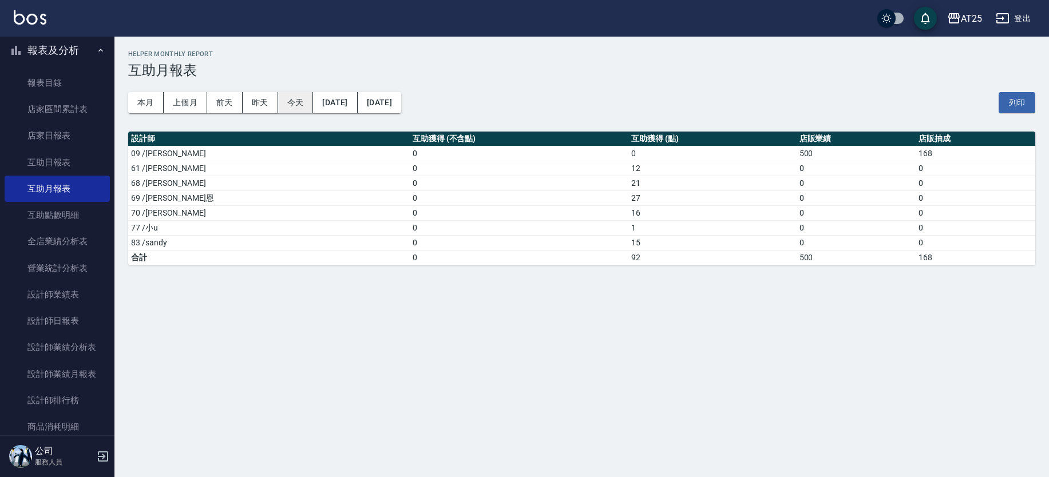
click at [291, 101] on button "今天" at bounding box center [295, 102] width 35 height 21
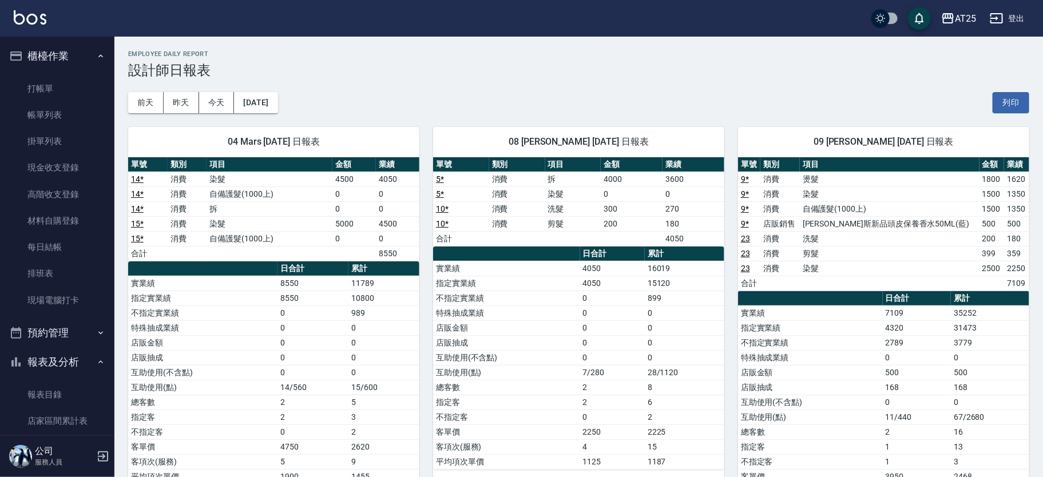
scroll to position [302, 0]
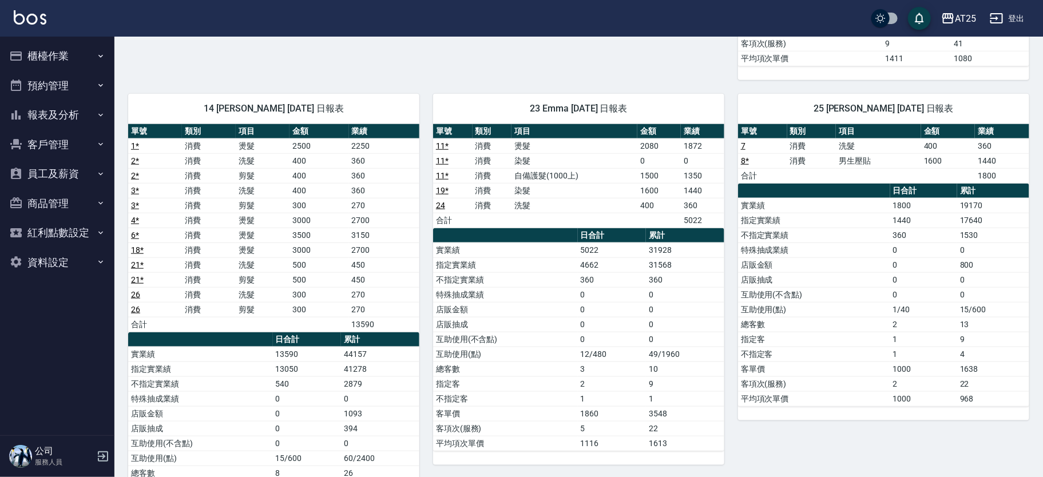
scroll to position [497, 0]
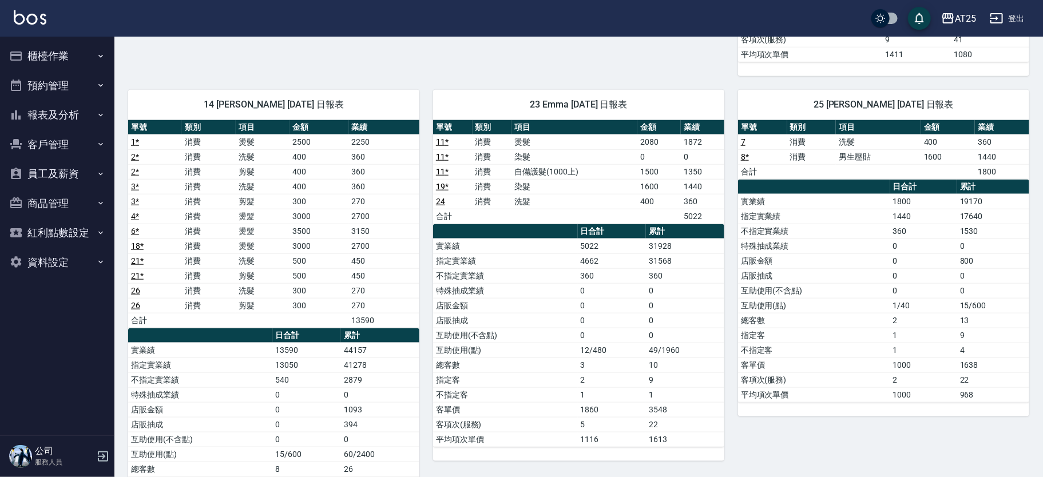
click at [60, 110] on button "報表及分析" at bounding box center [57, 115] width 105 height 30
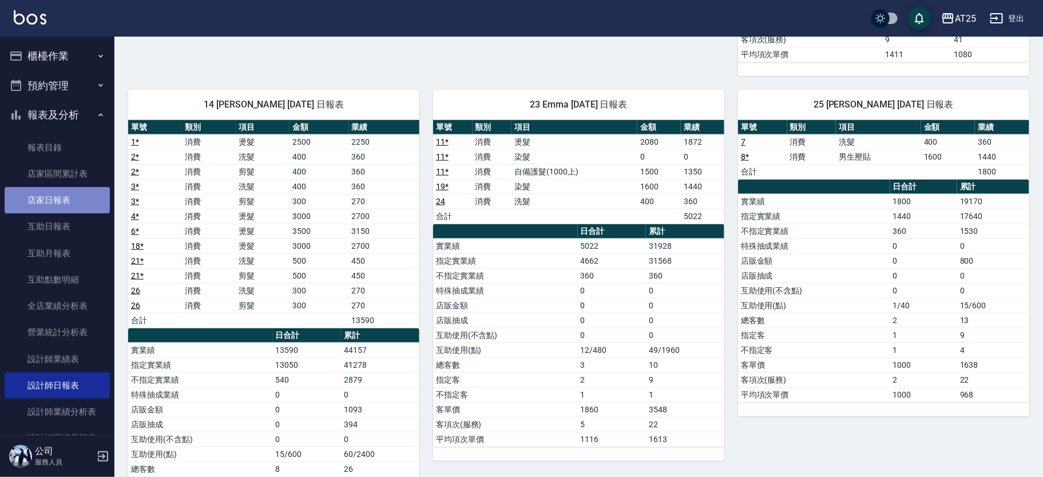
click at [84, 189] on link "店家日報表" at bounding box center [57, 200] width 105 height 26
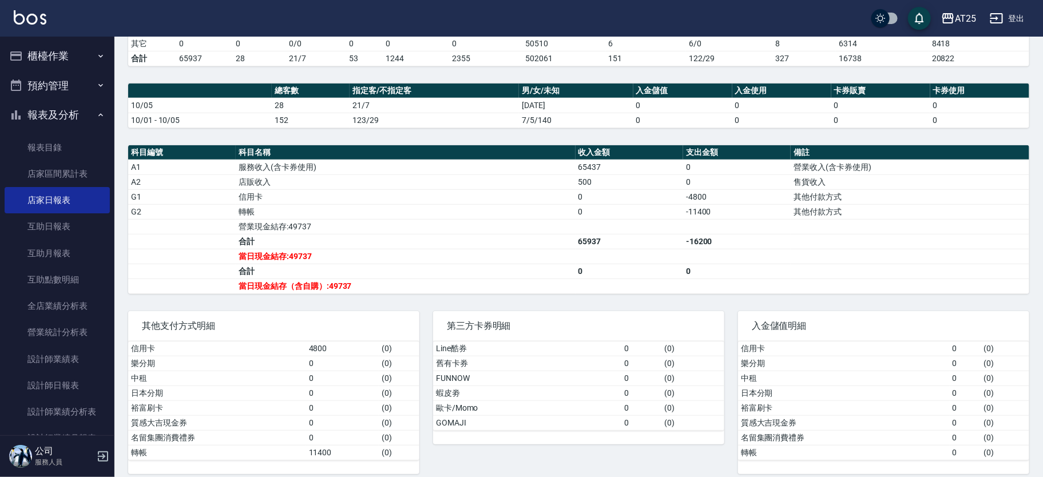
scroll to position [293, 0]
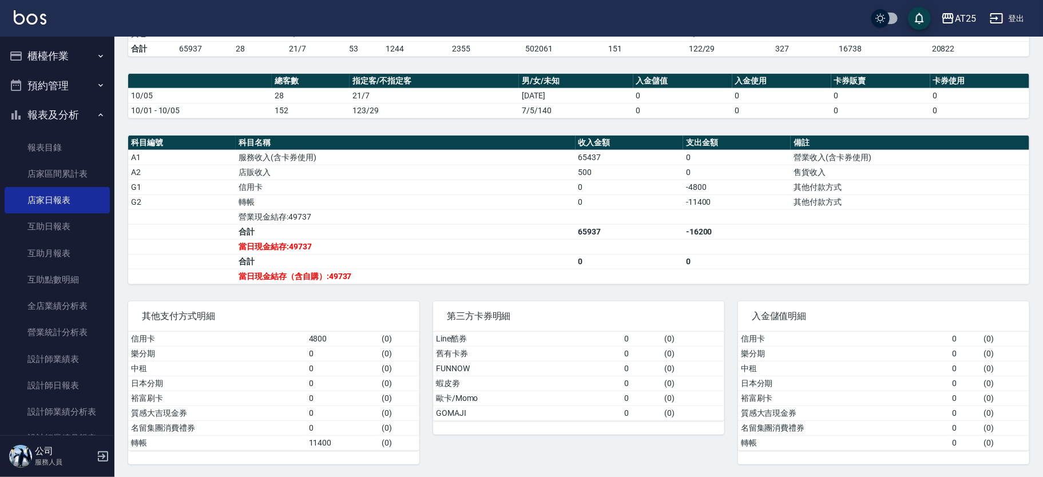
click at [73, 69] on button "櫃檯作業" at bounding box center [57, 56] width 105 height 30
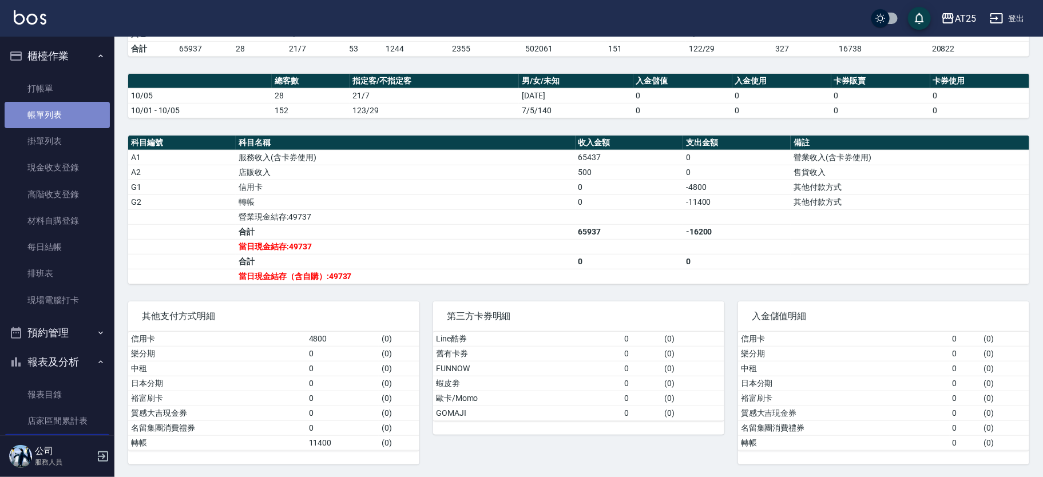
click at [64, 122] on link "帳單列表" at bounding box center [57, 115] width 105 height 26
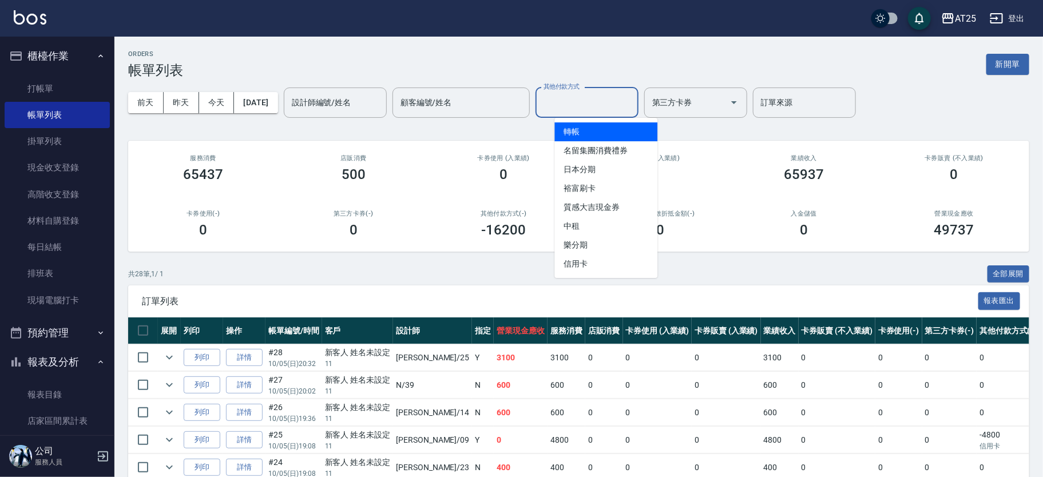
click at [595, 110] on input "其他付款方式" at bounding box center [587, 103] width 93 height 20
click at [574, 127] on span "轉帳" at bounding box center [606, 131] width 103 height 19
type input "轉帳"
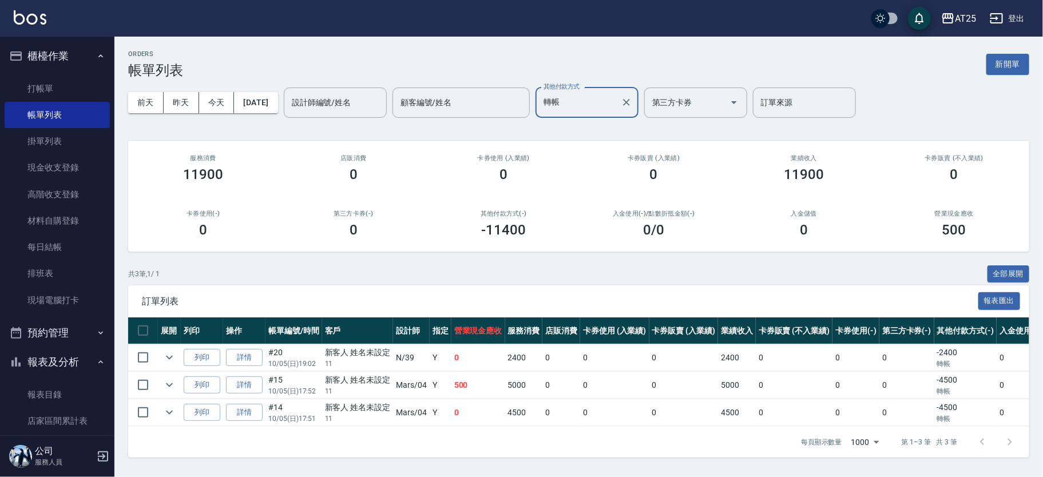
click at [616, 106] on input "轉帳" at bounding box center [579, 103] width 76 height 20
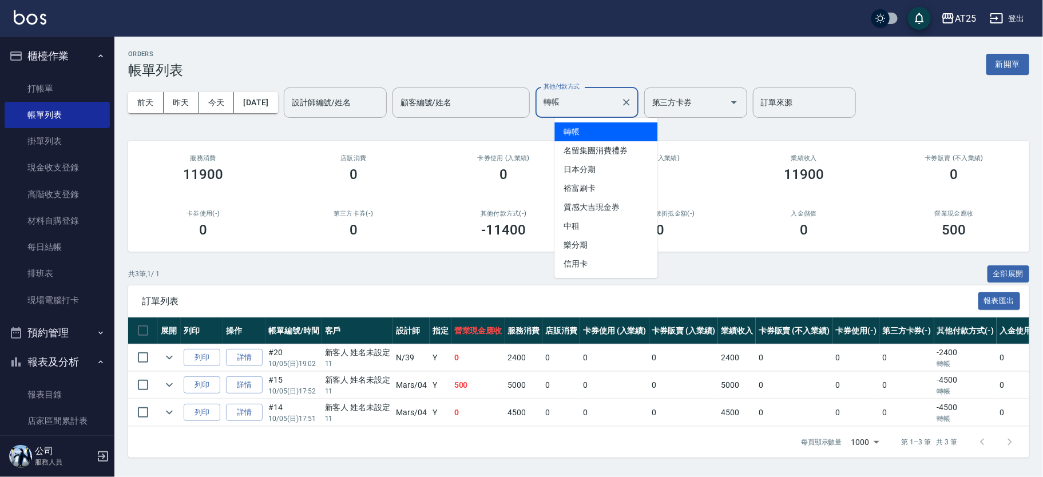
click at [632, 104] on icon "Clear" at bounding box center [626, 102] width 11 height 11
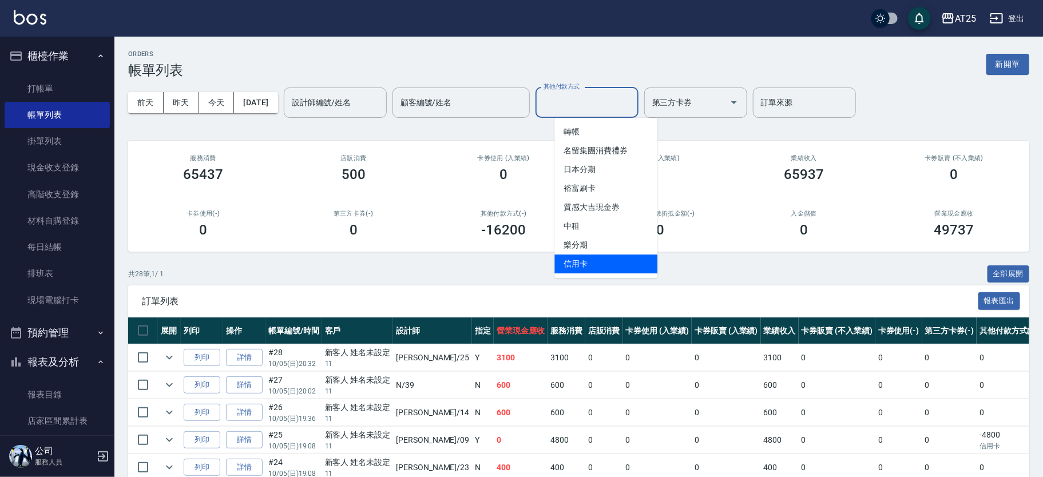
click at [571, 266] on span "信用卡" at bounding box center [606, 264] width 103 height 19
type input "信用卡"
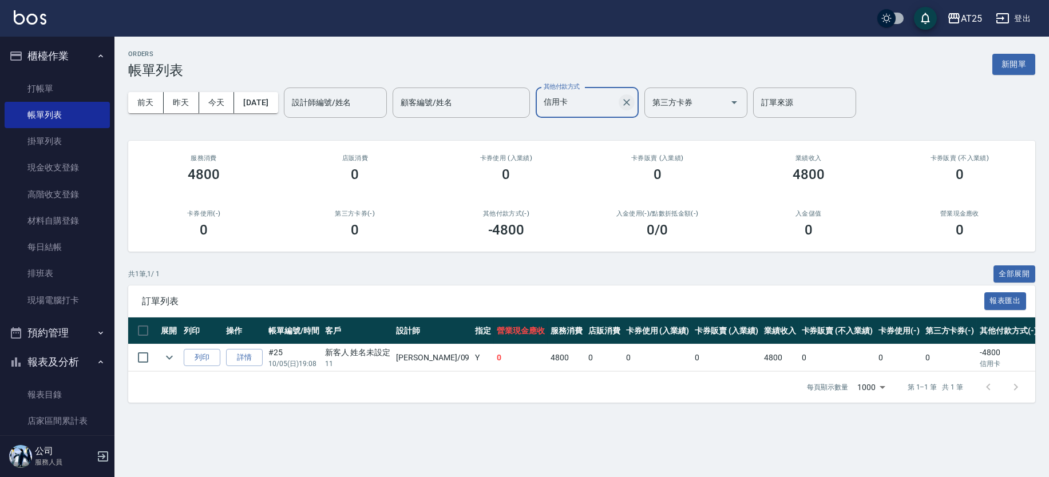
click at [632, 107] on icon "Clear" at bounding box center [626, 102] width 11 height 11
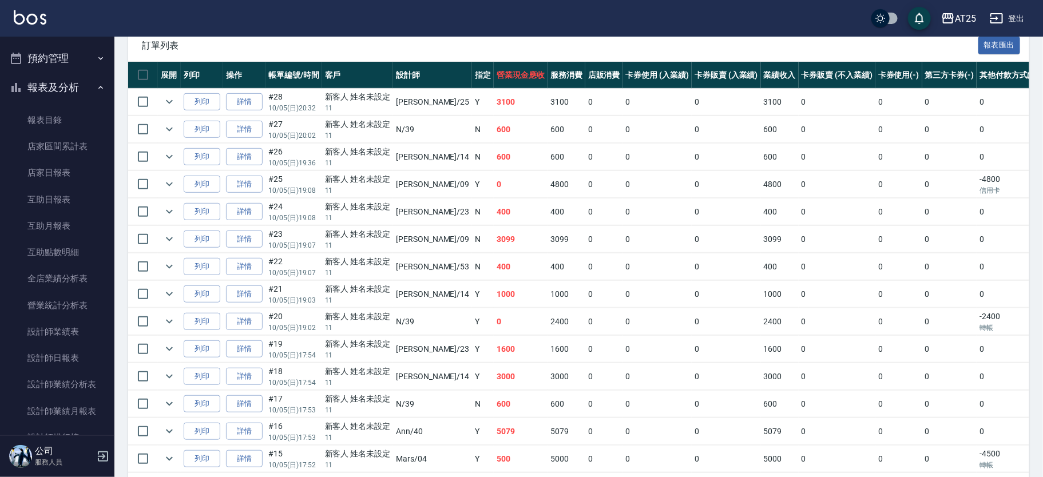
scroll to position [287, 0]
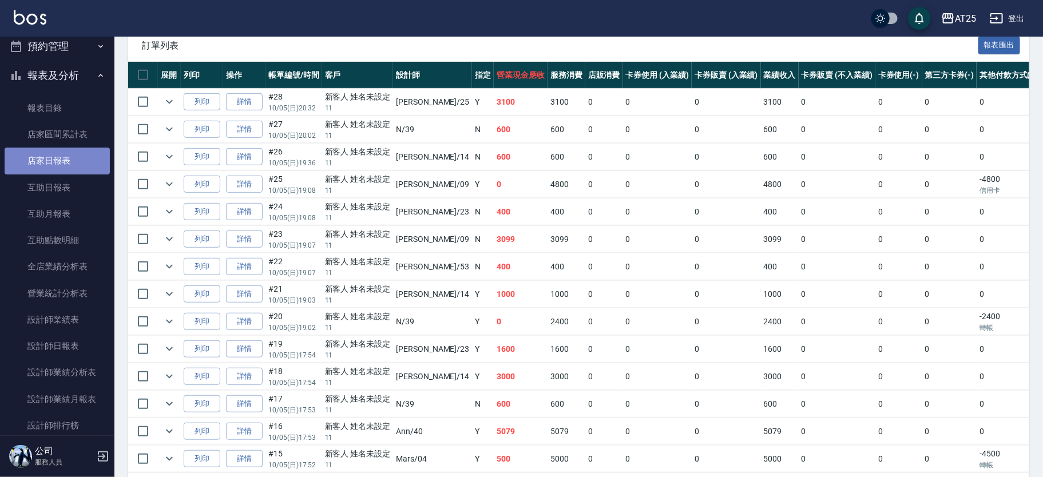
click at [61, 165] on link "店家日報表" at bounding box center [57, 161] width 105 height 26
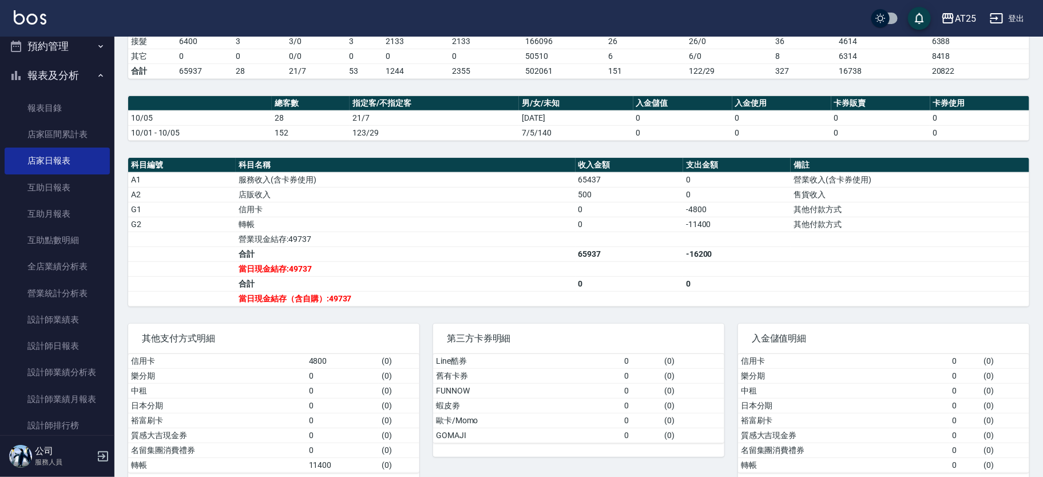
scroll to position [293, 0]
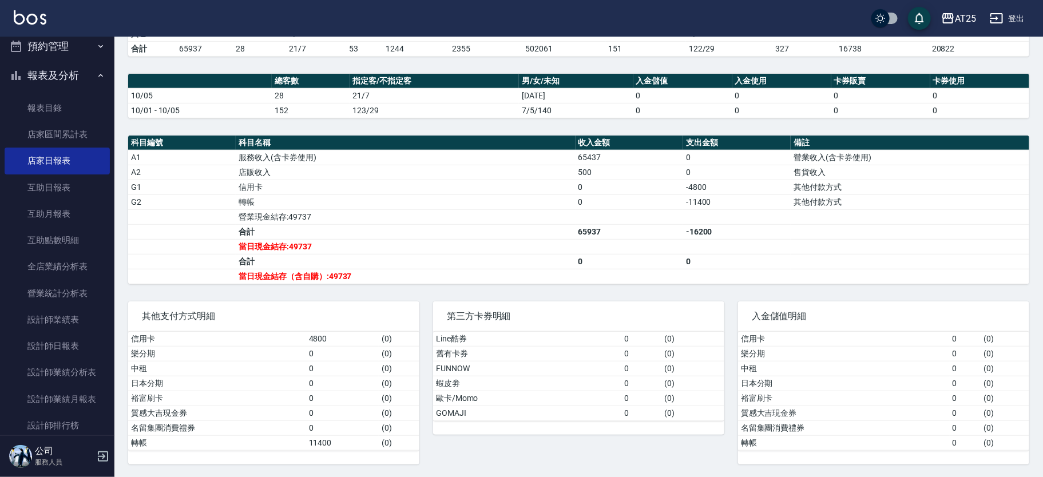
drag, startPoint x: 108, startPoint y: 160, endPoint x: 116, endPoint y: 128, distance: 32.5
click at [110, 54] on nav "櫃檯作業 打帳單 帳單列表 掛單列表 現金收支登錄 高階收支登錄 材料自購登錄 每日結帳 排班表 現場電腦打卡 預約管理 預約管理 單日預約紀錄 單週預約紀錄…" at bounding box center [57, 236] width 114 height 399
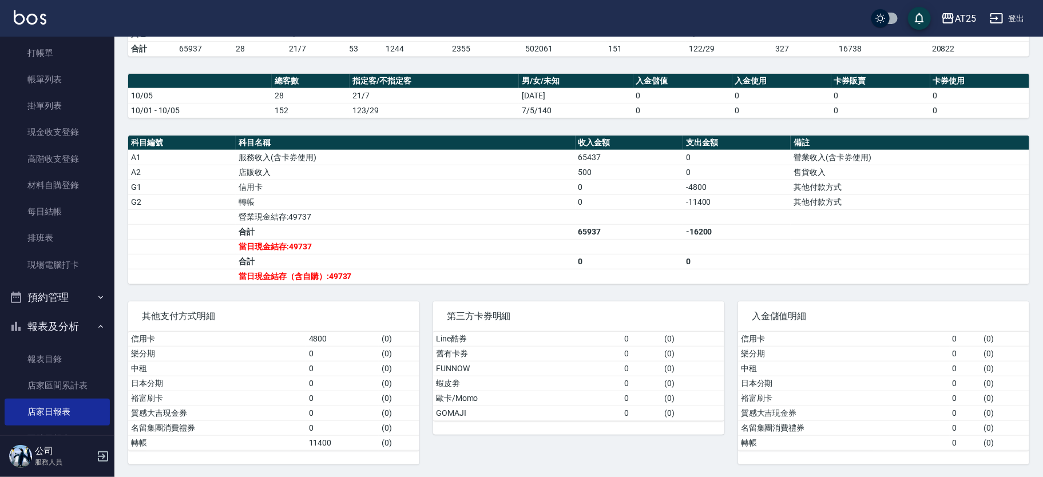
scroll to position [0, 0]
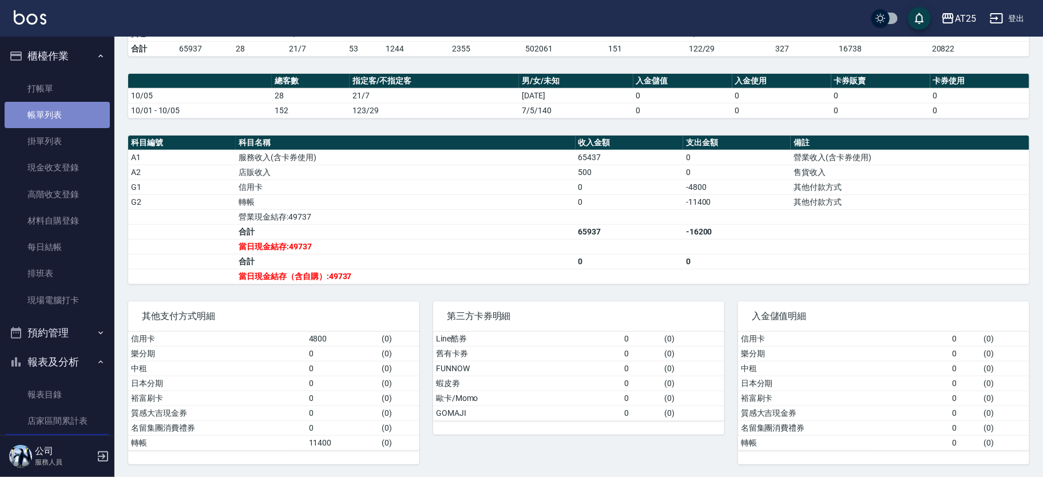
click at [66, 109] on link "帳單列表" at bounding box center [57, 115] width 105 height 26
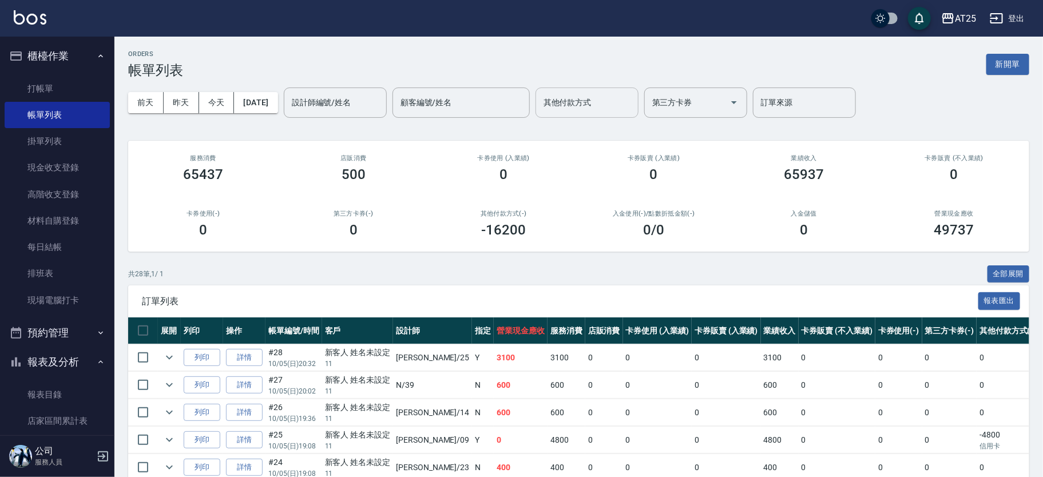
click at [605, 114] on div "其他付款方式" at bounding box center [587, 103] width 103 height 30
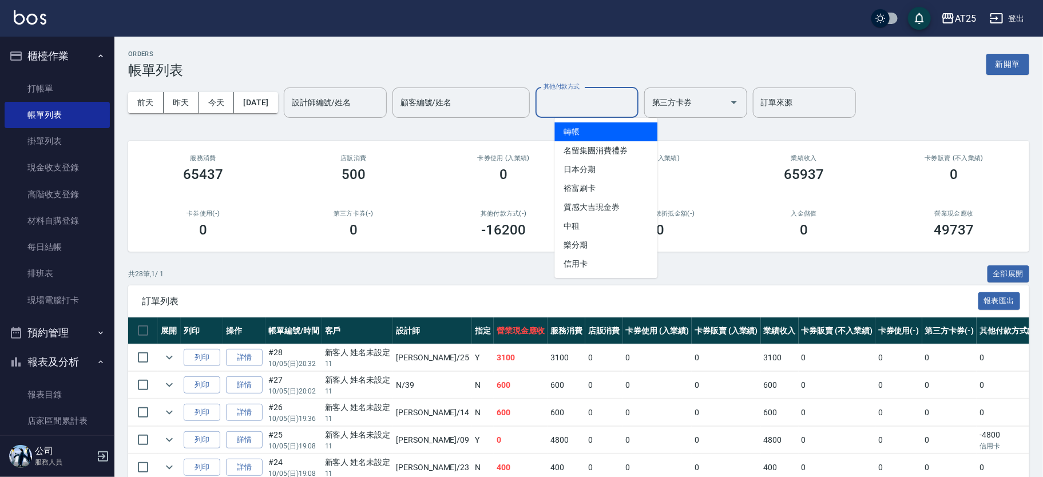
click at [599, 139] on span "轉帳" at bounding box center [606, 131] width 103 height 19
type input "轉帳"
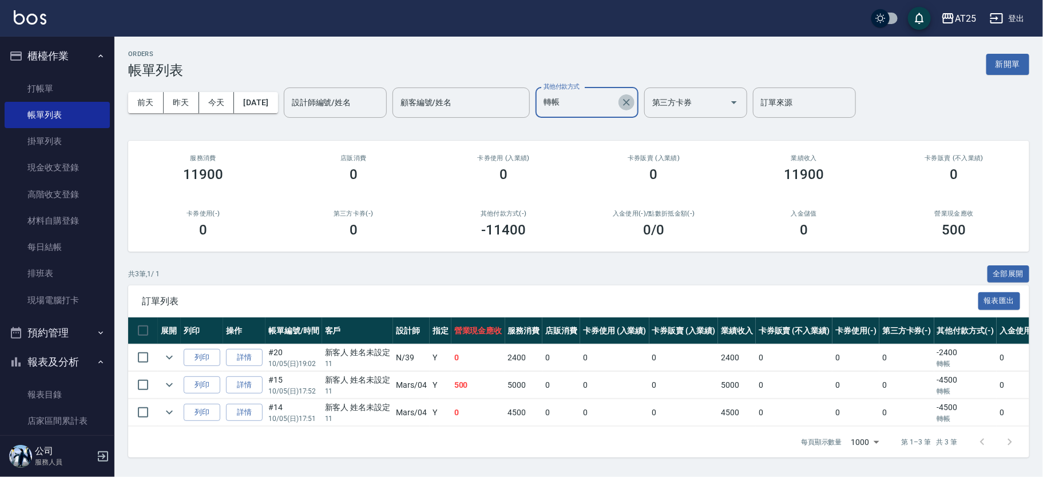
click at [632, 101] on icon "Clear" at bounding box center [626, 102] width 11 height 11
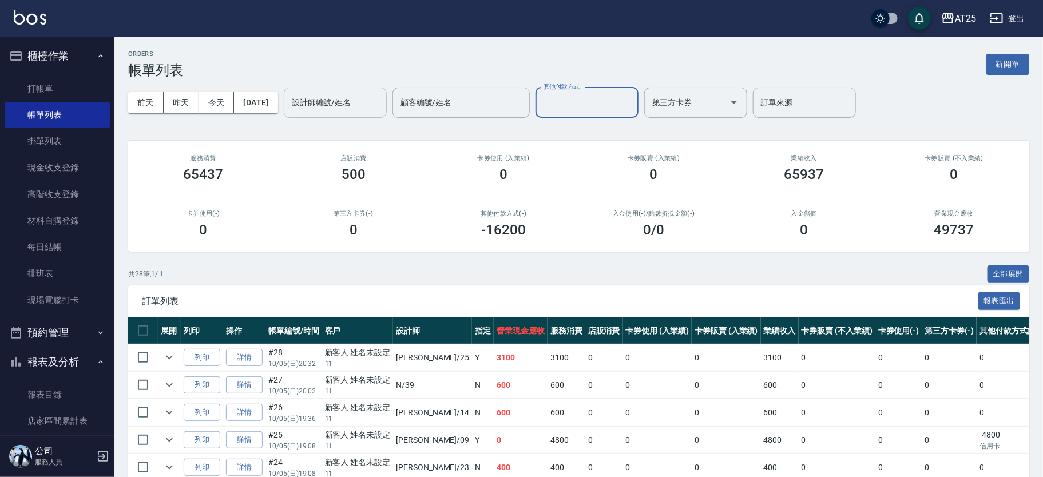
click at [360, 93] on div "設計師編號/姓名 設計師編號/姓名" at bounding box center [335, 103] width 103 height 30
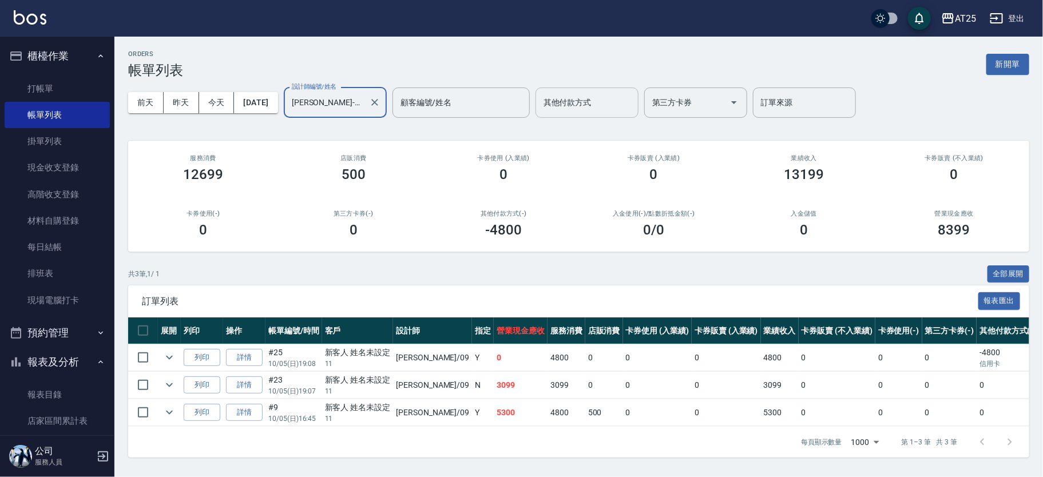
type input "[PERSON_NAME]-09"
drag, startPoint x: 444, startPoint y: 383, endPoint x: 590, endPoint y: 387, distance: 146.0
click at [582, 386] on tr "列印 詳情 #23 10/05 (日) 19:07 新客人 姓名未設定 11 [PERSON_NAME] /09 N 3099 3099 0 0 0 3099…" at bounding box center [668, 385] width 1081 height 27
drag, startPoint x: 591, startPoint y: 411, endPoint x: 594, endPoint y: 417, distance: 6.7
click at [594, 417] on tbody "列印 詳情 #25 10/05 (日) 19:08 新客人 姓名未設定 11 [PERSON_NAME] /09 Y 0 4800 0 0 0 4800 0 …" at bounding box center [668, 386] width 1081 height 82
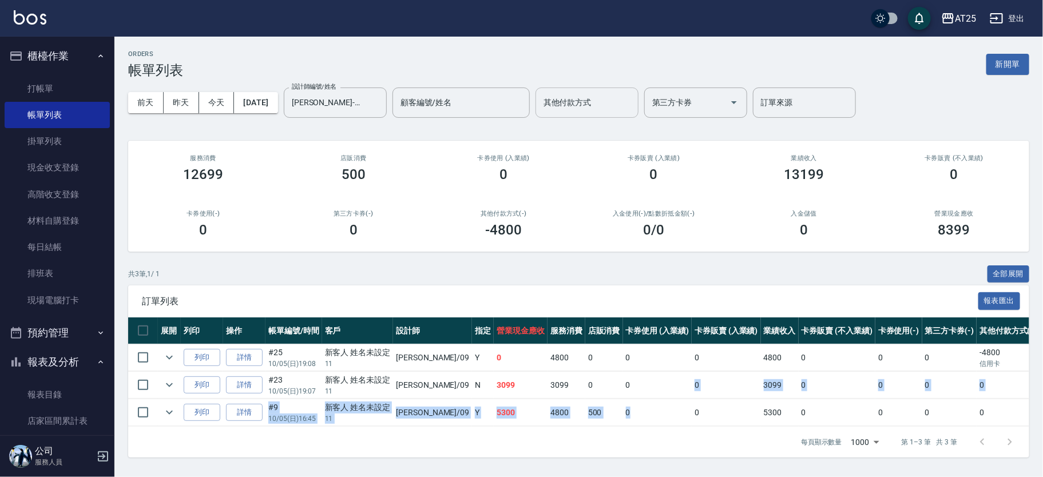
click at [623, 417] on td "0" at bounding box center [657, 413] width 69 height 27
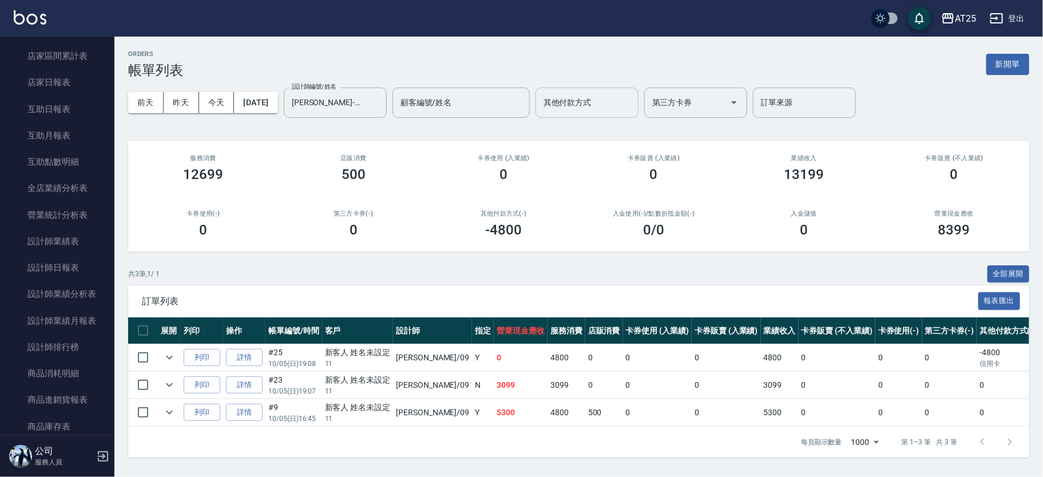
scroll to position [410, 0]
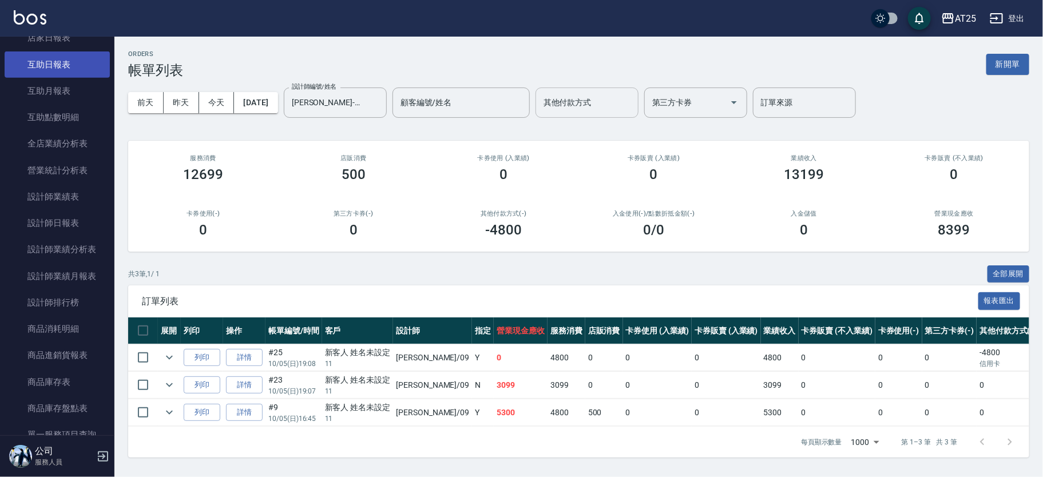
click at [67, 65] on link "互助日報表" at bounding box center [57, 65] width 105 height 26
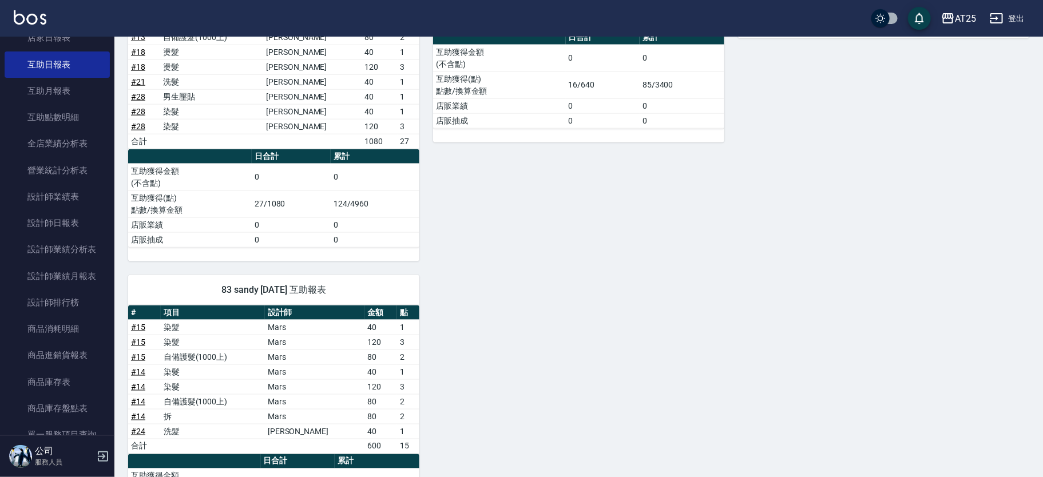
scroll to position [768, 0]
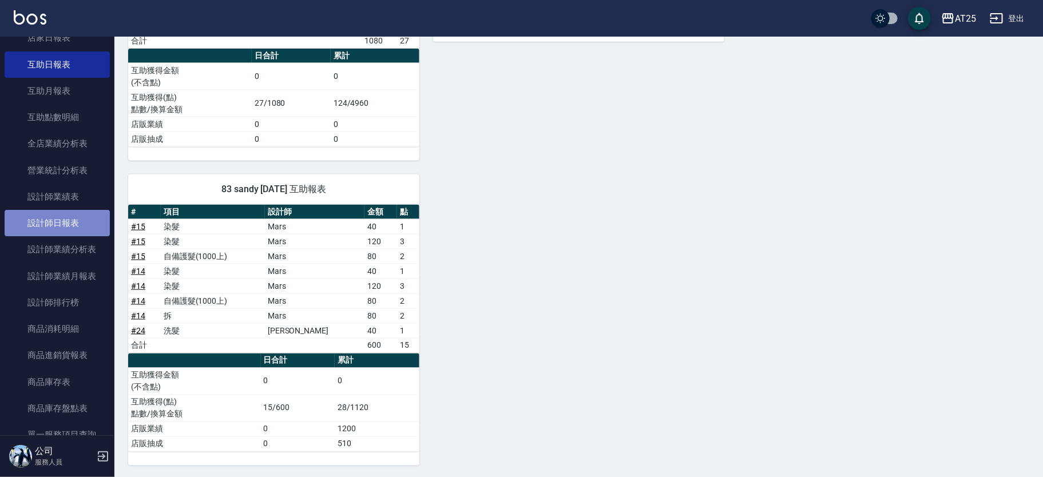
click at [93, 225] on link "設計師日報表" at bounding box center [57, 223] width 105 height 26
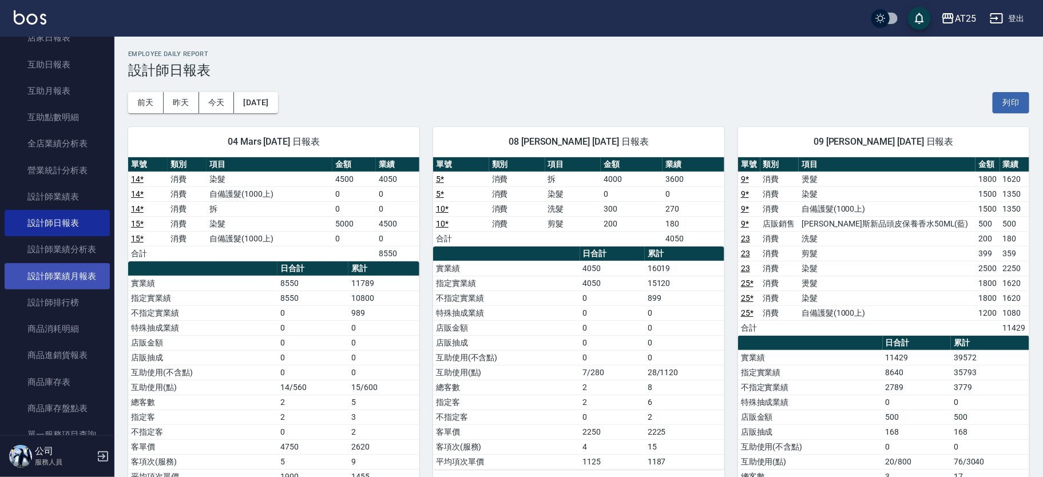
click at [77, 271] on link "設計師業績月報表" at bounding box center [57, 276] width 105 height 26
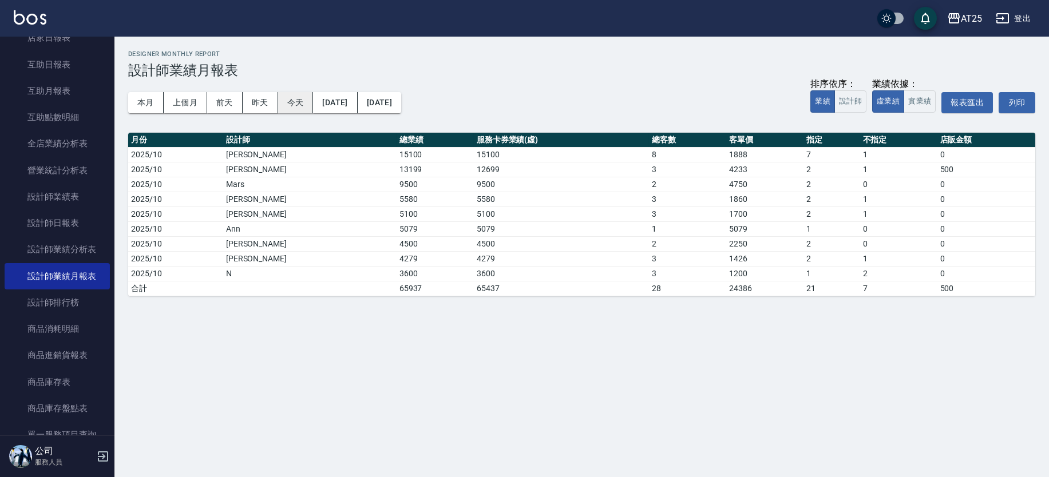
click at [298, 105] on button "今天" at bounding box center [295, 102] width 35 height 21
click at [926, 104] on button "實業績" at bounding box center [920, 101] width 32 height 22
